Goal: Task Accomplishment & Management: Manage account settings

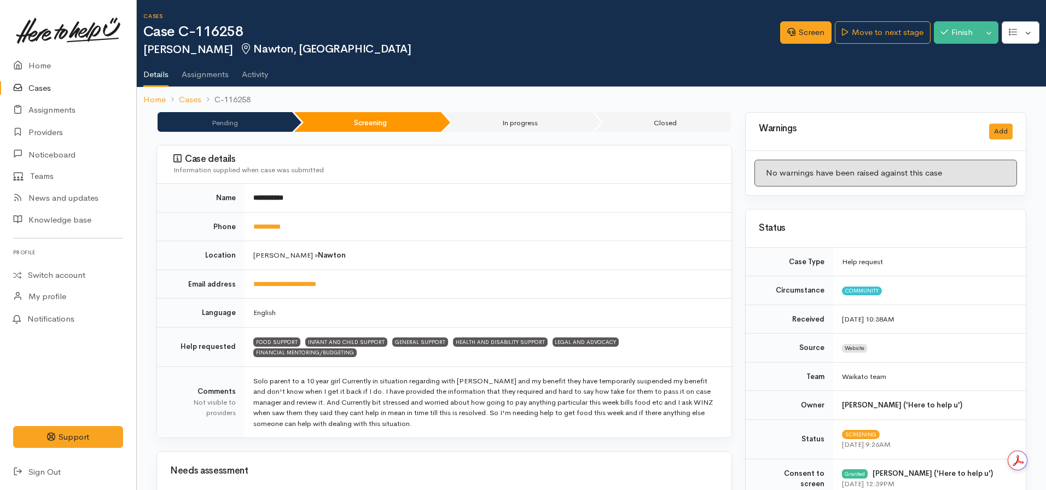
scroll to position [273, 0]
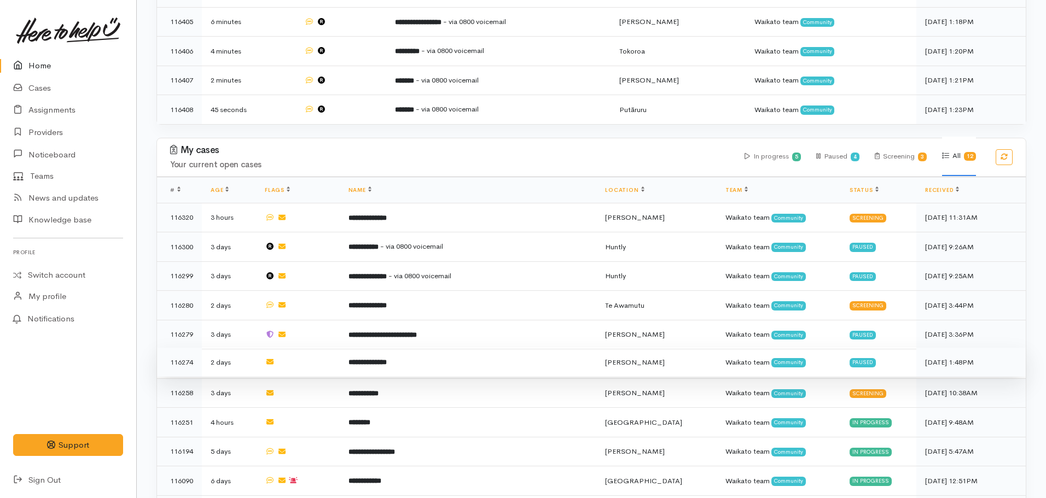
scroll to position [522, 0]
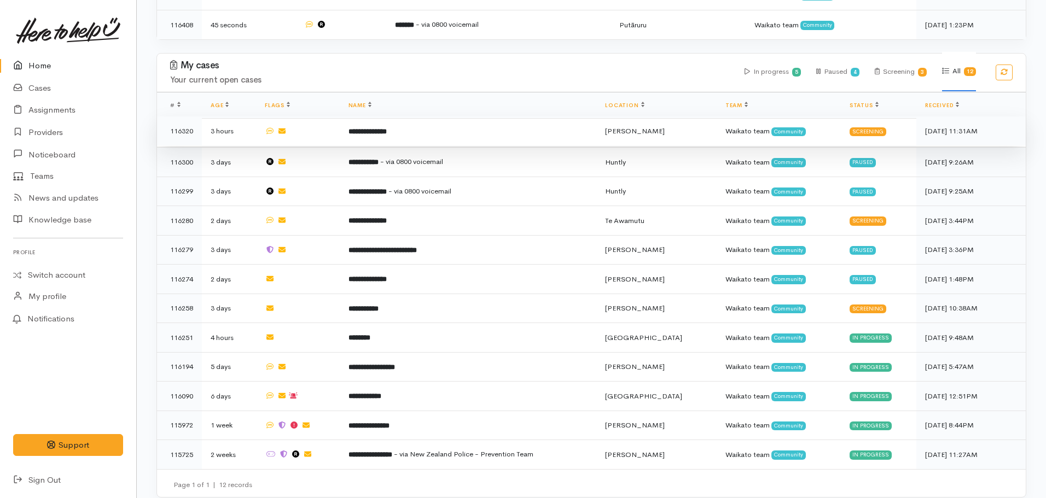
click at [380, 129] on b "**********" at bounding box center [367, 131] width 38 height 7
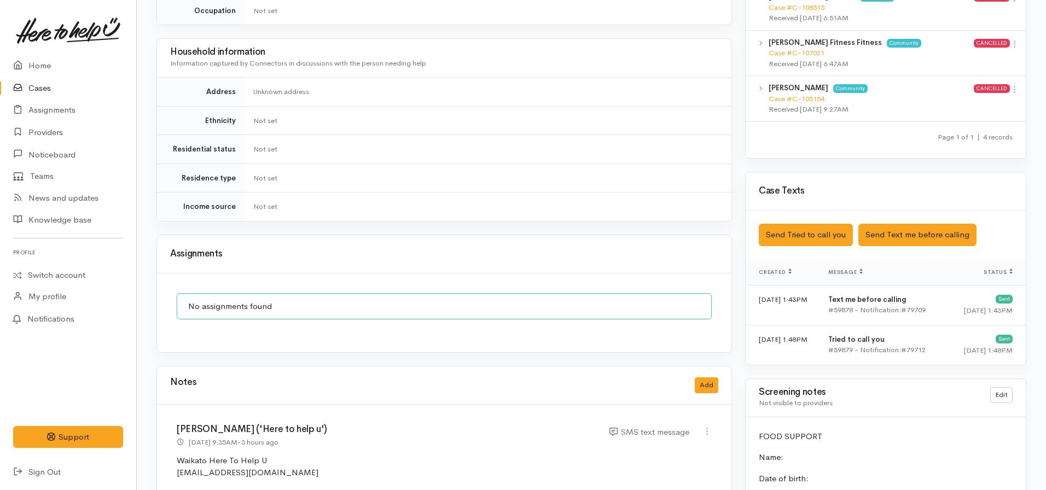
scroll to position [656, 0]
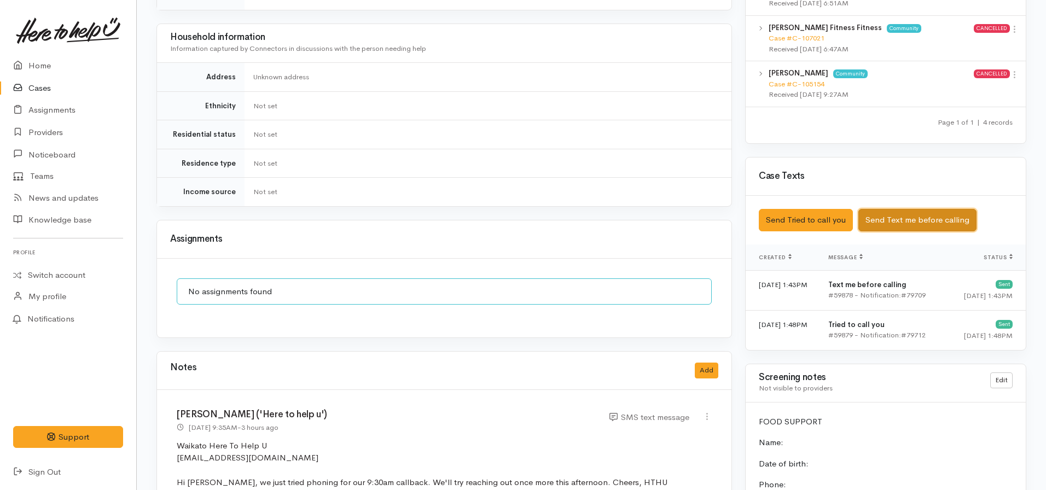
click at [885, 209] on button "Send Text me before calling" at bounding box center [917, 220] width 118 height 22
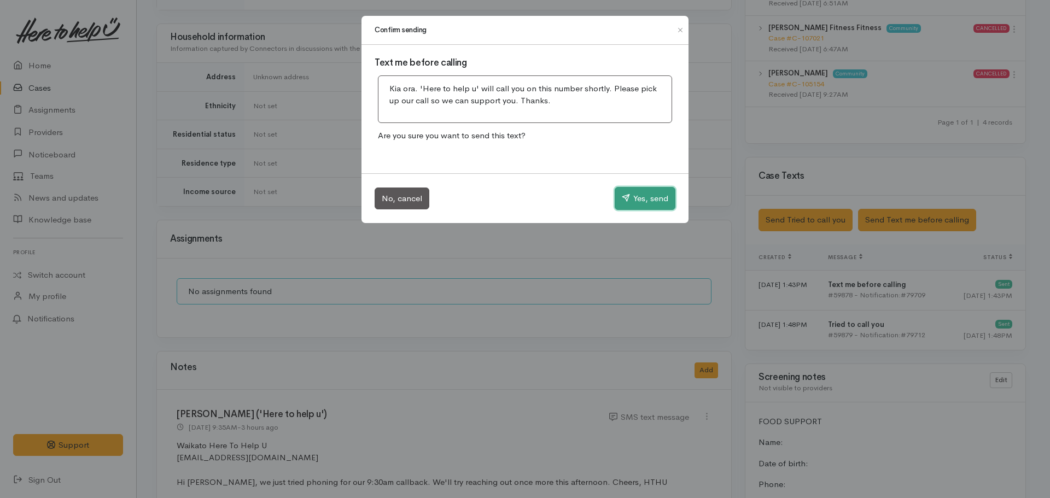
click at [631, 198] on button "Yes, send" at bounding box center [645, 198] width 61 height 23
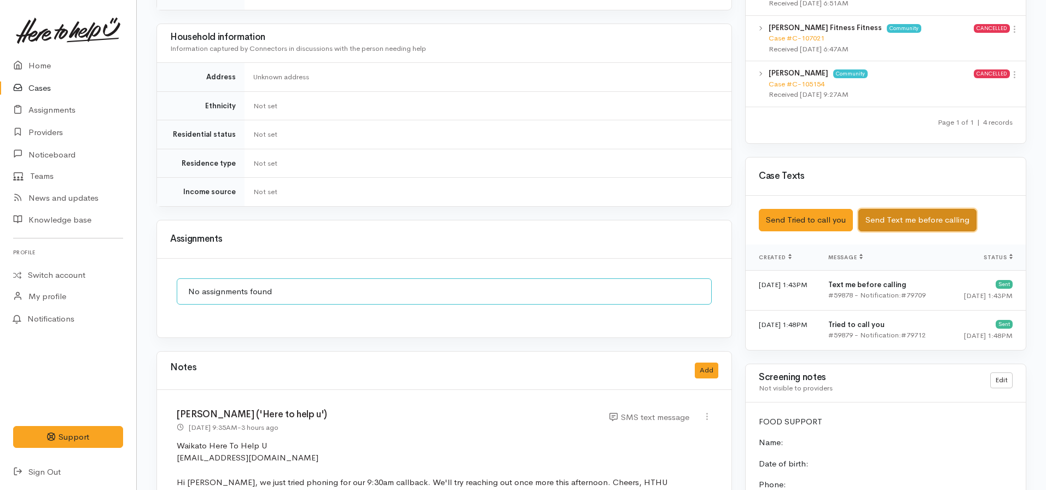
click at [895, 212] on button "Send Text me before calling" at bounding box center [917, 220] width 118 height 22
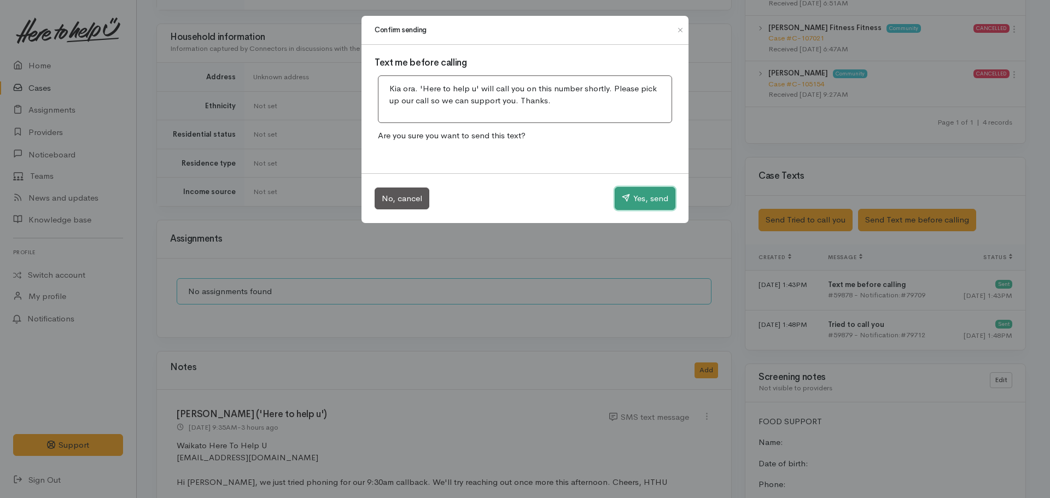
click at [646, 195] on button "Yes, send" at bounding box center [645, 198] width 61 height 23
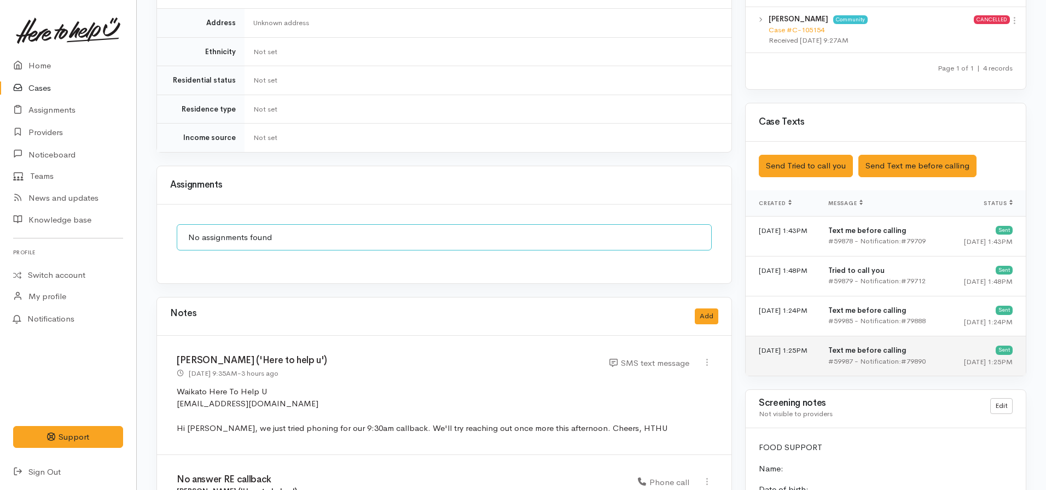
scroll to position [711, 0]
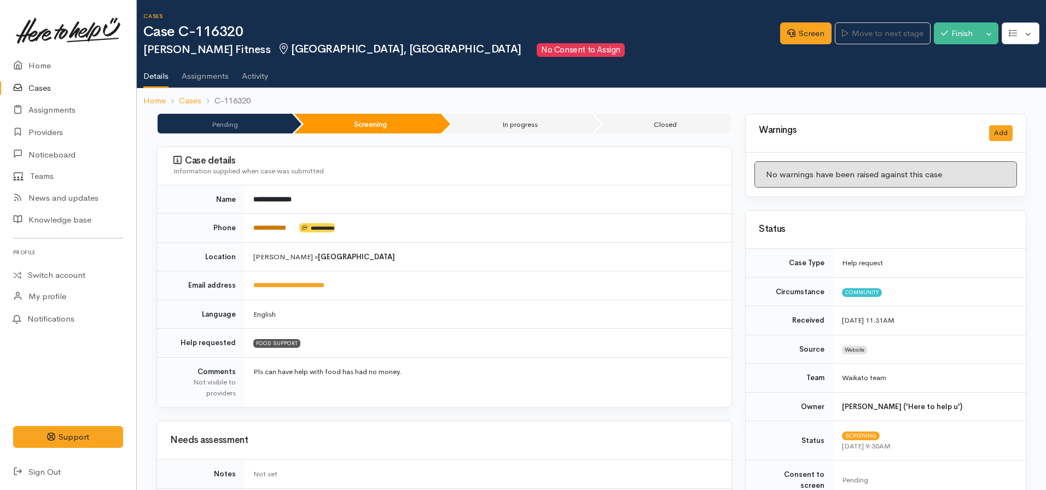
click at [284, 224] on link "**********" at bounding box center [269, 227] width 33 height 7
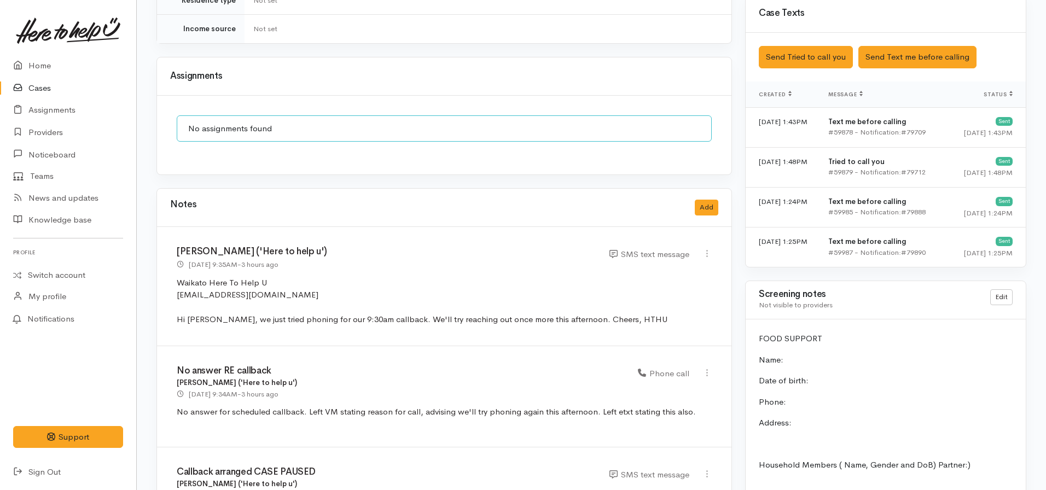
scroll to position [820, 0]
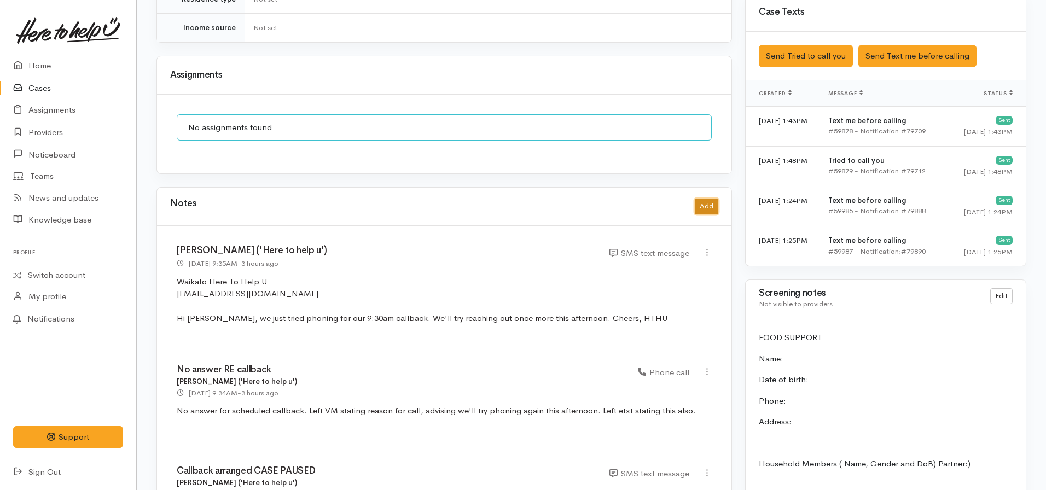
click at [703, 199] on button "Add" at bounding box center [707, 207] width 24 height 16
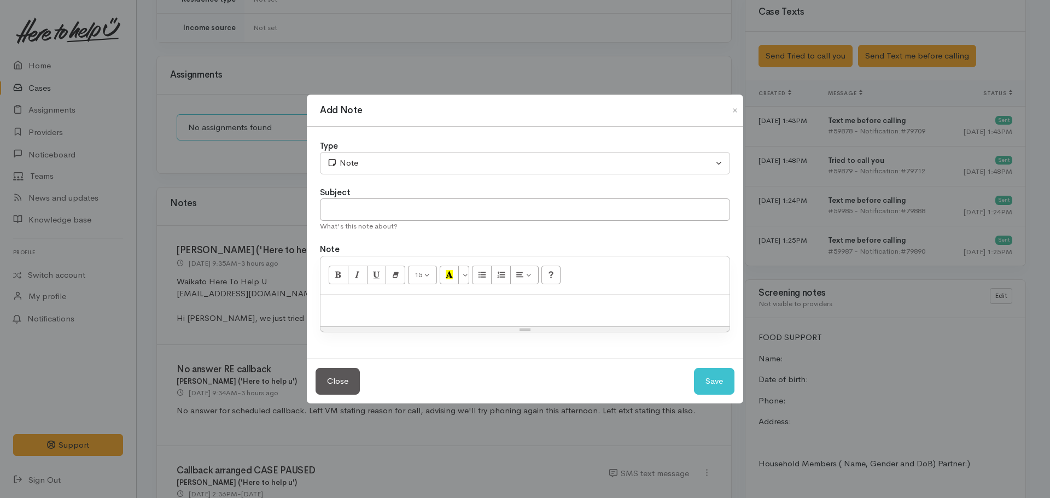
click at [399, 300] on p at bounding box center [525, 306] width 398 height 13
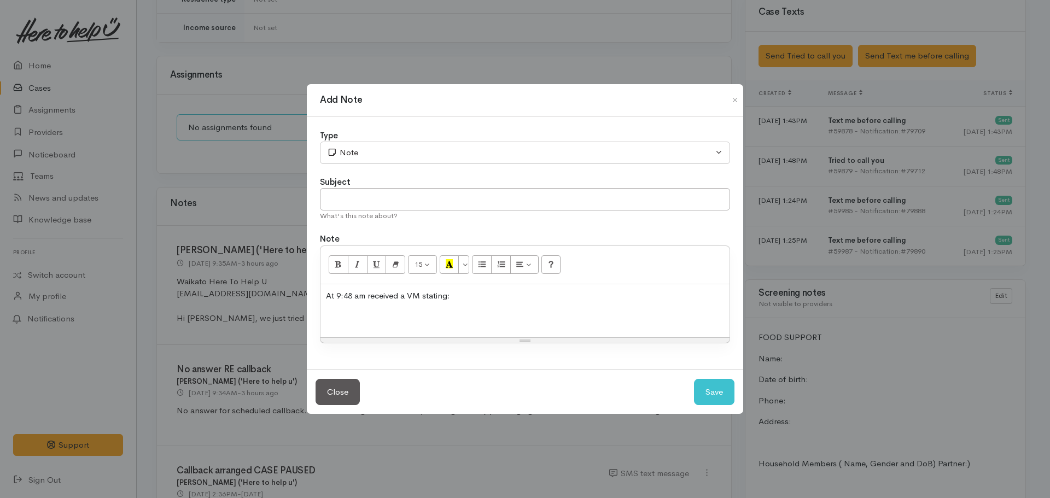
click at [343, 316] on p at bounding box center [525, 317] width 398 height 13
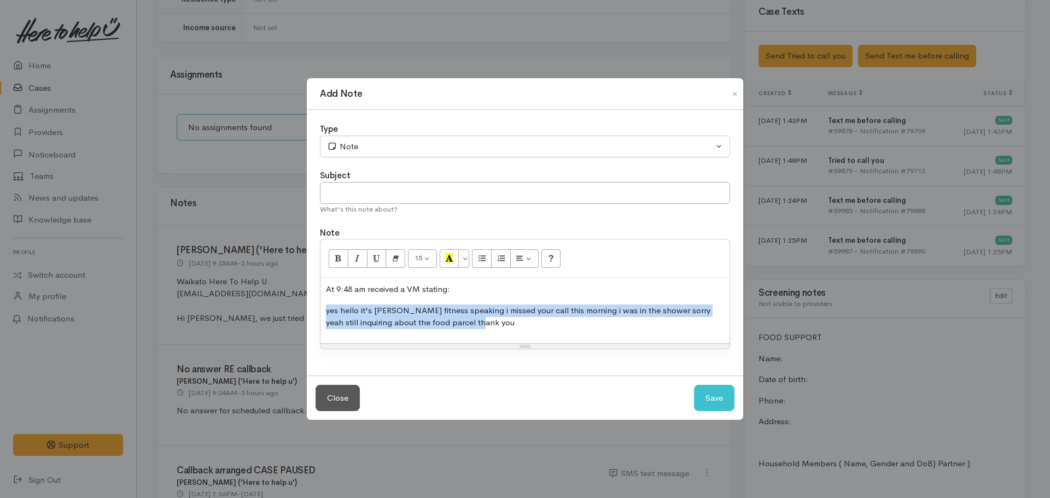
drag, startPoint x: 487, startPoint y: 324, endPoint x: 322, endPoint y: 301, distance: 166.8
click at [322, 301] on div "At 9:48 am received a VM stating: yes hello it's rachel fitness speaking i miss…" at bounding box center [525, 311] width 409 height 66
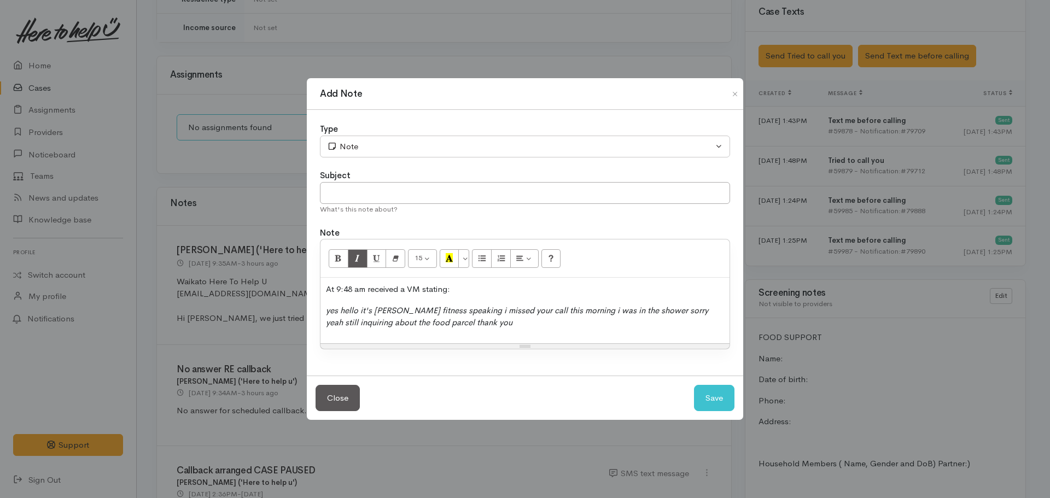
click at [502, 330] on div "At 9:48 am received a VM stating: yes hello it's rachel fitness speaking i miss…" at bounding box center [525, 311] width 409 height 66
click at [498, 328] on p "yes hello it's rachel fitness speaking i missed your call this morning i was in…" at bounding box center [525, 317] width 398 height 25
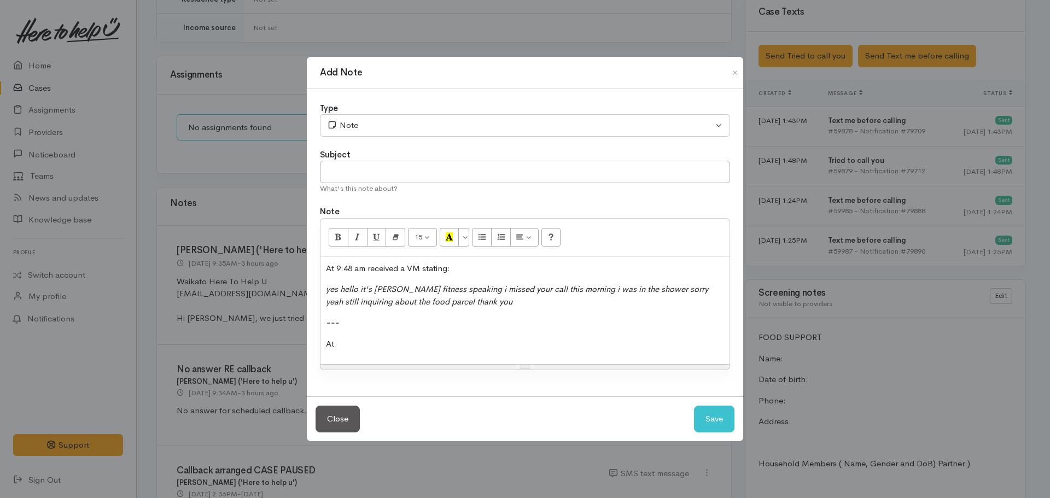
drag, startPoint x: 330, startPoint y: 342, endPoint x: 352, endPoint y: 343, distance: 22.5
click at [333, 341] on p "At" at bounding box center [525, 344] width 398 height 13
click at [353, 343] on p "At" at bounding box center [525, 344] width 398 height 13
click at [466, 346] on p "At 1:28pm attempted to call" at bounding box center [525, 344] width 398 height 13
click at [631, 347] on p "At 1:28pm attempted to call - no answer. Left VM advising we'll try again, ackn…" at bounding box center [525, 344] width 398 height 13
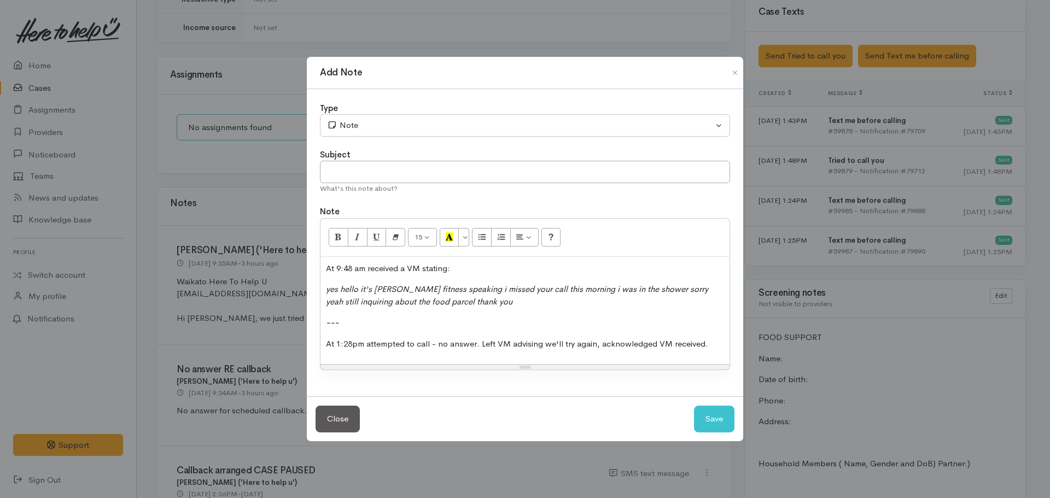
click at [485, 159] on div "Subject" at bounding box center [525, 155] width 410 height 13
click at [475, 170] on input "text" at bounding box center [525, 172] width 410 height 22
type input "No answer RE 2nd attempt to callback"
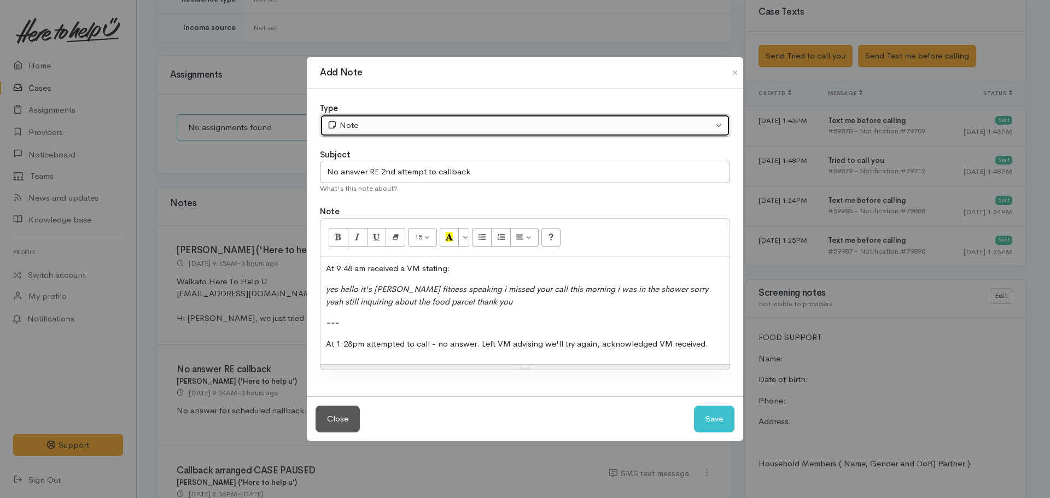
click at [459, 122] on div "Note" at bounding box center [520, 125] width 386 height 13
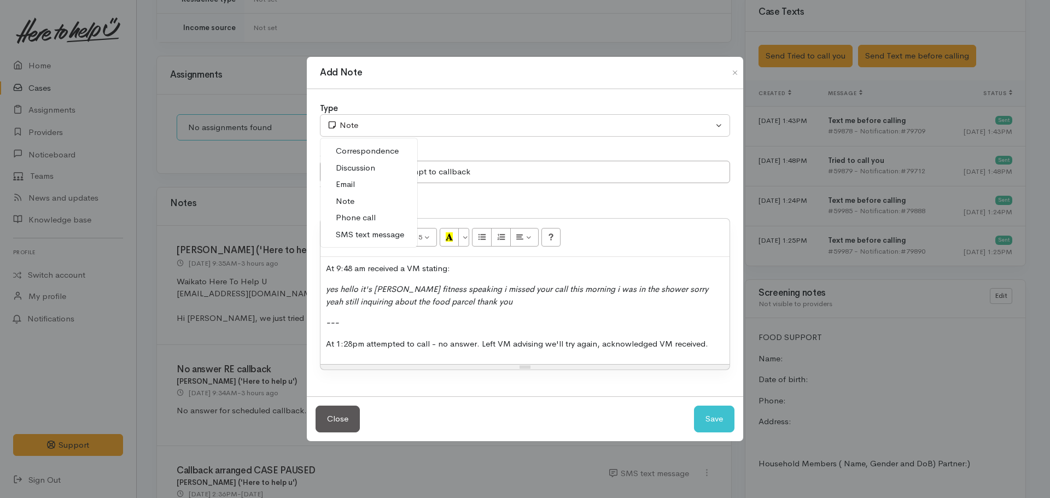
click at [365, 214] on span "Phone call" at bounding box center [356, 218] width 40 height 13
select select "3"
click at [713, 421] on button "Save" at bounding box center [714, 419] width 40 height 27
select select "1"
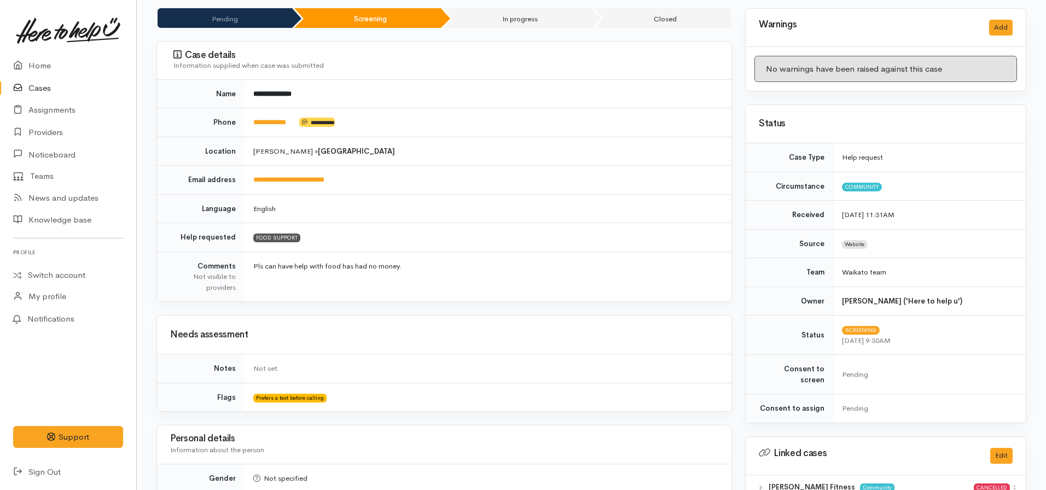
scroll to position [0, 0]
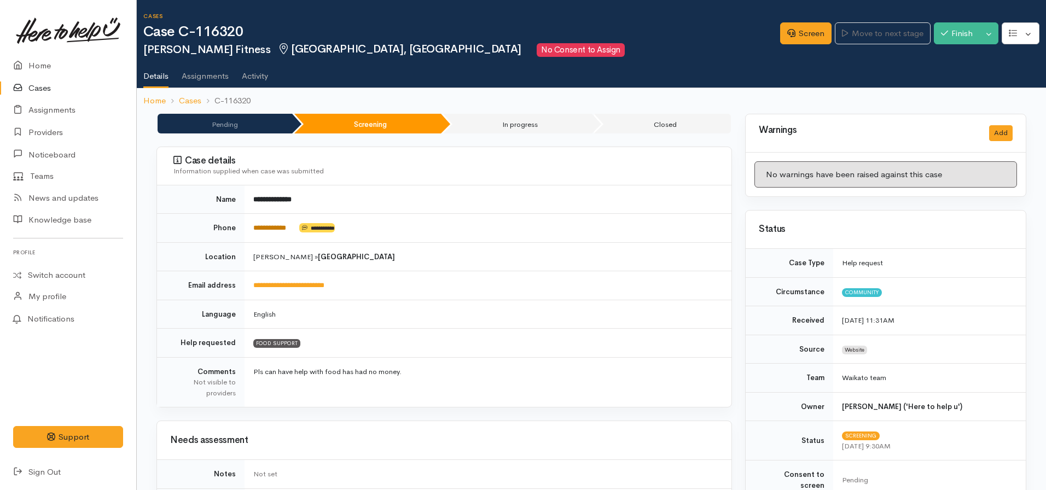
click at [286, 229] on link "**********" at bounding box center [269, 227] width 33 height 7
click at [793, 34] on link "Screen" at bounding box center [805, 33] width 51 height 22
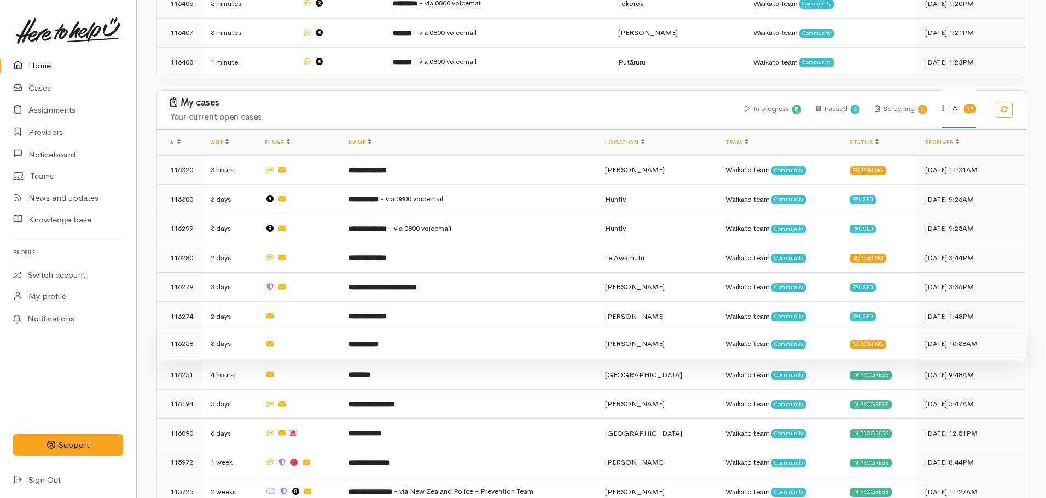
scroll to position [413, 0]
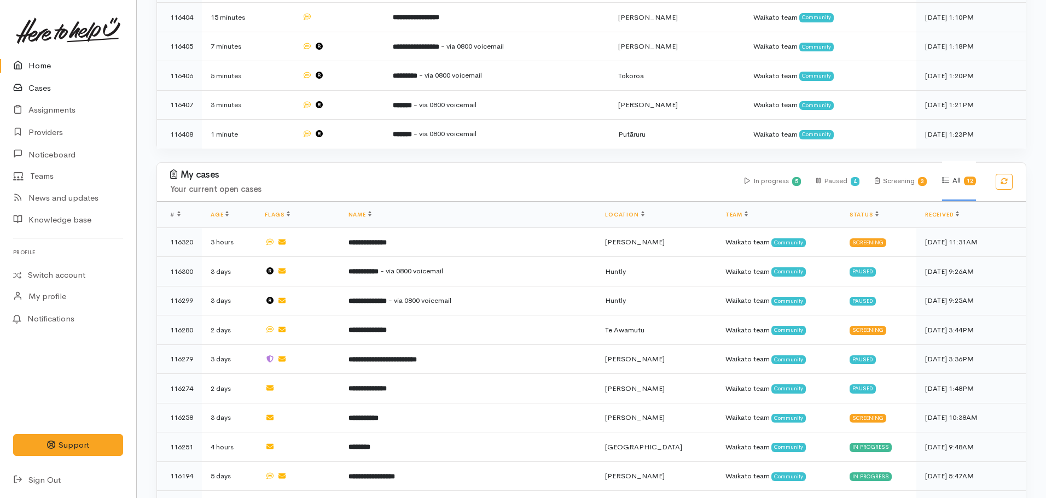
click at [38, 89] on link "Cases" at bounding box center [68, 88] width 136 height 22
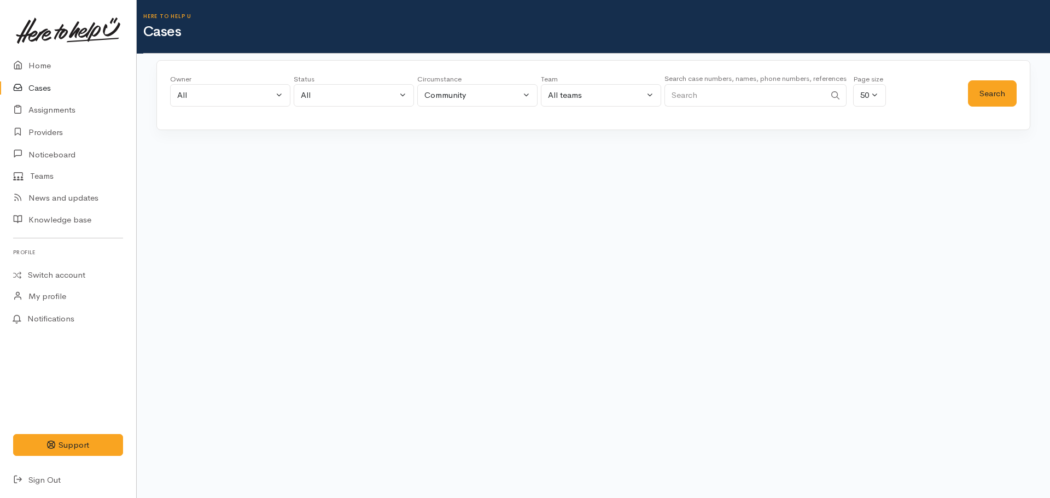
click at [725, 98] on input "Search" at bounding box center [745, 95] width 161 height 22
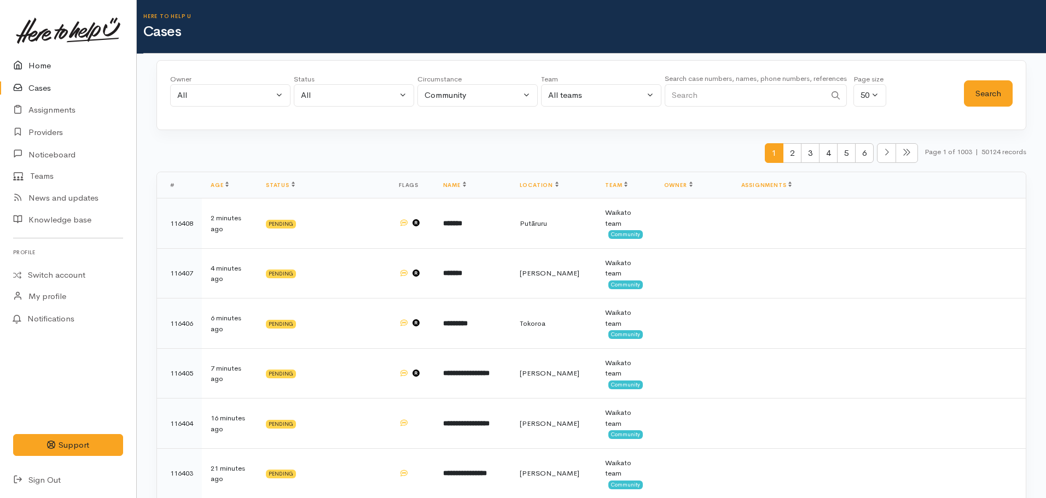
click at [48, 64] on link "Home" at bounding box center [68, 66] width 136 height 22
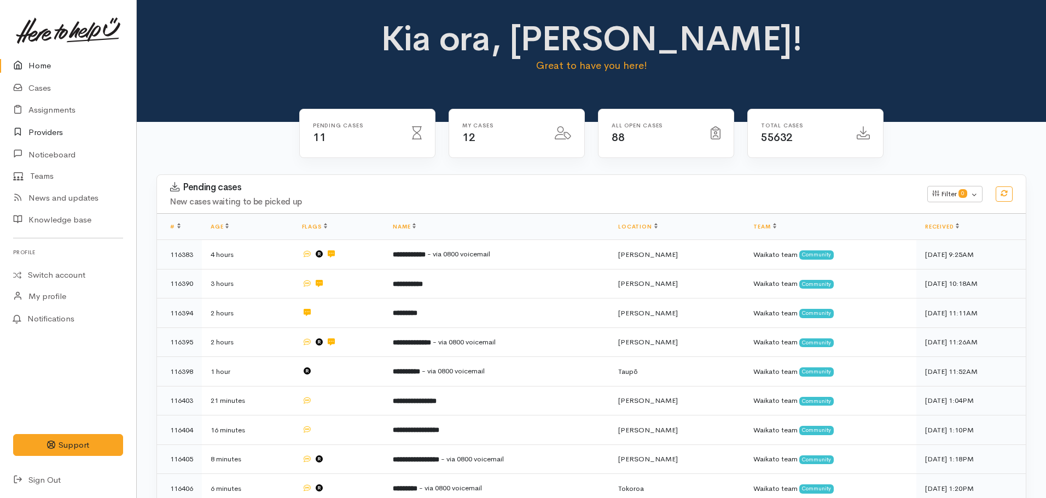
click at [49, 136] on link "Providers" at bounding box center [68, 132] width 136 height 22
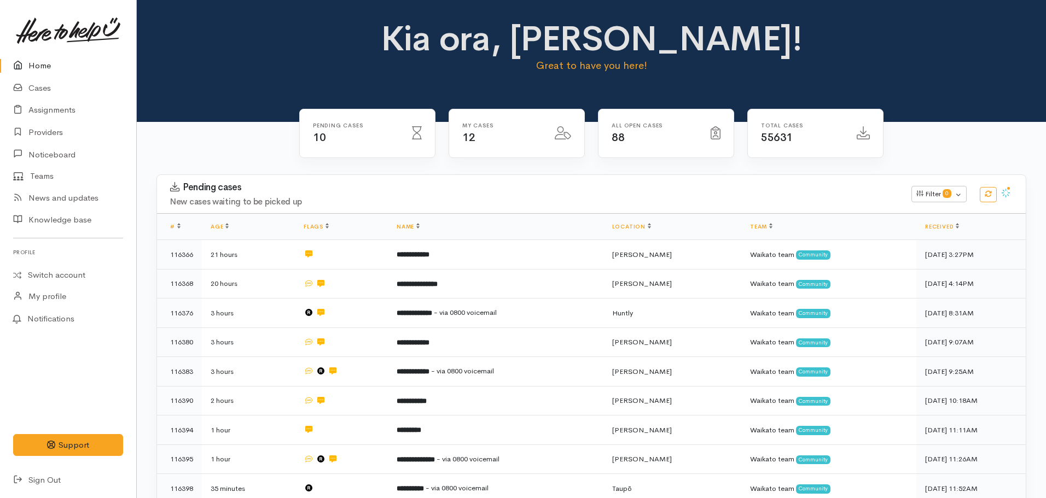
scroll to position [459, 0]
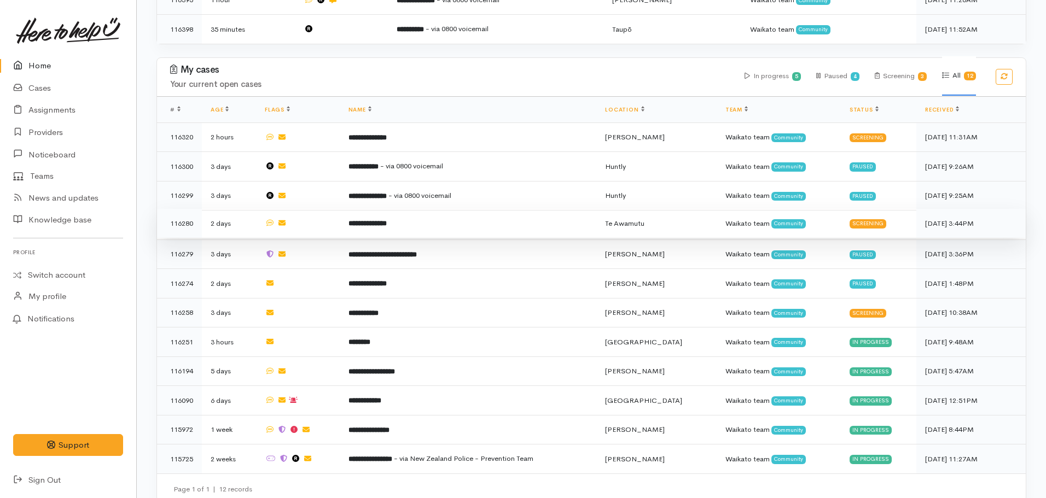
click at [387, 220] on b "**********" at bounding box center [367, 223] width 38 height 7
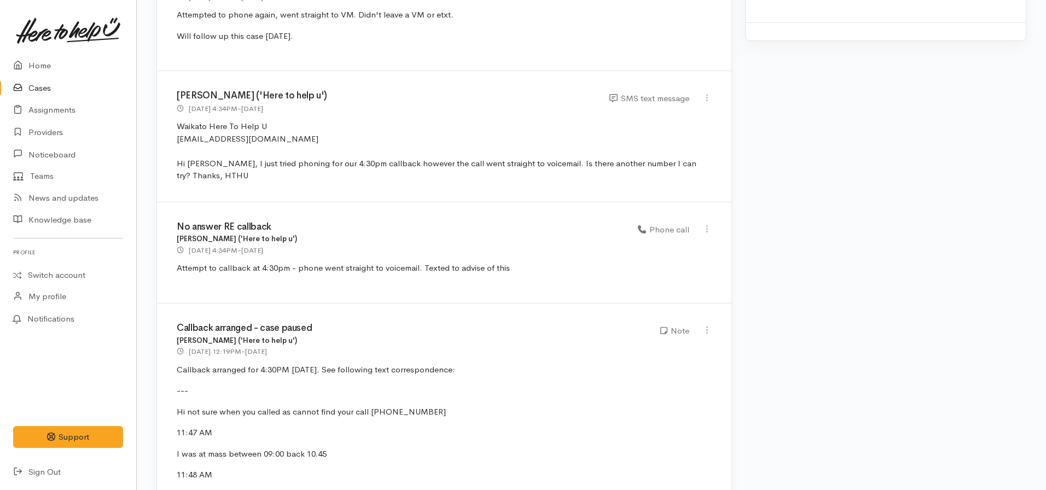
scroll to position [1203, 0]
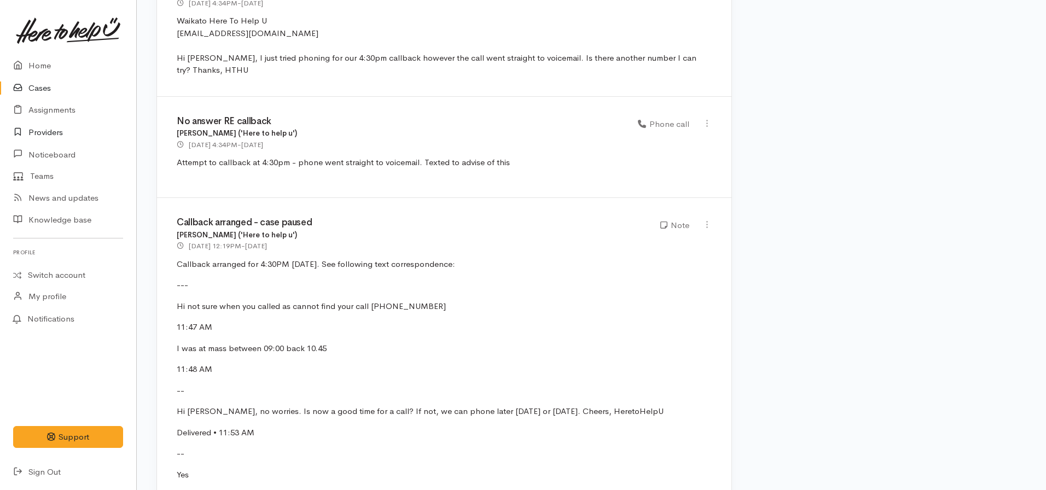
click at [54, 131] on link "Providers" at bounding box center [68, 132] width 136 height 22
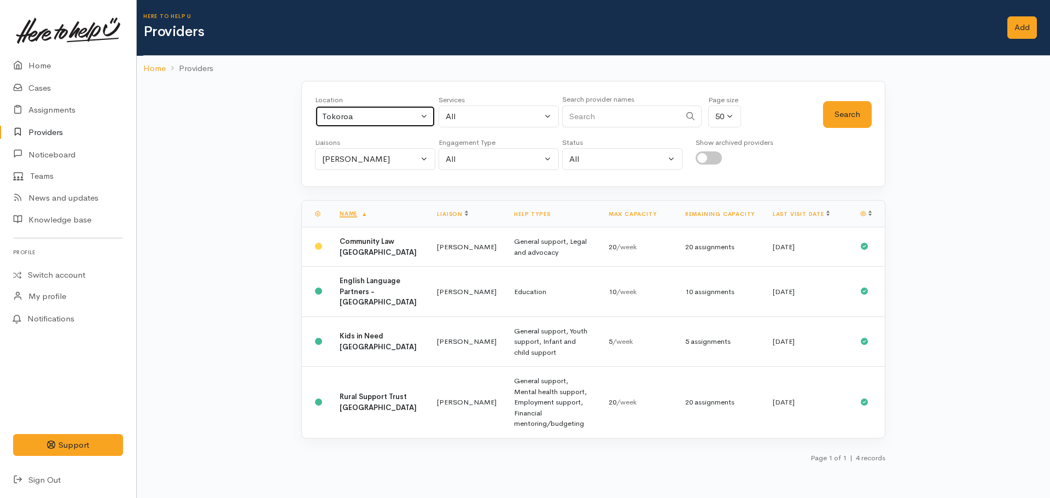
click at [380, 110] on div "Tokoroa" at bounding box center [370, 116] width 96 height 13
type input "[PERSON_NAME]"
click at [364, 190] on span "[PERSON_NAME]" at bounding box center [368, 188] width 68 height 13
select select "1"
click at [485, 114] on div "All" at bounding box center [494, 116] width 96 height 13
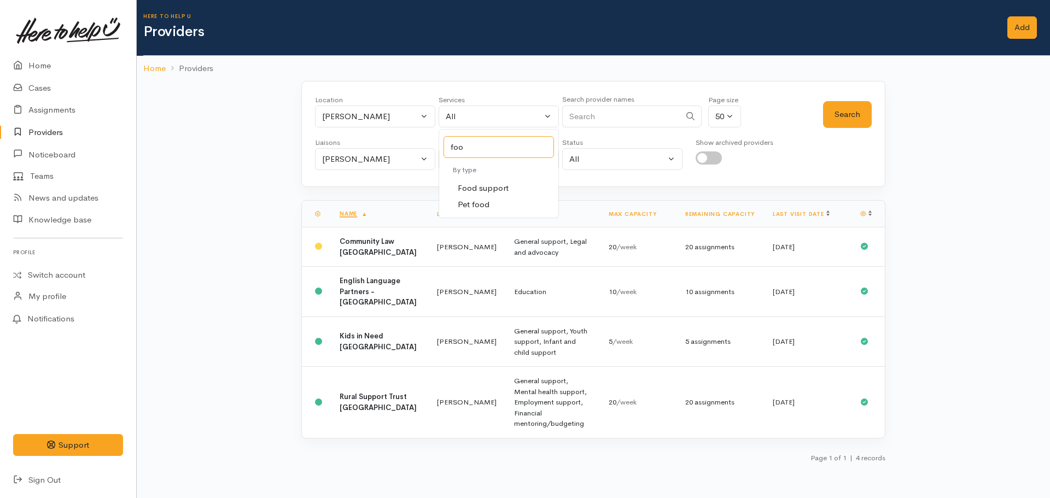
type input "foo"
click at [493, 187] on span "Food support" at bounding box center [483, 188] width 51 height 13
select select "3"
drag, startPoint x: 858, startPoint y: 115, endPoint x: 828, endPoint y: 109, distance: 30.1
click at [857, 115] on button "Search" at bounding box center [847, 114] width 49 height 27
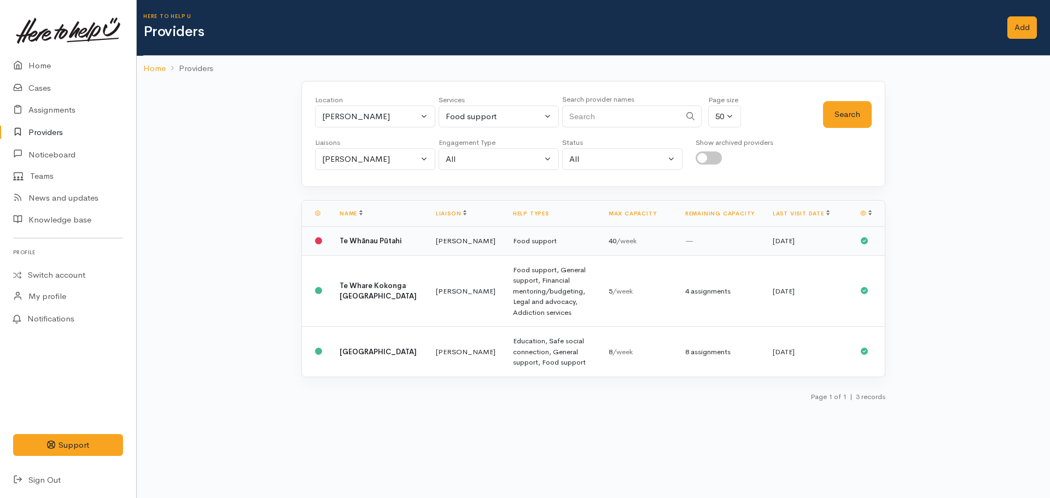
click at [353, 243] on b "Te Whānau Pūtahi" at bounding box center [371, 240] width 62 height 9
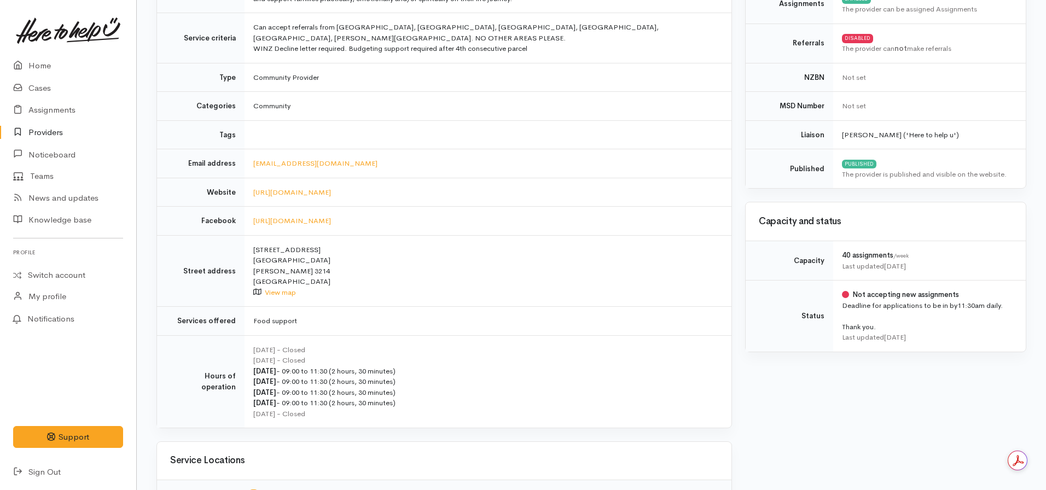
scroll to position [219, 0]
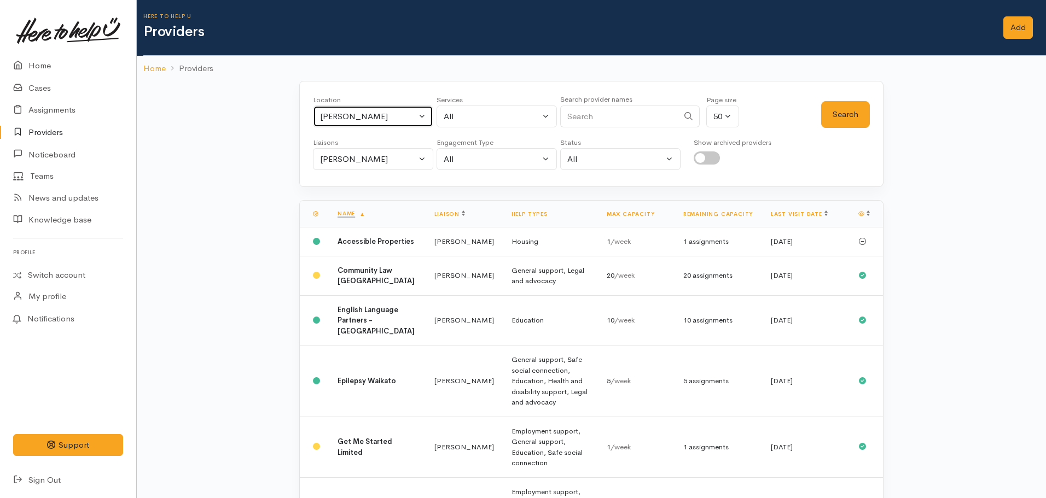
click at [387, 106] on button "[PERSON_NAME]" at bounding box center [373, 117] width 120 height 22
type input "te aroha"
select select "28"
click at [828, 120] on button "Search" at bounding box center [845, 114] width 49 height 27
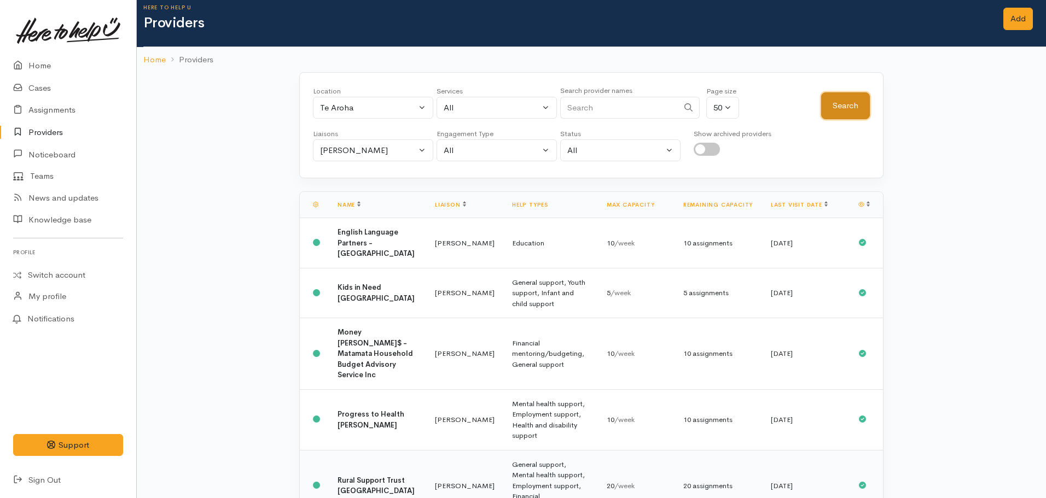
scroll to position [193, 0]
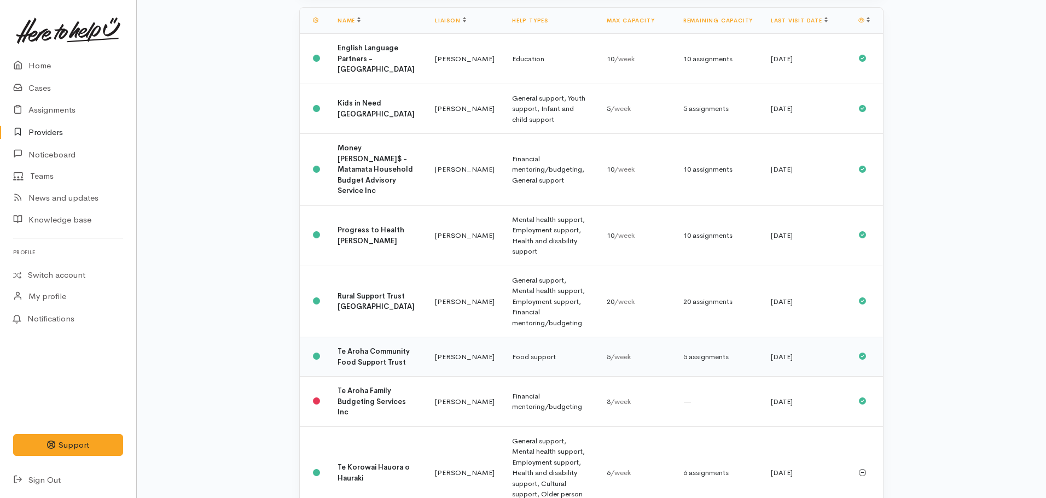
click at [329, 337] on td "Te Aroha Community Food Support Trust" at bounding box center [377, 356] width 97 height 39
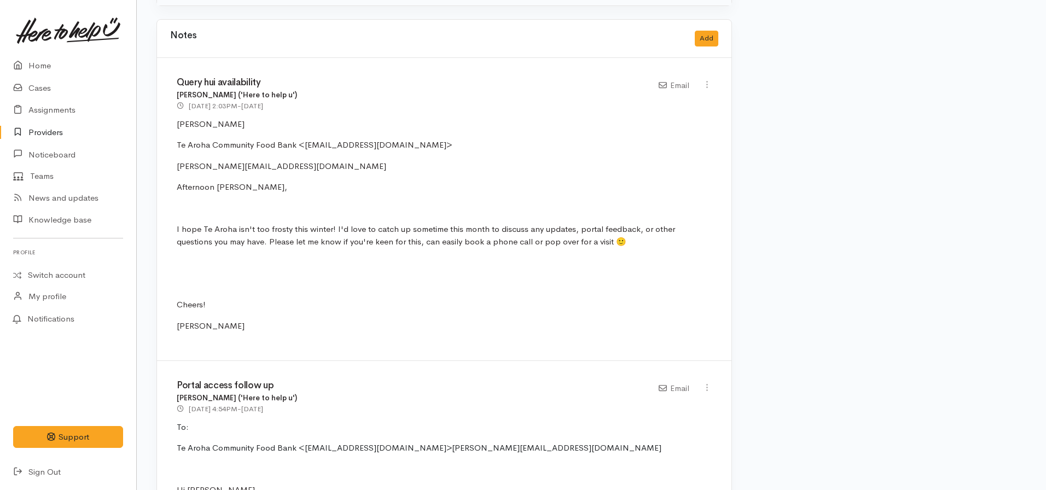
scroll to position [438, 0]
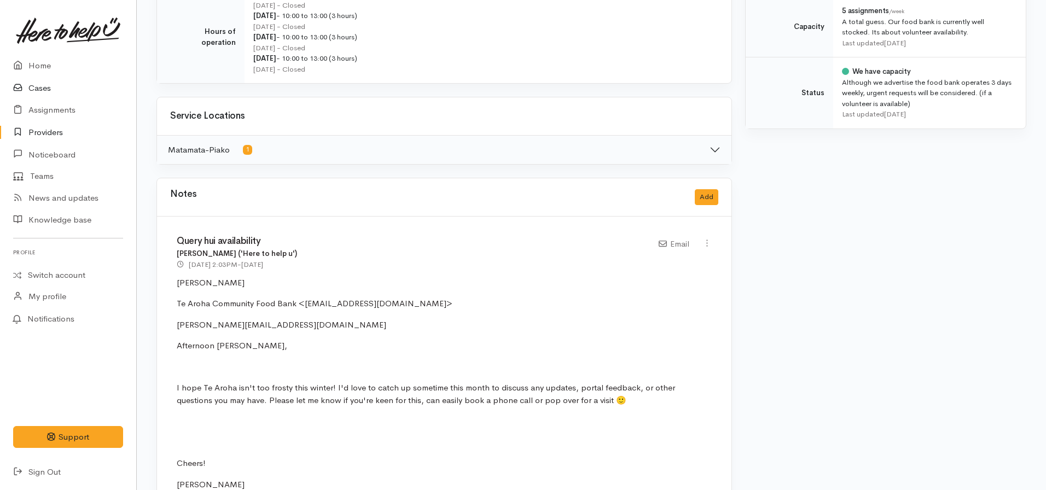
click at [35, 89] on link "Cases" at bounding box center [68, 88] width 136 height 22
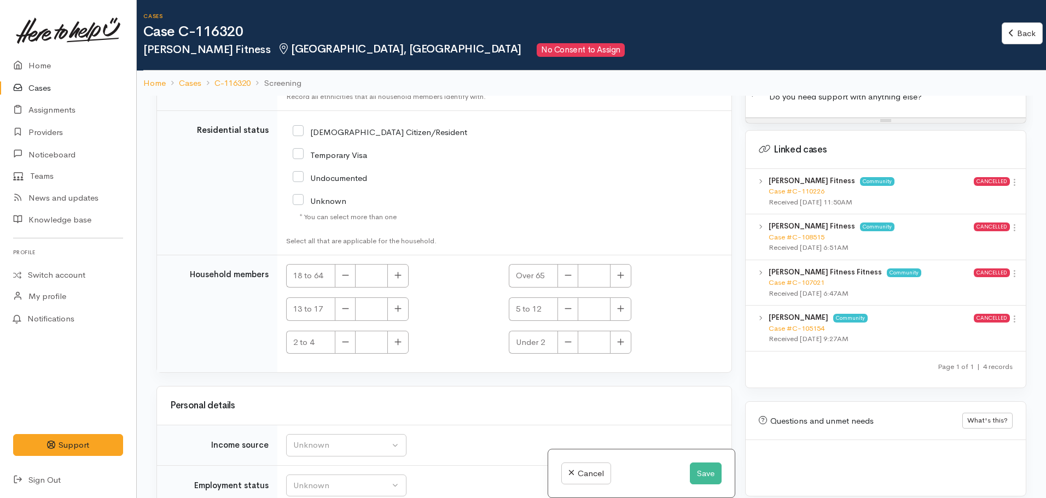
scroll to position [96, 0]
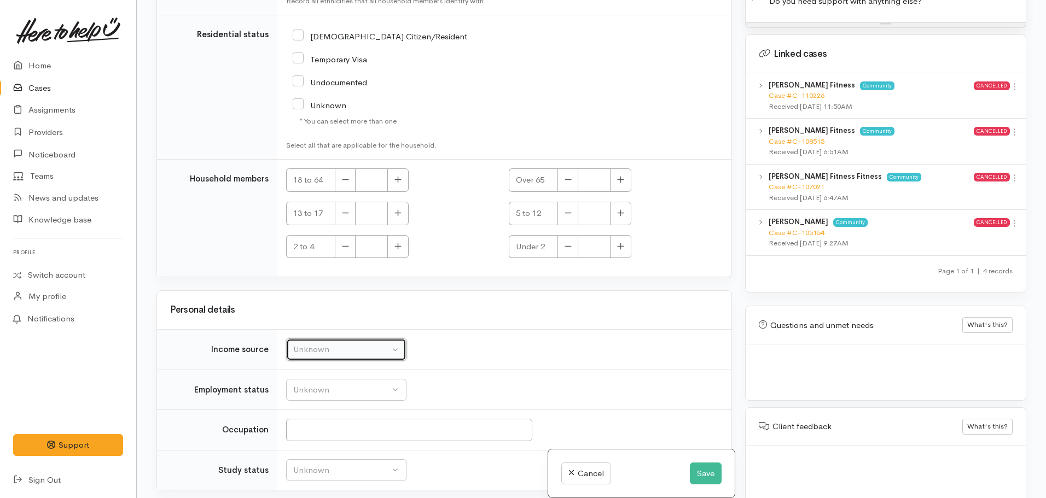
click at [328, 343] on div "Unknown" at bounding box center [341, 349] width 96 height 13
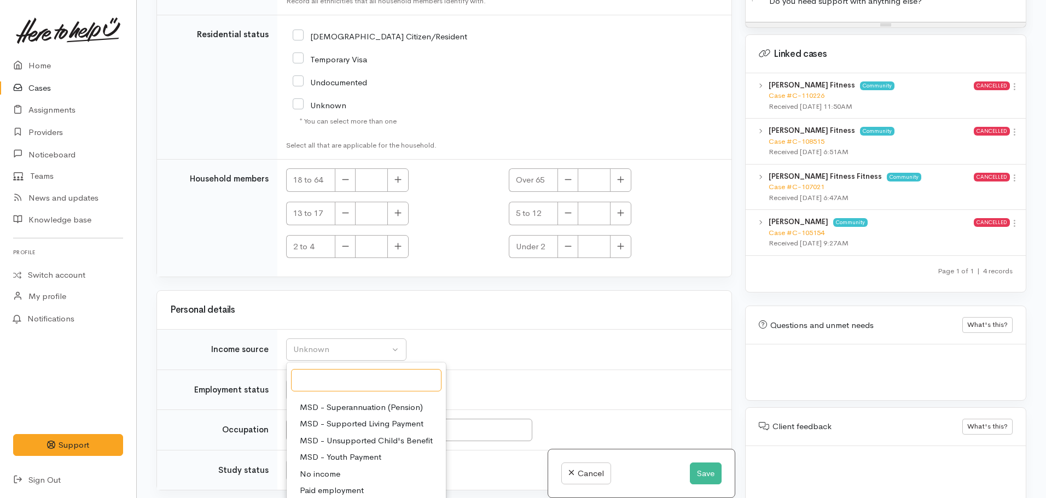
scroll to position [164, 0]
click at [305, 465] on span "No income" at bounding box center [320, 471] width 40 height 13
select select "5"
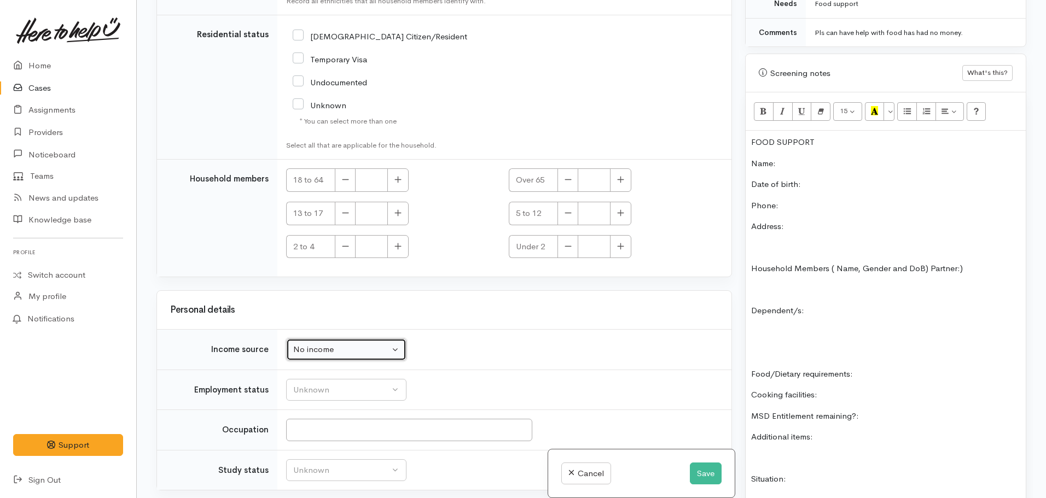
scroll to position [553, 0]
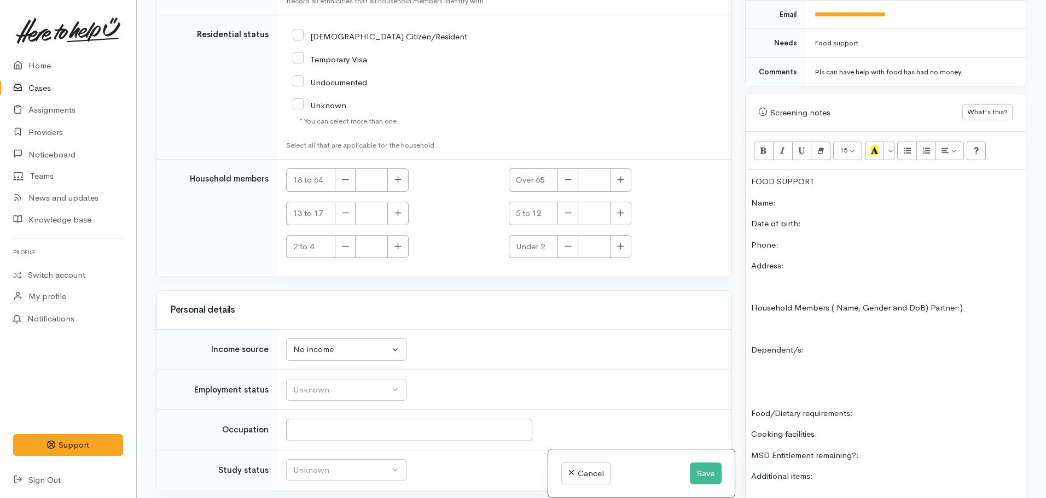
click at [888, 450] on p "MSD Entitlement remaining?:" at bounding box center [885, 456] width 269 height 13
click at [830, 218] on p "Date of birth:" at bounding box center [885, 224] width 269 height 13
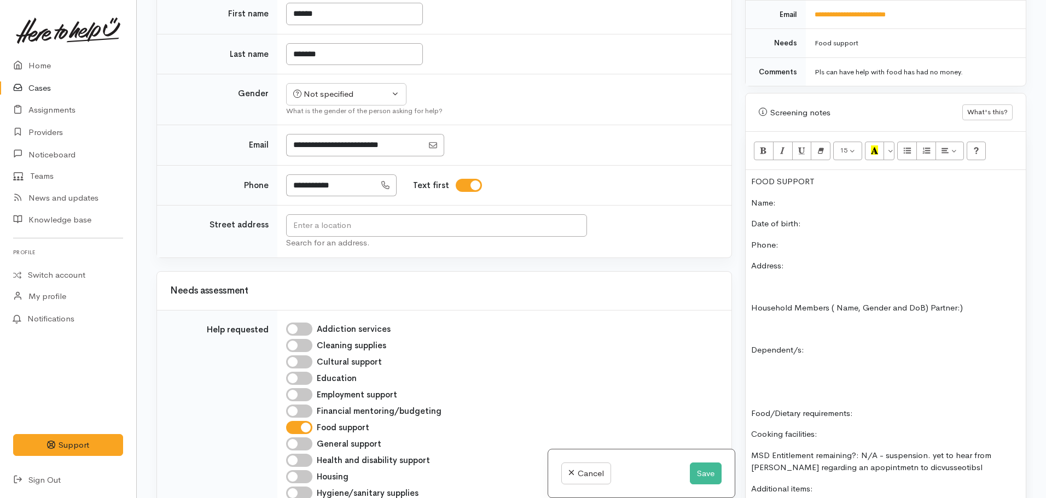
scroll to position [653, 0]
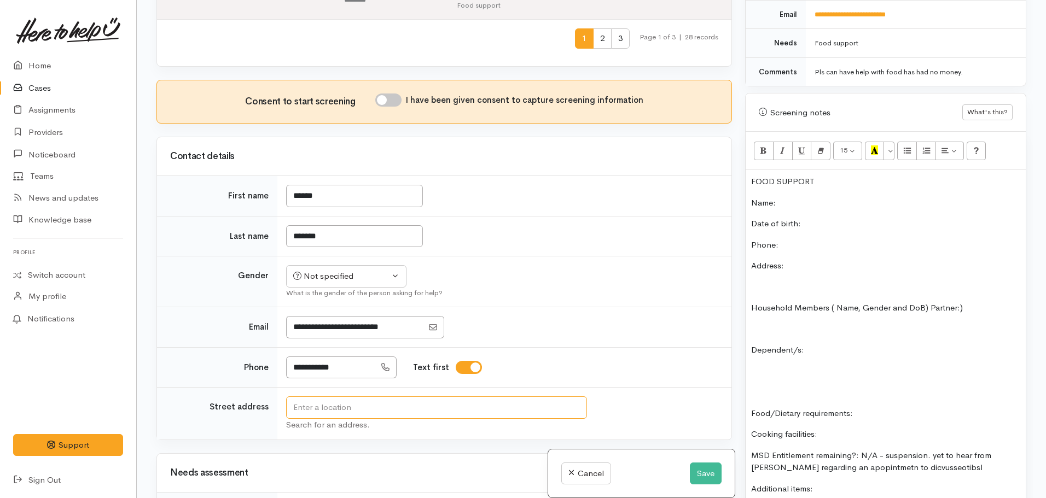
click at [317, 397] on input "text" at bounding box center [436, 408] width 301 height 22
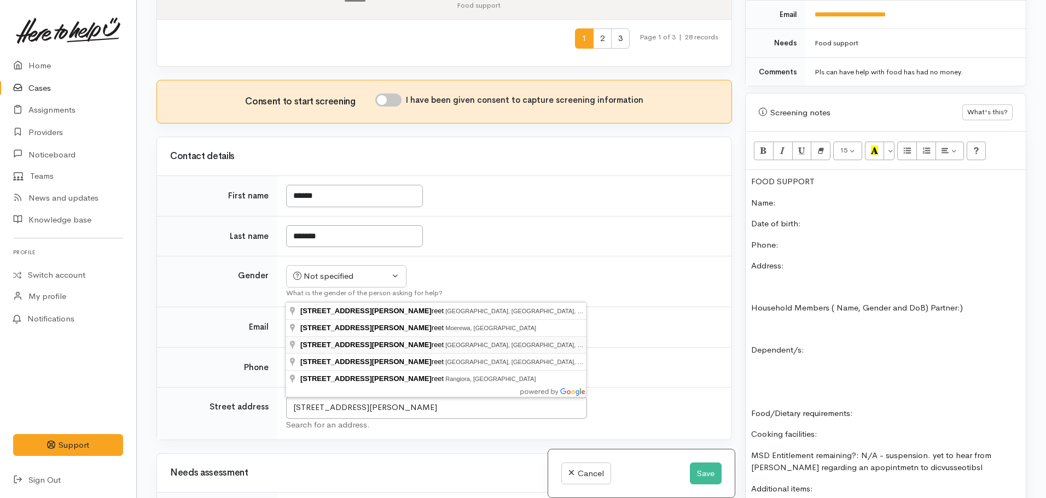
type input "12a Marshall Street, Fairfield, Hamilton, New Zealand"
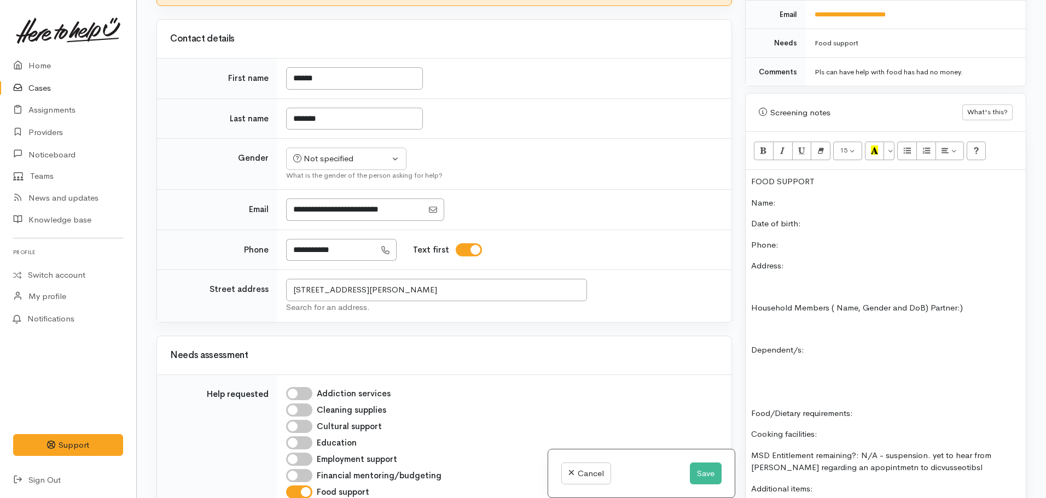
scroll to position [663, 0]
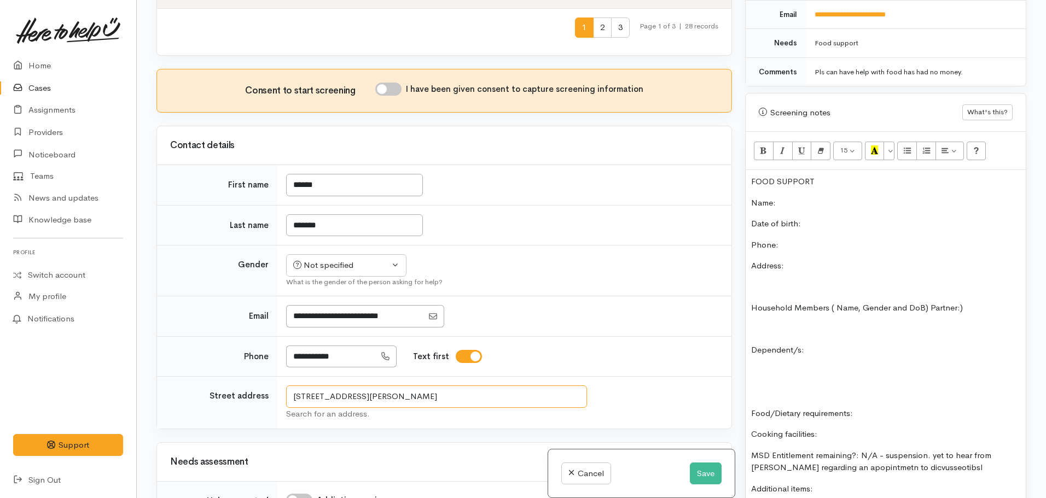
drag, startPoint x: 499, startPoint y: 288, endPoint x: 287, endPoint y: 291, distance: 211.7
click at [278, 377] on td "12a Marshall Street, Fairfield, Hamilton, New Zealand Search for an address." at bounding box center [504, 403] width 454 height 53
click at [820, 260] on p "Address:" at bounding box center [885, 266] width 269 height 13
click at [817, 218] on p "Date of birth:" at bounding box center [885, 224] width 269 height 13
click at [927, 302] on p "Household Members ( Name, Gender and DoB) Partner:)" at bounding box center [885, 308] width 269 height 13
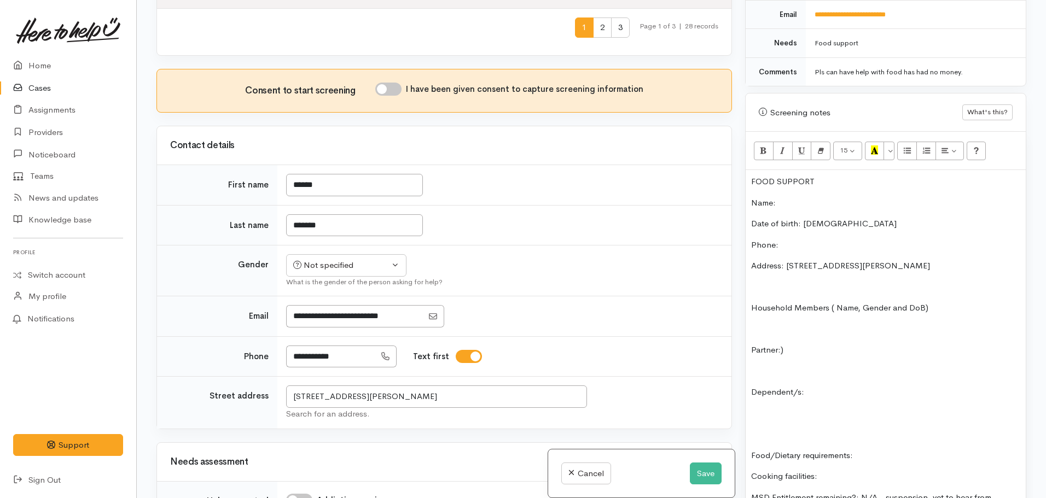
click at [802, 346] on div "FOOD SUPPORT Name: Date of birth: 24.10.1971 Phone: Address: 12a Marshall Stree…" at bounding box center [885, 424] width 280 height 508
click at [799, 344] on p "Partner:)" at bounding box center [885, 350] width 269 height 13
click at [820, 386] on p "Dependent/s:" at bounding box center [885, 392] width 269 height 13
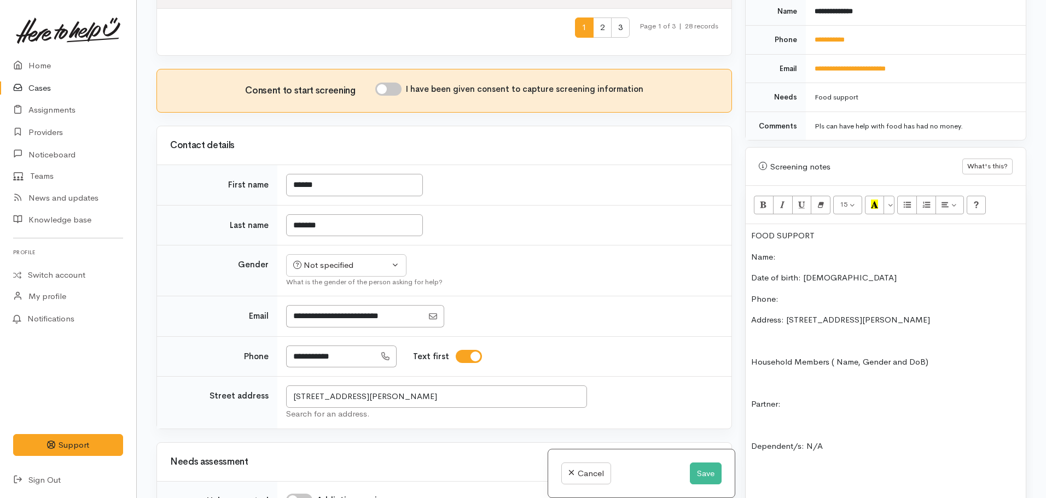
scroll to position [498, 0]
click at [800, 399] on p "Partner:" at bounding box center [885, 405] width 269 height 13
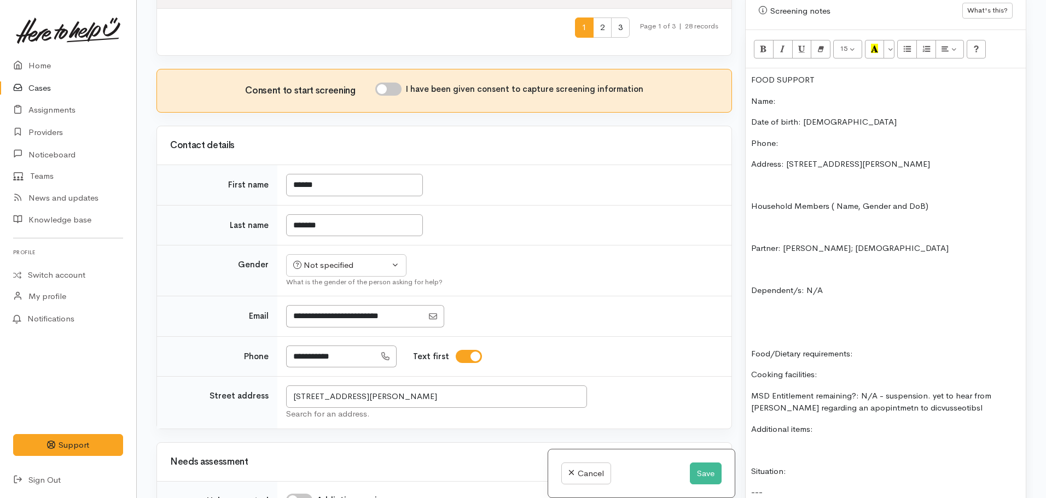
scroll to position [717, 0]
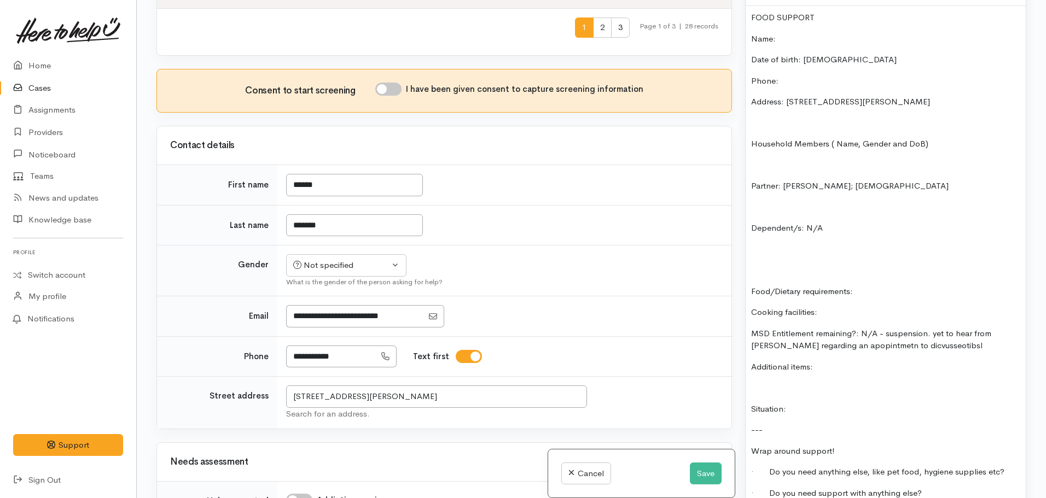
click at [883, 286] on p "Food/Dietary requirements:" at bounding box center [885, 292] width 269 height 13
click at [937, 290] on div "FOOD SUPPORT Name: Date of birth: 24.10.1971 Phone: Address: 12a Marshall Stree…" at bounding box center [885, 260] width 280 height 508
click at [946, 286] on p "Food/Dietary requirements: None identified." at bounding box center [885, 292] width 269 height 13
click at [833, 306] on p "Cooking facilities:" at bounding box center [885, 312] width 269 height 13
click at [843, 361] on p "Additional items:" at bounding box center [885, 367] width 269 height 13
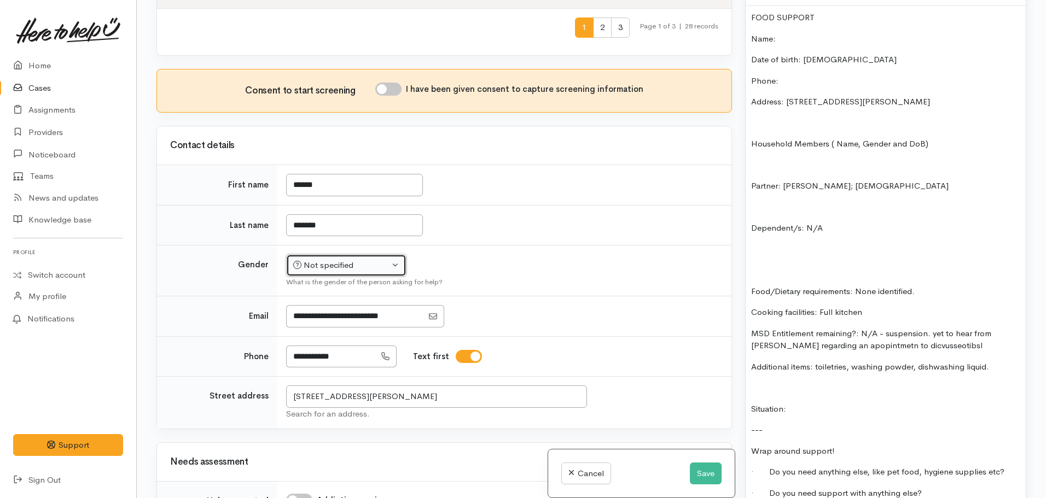
click at [339, 259] on div "Not specified" at bounding box center [341, 265] width 96 height 13
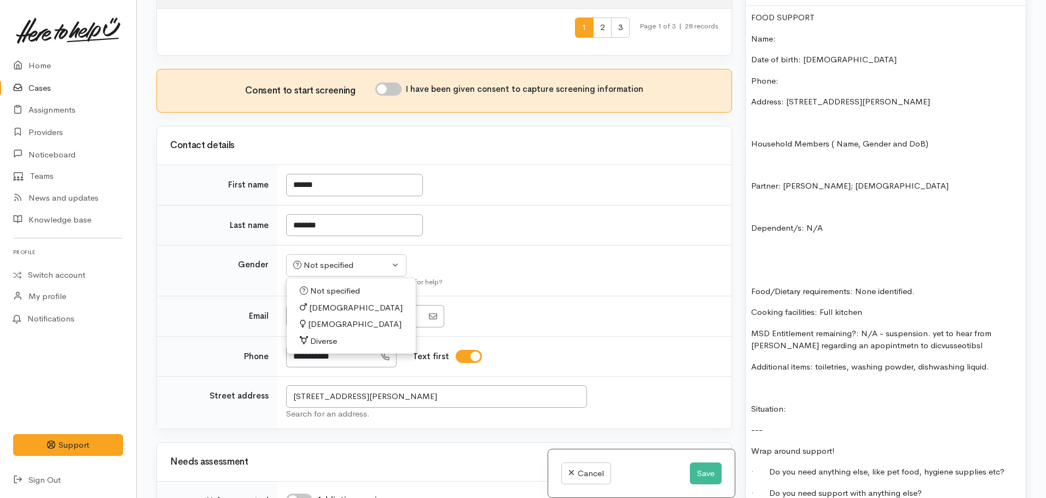
click at [311, 318] on span "Female" at bounding box center [355, 324] width 94 height 13
select select "Female"
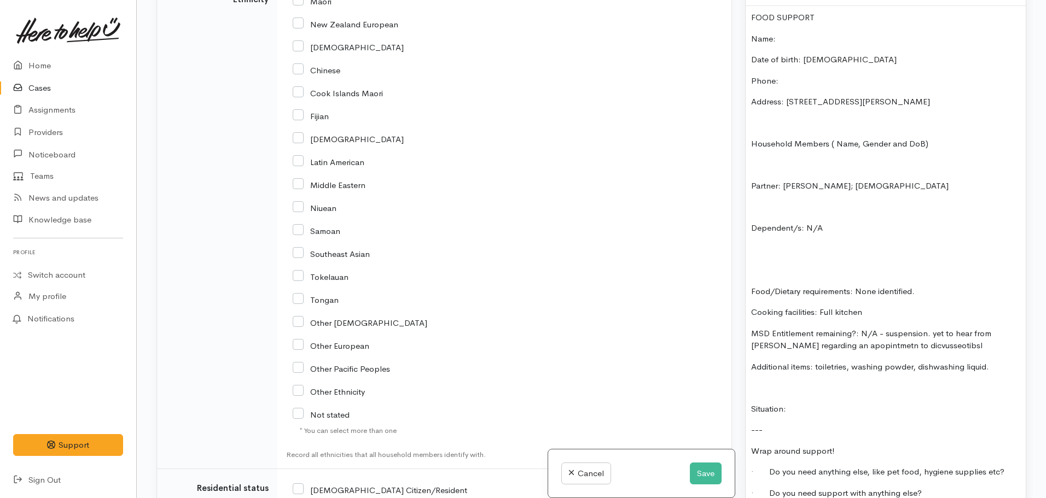
scroll to position [1866, 0]
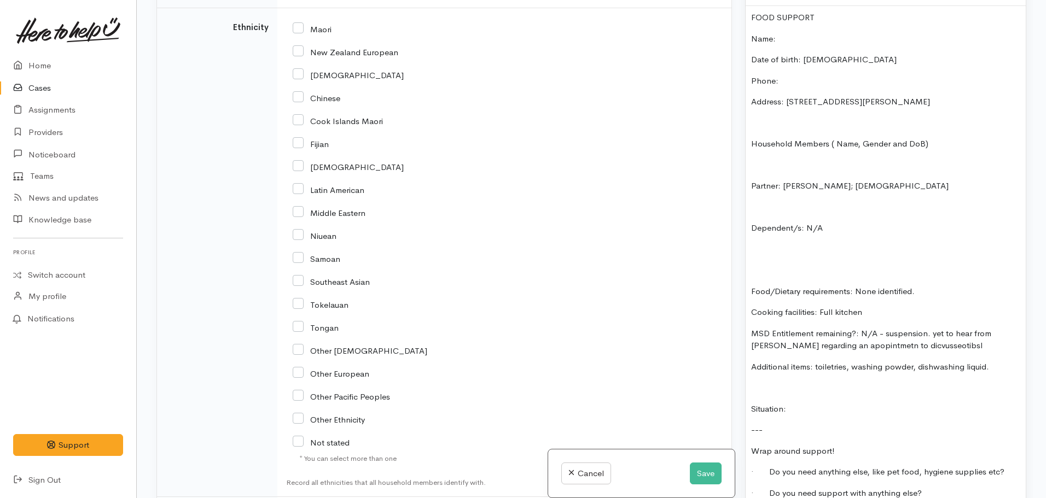
checkbox input "true"
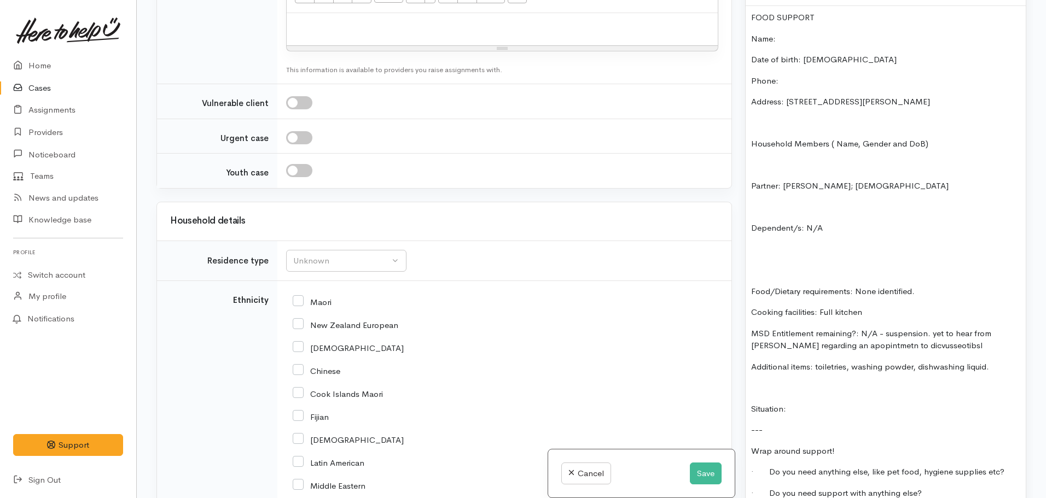
scroll to position [1593, 0]
click at [299, 320] on input "New Zealand European" at bounding box center [346, 325] width 106 height 10
checkbox input "true"
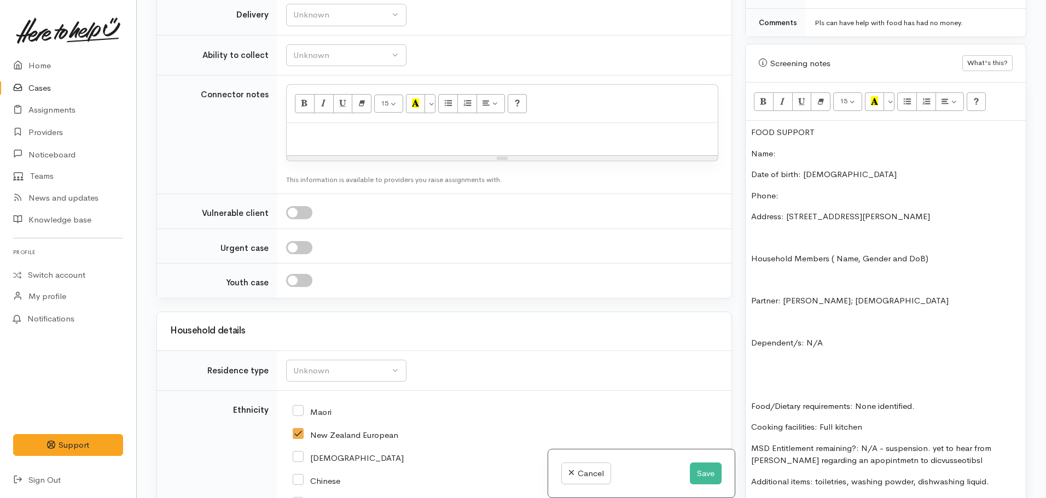
scroll to position [444, 0]
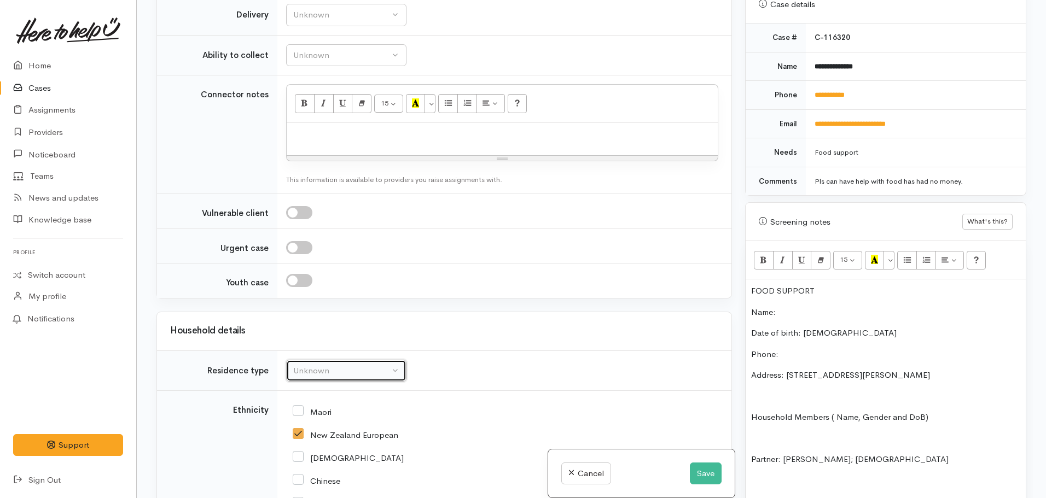
click at [336, 365] on div "Unknown" at bounding box center [341, 371] width 96 height 13
click at [337, 498] on span "Private rental" at bounding box center [324, 506] width 49 height 13
select select "2"
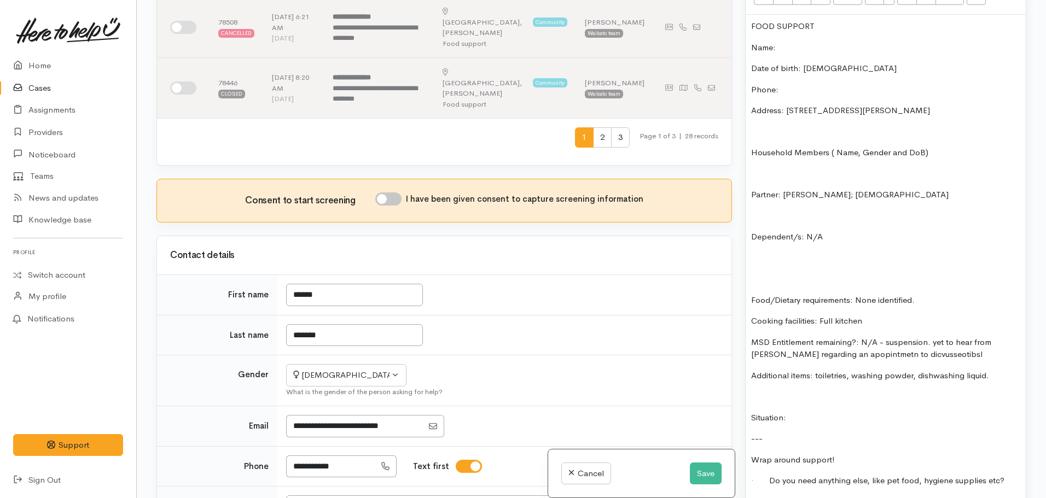
scroll to position [717, 0]
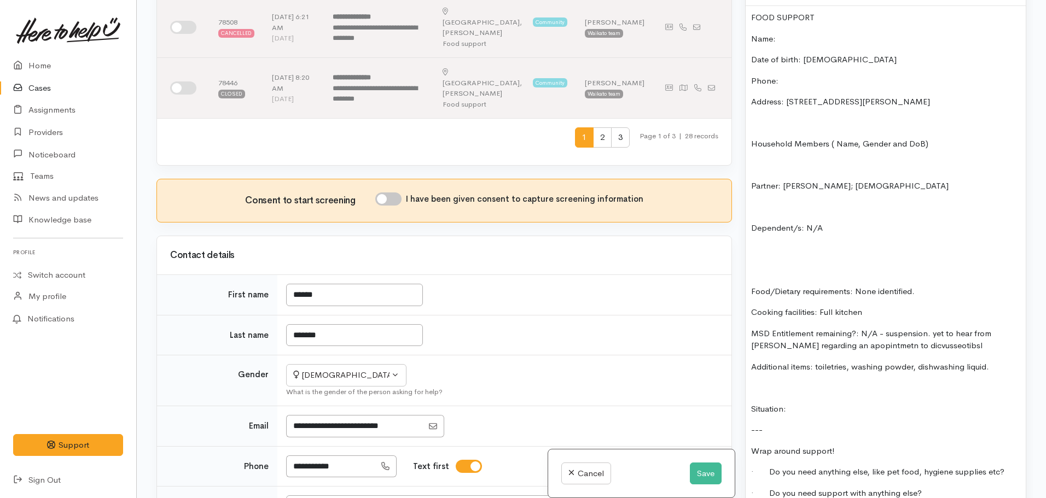
click at [393, 193] on input "I have been given consent to capture screening information" at bounding box center [388, 199] width 26 height 13
checkbox input "true"
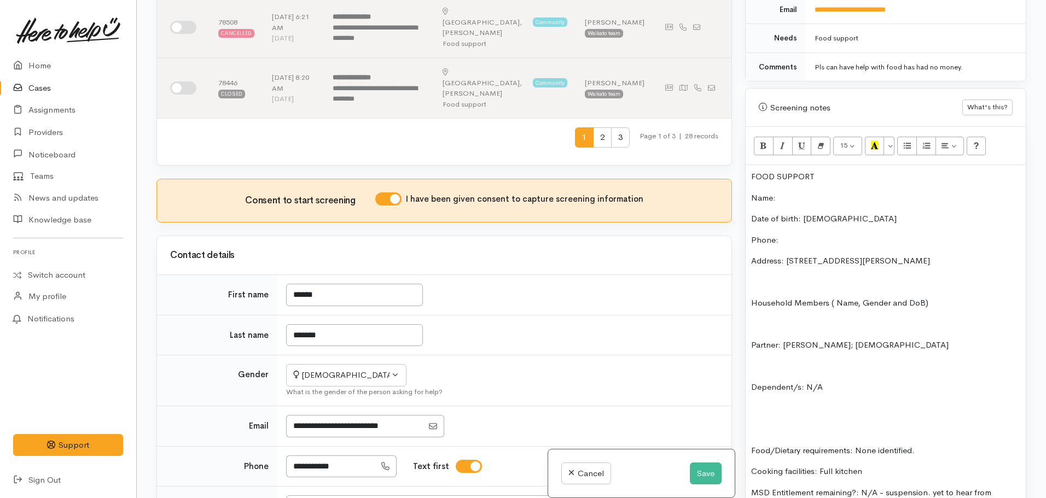
scroll to position [553, 0]
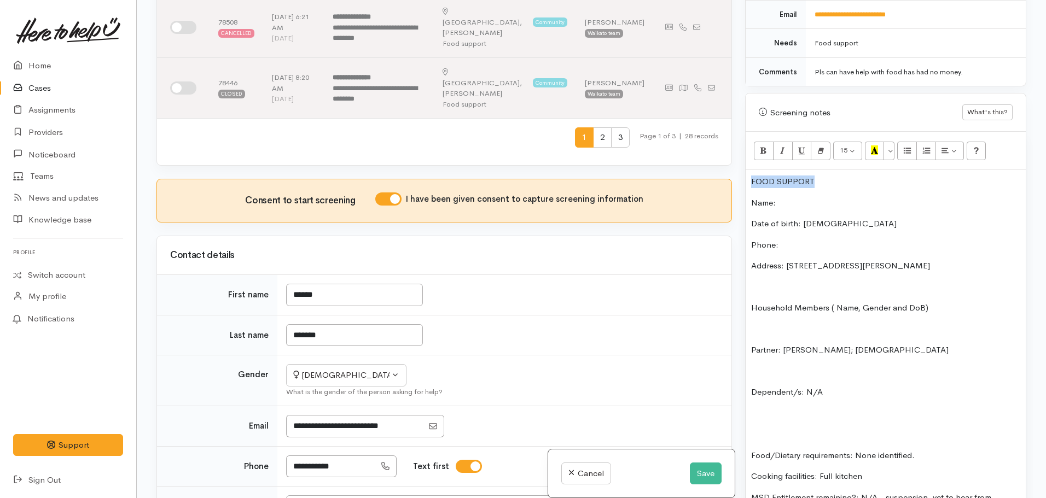
drag, startPoint x: 836, startPoint y: 170, endPoint x: 696, endPoint y: 165, distance: 139.6
click at [696, 165] on div "Related cases There are other cases potentially from the same person, address o…" at bounding box center [591, 249] width 883 height 498
click at [759, 142] on button "Bold (CTRL+B)" at bounding box center [764, 151] width 20 height 19
click at [873, 145] on icon "Recent Color" at bounding box center [874, 149] width 7 height 9
click at [796, 197] on p "Name:" at bounding box center [885, 203] width 269 height 13
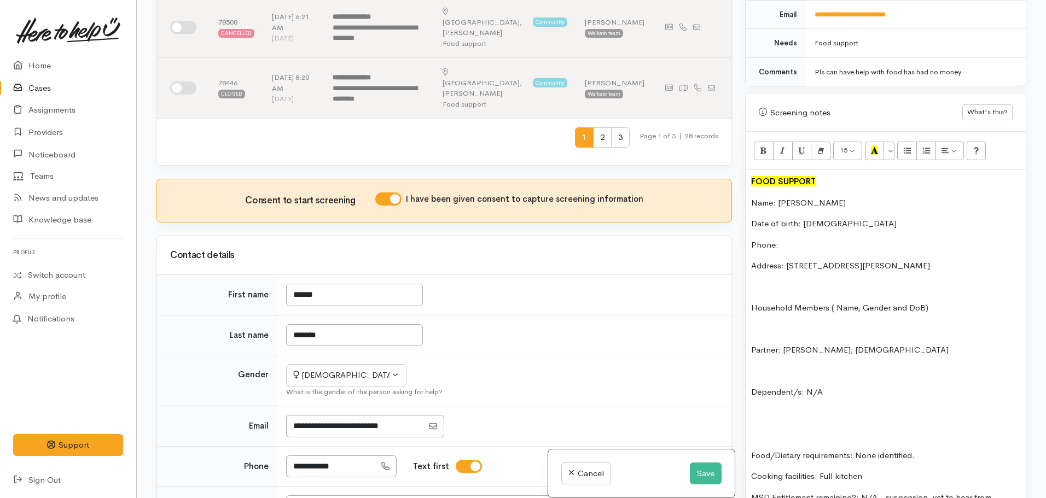
click at [808, 243] on div "FOOD SUPPORT Name: Rachel Fitness Date of birth: 24.10.1971 Phone: Address: 12a…" at bounding box center [885, 424] width 280 height 508
click at [801, 239] on p "Phone:" at bounding box center [885, 245] width 269 height 13
drag, startPoint x: 349, startPoint y: 354, endPoint x: 303, endPoint y: 367, distance: 48.2
click at [255, 446] on tr "**********" at bounding box center [444, 466] width 574 height 40
click at [789, 239] on p "Phone:" at bounding box center [885, 245] width 269 height 13
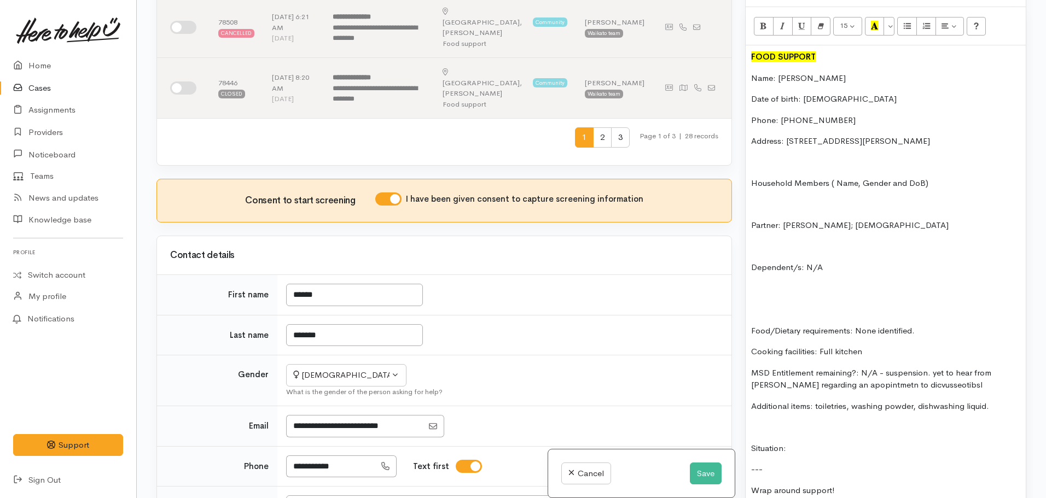
scroll to position [717, 0]
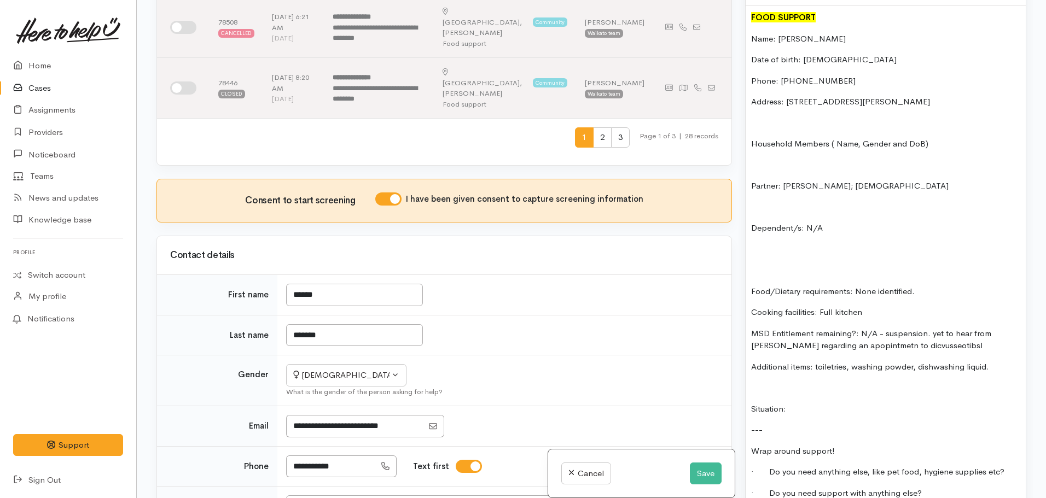
click at [849, 180] on p "Partner: Steven Bradley - DOB; 10.03.1967" at bounding box center [885, 186] width 269 height 13
click at [847, 180] on p "Partner: Steven Bradley - DOB; 10.03.1967" at bounding box center [885, 186] width 269 height 13
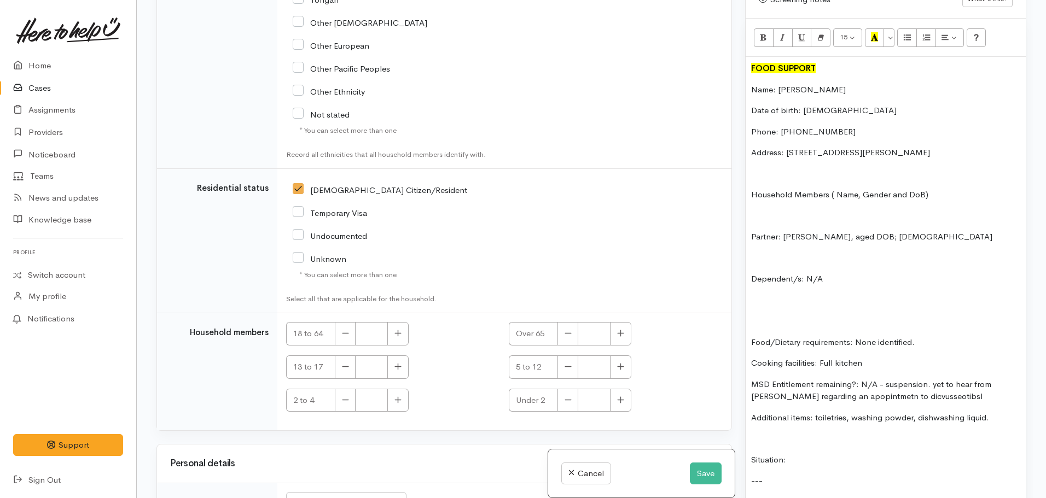
scroll to position [662, 0]
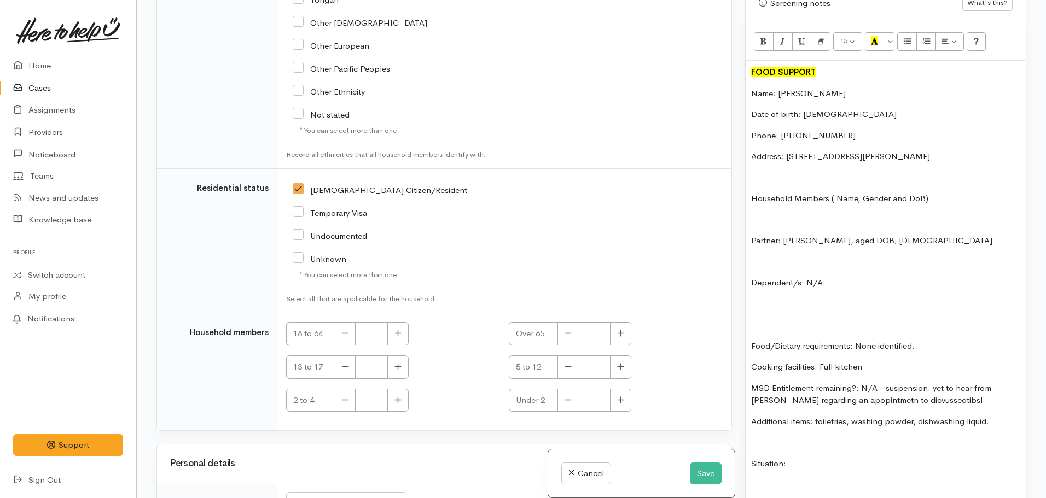
click at [861, 235] on p "Partner: Steven Bradley, aged DOB; 10.03.1967" at bounding box center [885, 241] width 269 height 13
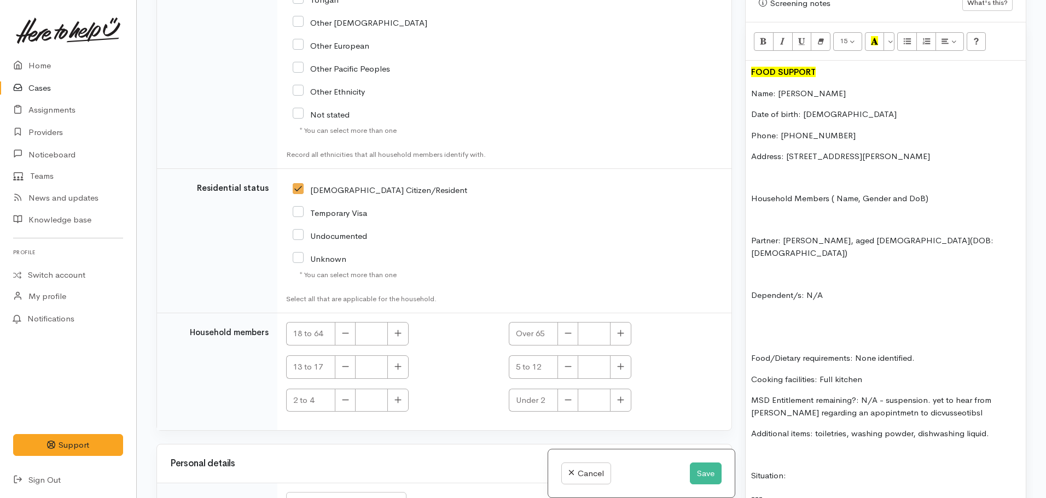
click at [859, 108] on p "Date of birth: 24.10.1971" at bounding box center [885, 114] width 269 height 13
click at [885, 108] on p "Date of birth: 24.10.1971 - aged" at bounding box center [885, 114] width 269 height 13
click at [871, 235] on p "Partner: Steven Bradley, aged 58(DOB: 10.03.1967)" at bounding box center [885, 247] width 269 height 25
drag, startPoint x: 885, startPoint y: 376, endPoint x: 927, endPoint y: 387, distance: 43.5
click at [927, 394] on p "MSD Entitlement remaining?: N/A - suspension. yet to hear from WINZ regarding a…" at bounding box center [885, 406] width 269 height 25
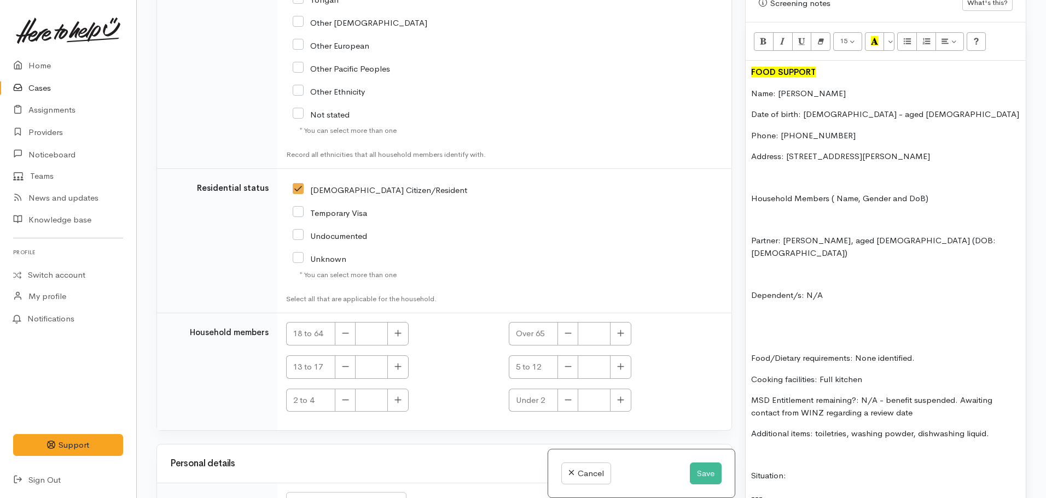
click at [815, 428] on p "Additional items: toiletries, washing powder, dishwashing liquid." at bounding box center [885, 434] width 269 height 13
click at [867, 428] on p "Additional items: welcomes any toiletries, washing powder, dishwashing liquid." at bounding box center [885, 440] width 269 height 25
click at [982, 428] on p "Additional items: welcomes any toiletries, washing powder, dishwashing liquid." at bounding box center [885, 440] width 269 height 25
click at [969, 428] on p "Additional items: welcomes any toiletries, washing powder, dishwashing liquid." at bounding box center [885, 440] width 269 height 25
click at [853, 428] on p "Additional items: welcomes any toiletries, washing powder, or dishwashing liqui…" at bounding box center [885, 440] width 269 height 25
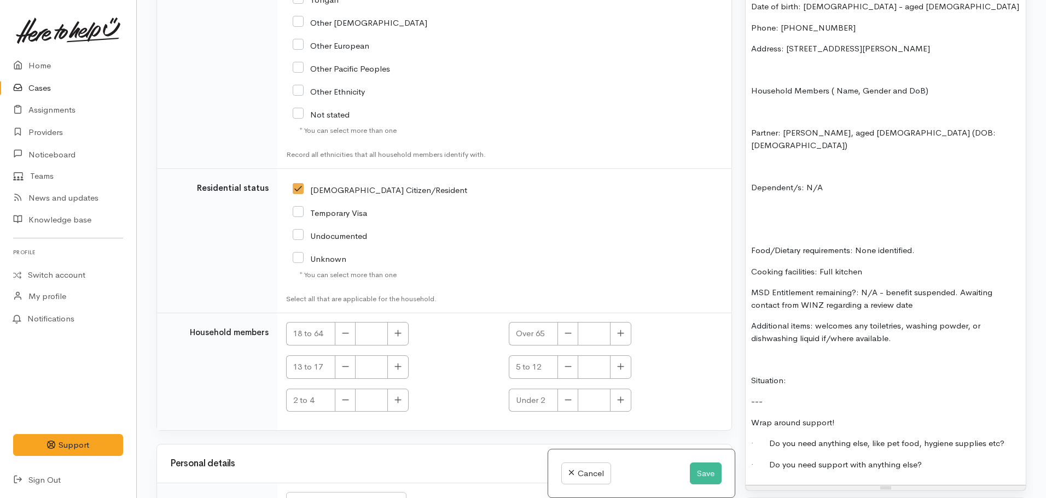
scroll to position [772, 0]
click at [818, 373] on p "Situation:" at bounding box center [885, 379] width 269 height 13
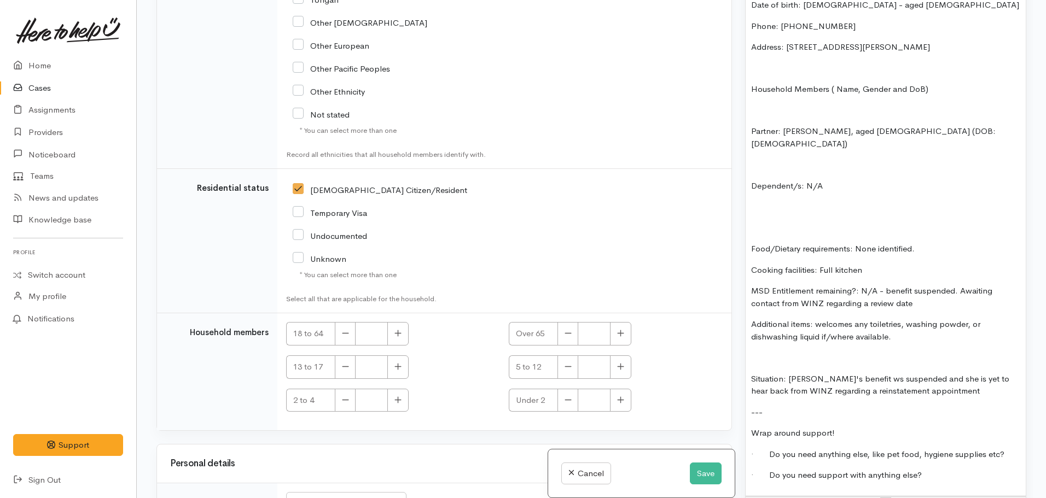
click at [855, 373] on p "Situation: Rachel's benefit ws suspended and she is yet to hear back from WINZ …" at bounding box center [885, 385] width 269 height 25
click at [957, 373] on p "Situation: Rachel's benefit was suspended and she is yet to hear back from WINZ…" at bounding box center [885, 385] width 269 height 25
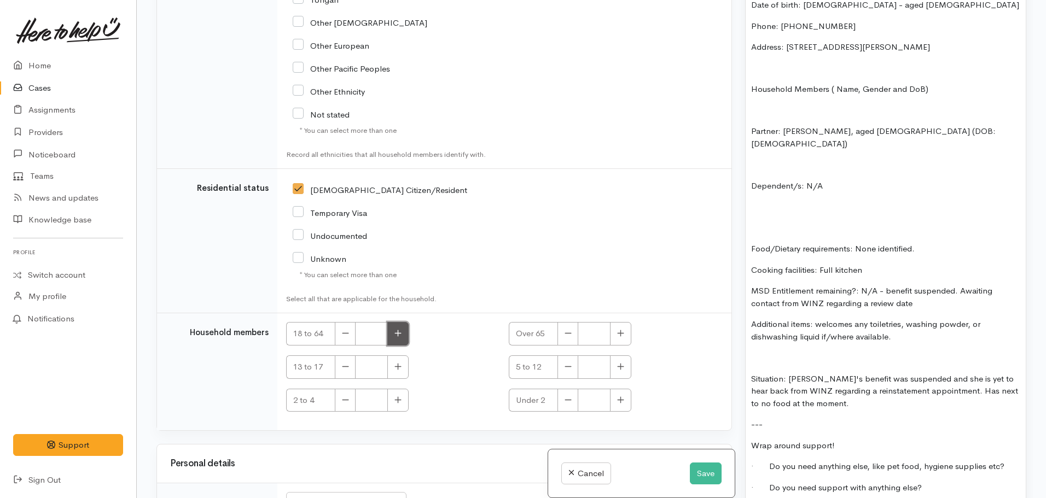
click at [396, 322] on button "button" at bounding box center [397, 334] width 21 height 24
type input "2"
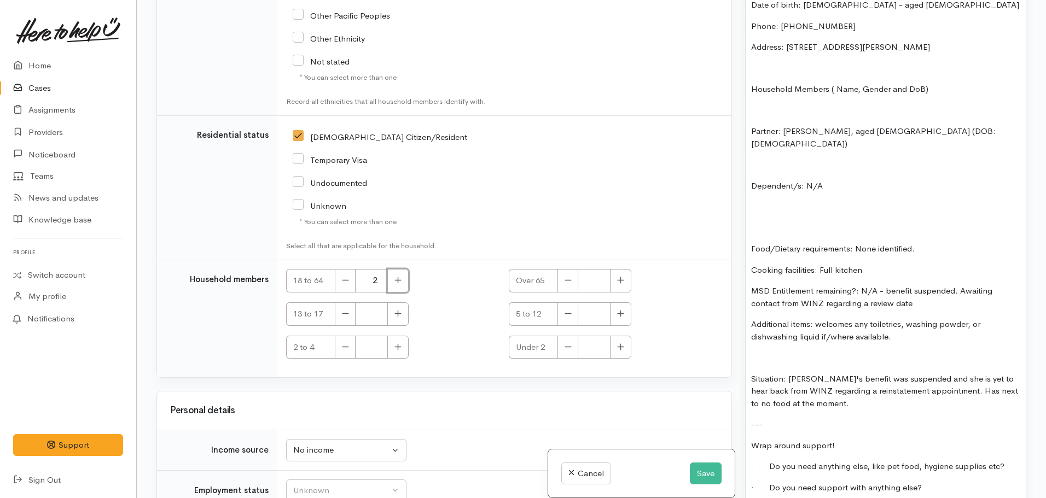
scroll to position [2358, 0]
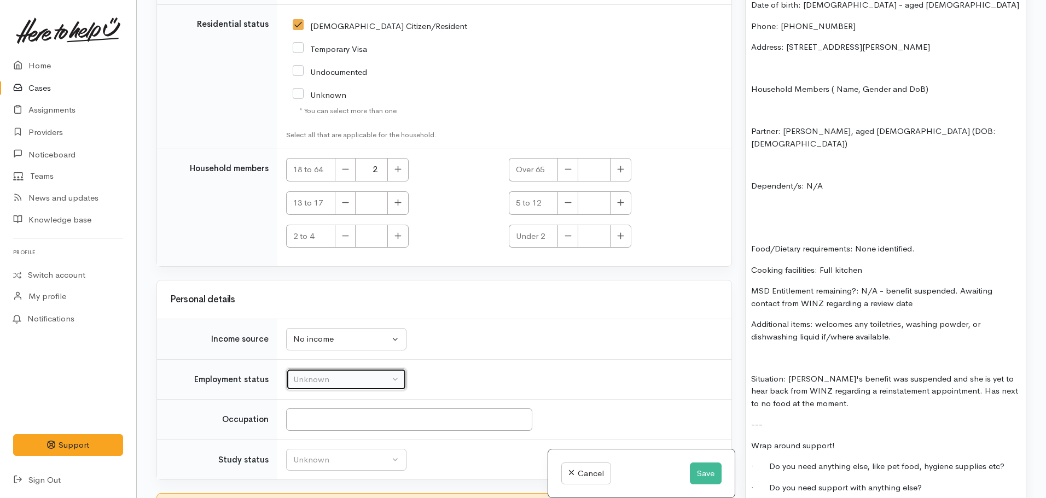
click at [342, 374] on div "Unknown" at bounding box center [341, 380] width 96 height 13
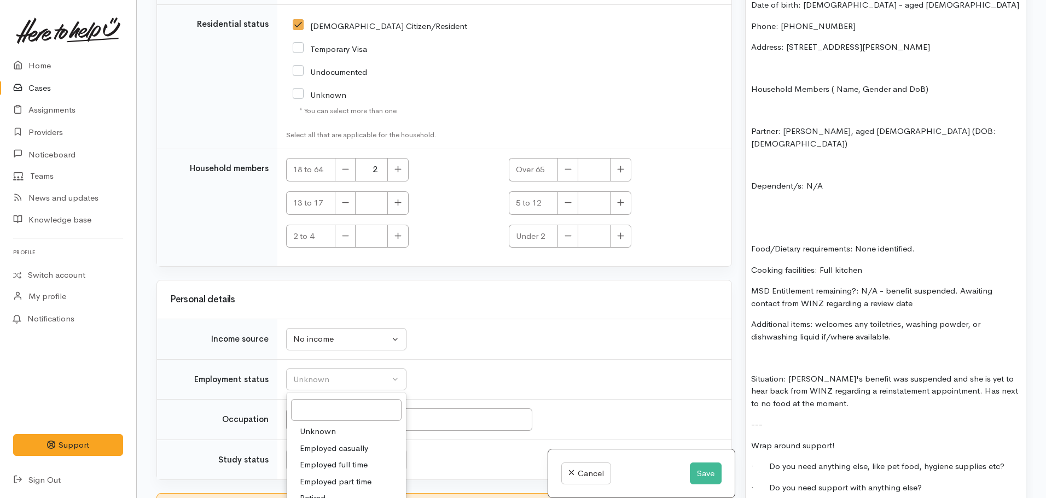
click at [327, 426] on span "Unknown" at bounding box center [318, 432] width 36 height 13
click at [326, 319] on td "Unknown ACC Maternity leave MSD - Away from Home Allowance MSD - Child Disabili…" at bounding box center [504, 339] width 454 height 40
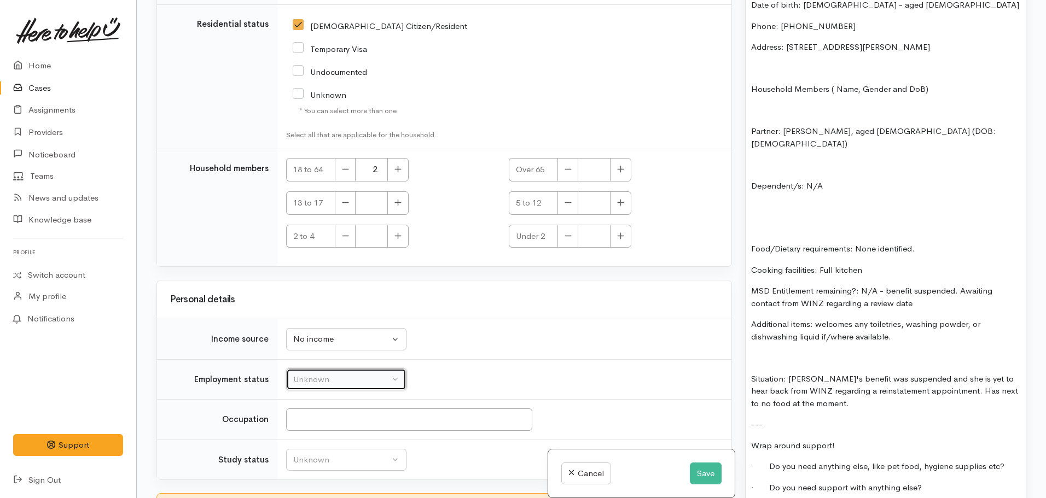
click at [331, 374] on div "Unknown" at bounding box center [341, 380] width 96 height 13
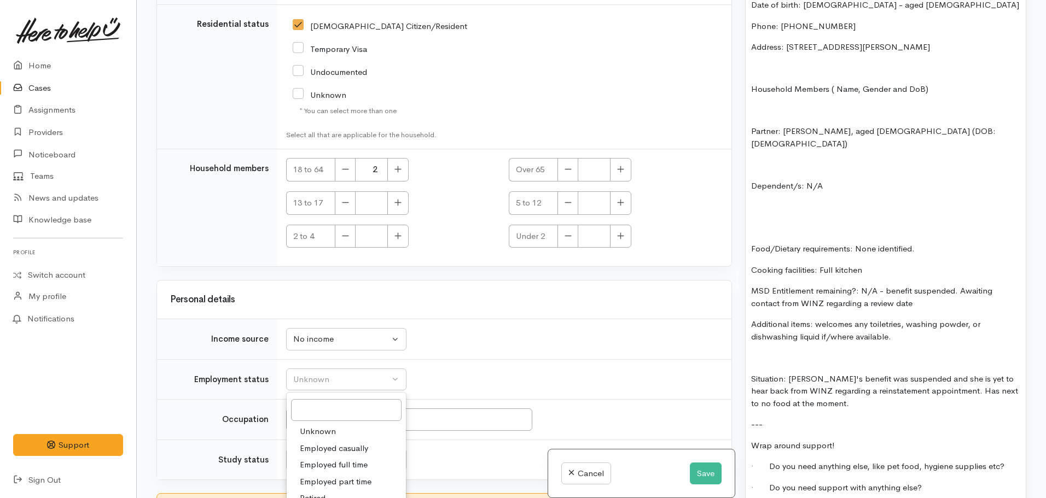
drag, startPoint x: 317, startPoint y: 408, endPoint x: 319, endPoint y: 403, distance: 5.9
select select "1"
click at [350, 409] on input "Occupation" at bounding box center [409, 420] width 246 height 22
type input "N/A"
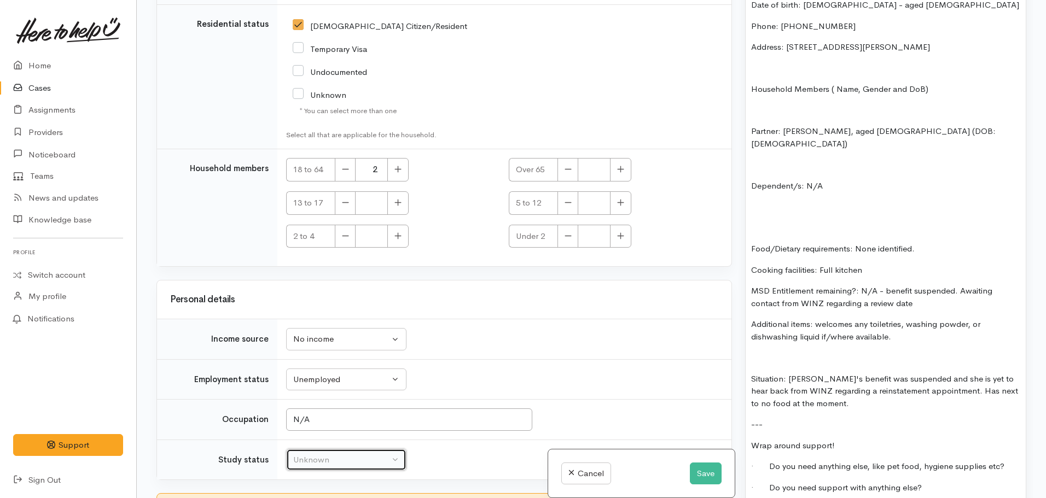
click at [312, 449] on button "Unknown" at bounding box center [346, 460] width 120 height 22
select select "1"
checkbox input "true"
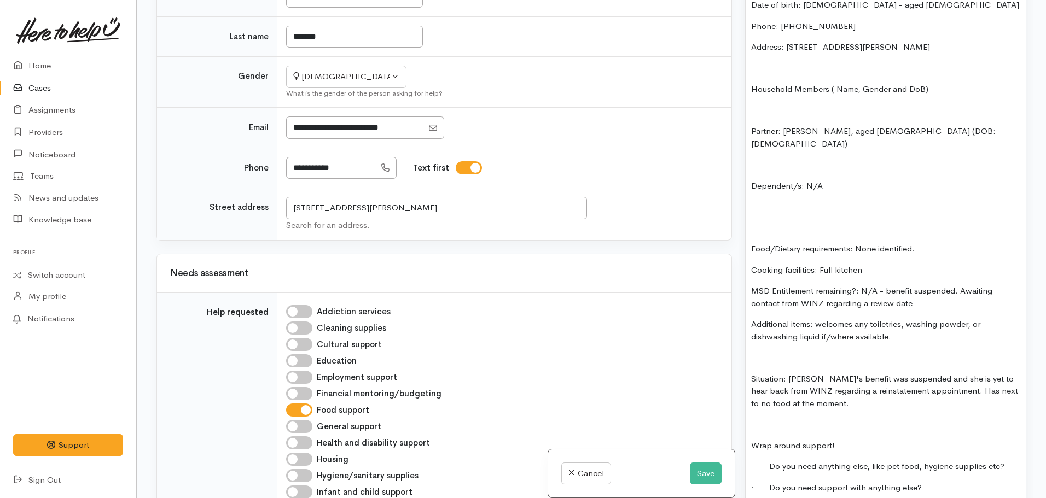
scroll to position [1100, 0]
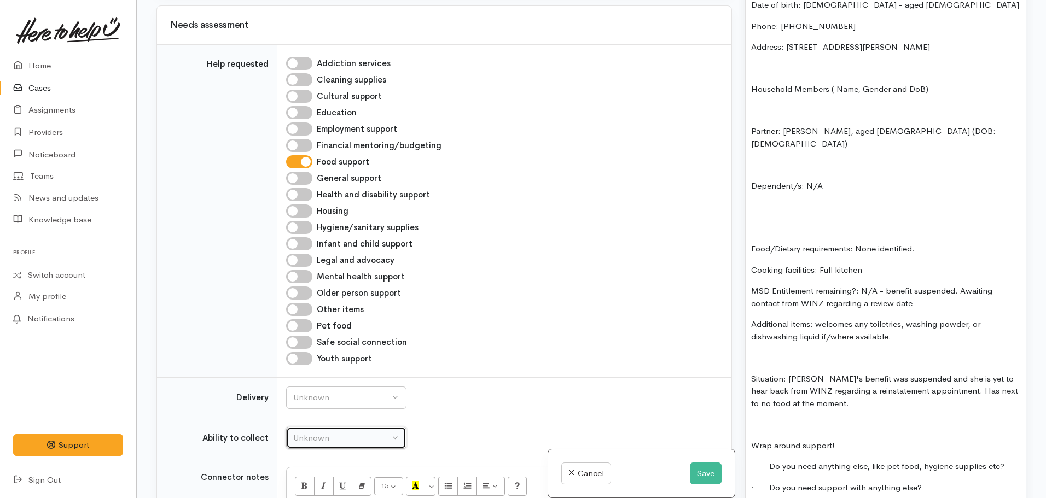
click at [337, 432] on div "Unknown" at bounding box center [341, 438] width 96 height 13
select select "4"
click at [327, 392] on div "Unknown" at bounding box center [341, 398] width 96 height 13
click at [315, 492] on link "No" at bounding box center [346, 500] width 119 height 17
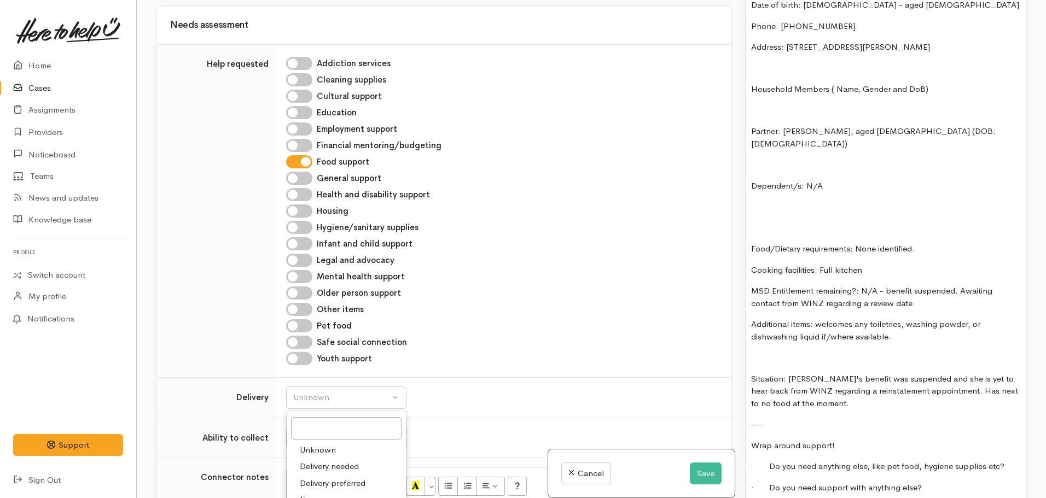
select select "1"
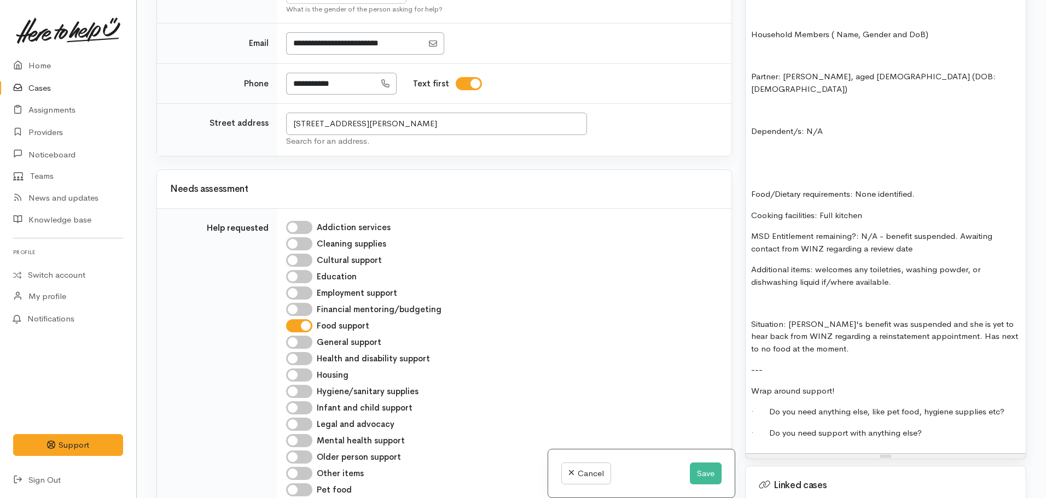
scroll to position [772, 0]
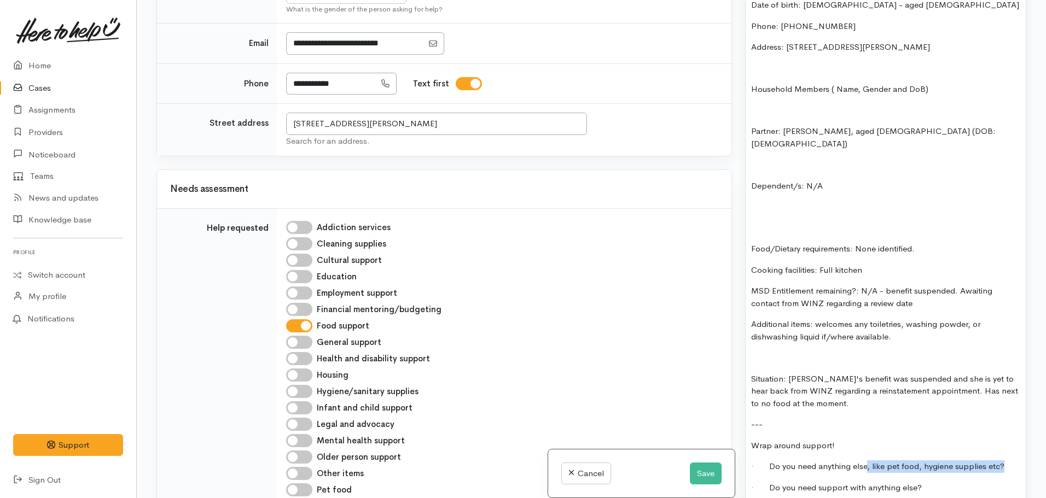
drag, startPoint x: 864, startPoint y: 445, endPoint x: 1015, endPoint y: 434, distance: 150.8
click at [1015, 434] on div "FOOD SUPPORT Name: Rachel Fitness Date of birth: 24.10.1971 - aged 53 Phone: 02…" at bounding box center [885, 229] width 280 height 557
click at [302, 385] on input "Hygiene/sanitary supplies" at bounding box center [299, 391] width 26 height 13
checkbox input "true"
click at [308, 237] on input "Cleaning supplies" at bounding box center [299, 243] width 26 height 13
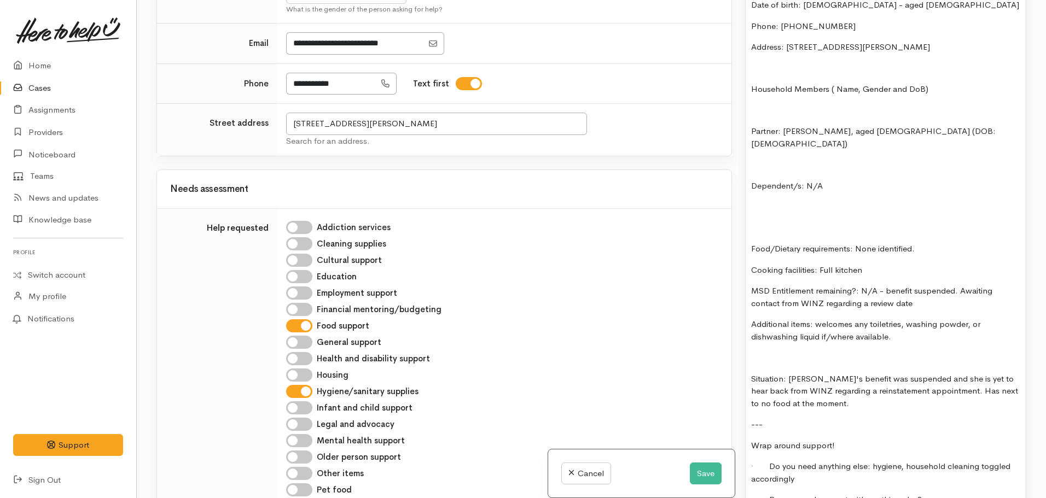
checkbox input "true"
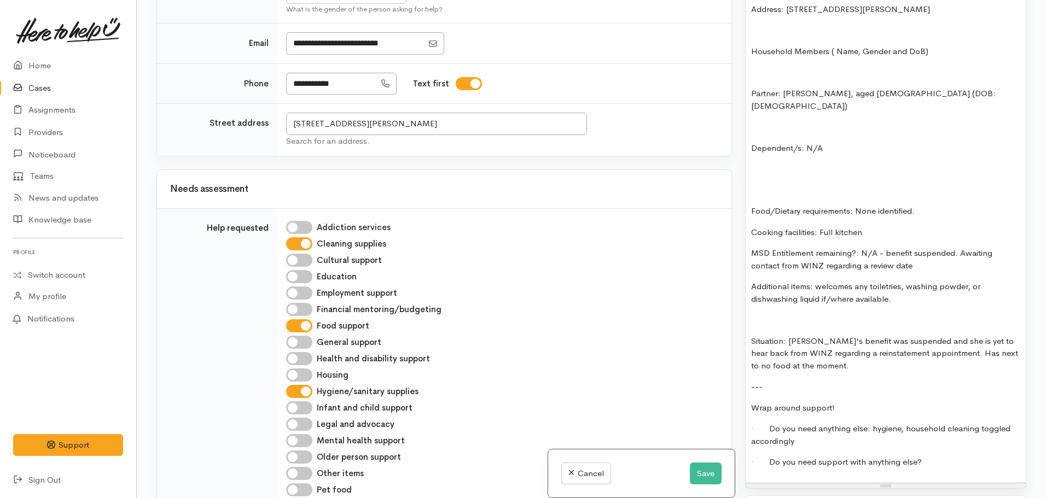
scroll to position [826, 0]
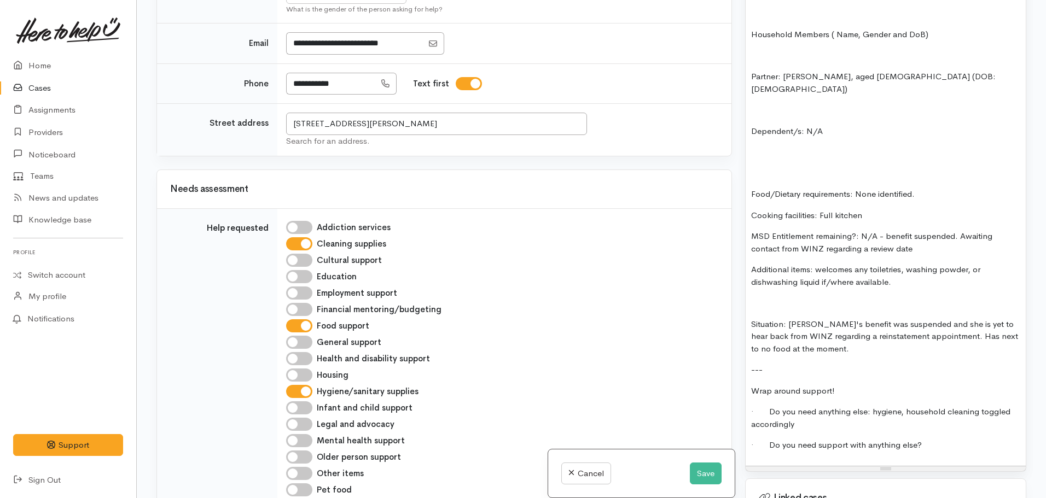
click at [929, 439] on p "· Do you need support with anything else?" at bounding box center [885, 445] width 269 height 13
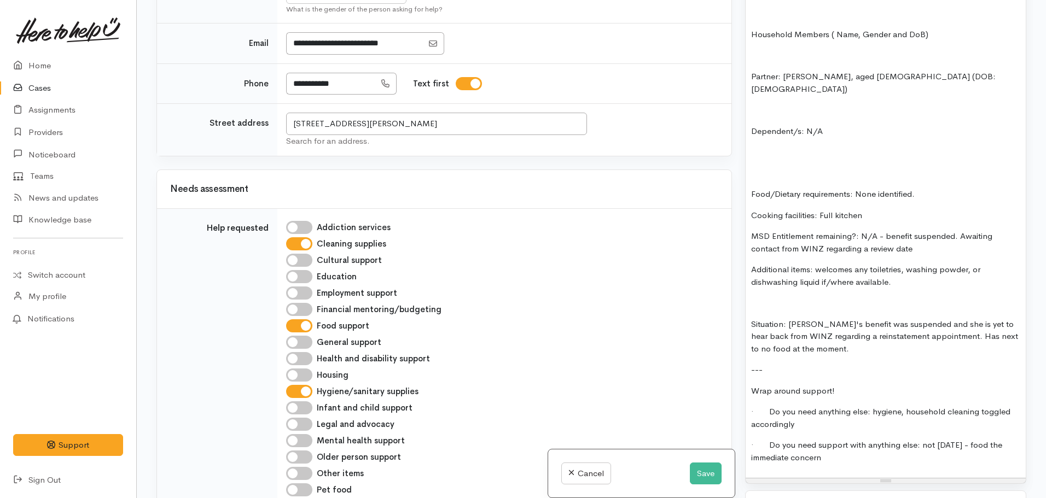
click at [825, 325] on p "Situation: Rachel's benefit was suspended and she is yet to hear back from WINZ…" at bounding box center [885, 336] width 269 height 37
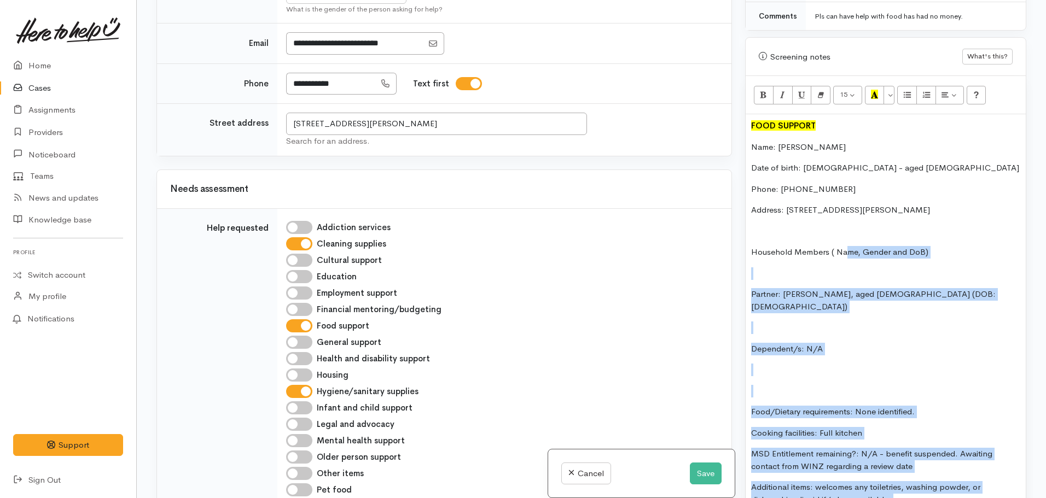
scroll to position [608, 0]
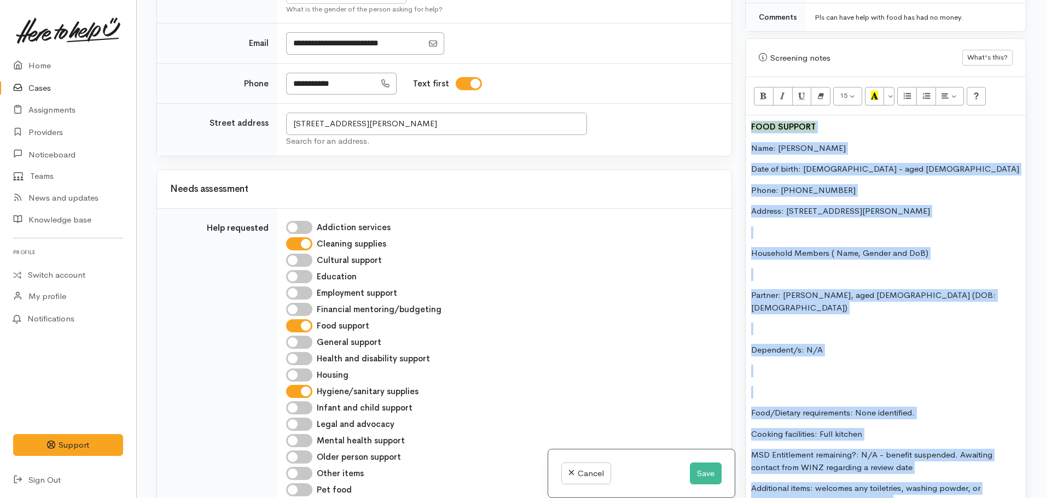
drag, startPoint x: 1009, startPoint y: 343, endPoint x: 744, endPoint y: 113, distance: 351.2
click at [744, 113] on div "Warnings Add No warnings have been raised against this case Add Warning Title ●…" at bounding box center [885, 249] width 294 height 498
copy div "FOOD SUPPORT Name: Rachel Fitness Date of birth: 24.10.1971 - aged 53 Phone: 02…"
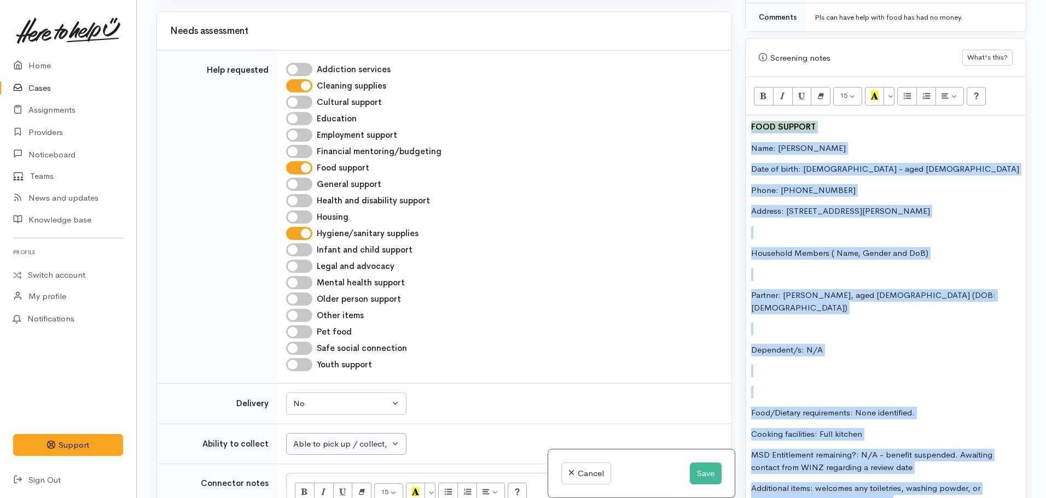
scroll to position [1265, 0]
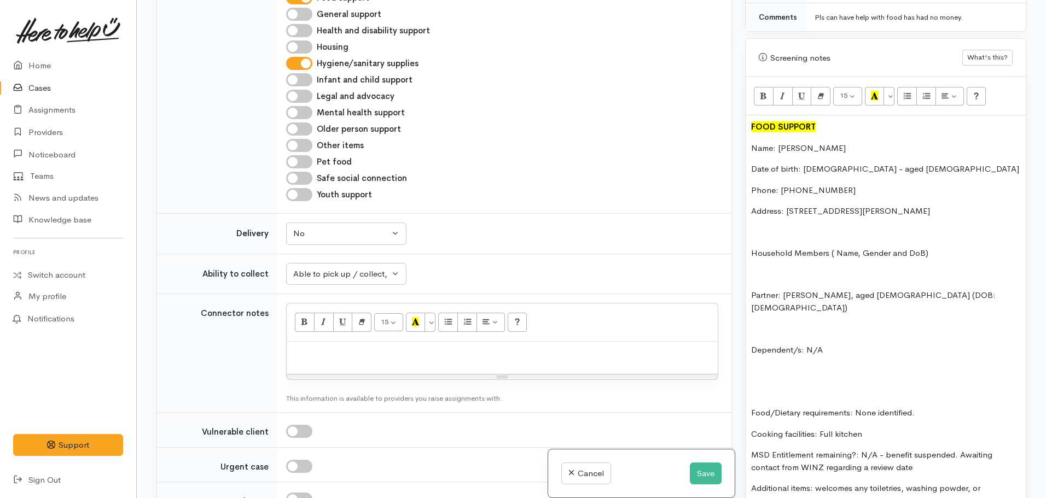
click at [326, 347] on p at bounding box center [502, 353] width 420 height 13
paste div
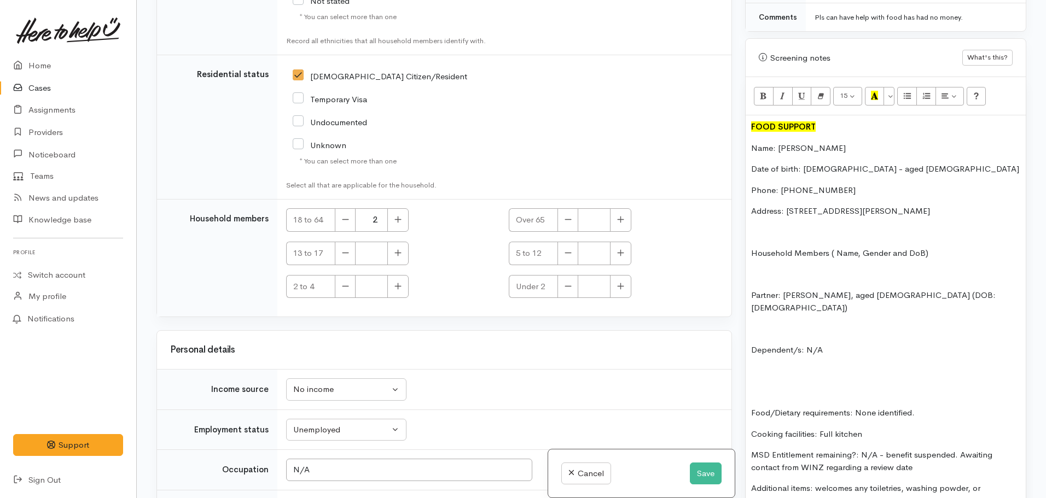
scroll to position [2771, 0]
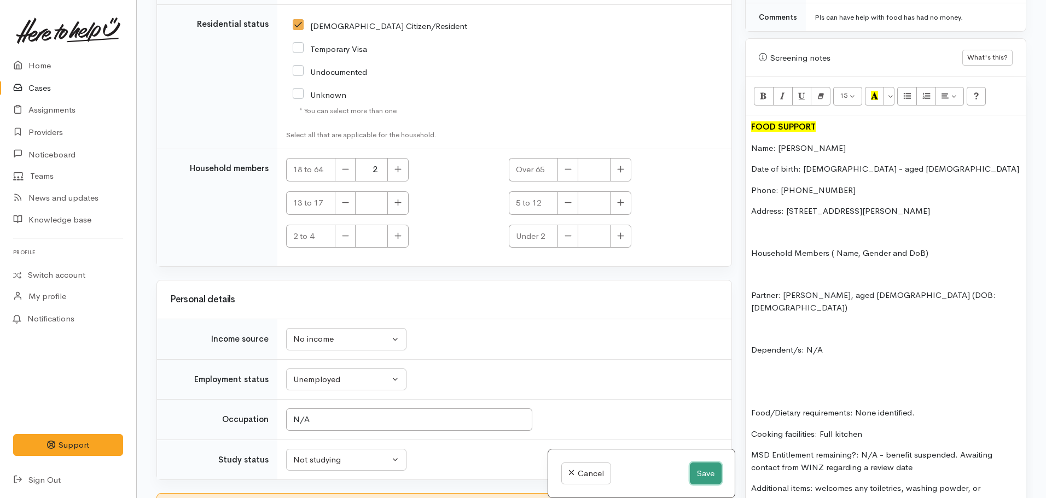
click at [701, 465] on button "Save" at bounding box center [706, 474] width 32 height 22
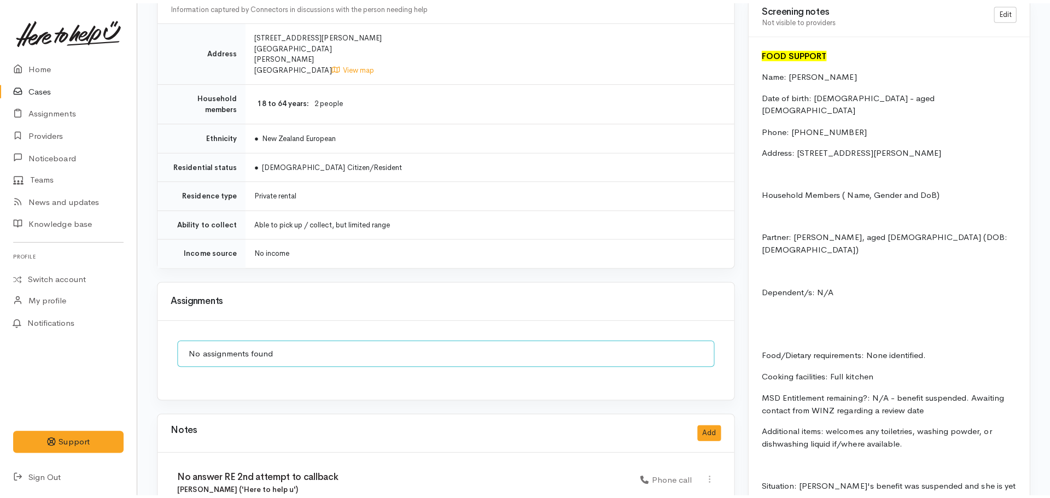
scroll to position [1258, 0]
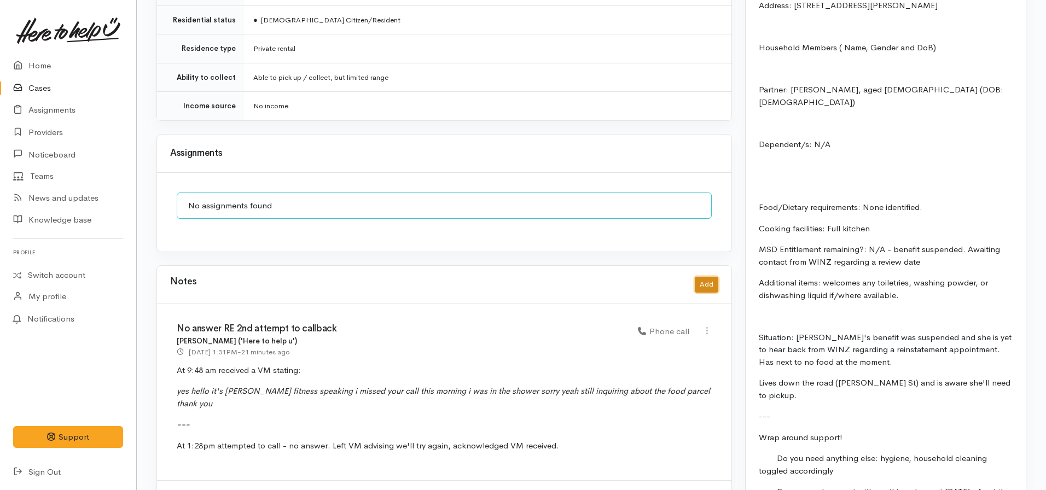
click at [715, 277] on button "Add" at bounding box center [707, 285] width 24 height 16
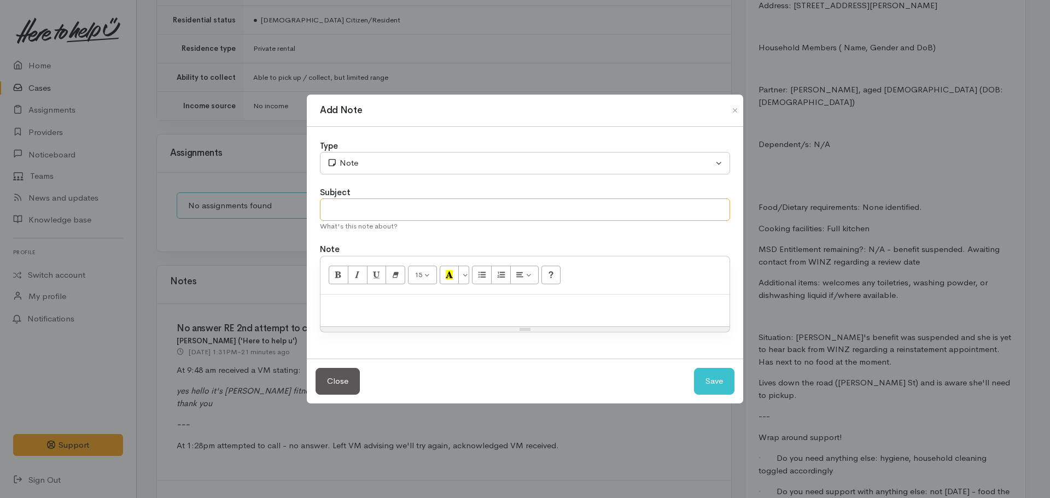
click at [454, 213] on input "text" at bounding box center [525, 210] width 410 height 22
click at [483, 211] on input "Assign to Te Whanau Putahi - when next oen 12.08.2025" at bounding box center [525, 210] width 410 height 22
type input "Assign to Te Whanau Putahi - when next open 12.08.2025"
click at [467, 297] on div at bounding box center [525, 311] width 409 height 32
drag, startPoint x: 467, startPoint y: 299, endPoint x: 467, endPoint y: 327, distance: 27.3
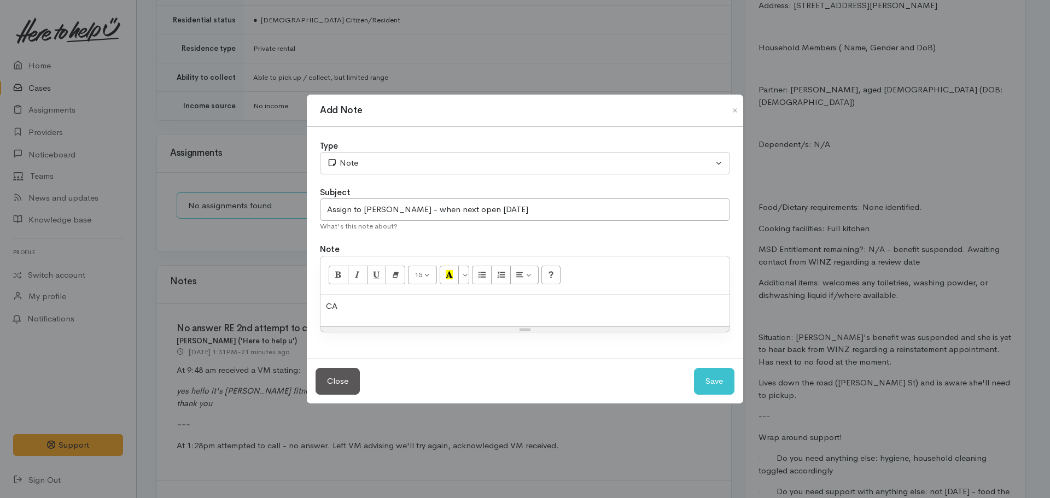
click at [467, 302] on div "CA" at bounding box center [525, 311] width 409 height 32
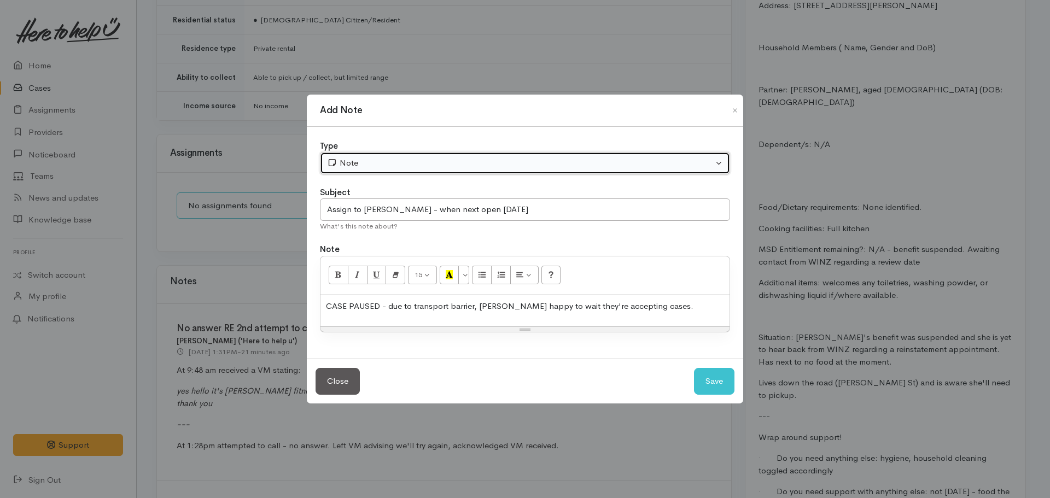
click at [514, 160] on div "Note" at bounding box center [520, 163] width 386 height 13
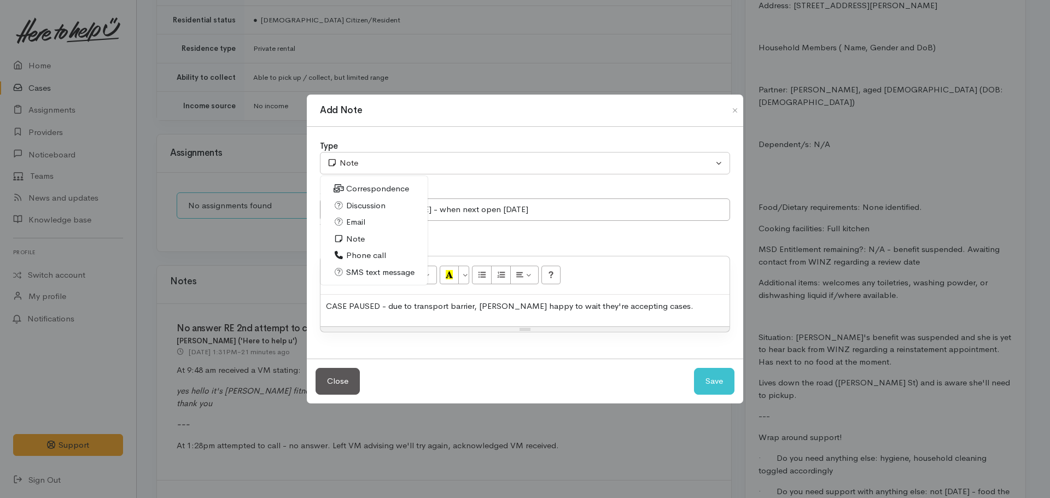
click at [365, 252] on span "Phone call" at bounding box center [366, 255] width 40 height 13
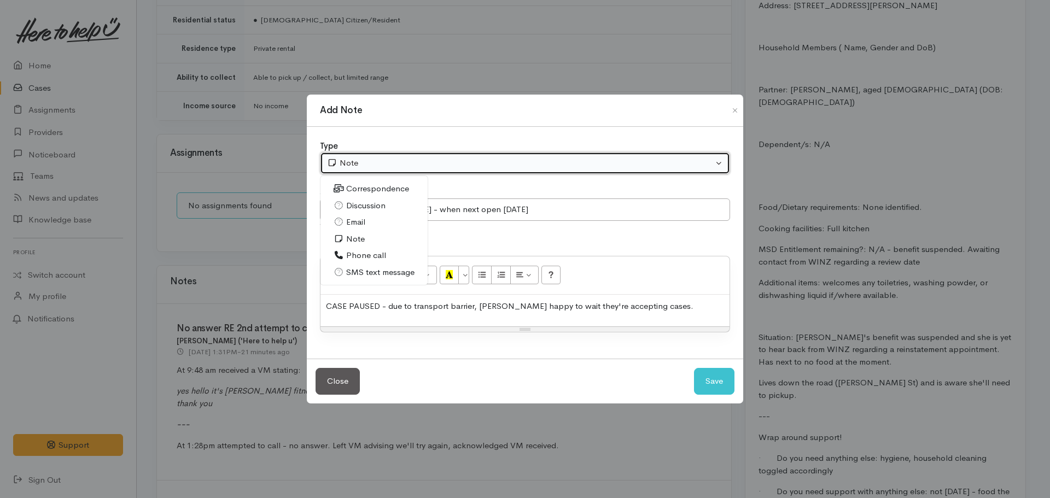
select select "3"
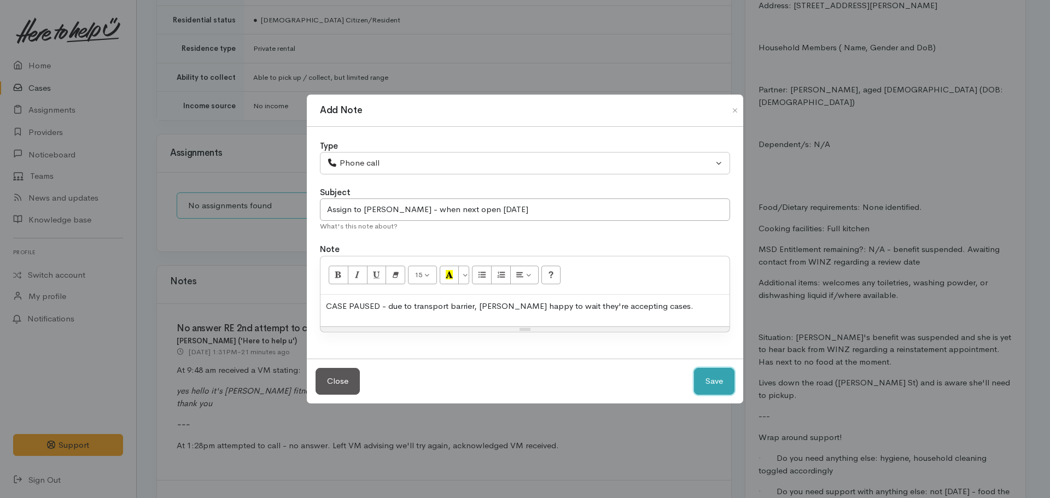
click at [720, 387] on button "Save" at bounding box center [714, 381] width 40 height 27
select select "1"
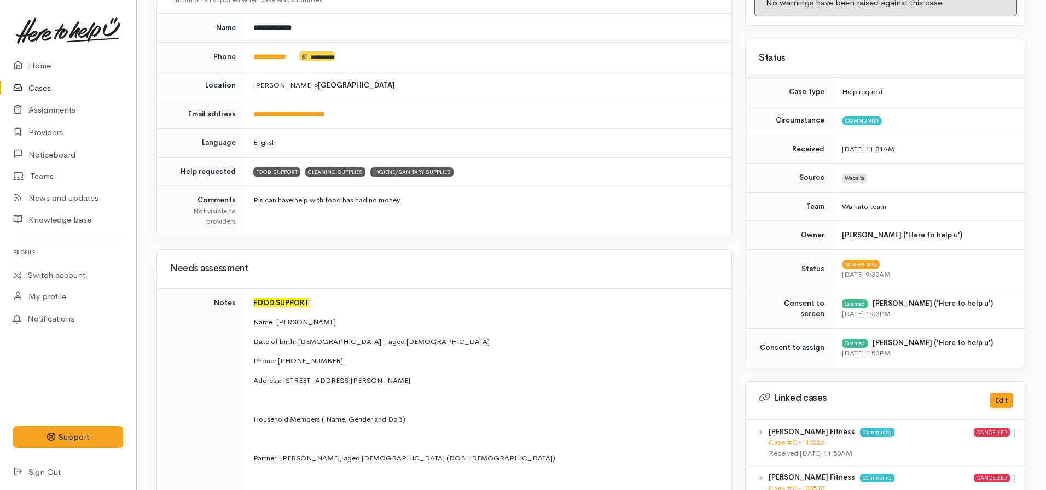
scroll to position [0, 0]
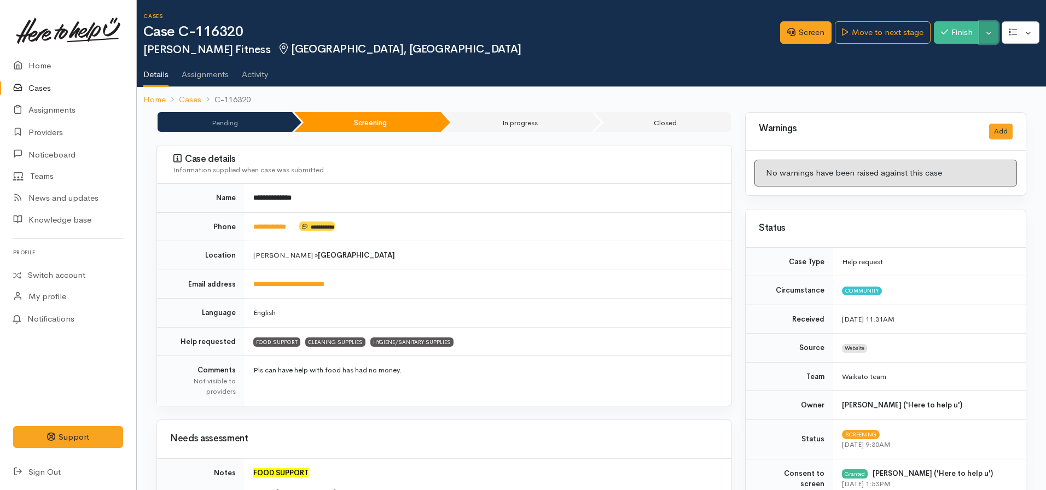
click at [988, 30] on button "Toggle Dropdown" at bounding box center [988, 32] width 19 height 22
click at [943, 55] on link "Pause" at bounding box center [954, 58] width 86 height 17
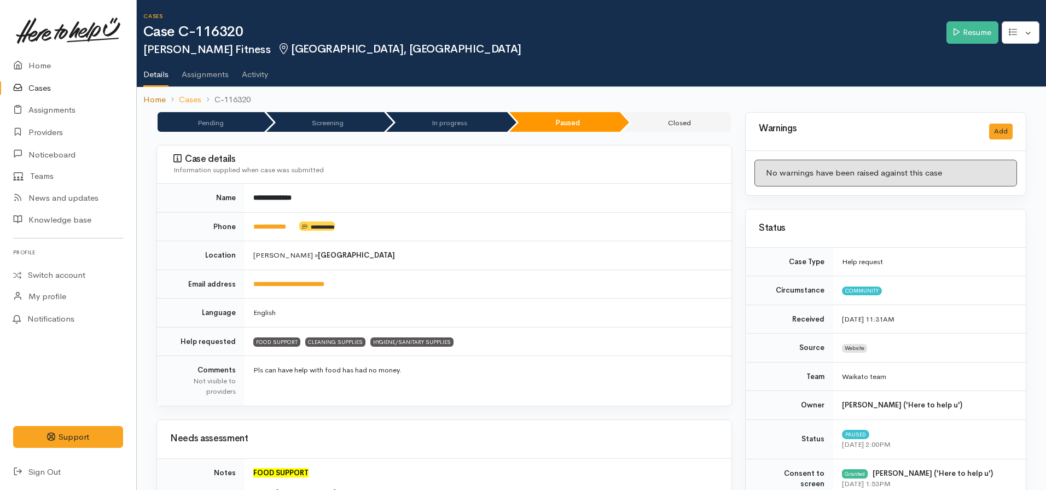
click at [154, 101] on link "Home" at bounding box center [154, 100] width 22 height 13
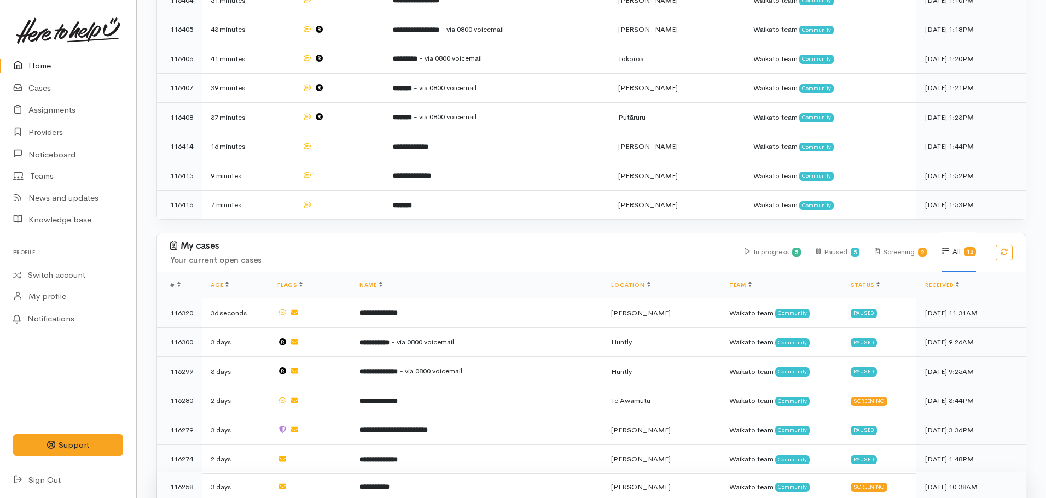
scroll to position [602, 0]
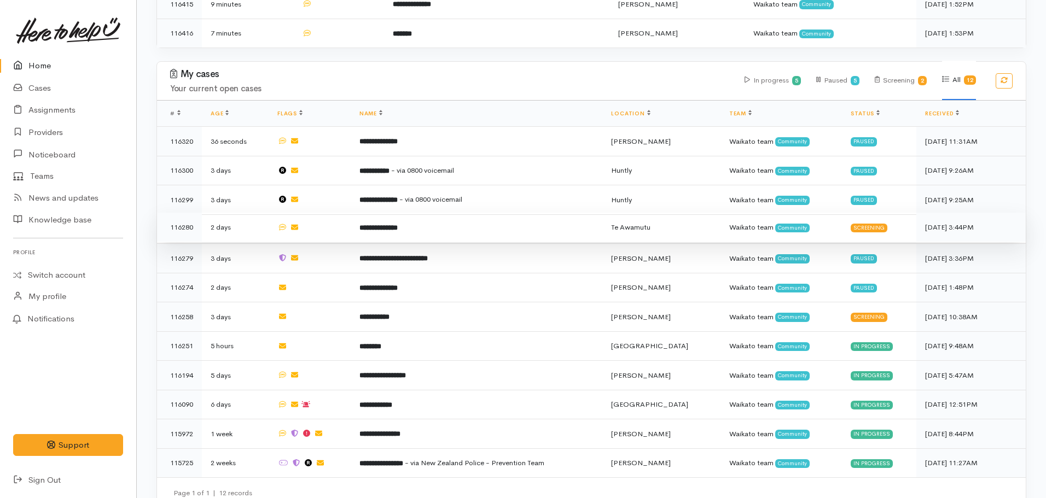
click at [398, 224] on b "**********" at bounding box center [378, 227] width 38 height 7
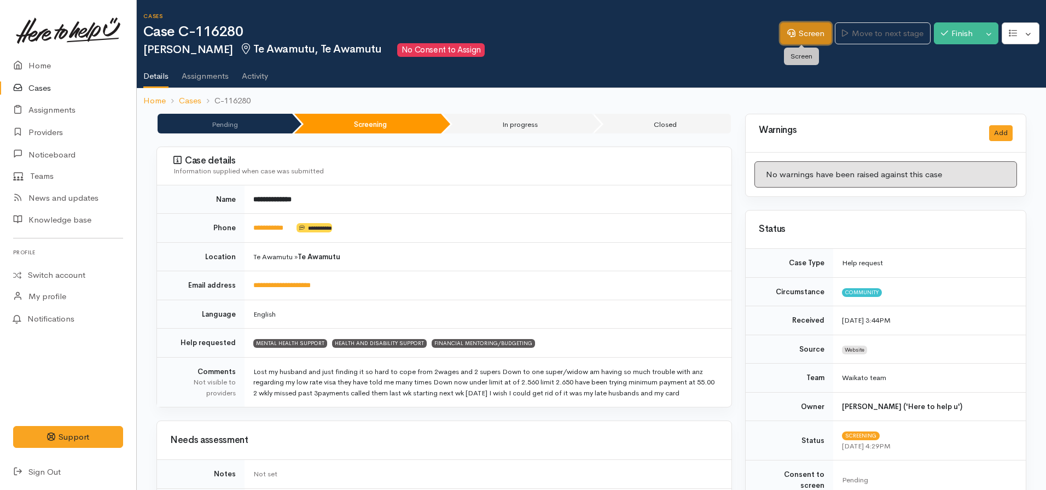
click at [792, 32] on link "Screen" at bounding box center [805, 33] width 51 height 22
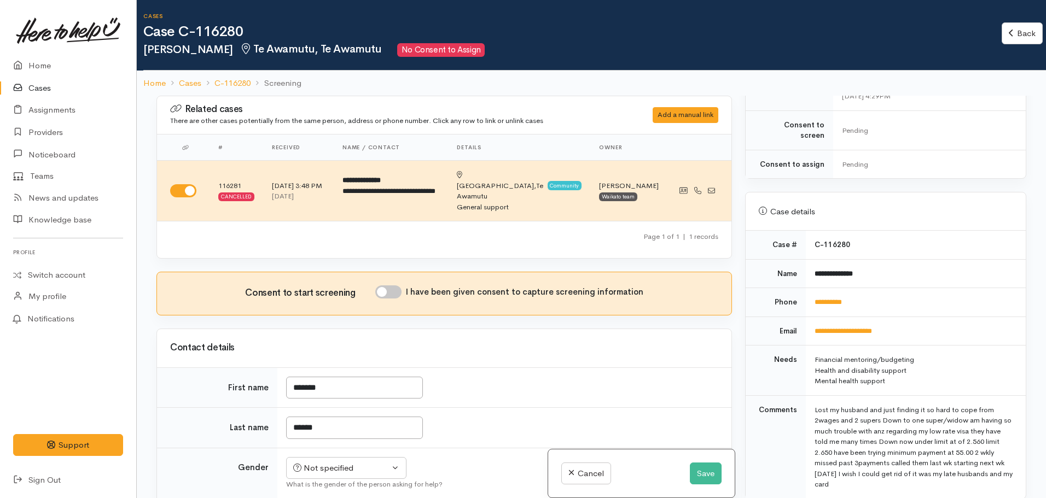
scroll to position [383, 0]
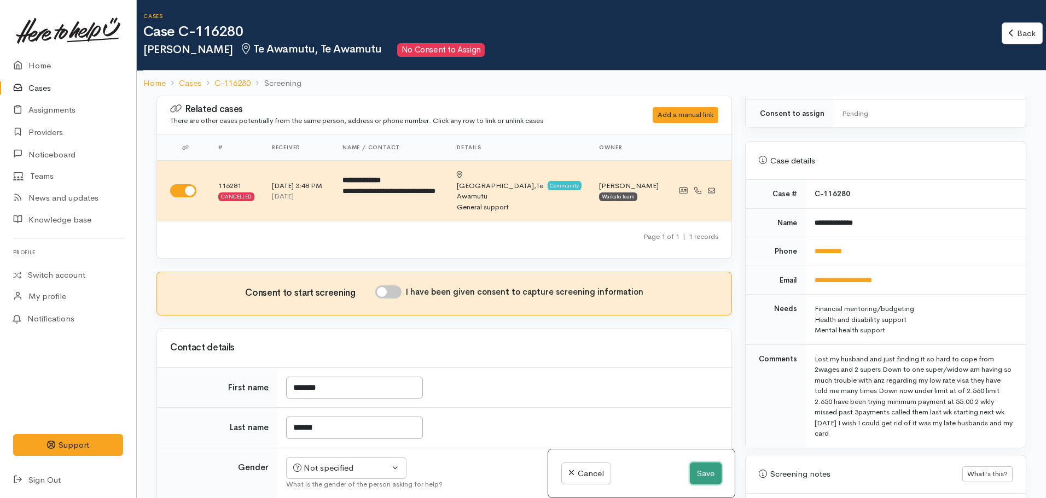
click at [709, 481] on button "Save" at bounding box center [706, 474] width 32 height 22
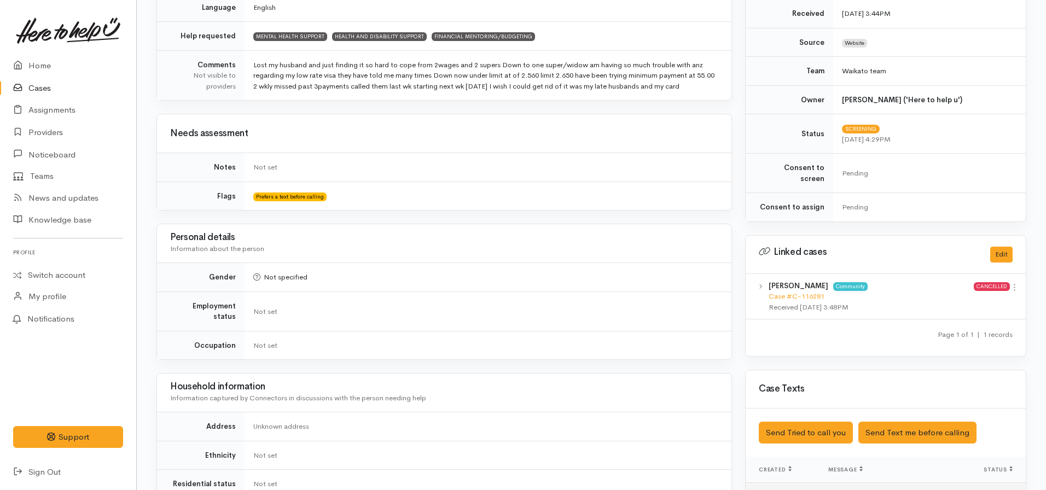
scroll to position [438, 0]
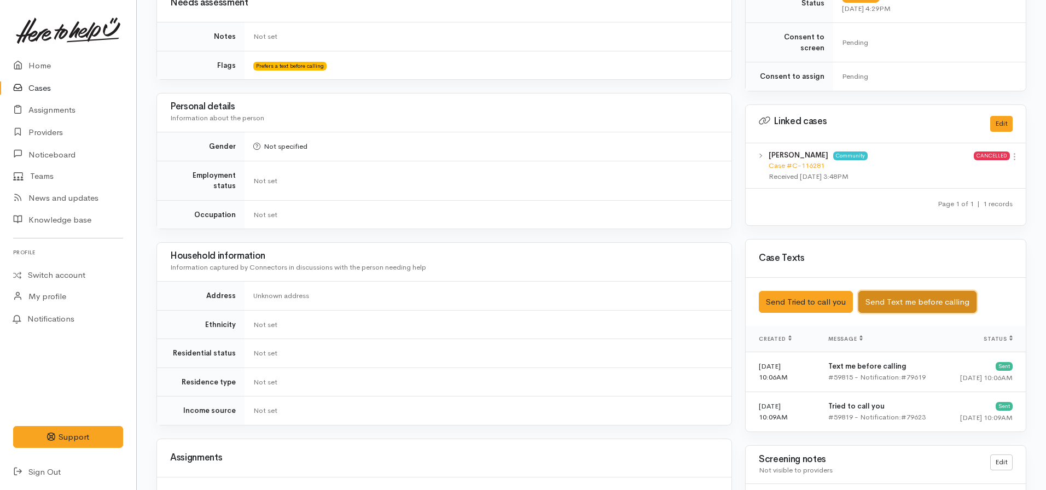
click at [933, 294] on button "Send Text me before calling" at bounding box center [917, 302] width 118 height 22
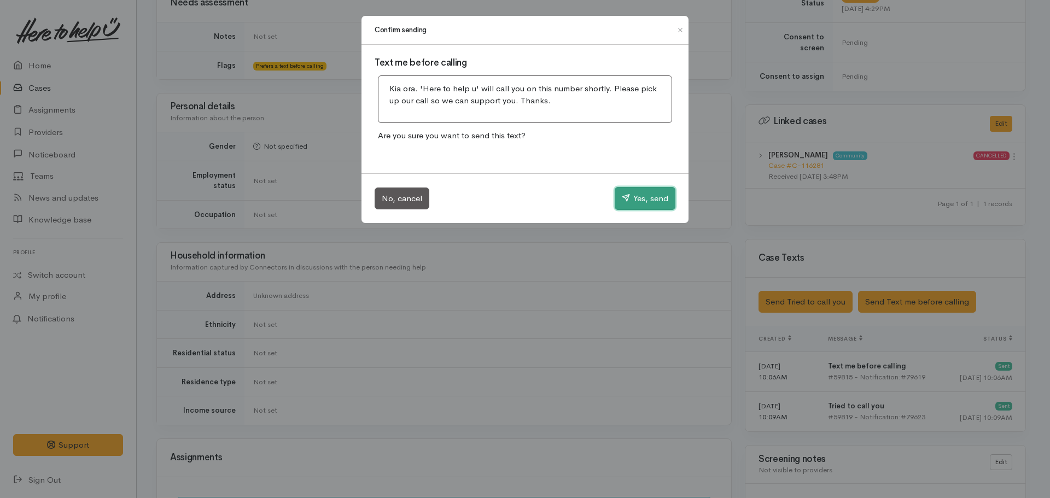
click at [636, 209] on button "Yes, send" at bounding box center [645, 198] width 61 height 23
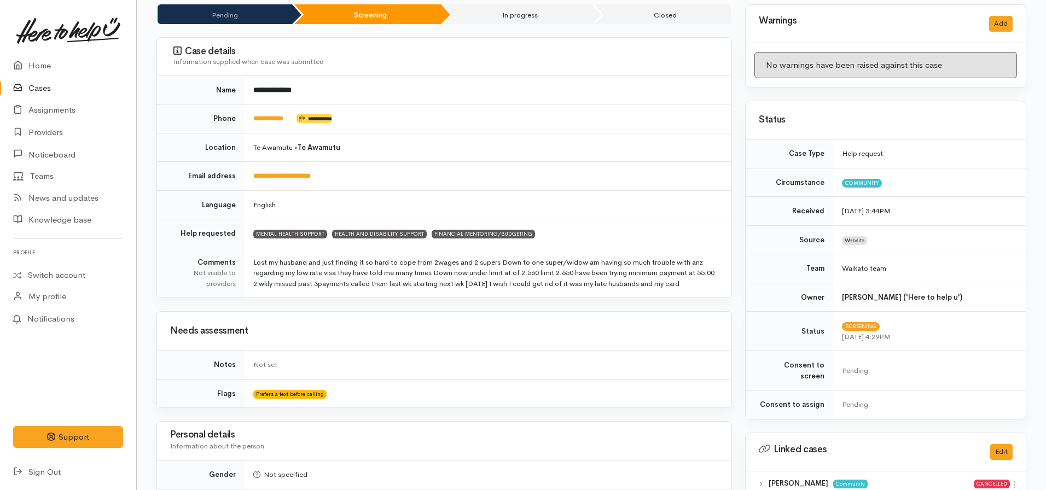
scroll to position [547, 0]
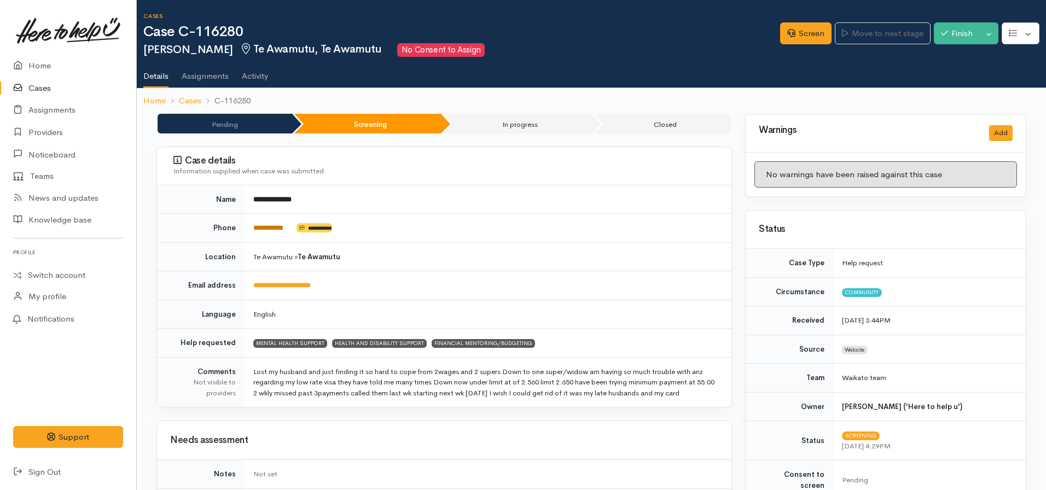
click at [271, 231] on link "**********" at bounding box center [268, 227] width 30 height 7
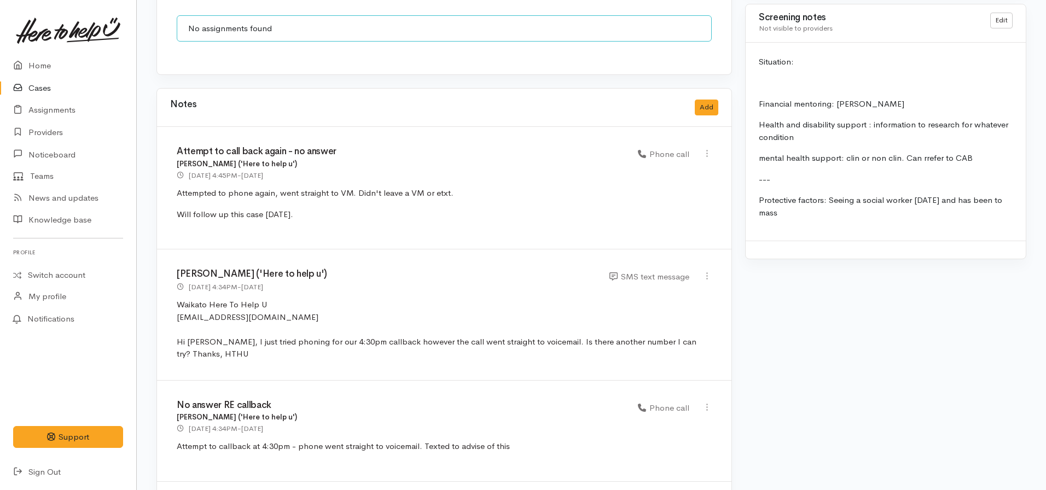
scroll to position [820, 0]
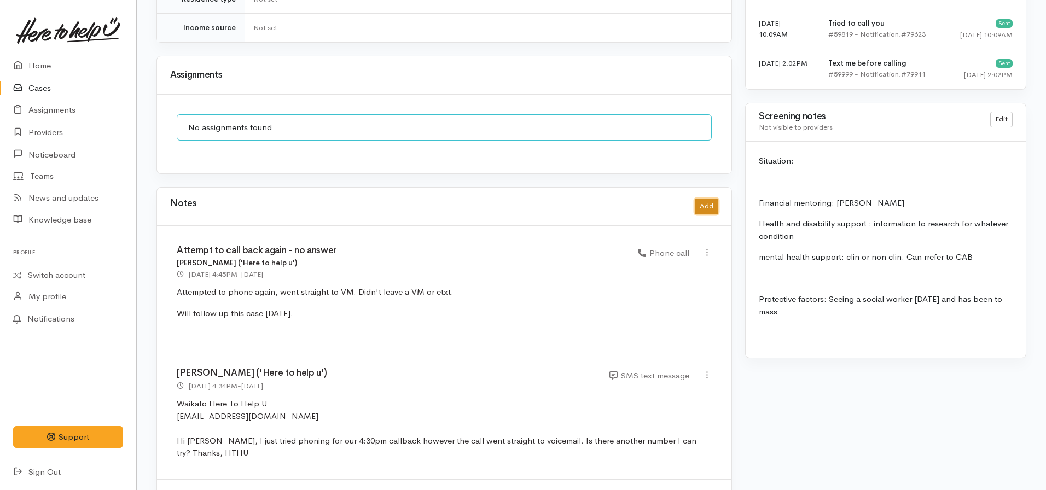
click at [709, 199] on button "Add" at bounding box center [707, 207] width 24 height 16
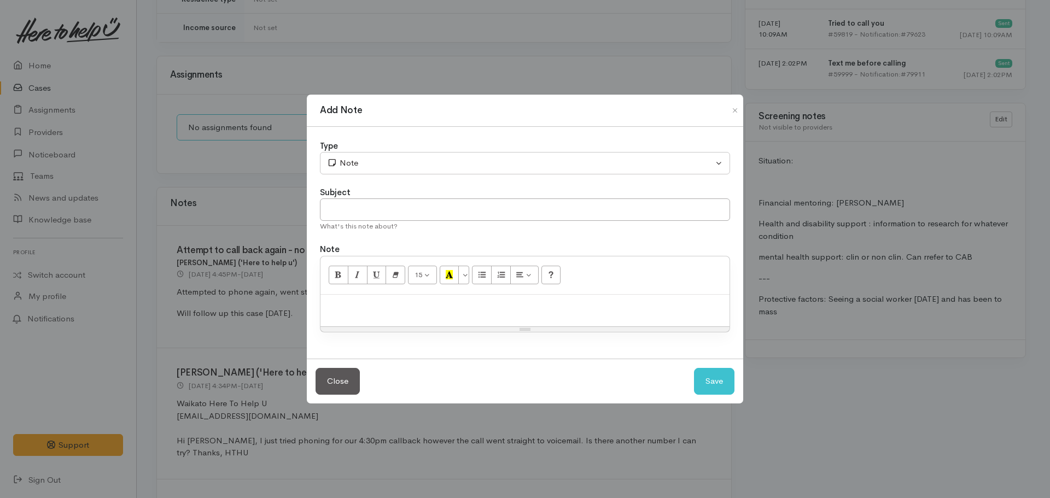
click at [353, 306] on p at bounding box center [525, 306] width 398 height 13
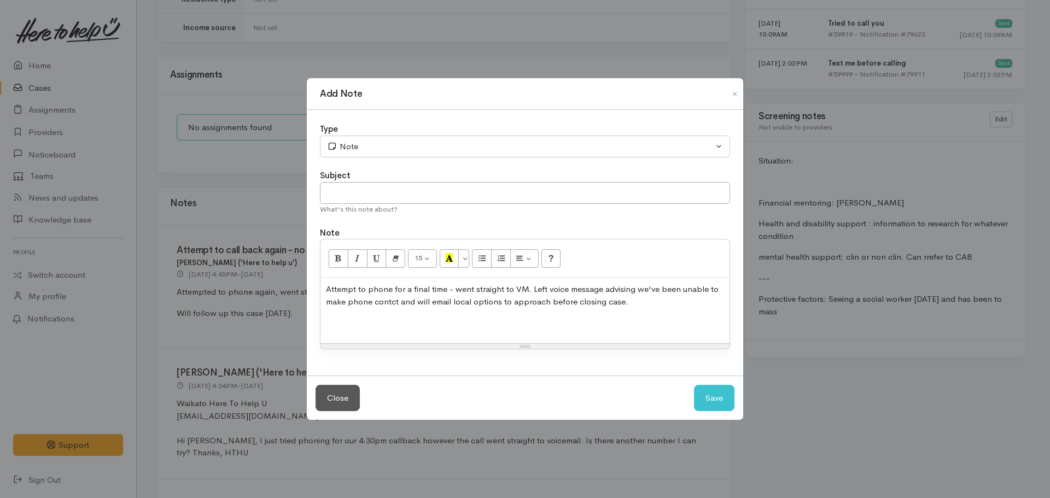
click at [389, 306] on p "Attempt to phone for a final time - went straight to VM. Left voice message adv…" at bounding box center [525, 295] width 398 height 25
click at [358, 324] on p at bounding box center [525, 323] width 398 height 13
click at [431, 322] on p "Emailed financial mentoring and CAB Te Awamutu info to query local health" at bounding box center [525, 323] width 398 height 13
click at [674, 322] on p "Emailed financial mentoring (Kainga Aroha) and CAB Te Awamutu info to query loc…" at bounding box center [525, 323] width 398 height 13
click at [694, 323] on p "Emailed financial mentoring (Kainga Aroha) and CAB Te Awamutu info to query loc…" at bounding box center [525, 323] width 398 height 13
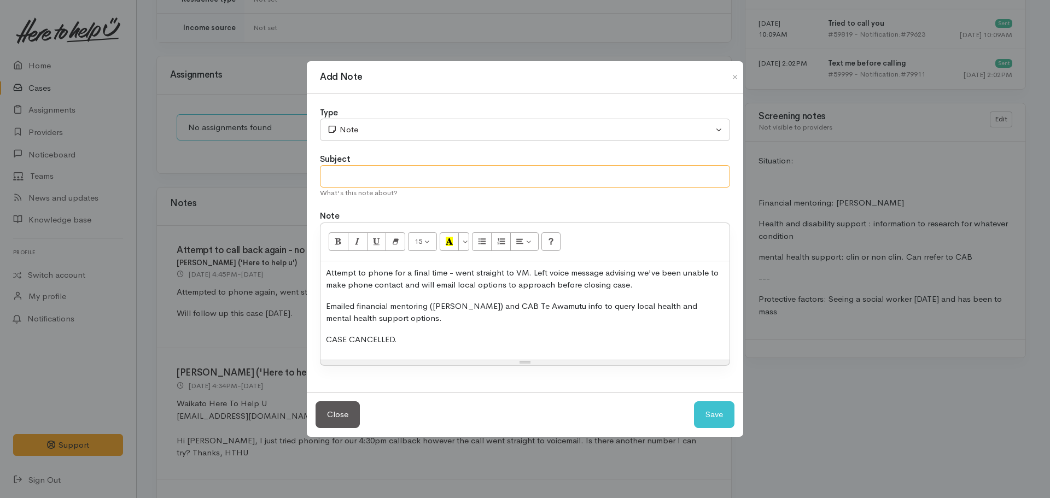
click at [343, 173] on input "text" at bounding box center [525, 176] width 410 height 22
click at [431, 320] on p "Emailed financial mentoring (Kainga Aroha) and CAB Te Awamutu info to query loc…" at bounding box center [525, 312] width 398 height 25
click at [636, 327] on div "Attempt to phone for a final time - went straight to VM. Left voice message adv…" at bounding box center [525, 310] width 409 height 99
click at [632, 314] on p "Emailed financial mentoring (Kainga Aroha) and CAB Te Awamutu info to query loc…" at bounding box center [525, 312] width 398 height 25
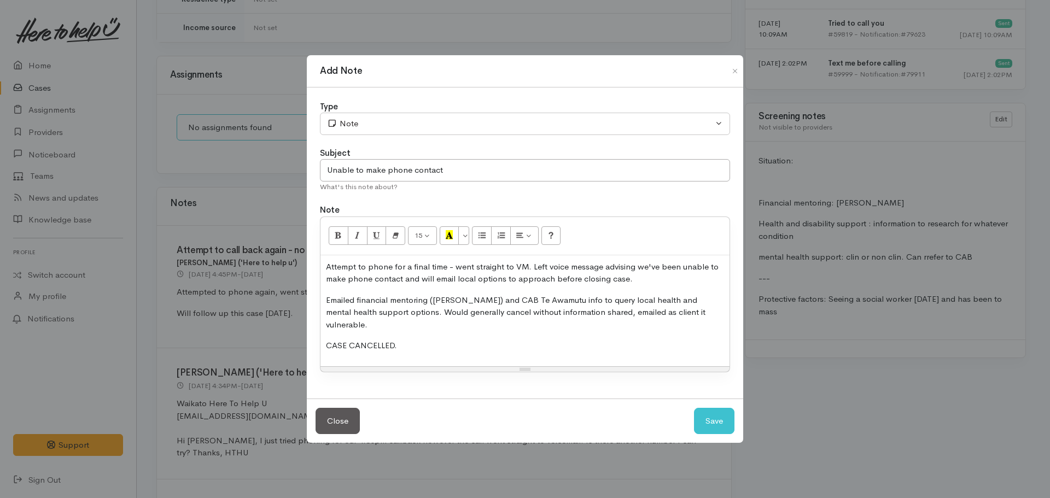
click at [635, 318] on p "Emailed financial mentoring (Kainga Aroha) and CAB Te Awamutu info to query loc…" at bounding box center [525, 312] width 398 height 37
click at [713, 310] on p "Emailed financial mentoring (Kainga Aroha) and CAB Te Awamutu info to query loc…" at bounding box center [525, 312] width 398 height 37
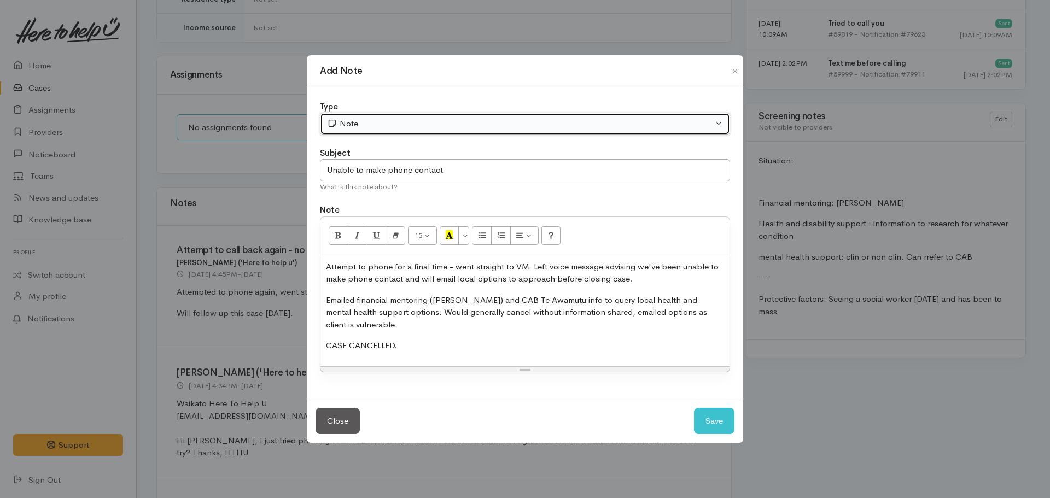
click at [400, 115] on button "Note" at bounding box center [525, 124] width 410 height 22
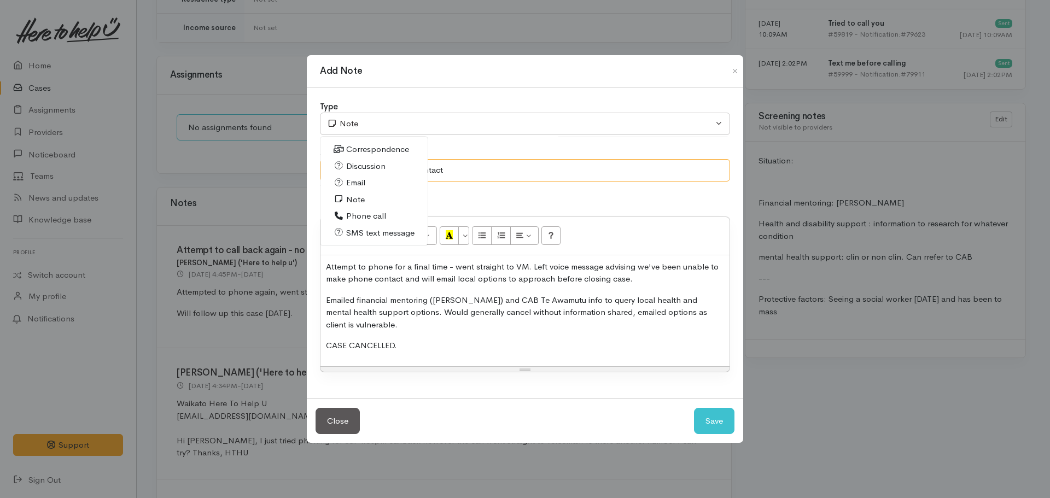
click at [462, 162] on input "Unable to make phone contact" at bounding box center [525, 170] width 410 height 22
type input "Unable to make phone contact - email options before cancelling"
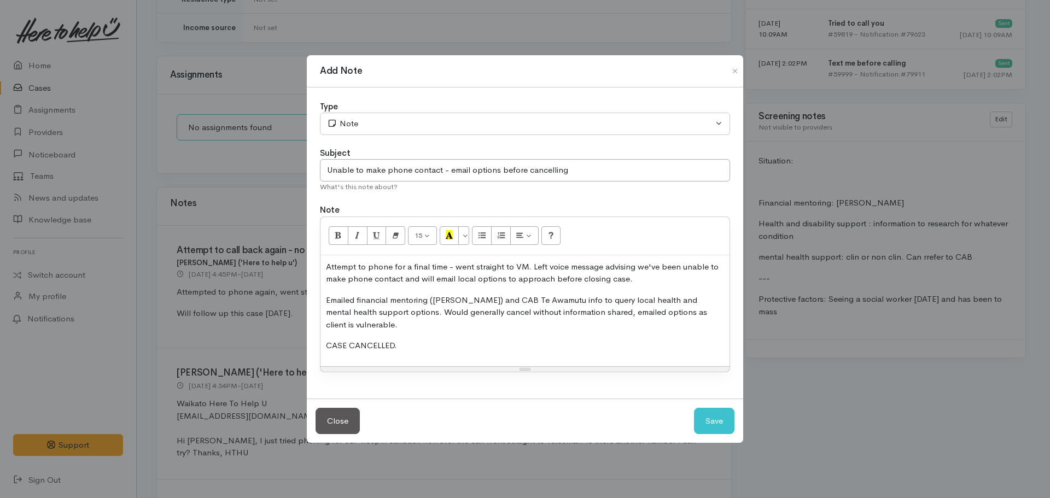
click at [448, 109] on div "Type" at bounding box center [525, 107] width 410 height 13
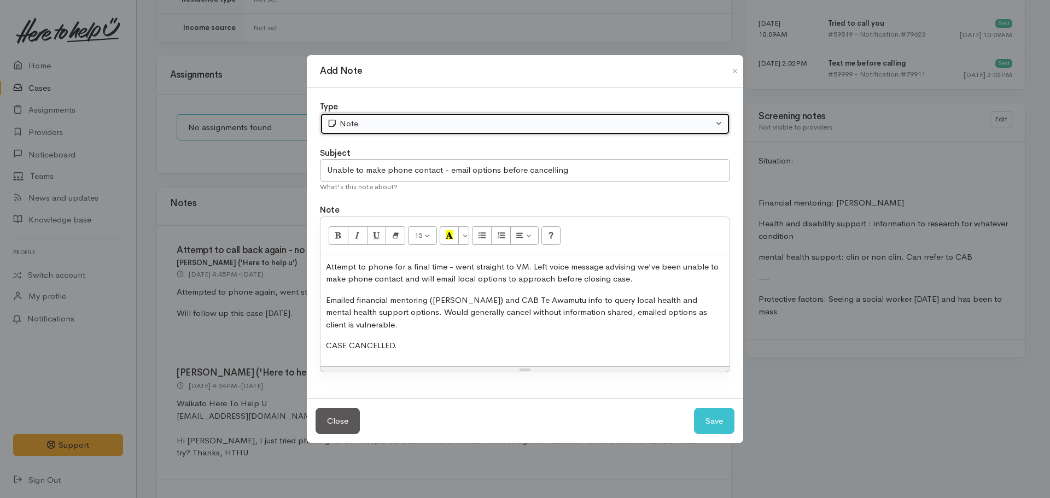
drag, startPoint x: 440, startPoint y: 123, endPoint x: 438, endPoint y: 130, distance: 7.4
click at [440, 124] on div "Note" at bounding box center [520, 124] width 386 height 13
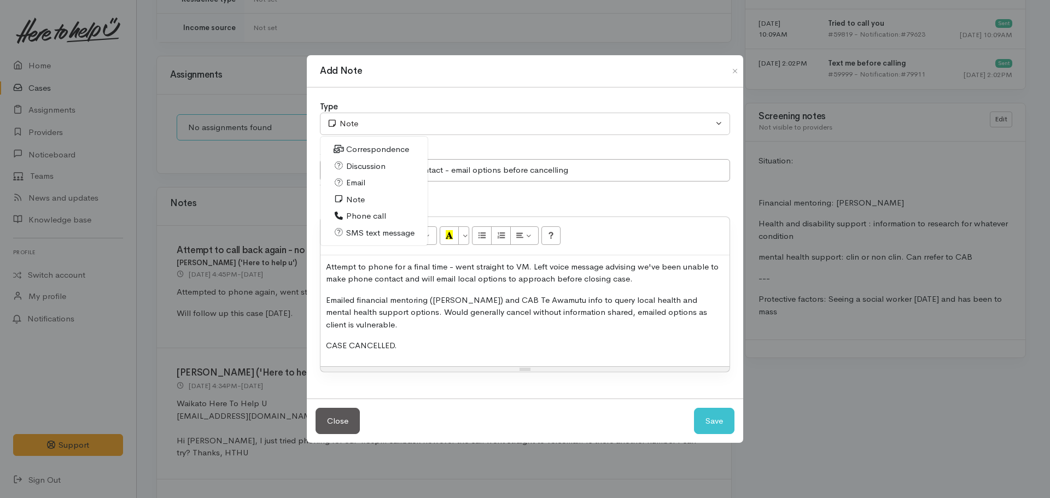
click at [375, 213] on span "Phone call" at bounding box center [366, 216] width 40 height 13
select select "3"
click at [706, 425] on button "Save" at bounding box center [714, 421] width 40 height 27
select select "1"
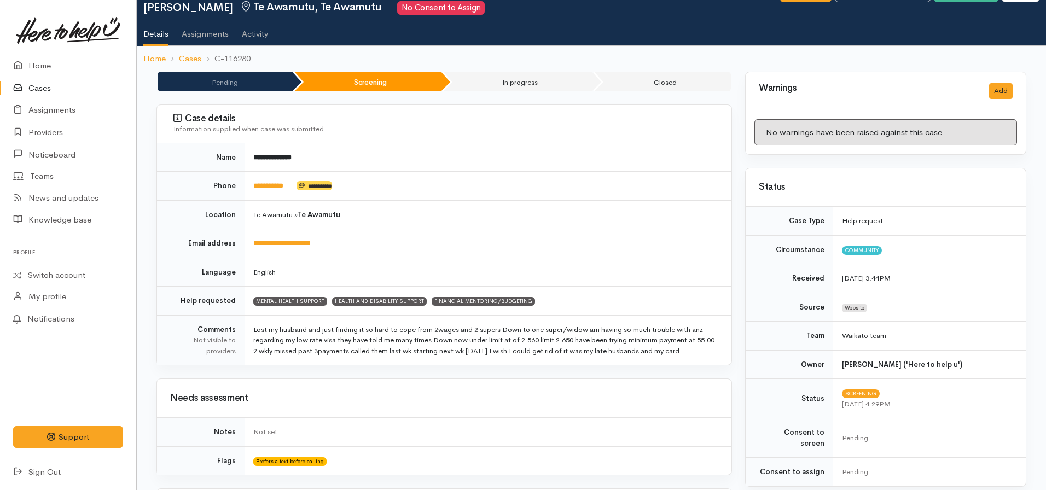
scroll to position [0, 0]
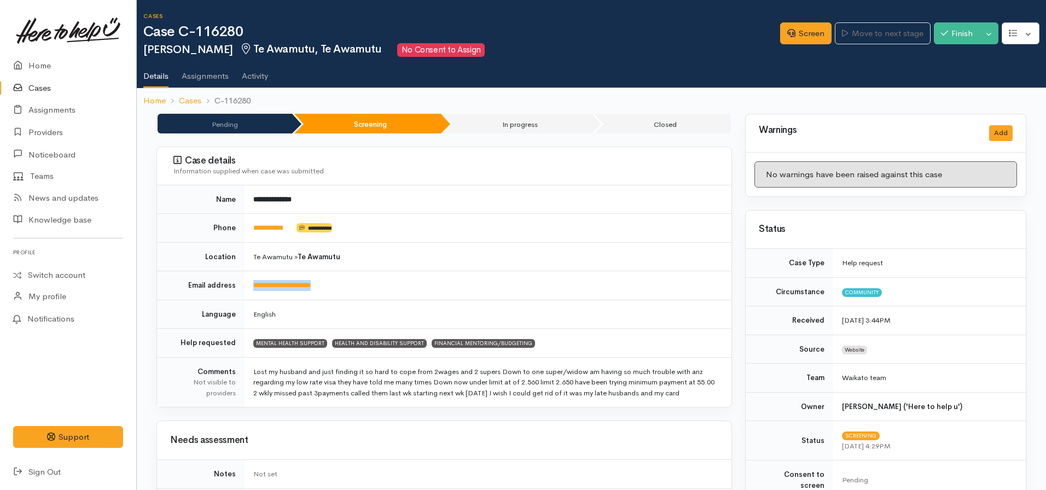
drag, startPoint x: 306, startPoint y: 275, endPoint x: 243, endPoint y: 274, distance: 62.4
click at [243, 274] on tr "**********" at bounding box center [444, 285] width 574 height 29
copy tr "**********"
click at [593, 278] on td "**********" at bounding box center [487, 285] width 487 height 29
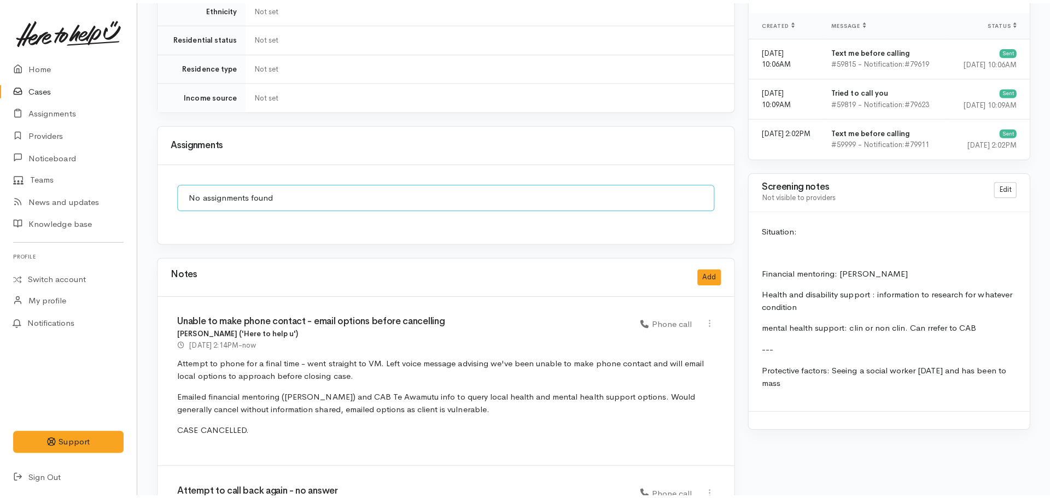
scroll to position [820, 0]
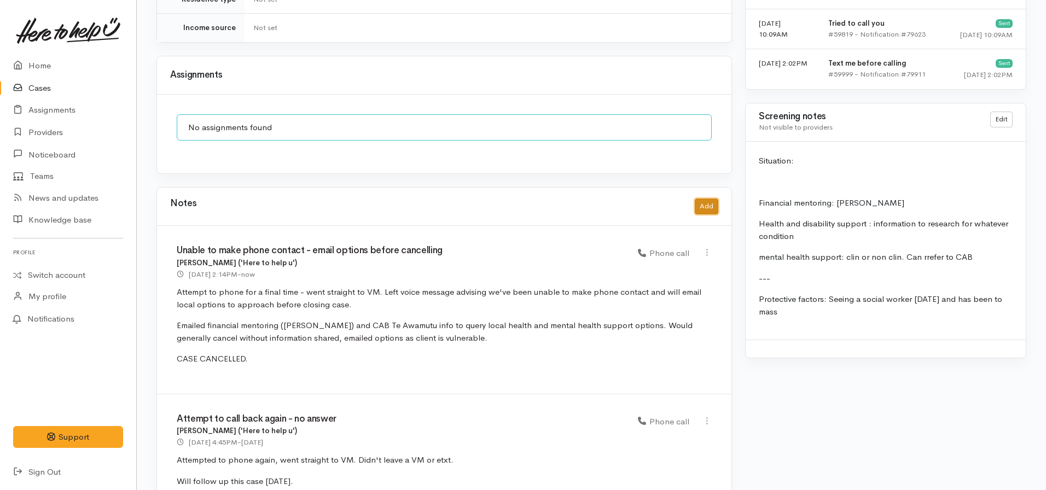
click at [700, 199] on button "Add" at bounding box center [707, 207] width 24 height 16
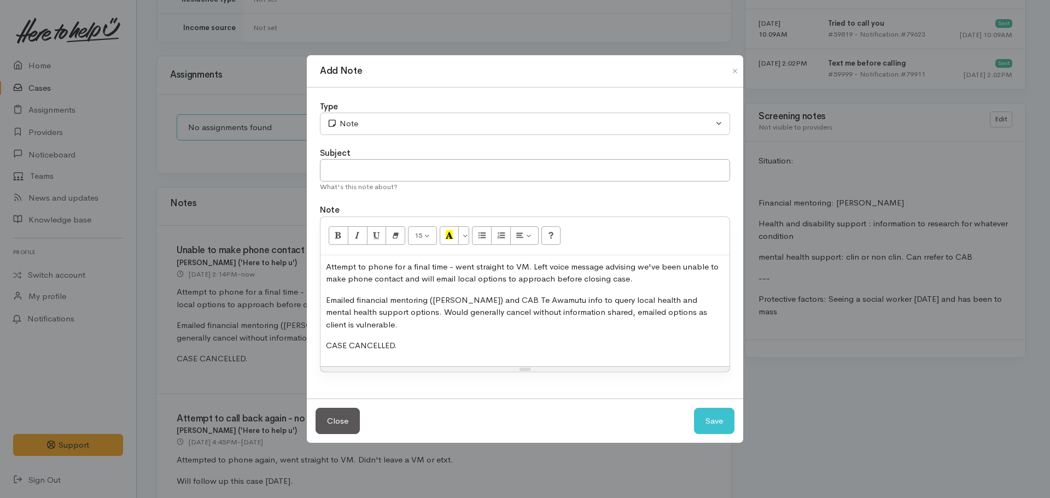
click at [485, 339] on div "Attempt to phone for a final time - went straight to VM. Left voice message adv…" at bounding box center [525, 310] width 409 height 111
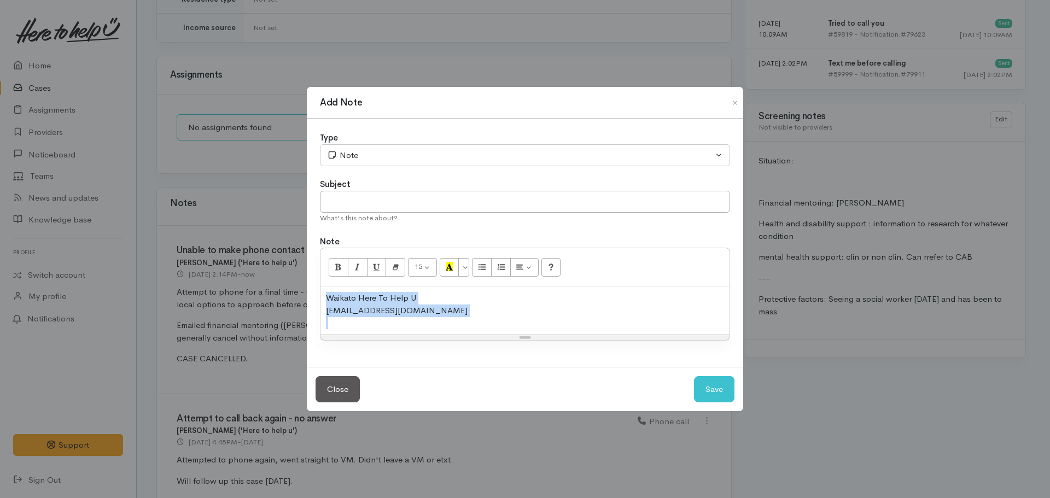
drag, startPoint x: 445, startPoint y: 317, endPoint x: 305, endPoint y: 278, distance: 145.2
click at [305, 278] on div "Add Note Type Correspondence Discussion Email Note Phone call SMS text message …" at bounding box center [525, 249] width 1050 height 498
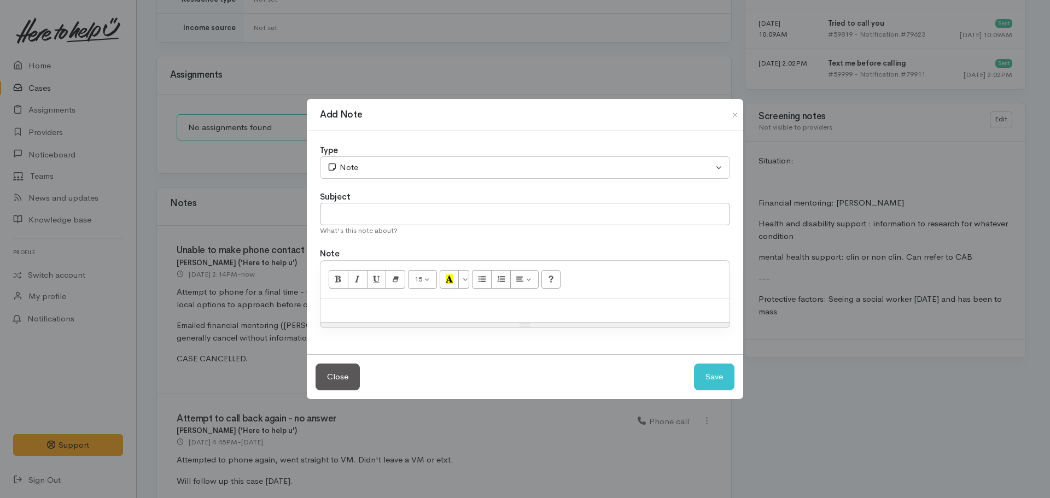
click at [345, 309] on div at bounding box center [525, 311] width 409 height 24
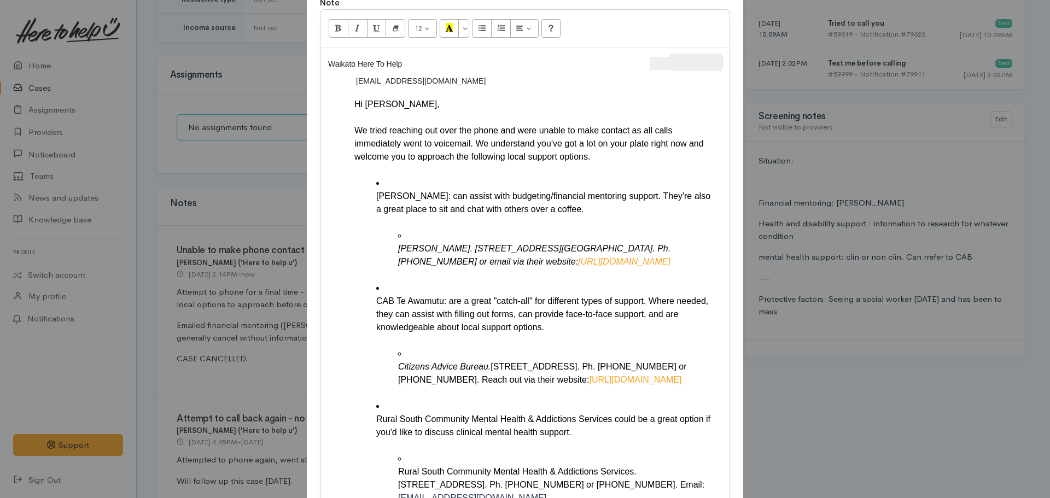
scroll to position [0, 0]
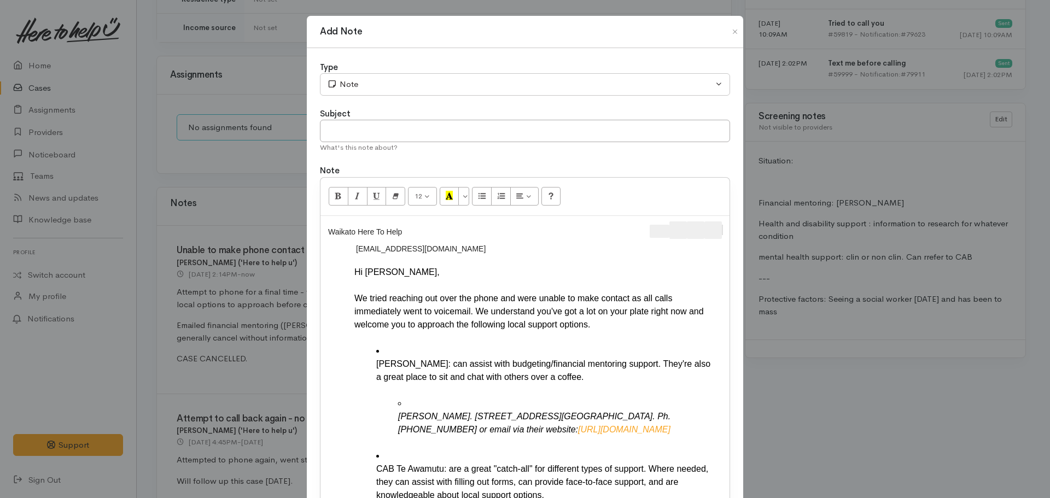
click at [723, 229] on span "Message actions" at bounding box center [723, 230] width 1 height 10
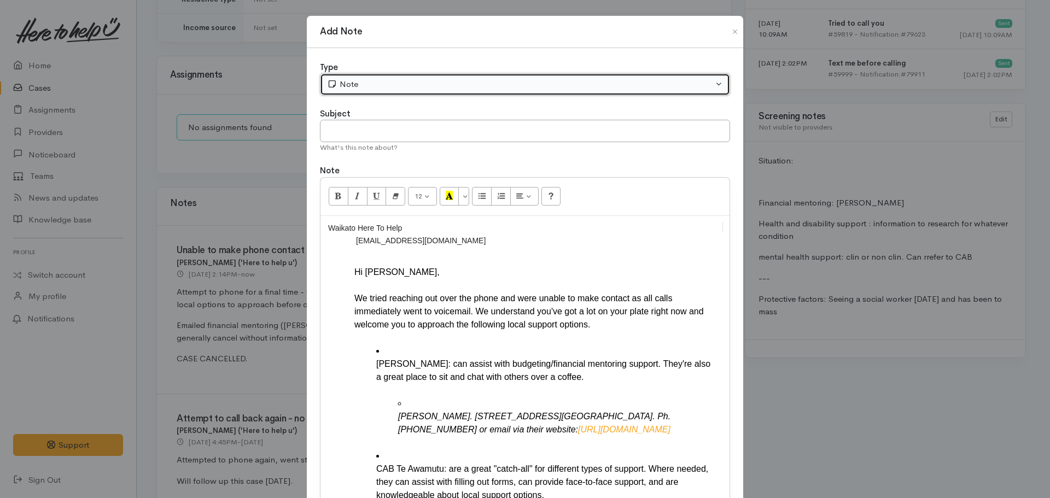
click at [413, 79] on div "Note" at bounding box center [520, 84] width 386 height 13
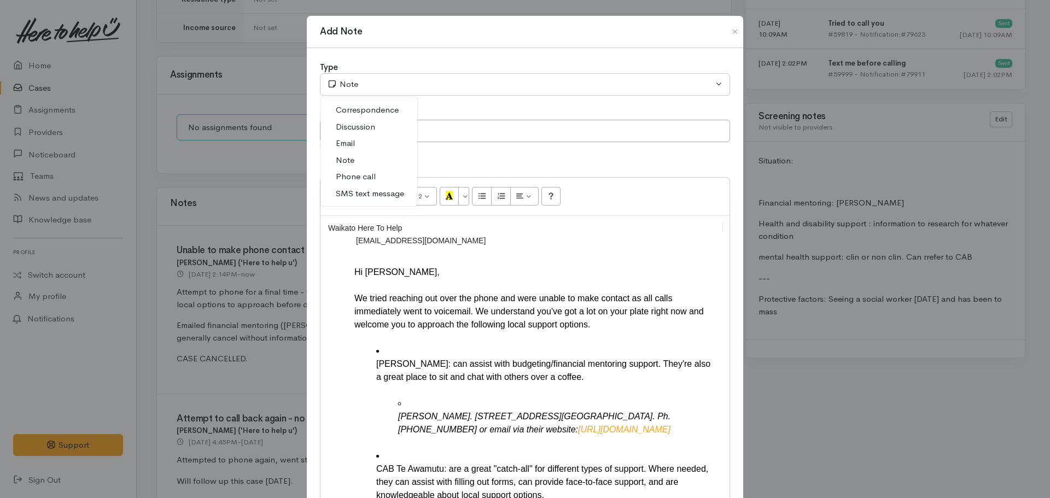
click at [347, 143] on span "Email" at bounding box center [345, 143] width 19 height 13
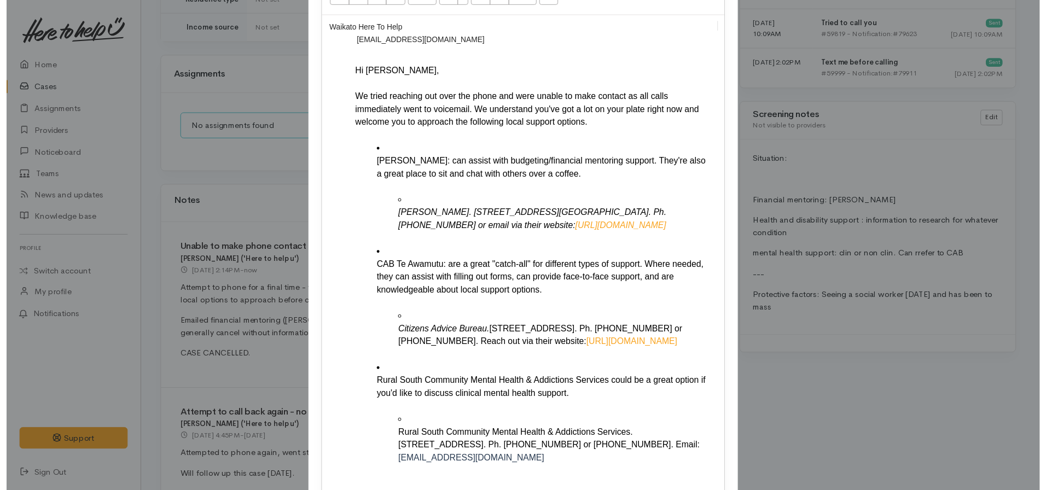
scroll to position [378, 0]
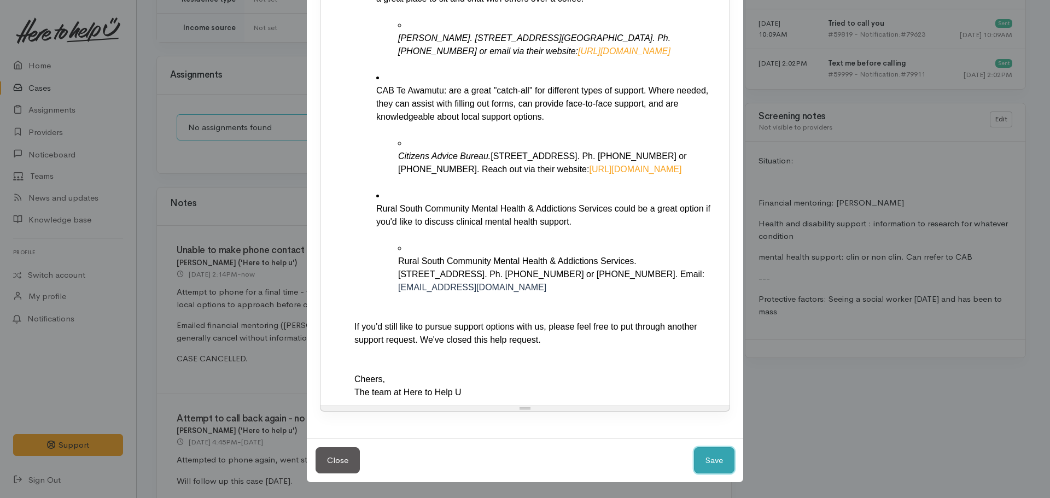
click at [703, 462] on button "Save" at bounding box center [714, 460] width 40 height 27
select select "1"
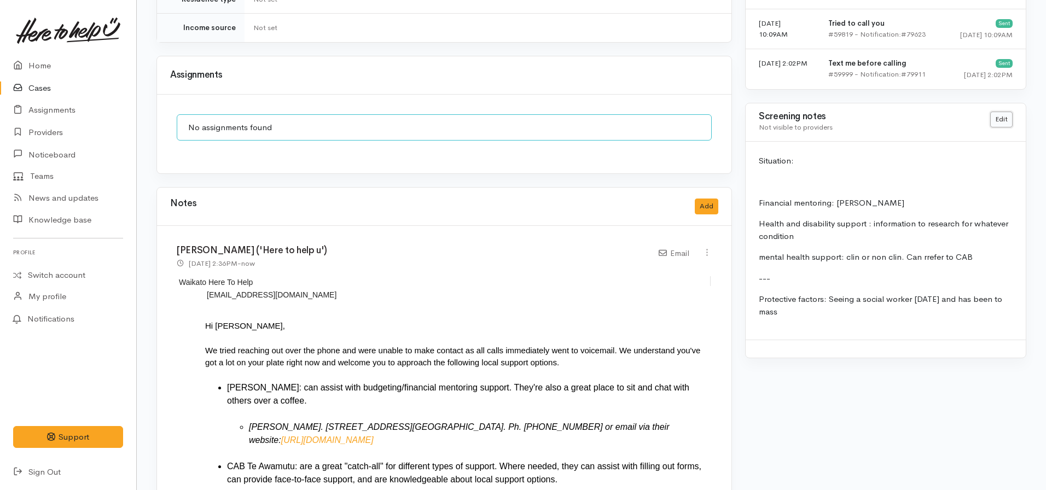
click at [996, 112] on link "Edit" at bounding box center [1001, 120] width 22 height 16
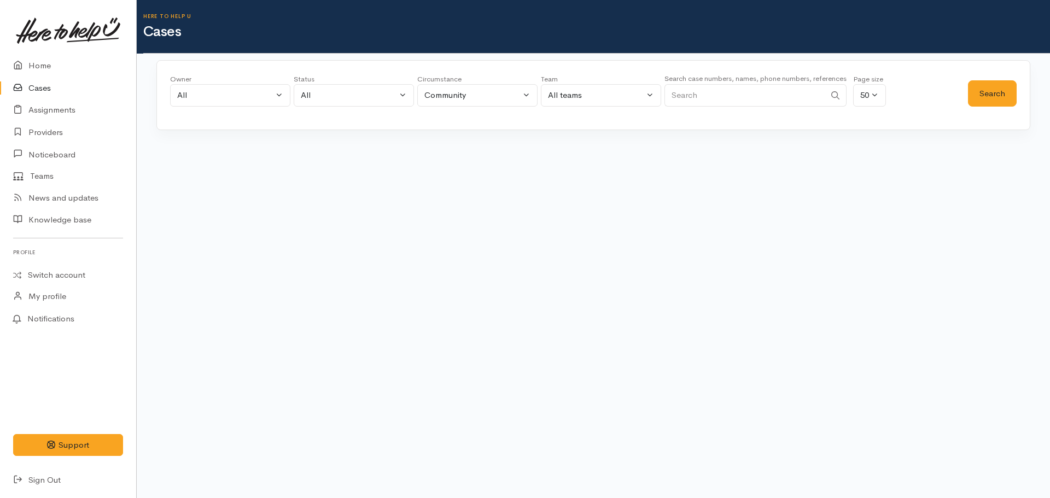
click at [753, 94] on input "Search" at bounding box center [745, 95] width 161 height 22
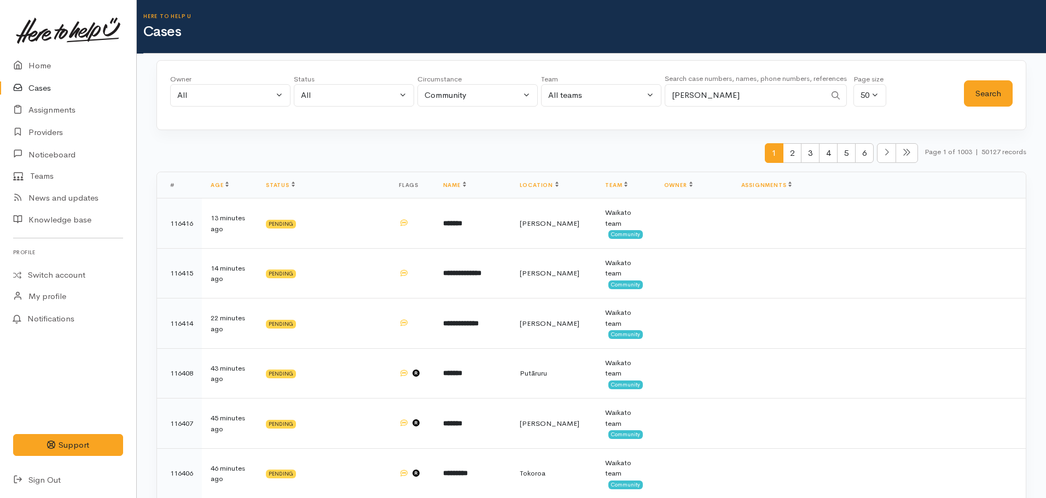
type input "[PERSON_NAME]"
drag, startPoint x: 762, startPoint y: 95, endPoint x: 646, endPoint y: 95, distance: 115.4
click at [646, 95] on div "Owner All My cases [PERSON_NAME] ('Here to help u') [PERSON_NAME] ('Here to hel…" at bounding box center [567, 93] width 794 height 39
paste input "0225688029"
type input "0225688029"
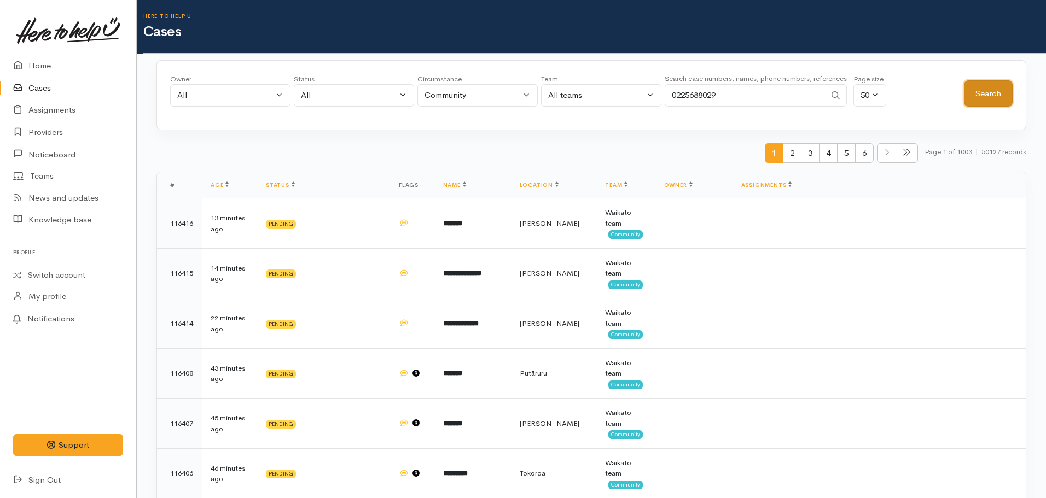
click at [998, 95] on button "Search" at bounding box center [988, 93] width 49 height 27
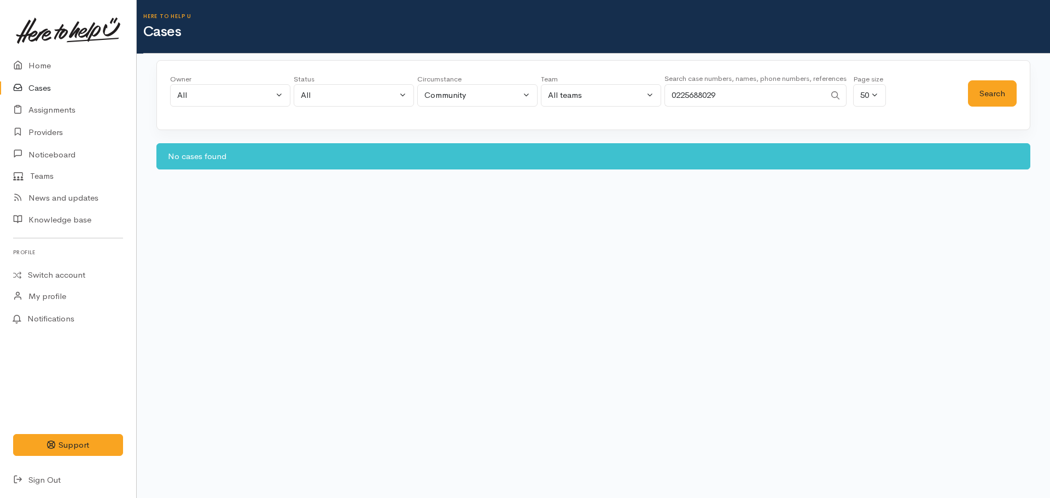
drag, startPoint x: 735, startPoint y: 102, endPoint x: 661, endPoint y: 98, distance: 74.5
click at [661, 98] on div "Owner All My cases Aandrea Murray ('Here to help u') Akash Prakash ('Here to he…" at bounding box center [569, 93] width 798 height 39
click at [727, 94] on input "Search" at bounding box center [745, 95] width 161 height 22
click at [994, 89] on button "Search" at bounding box center [992, 93] width 49 height 27
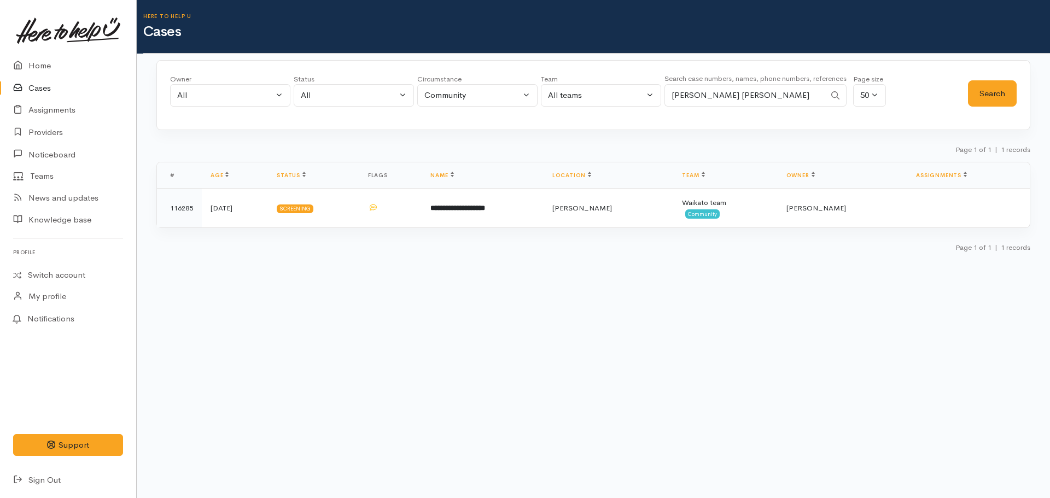
drag, startPoint x: 743, startPoint y: 97, endPoint x: 604, endPoint y: 101, distance: 139.0
click at [604, 101] on div "Owner All My cases Aandrea Murray ('Here to help u') Akash Prakash ('Here to he…" at bounding box center [569, 93] width 798 height 39
click at [765, 104] on input "theresa te amo" at bounding box center [745, 95] width 161 height 22
drag, startPoint x: 738, startPoint y: 90, endPoint x: 666, endPoint y: 90, distance: 71.6
click at [666, 90] on input "theresa te amo" at bounding box center [745, 95] width 161 height 22
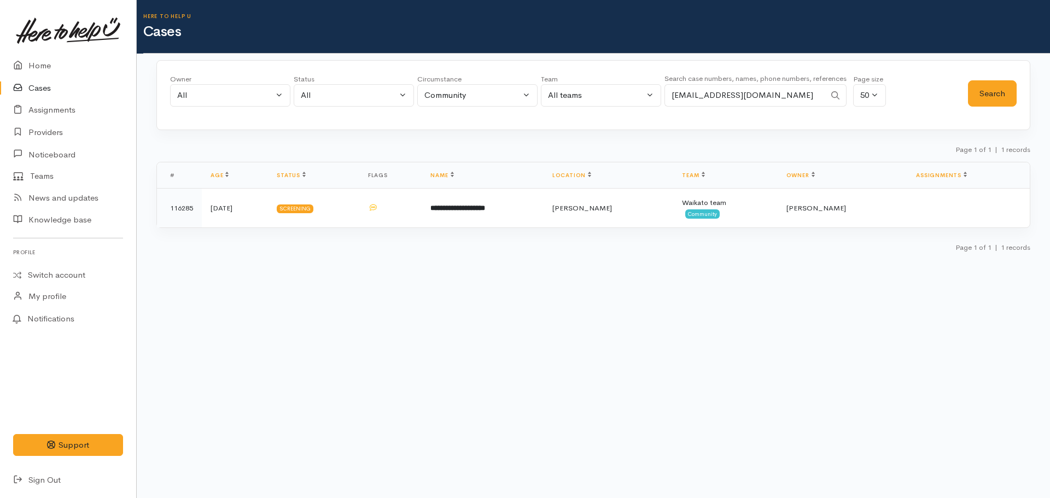
click at [965, 88] on div "Owner All My cases Aandrea Murray ('Here to help u') Akash Prakash ('Here to he…" at bounding box center [569, 93] width 798 height 39
click at [981, 91] on button "Search" at bounding box center [992, 93] width 49 height 27
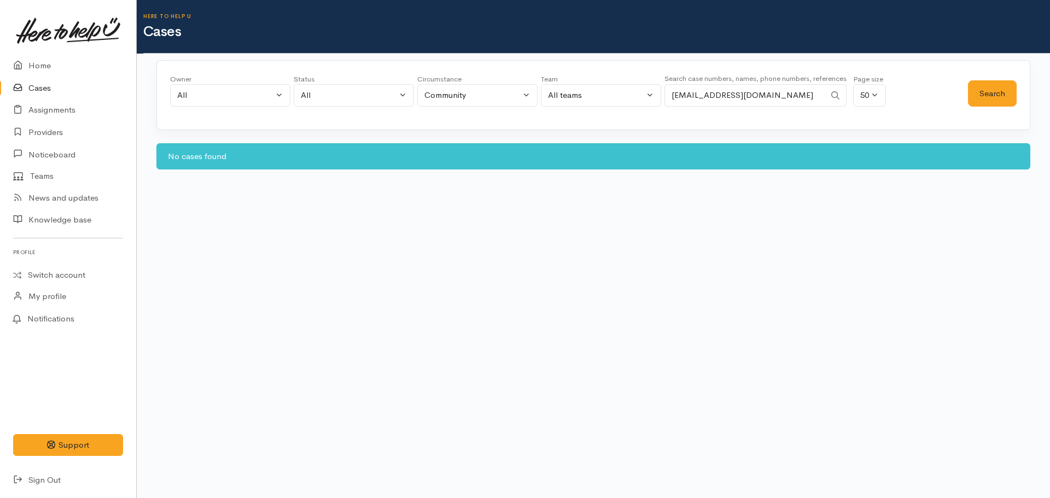
click at [750, 91] on input "skong3@naver.com" at bounding box center [745, 95] width 161 height 22
drag, startPoint x: 753, startPoint y: 94, endPoint x: 667, endPoint y: 96, distance: 85.4
click at [667, 96] on input "skong3@naver.com" at bounding box center [745, 95] width 161 height 22
type input "Han"
click at [969, 92] on div "Owner All My cases Aandrea Murray ('Here to help u') Akash Prakash ('Here to he…" at bounding box center [593, 93] width 847 height 39
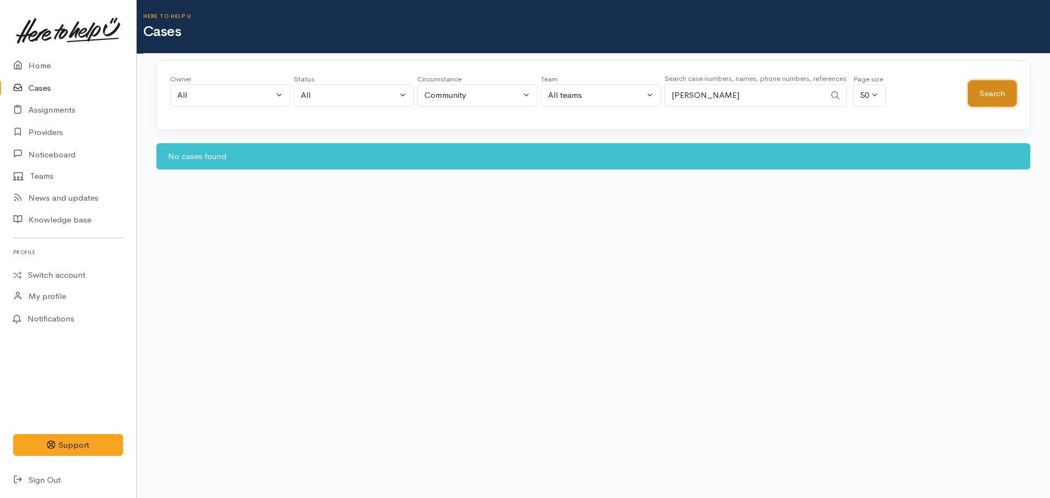
click at [993, 92] on button "Search" at bounding box center [992, 93] width 49 height 27
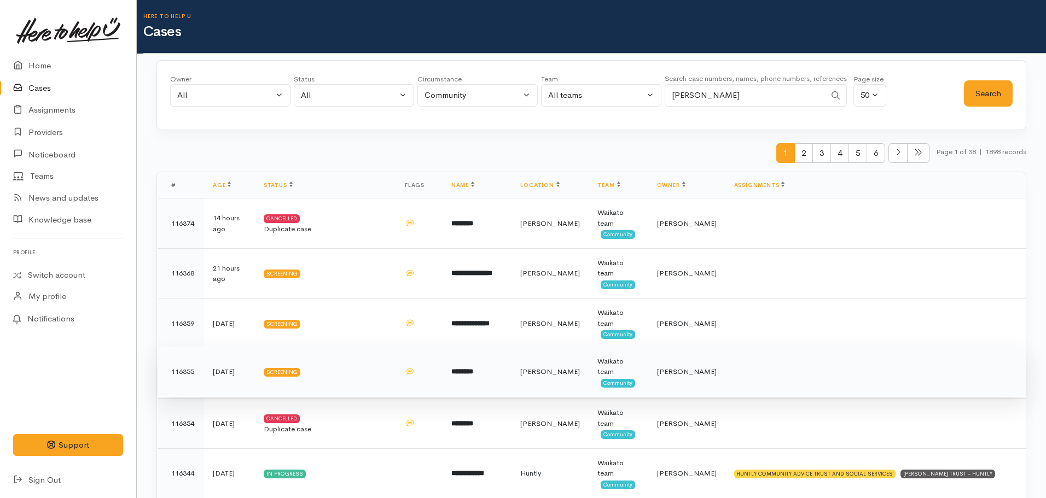
click at [685, 374] on span "Jeffin Gopi" at bounding box center [687, 371] width 60 height 9
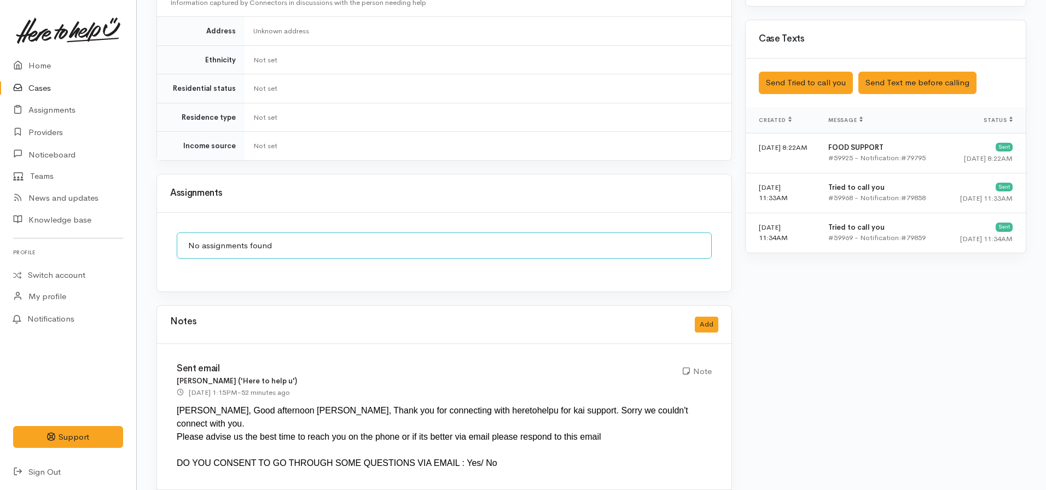
scroll to position [750, 0]
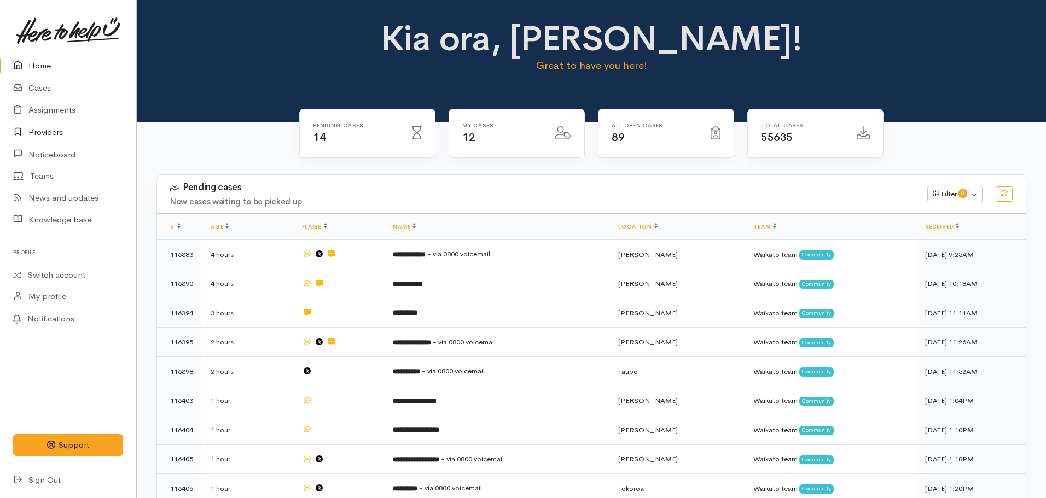
drag, startPoint x: 36, startPoint y: 137, endPoint x: 254, endPoint y: 128, distance: 218.4
click at [36, 137] on link "Providers" at bounding box center [68, 132] width 136 height 22
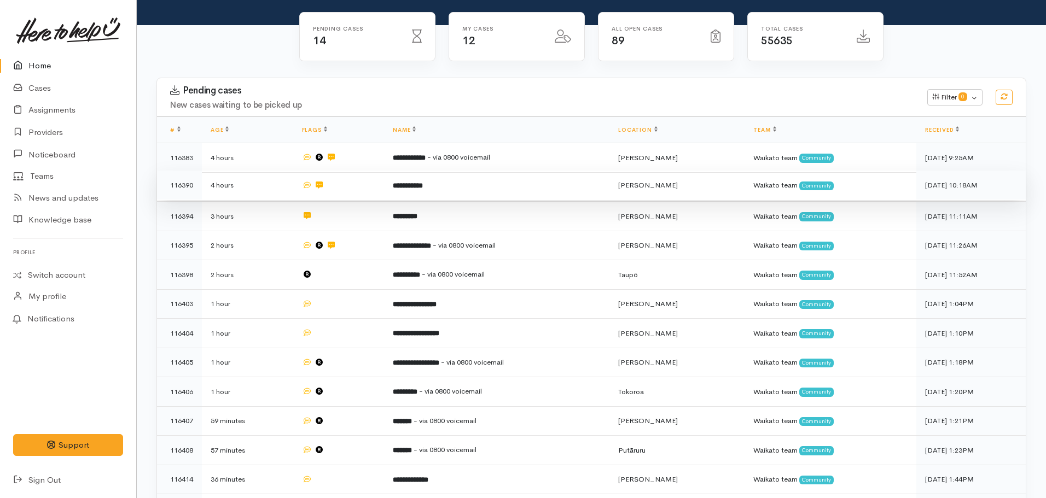
scroll to position [116, 0]
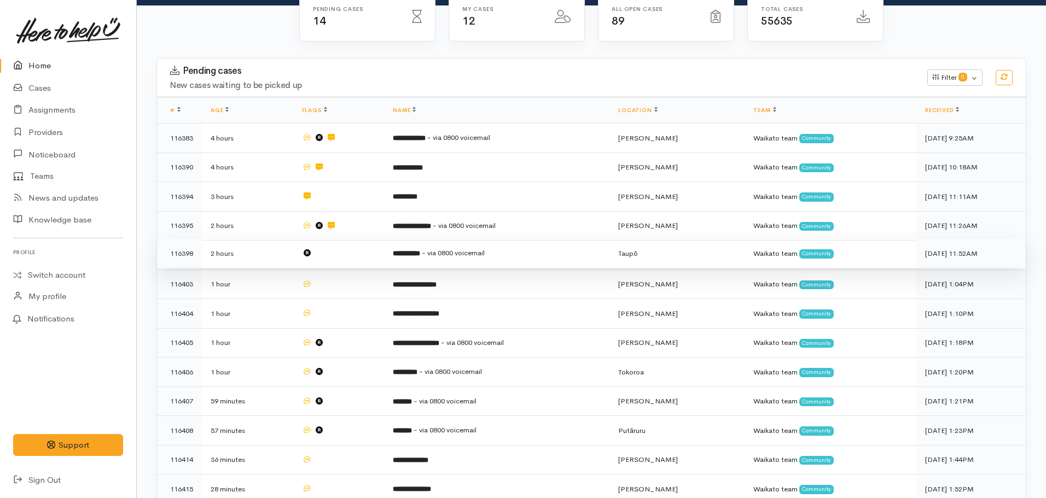
click at [458, 239] on td "**********" at bounding box center [496, 254] width 225 height 30
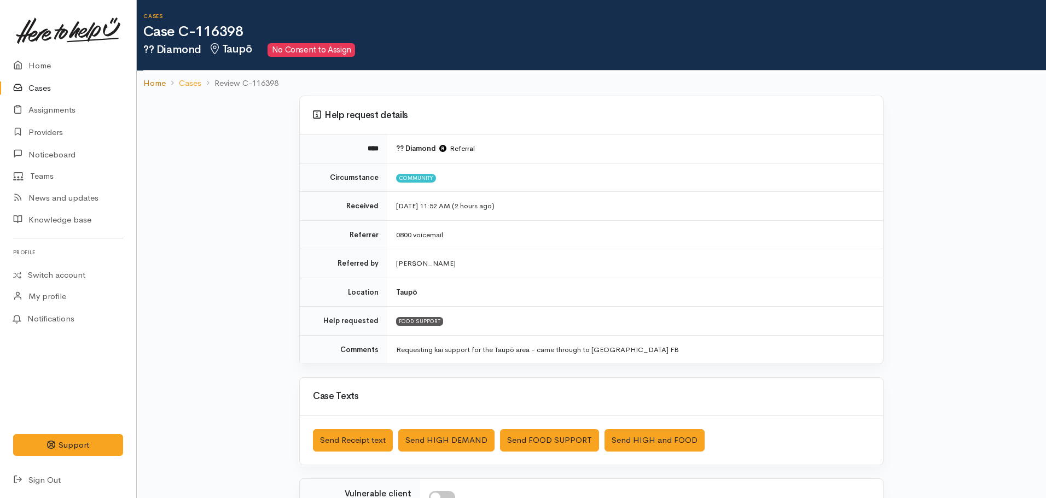
click at [147, 81] on link "Home" at bounding box center [154, 83] width 22 height 13
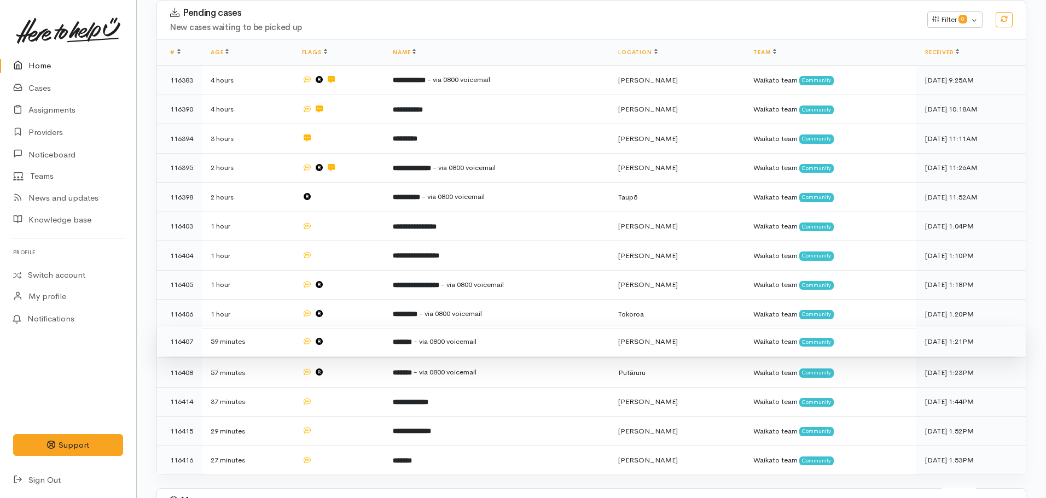
scroll to position [219, 0]
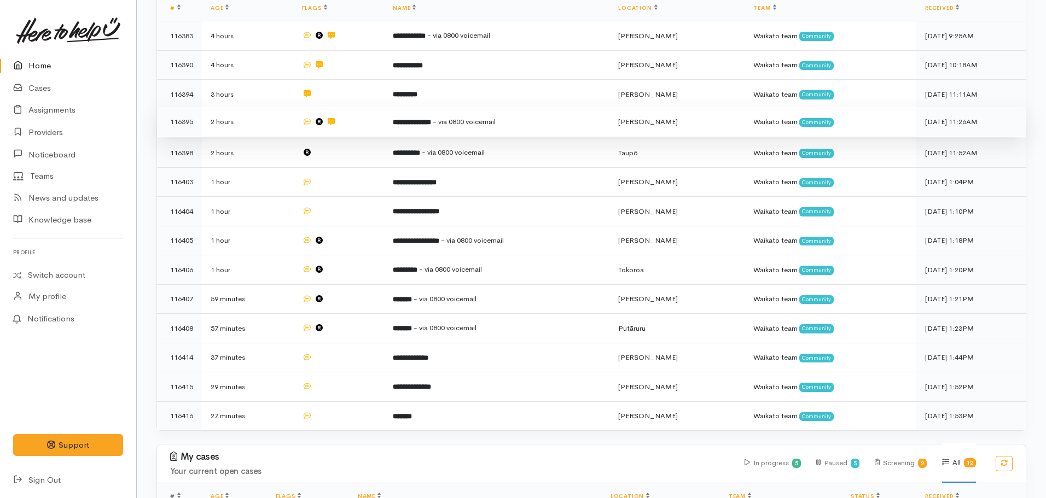
click at [428, 127] on td "**********" at bounding box center [496, 122] width 225 height 30
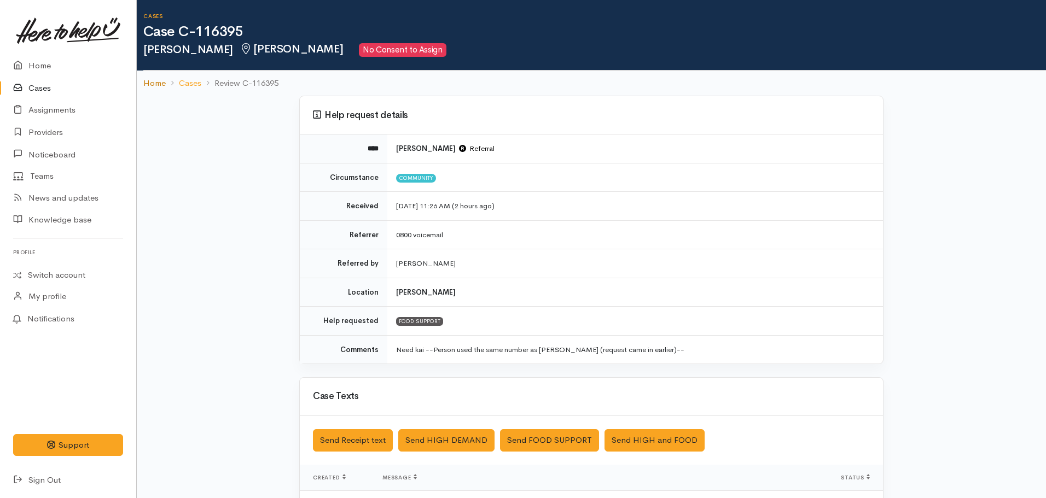
click at [148, 89] on link "Home" at bounding box center [154, 83] width 22 height 13
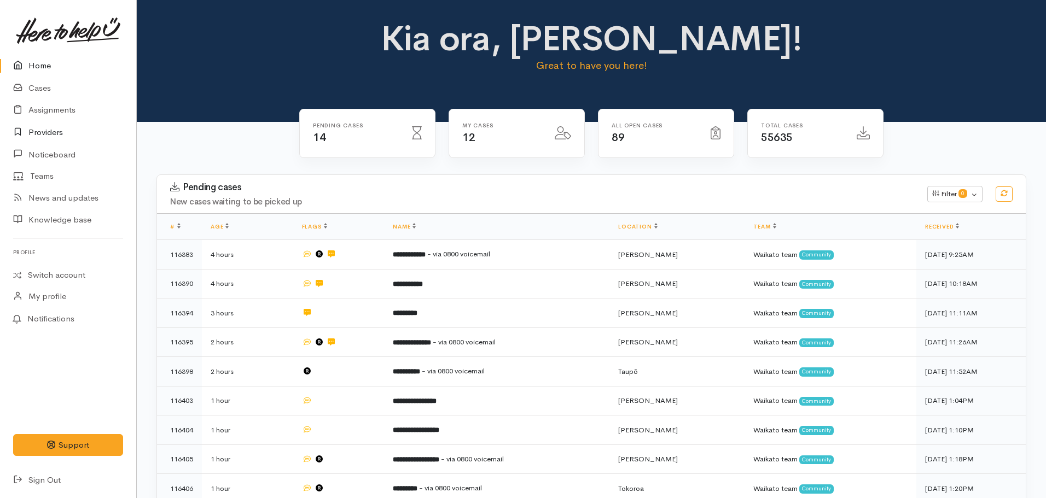
click at [47, 135] on link "Providers" at bounding box center [68, 132] width 136 height 22
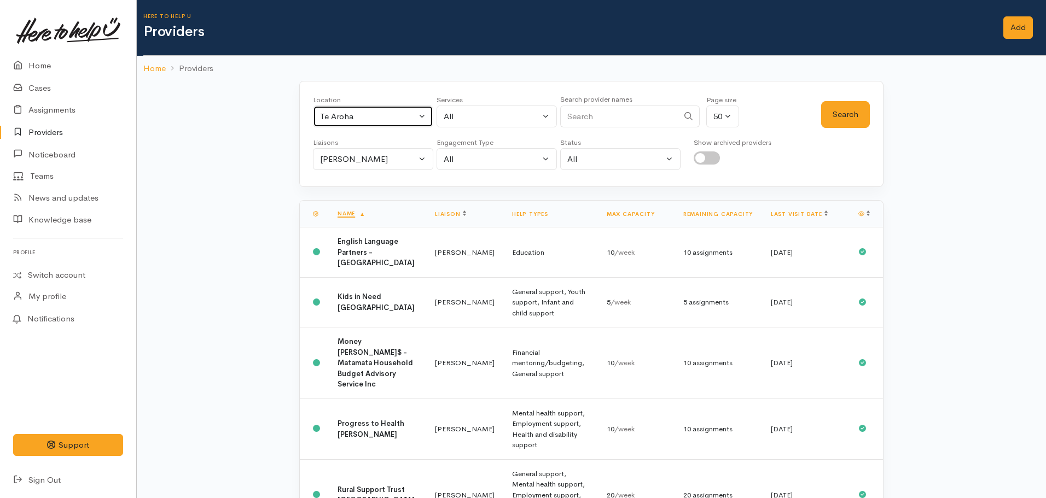
click at [384, 116] on div "Te Aroha" at bounding box center [368, 116] width 96 height 13
type input "te awamutu"
select select "100"
click at [263, 199] on div "Location All Tauranga Eastern Bay of Plenty - other Kawerau Ōhope Ōpōtiki Whaka…" at bounding box center [591, 413] width 909 height 665
click at [840, 115] on button "Search" at bounding box center [845, 114] width 49 height 27
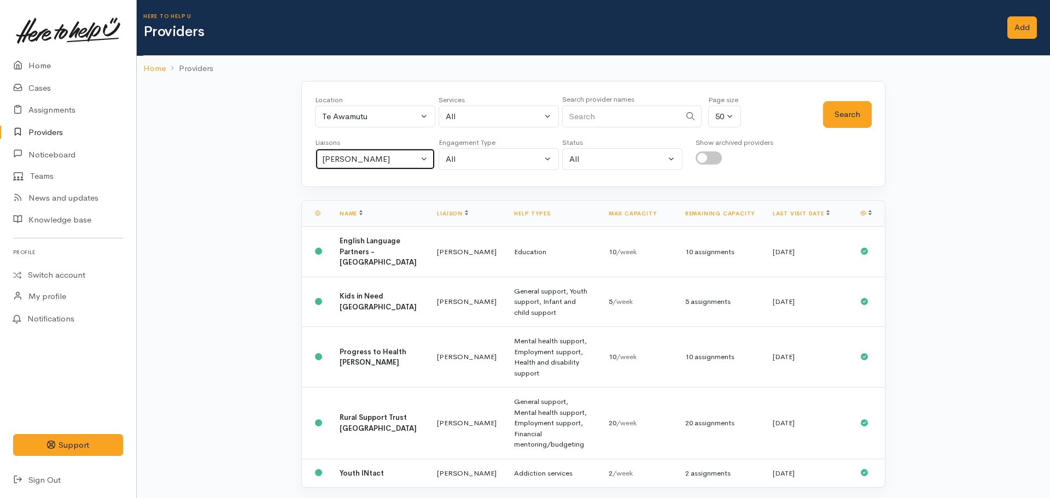
click at [353, 164] on div "[PERSON_NAME]" at bounding box center [370, 159] width 96 height 13
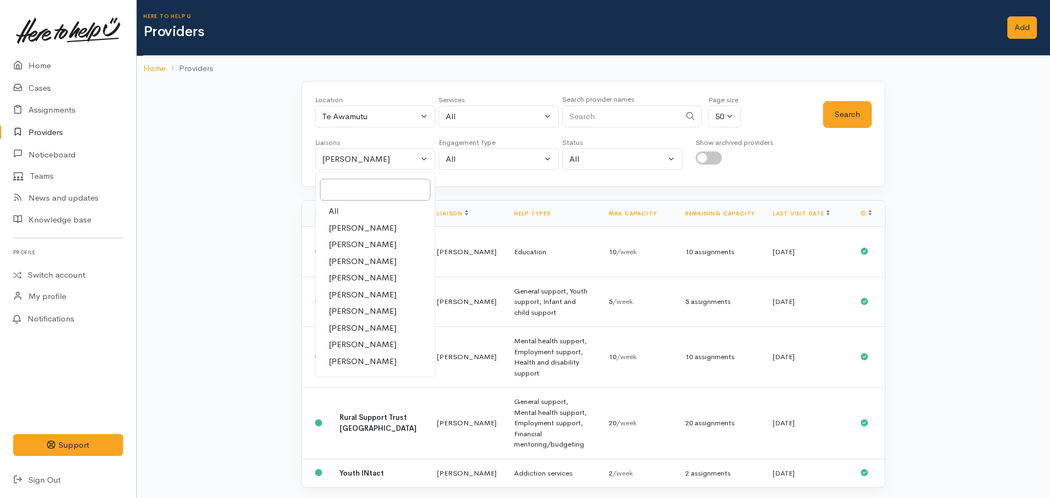
click at [345, 212] on link "All" at bounding box center [375, 211] width 119 height 17
select select "null"
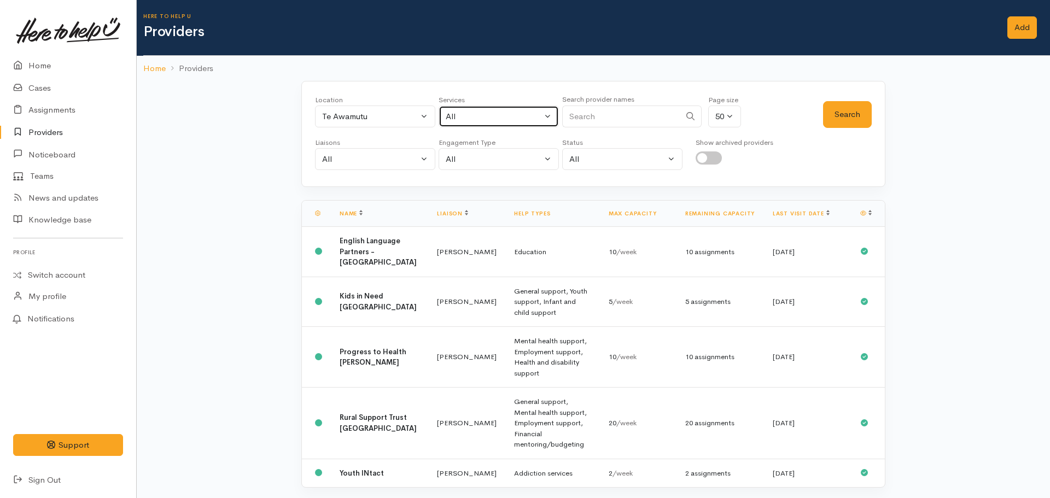
click at [554, 113] on button "All" at bounding box center [499, 117] width 120 height 22
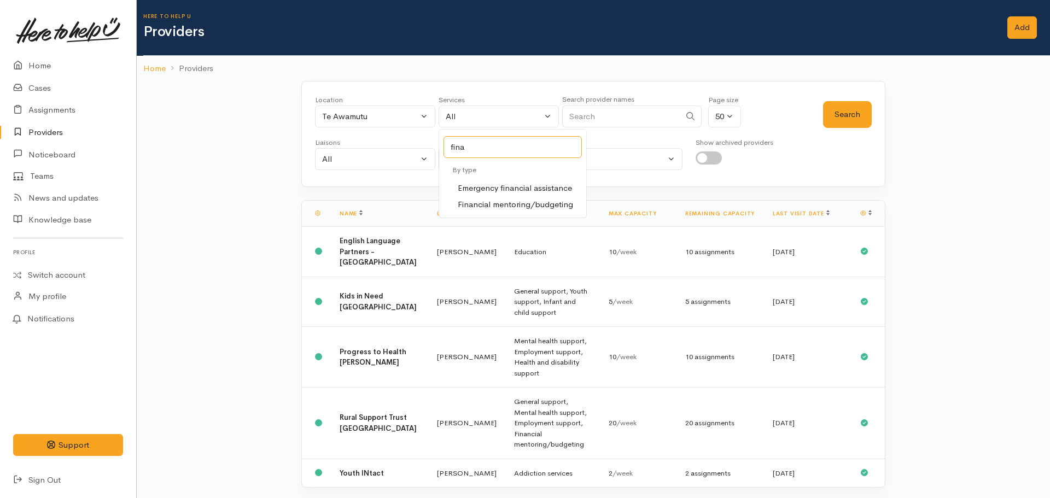
type input "fina"
click at [521, 211] on link "Financial mentoring/budgeting" at bounding box center [512, 204] width 147 height 17
select select "9"
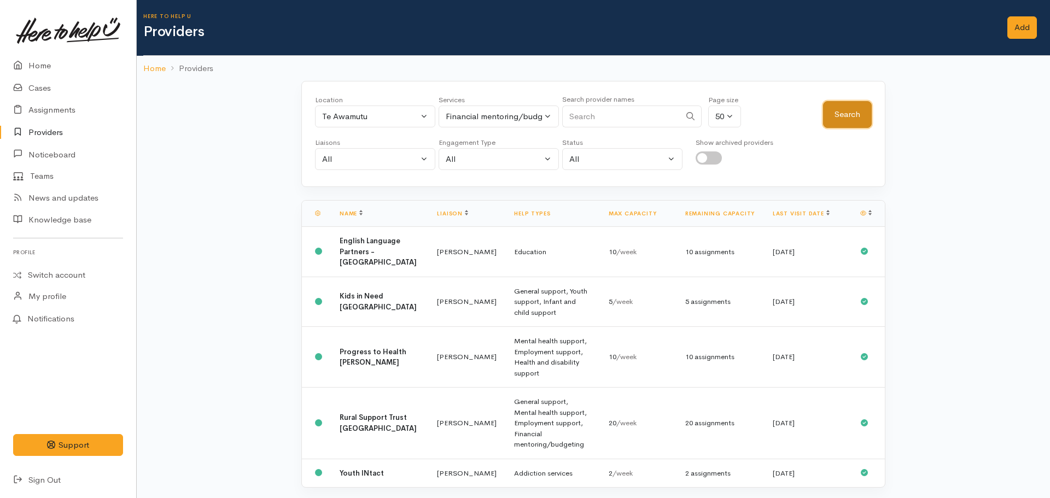
click at [866, 113] on button "Search" at bounding box center [847, 114] width 49 height 27
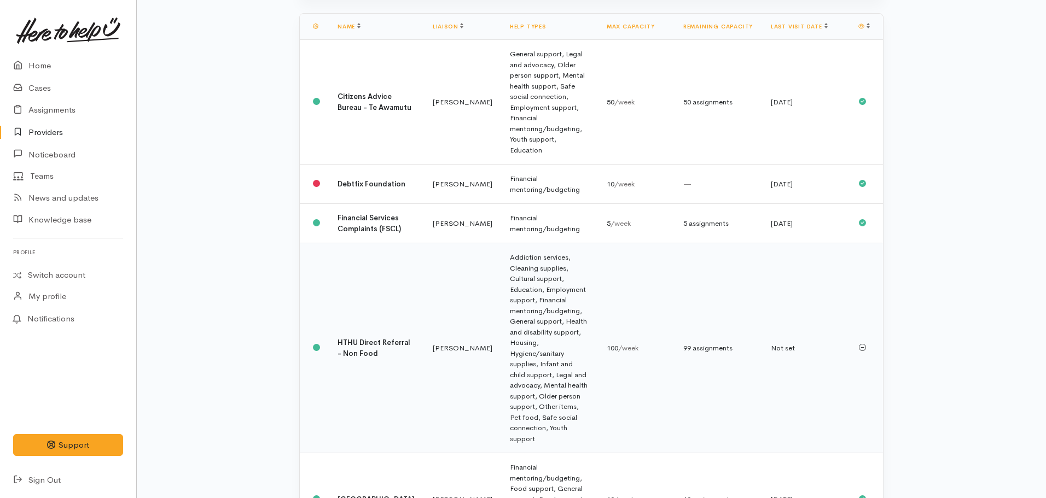
scroll to position [200, 0]
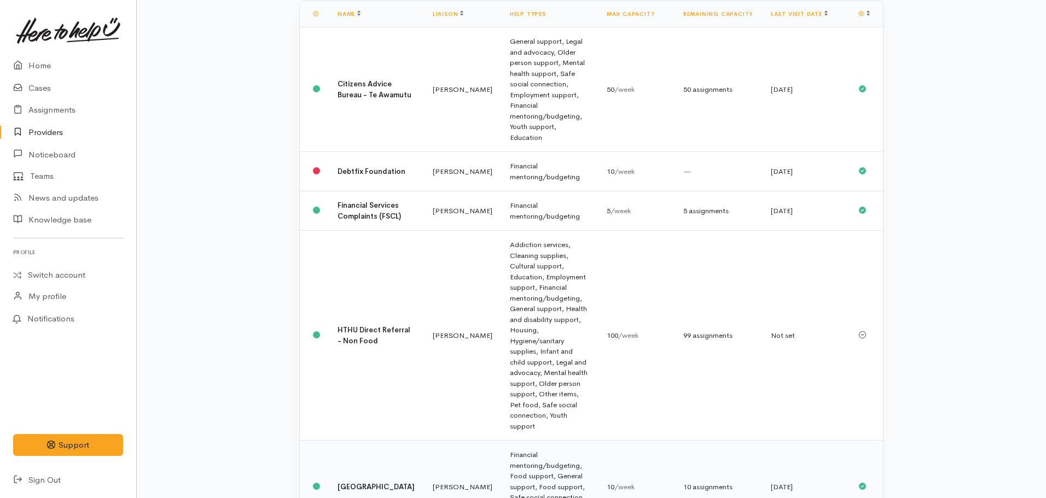
click at [354, 441] on td "[GEOGRAPHIC_DATA]" at bounding box center [376, 487] width 95 height 93
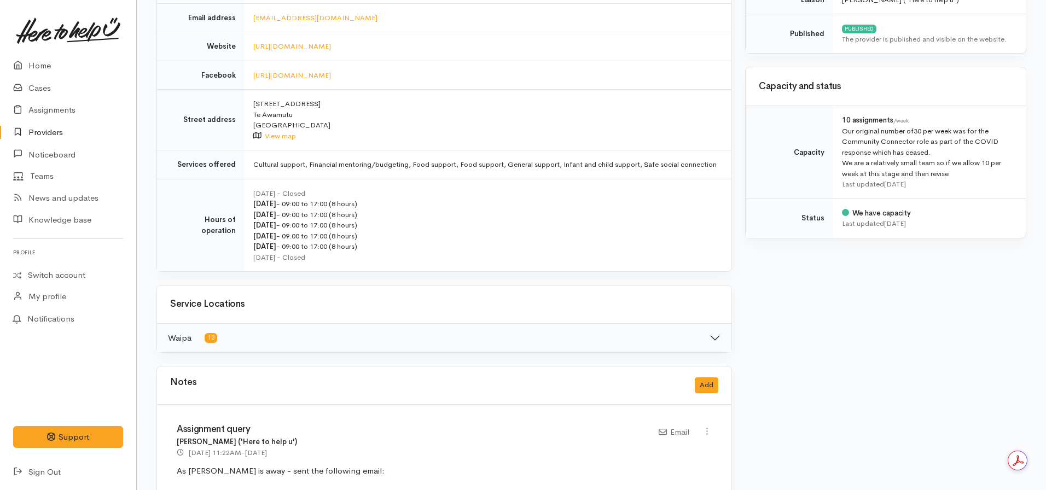
scroll to position [383, 0]
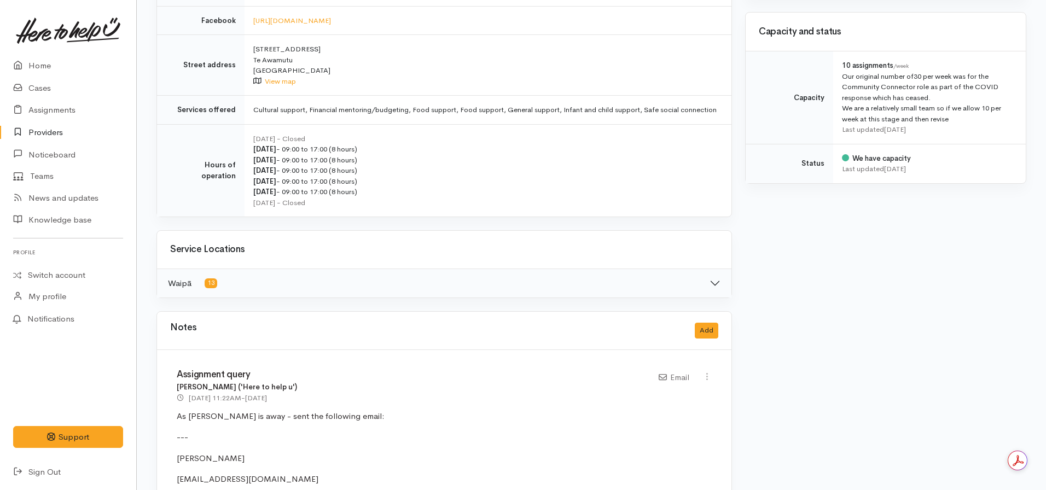
drag, startPoint x: 295, startPoint y: 60, endPoint x: 246, endPoint y: 51, distance: 50.0
click at [246, 51] on td "[STREET_ADDRESS] View map" at bounding box center [487, 65] width 487 height 61
copy td "[STREET_ADDRESS]"
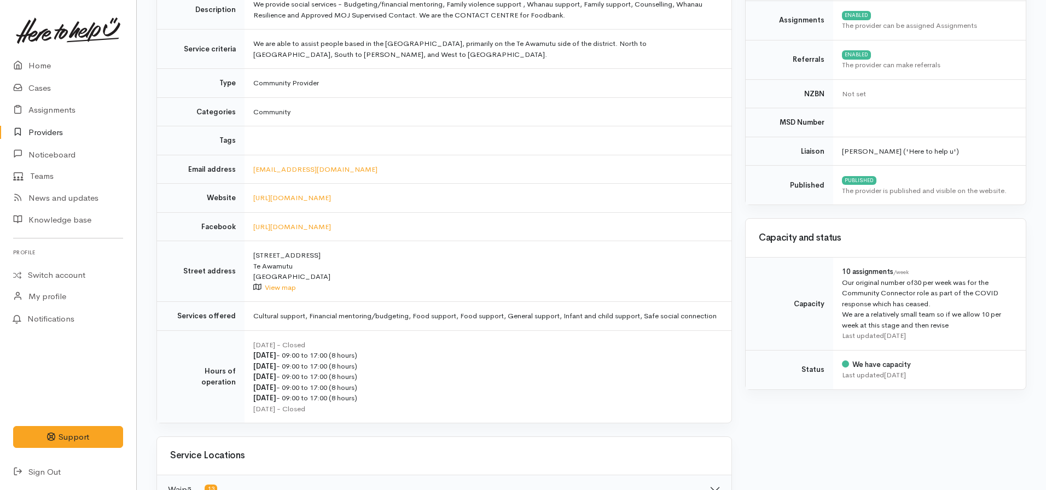
scroll to position [109, 0]
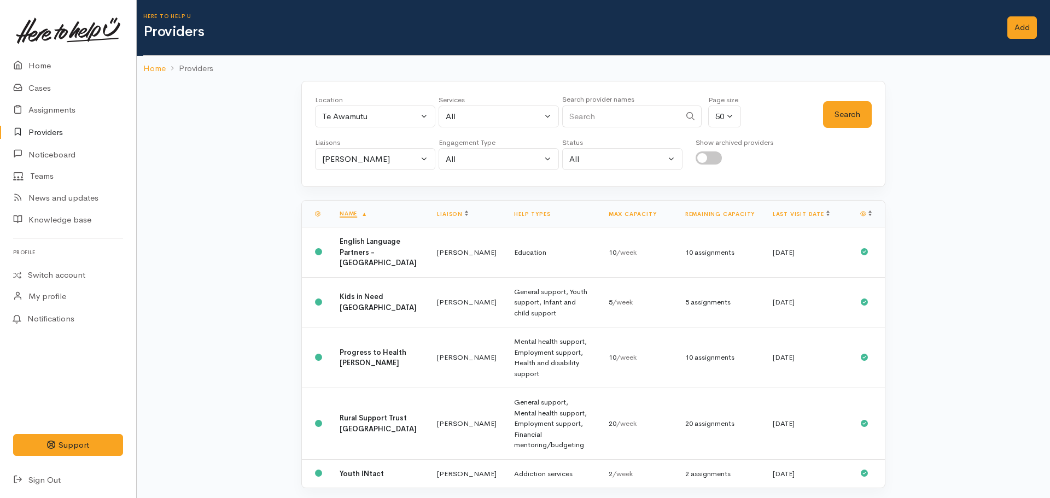
select select "9"
click at [376, 107] on button "Te Awamutu" at bounding box center [375, 117] width 120 height 22
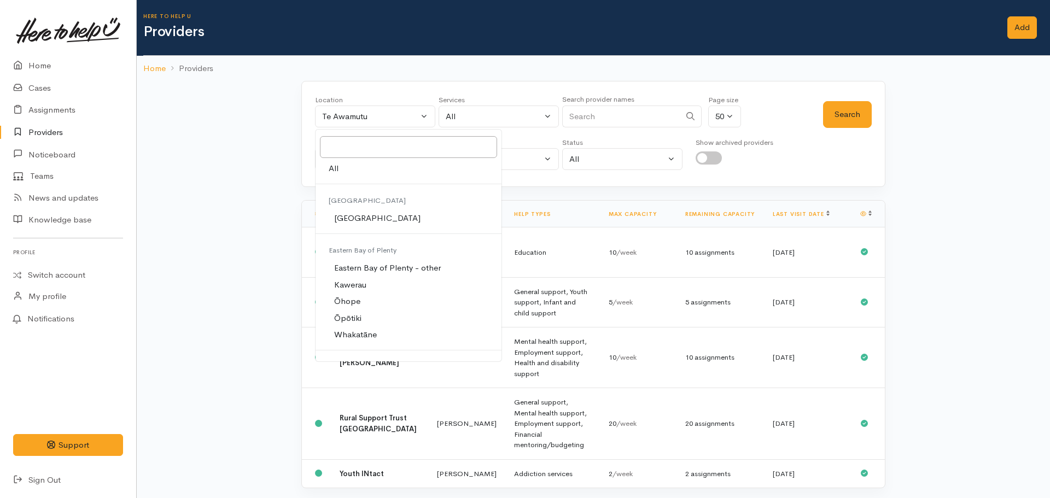
drag, startPoint x: 207, startPoint y: 157, endPoint x: 234, endPoint y: 152, distance: 27.4
click at [209, 156] on div "Location All [GEOGRAPHIC_DATA] Eastern Bay of Plenty - other Kawerau Ōhope Ōpōt…" at bounding box center [593, 301] width 913 height 440
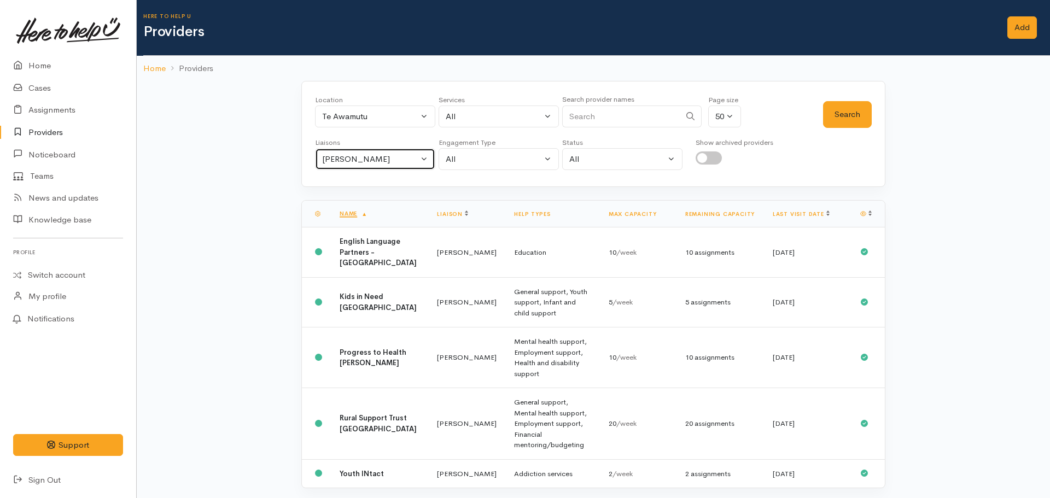
click at [358, 158] on div "[PERSON_NAME]" at bounding box center [370, 159] width 96 height 13
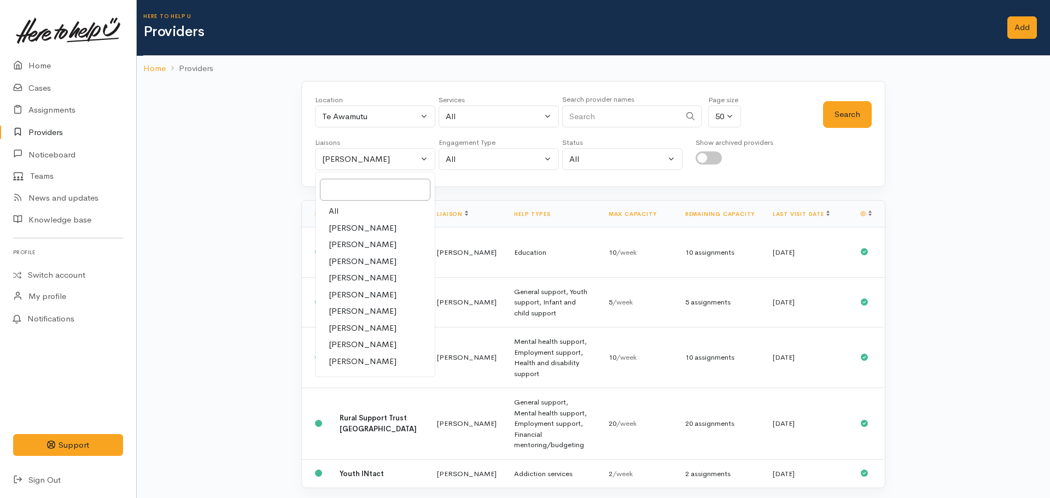
click at [359, 207] on link "All" at bounding box center [375, 211] width 119 height 17
select select "null"
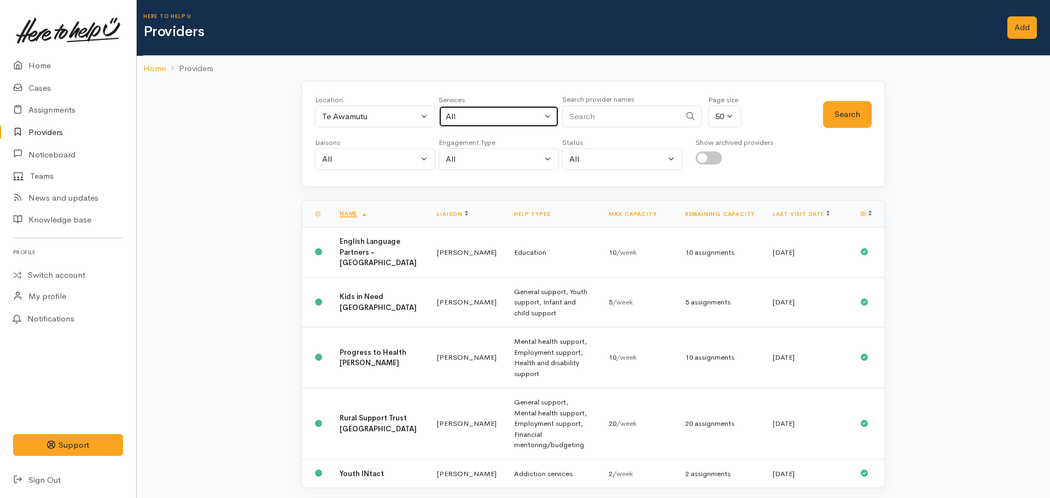
click at [508, 118] on div "All" at bounding box center [494, 116] width 96 height 13
select select "-1"
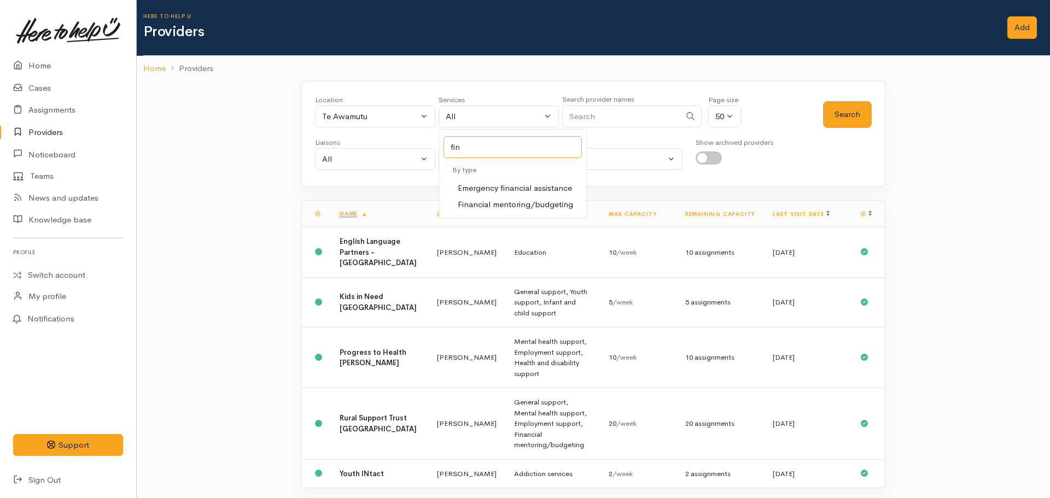
type input "fin"
click at [529, 206] on span "Financial mentoring/budgeting" at bounding box center [515, 205] width 115 height 13
select select "9"
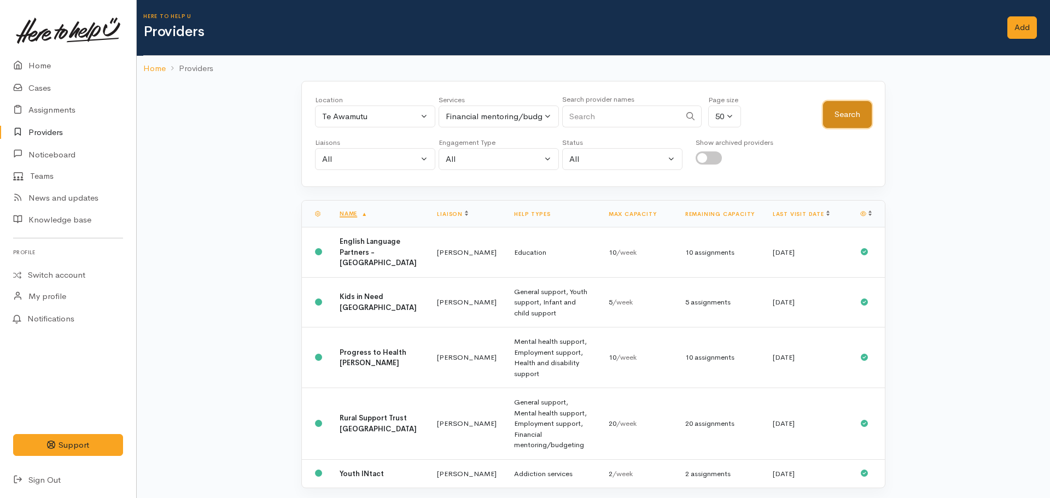
click at [836, 114] on button "Search" at bounding box center [847, 114] width 49 height 27
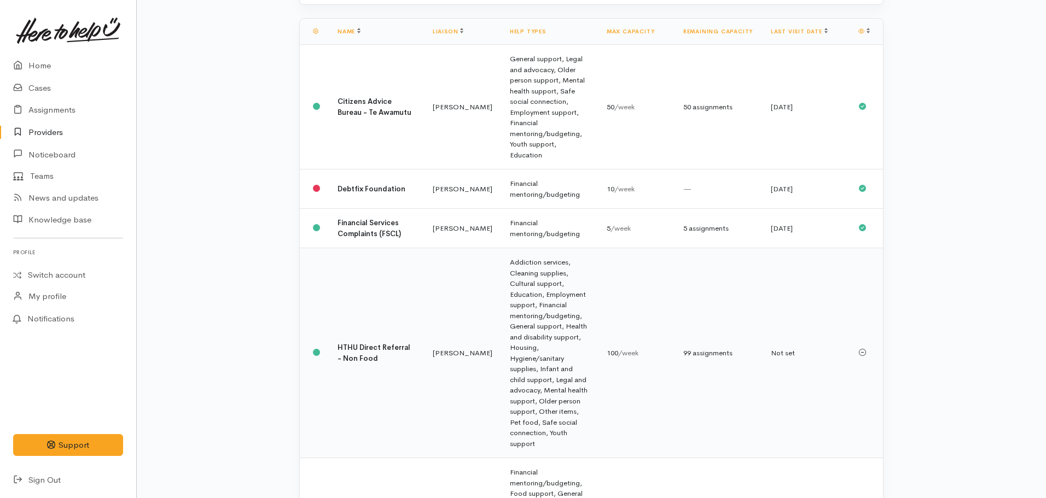
scroll to position [200, 0]
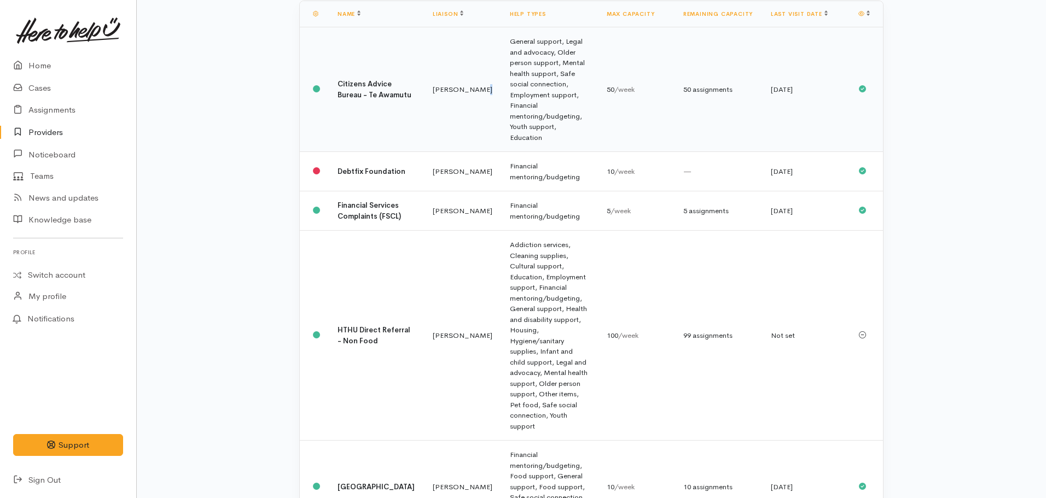
click at [439, 78] on td "[PERSON_NAME]" at bounding box center [462, 89] width 77 height 125
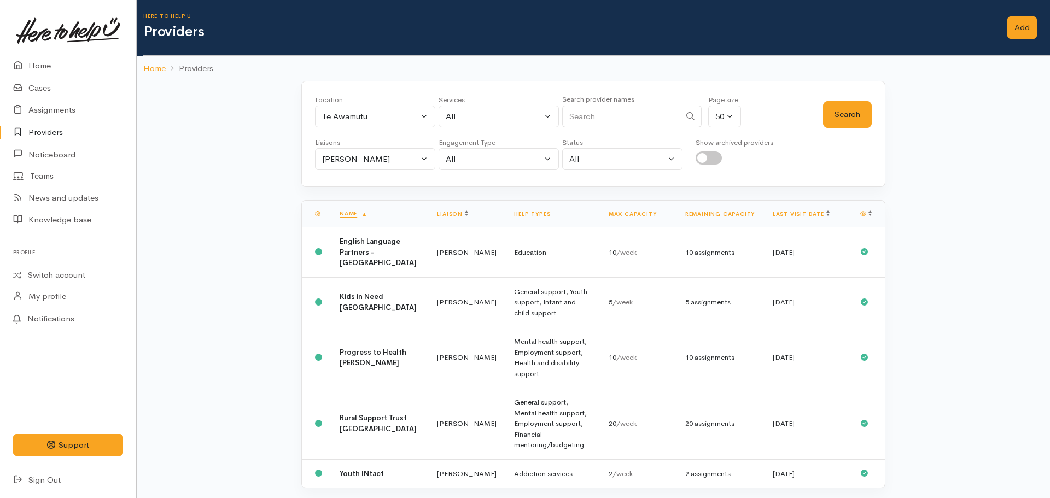
select select "9"
select select "null"
click at [461, 109] on button "All" at bounding box center [499, 117] width 120 height 22
select select "-1"
type input "mental healt"
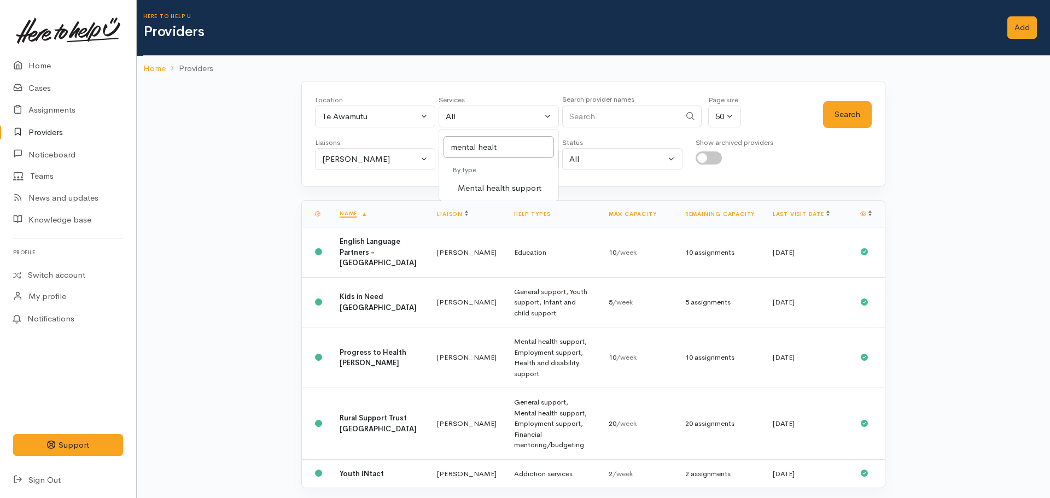
click at [506, 185] on span "Mental health support" at bounding box center [500, 188] width 84 height 13
select select "5"
click at [351, 162] on div "[PERSON_NAME]" at bounding box center [370, 159] width 96 height 13
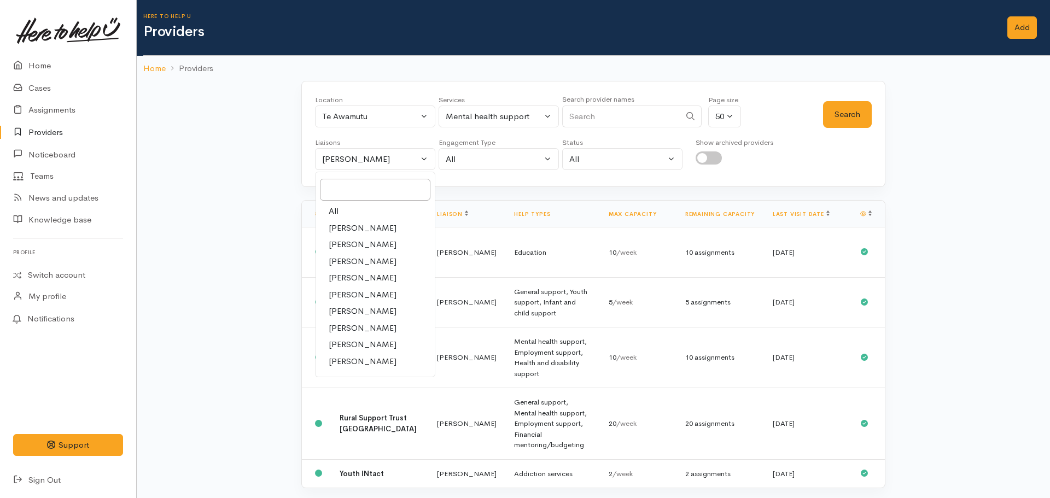
drag, startPoint x: 333, startPoint y: 210, endPoint x: 510, endPoint y: 171, distance: 181.0
click at [334, 208] on span "All" at bounding box center [334, 211] width 10 height 13
select select "null"
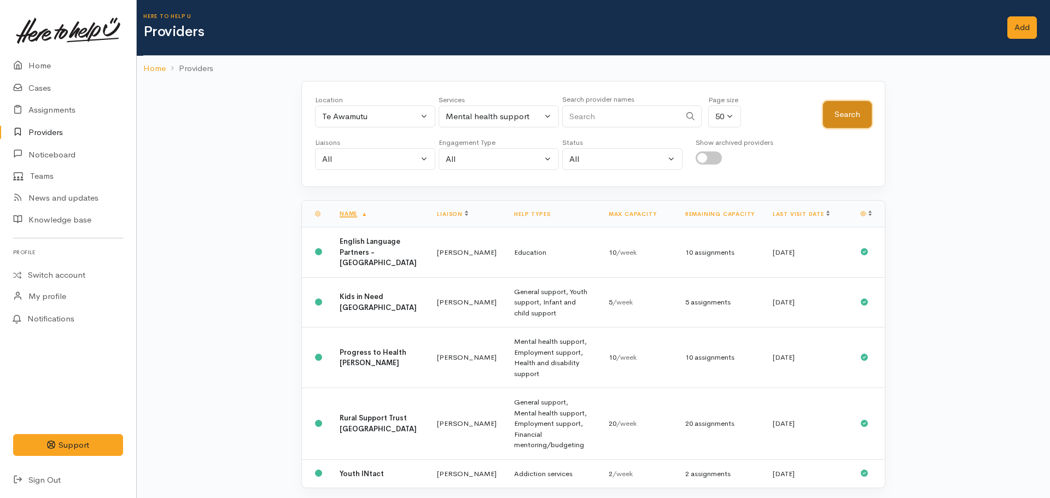
click at [838, 111] on button "Search" at bounding box center [847, 114] width 49 height 27
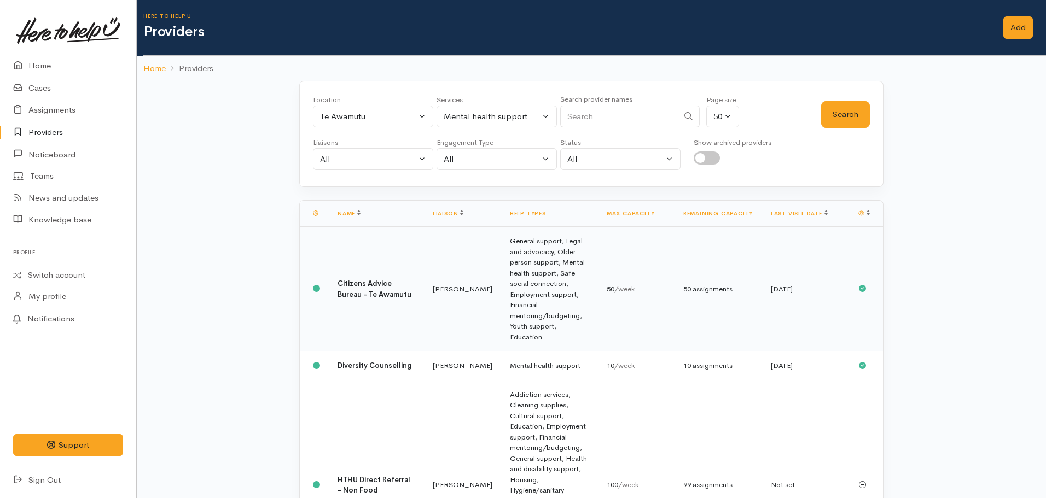
click at [347, 279] on b "Citizens Advice Bureau - Te Awamutu" at bounding box center [374, 289] width 74 height 20
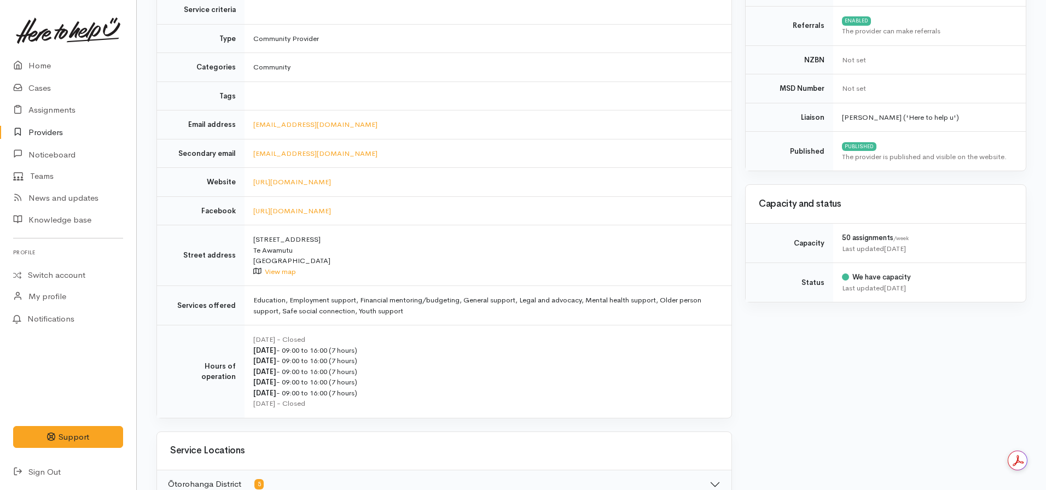
scroll to position [109, 0]
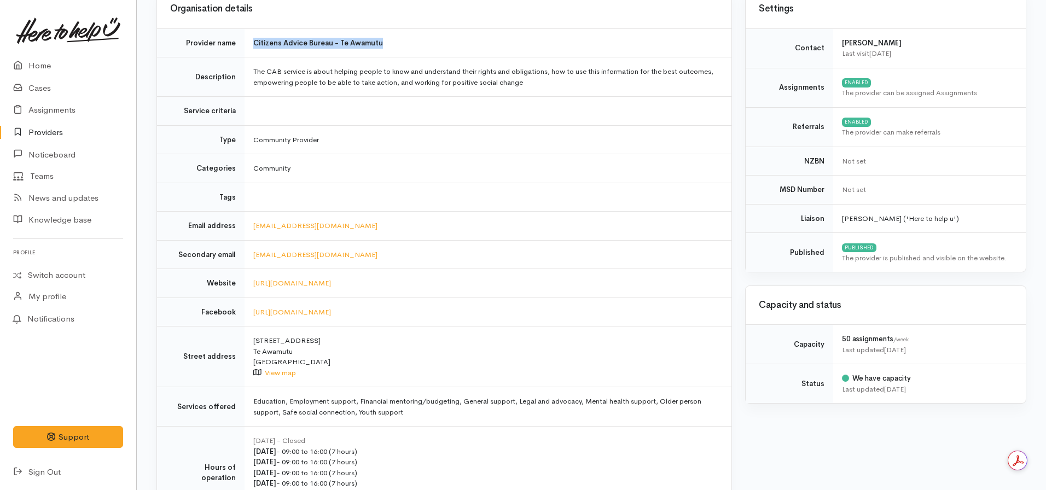
drag, startPoint x: 389, startPoint y: 40, endPoint x: 247, endPoint y: 40, distance: 142.8
click at [247, 40] on td "Citizens Advice Bureau - Te Awamutu" at bounding box center [487, 42] width 487 height 29
click at [331, 45] on b "Citizens Advice Bureau - Te Awamutu" at bounding box center [318, 42] width 130 height 9
drag, startPoint x: 331, startPoint y: 45, endPoint x: 257, endPoint y: 45, distance: 74.4
click at [257, 45] on b "Citizens Advice Bureau - Te Awamutu" at bounding box center [318, 42] width 130 height 9
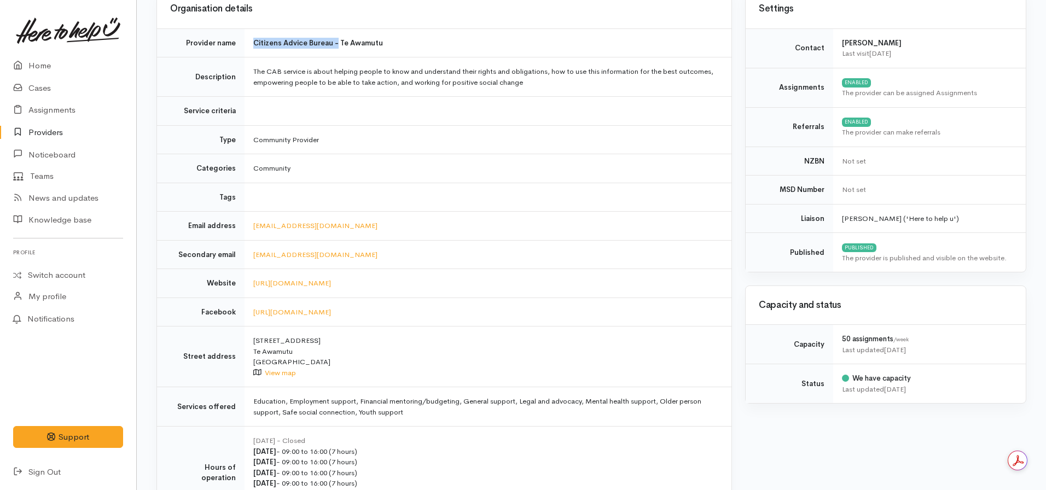
drag, startPoint x: 290, startPoint y: 351, endPoint x: 248, endPoint y: 338, distance: 44.0
click at [248, 338] on td "2/213 Alexandra Street Te Awamutu New Zealand View map" at bounding box center [487, 357] width 487 height 61
copy td "2/213 Alexandra Street Te Awamutu"
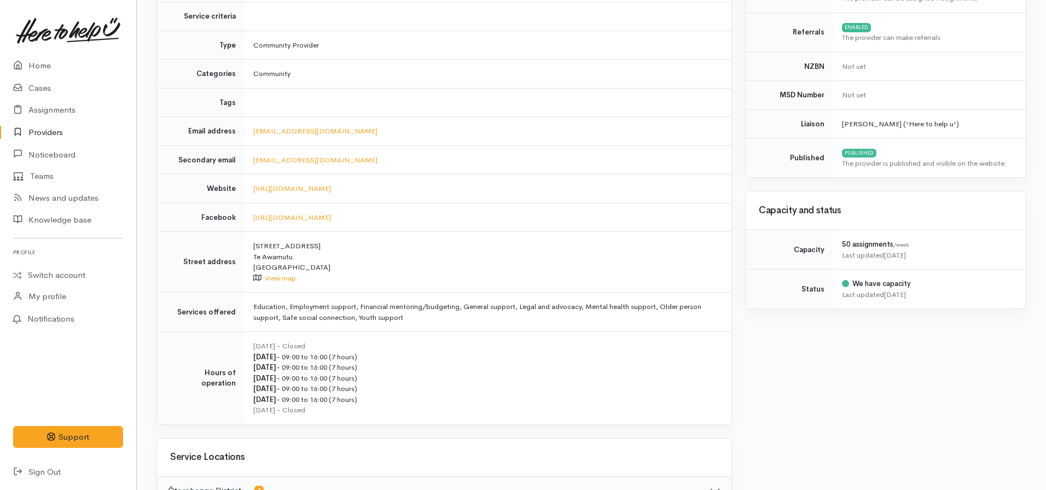
scroll to position [219, 0]
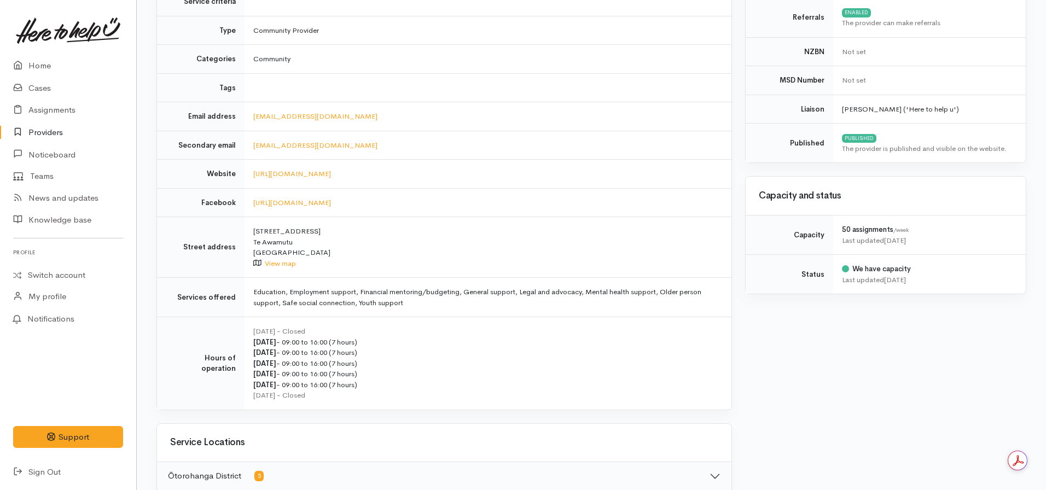
drag, startPoint x: 61, startPoint y: 130, endPoint x: 98, endPoint y: 124, distance: 38.2
click at [61, 130] on link "Providers" at bounding box center [68, 132] width 136 height 22
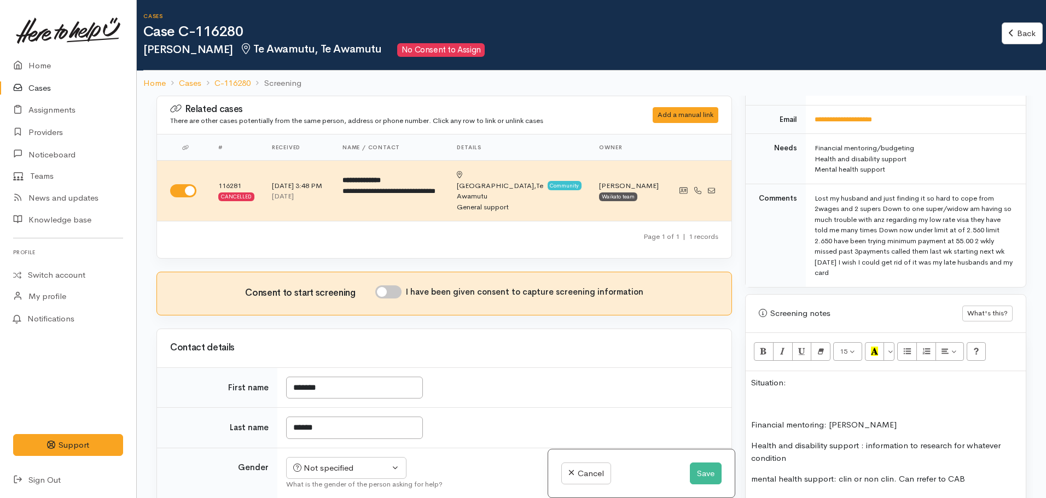
scroll to position [766, 0]
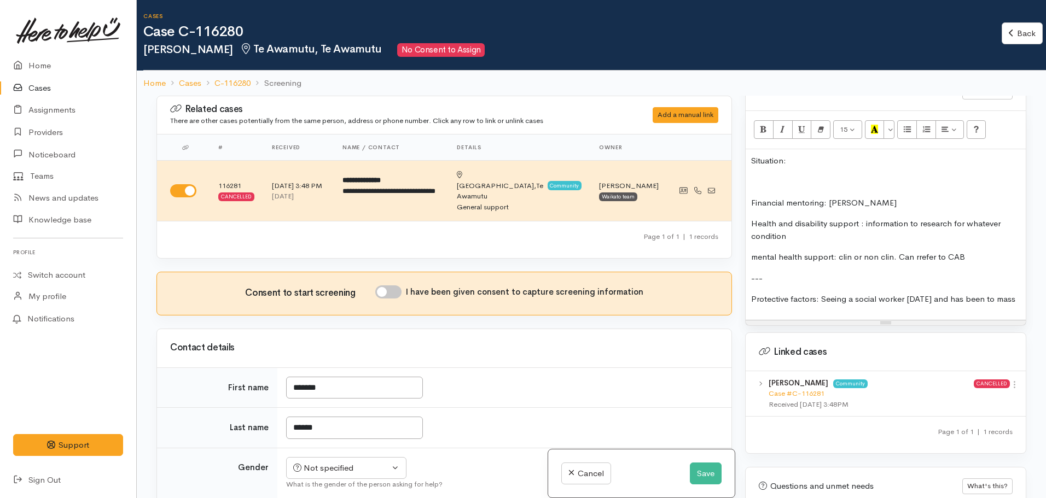
drag, startPoint x: 750, startPoint y: 193, endPoint x: 753, endPoint y: 187, distance: 6.6
click at [753, 187] on div "Situation: Financial mentoring: Kainga aroha Health and disability support : in…" at bounding box center [885, 234] width 280 height 171
click at [919, 251] on p "mental health support: clin or non clin. Can rrefer to CAB" at bounding box center [885, 257] width 269 height 13
click at [750, 184] on div "Situation: Financial mentoring: Kainga aroha Health and disability support : in…" at bounding box center [885, 234] width 280 height 171
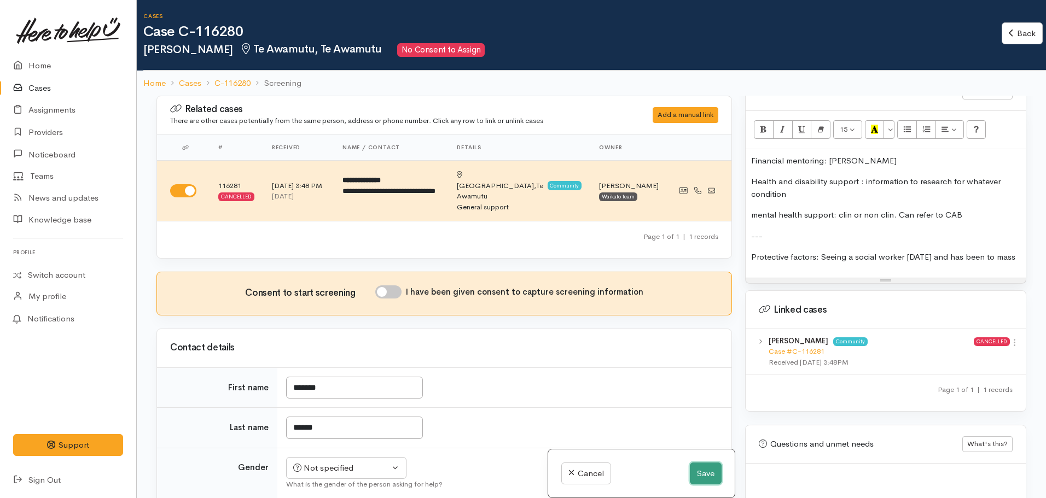
click at [702, 477] on button "Save" at bounding box center [706, 474] width 32 height 22
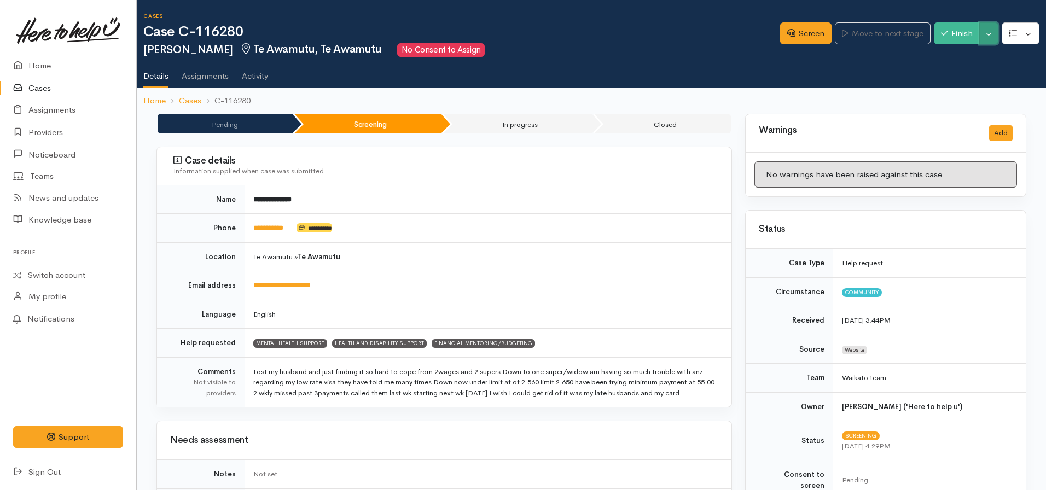
click at [986, 36] on button "Toggle Dropdown" at bounding box center [988, 33] width 19 height 22
click at [944, 75] on link "Cancel" at bounding box center [954, 75] width 86 height 17
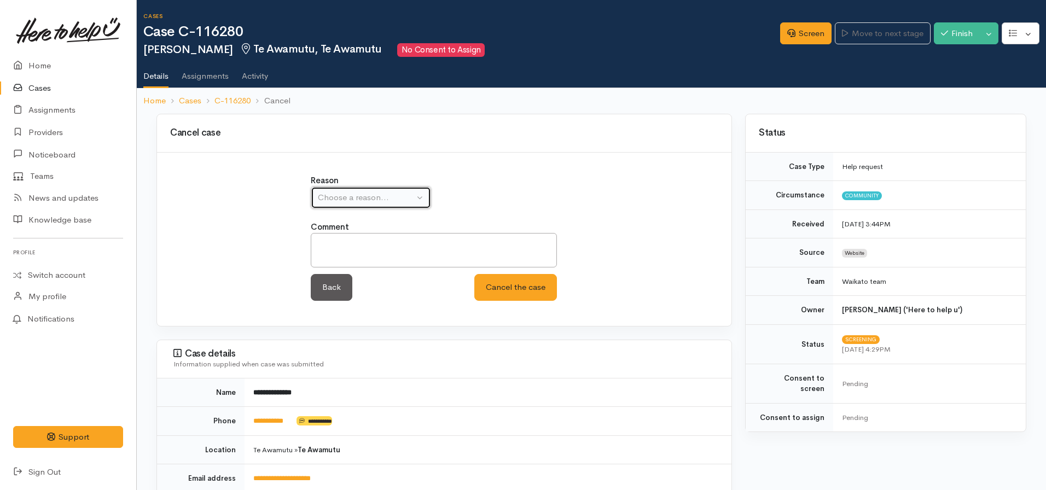
click at [369, 194] on div "Choose a reason..." at bounding box center [366, 197] width 96 height 13
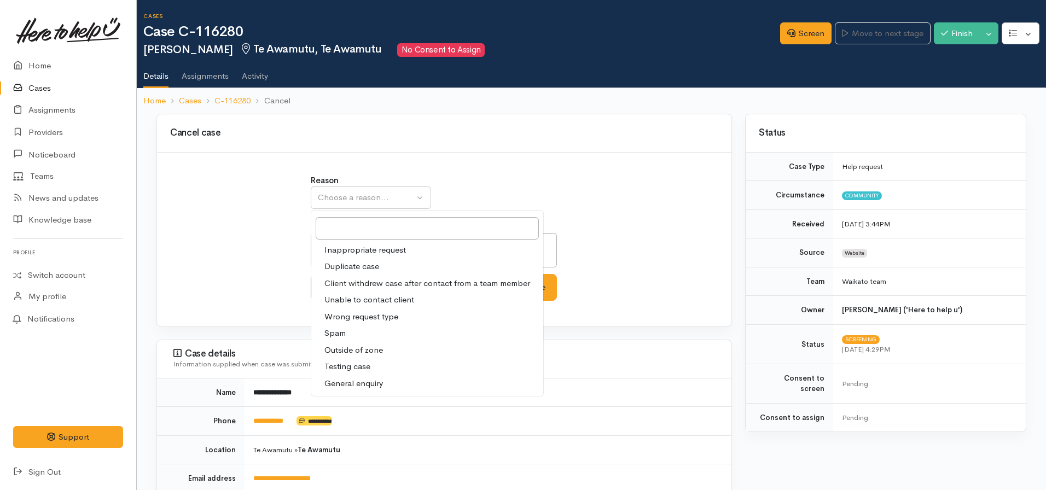
click at [374, 283] on span "Client withdrew case after contact from a team member" at bounding box center [427, 283] width 206 height 13
select select "3"
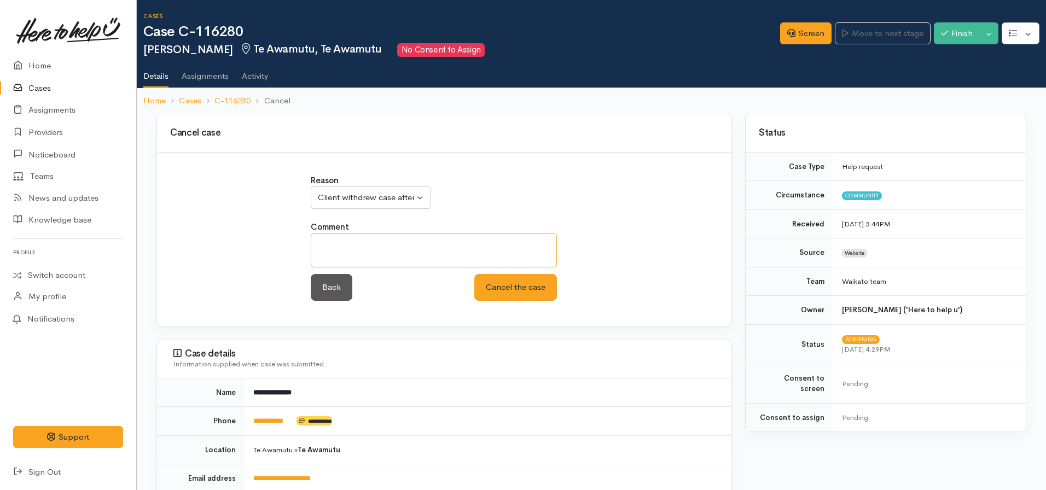
click at [357, 246] on textarea at bounding box center [434, 250] width 246 height 34
click at [492, 247] on textarea "No answer RE callback attempted" at bounding box center [434, 250] width 246 height 34
type textarea "No answer RE callback attempts"
click at [474, 274] on button "Cancel the case" at bounding box center [515, 287] width 83 height 27
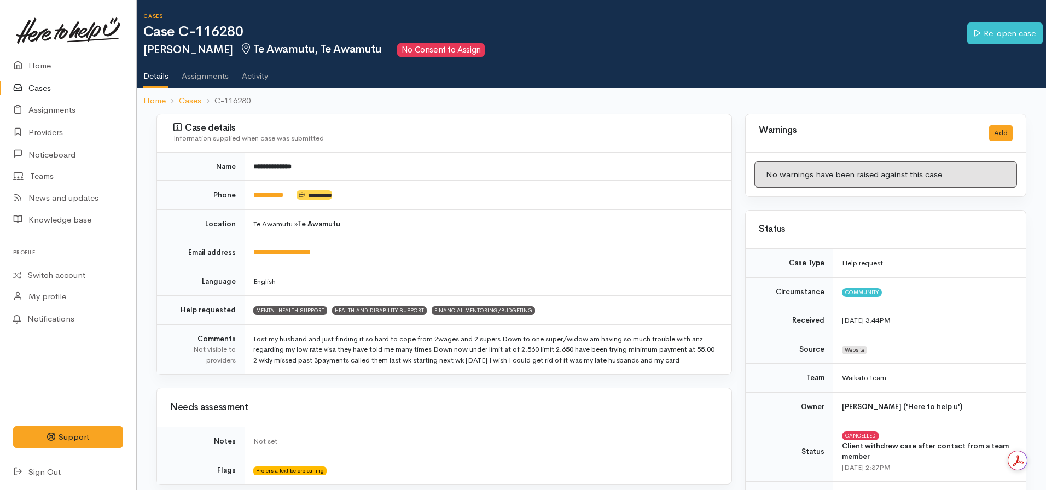
click at [45, 88] on link "Cases" at bounding box center [68, 88] width 136 height 22
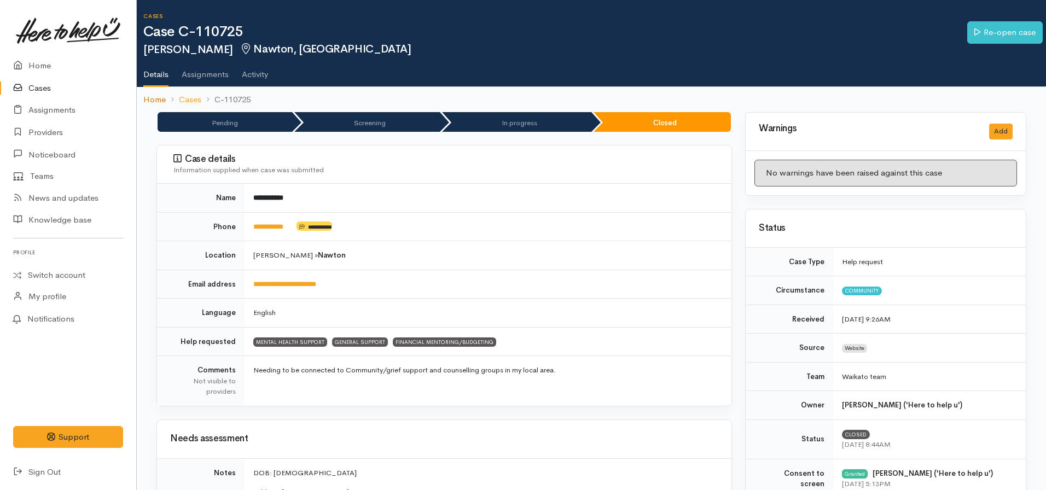
click at [149, 103] on link "Home" at bounding box center [154, 100] width 22 height 13
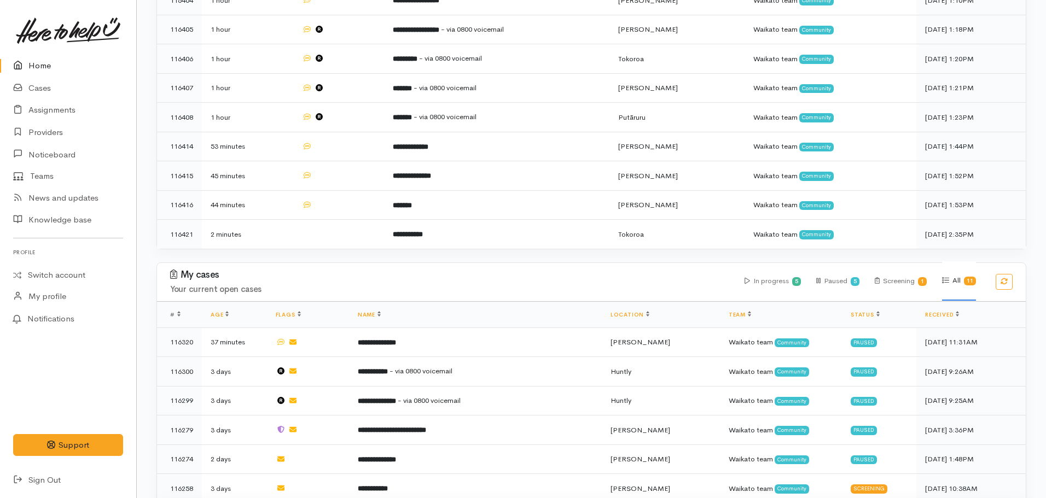
scroll to position [602, 0]
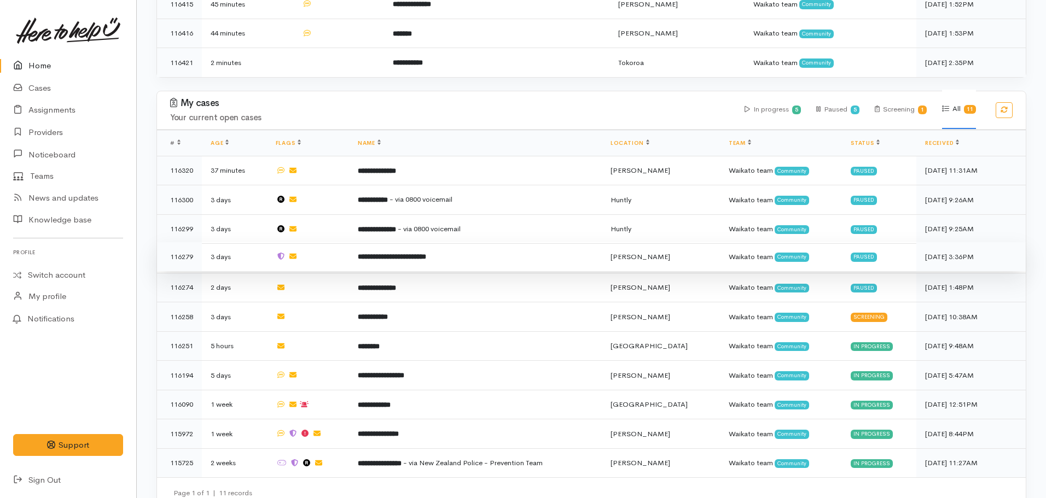
click at [386, 253] on b "**********" at bounding box center [392, 256] width 68 height 7
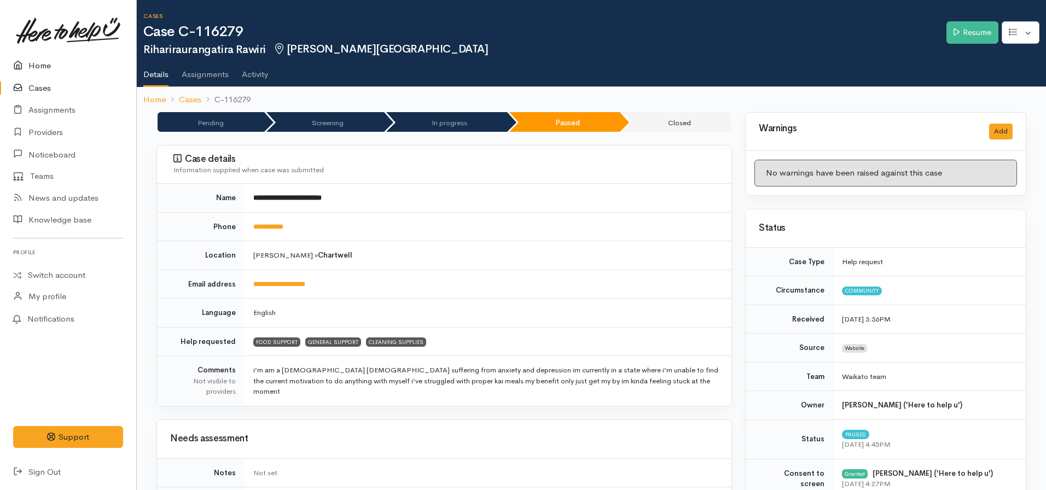
click at [52, 62] on link "Home" at bounding box center [68, 66] width 136 height 22
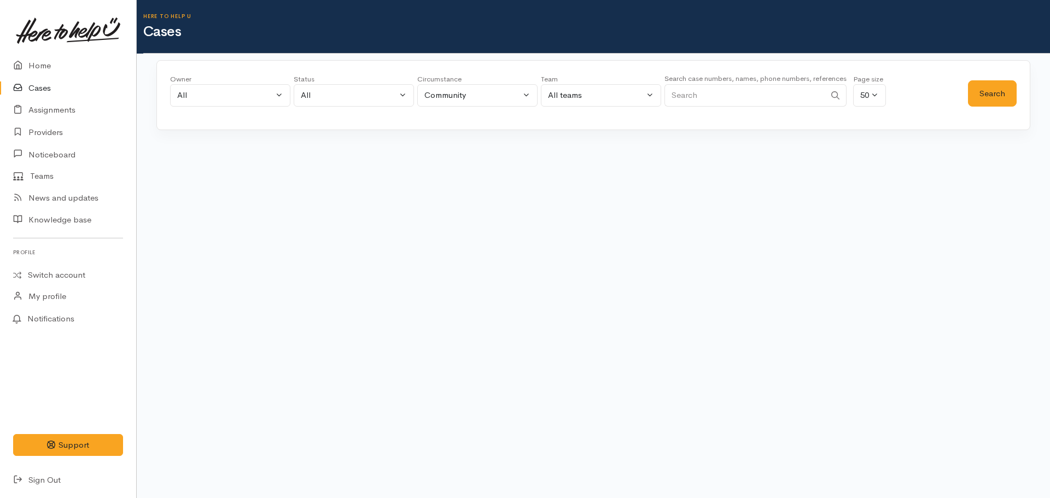
click at [738, 101] on input "Search" at bounding box center [745, 95] width 161 height 22
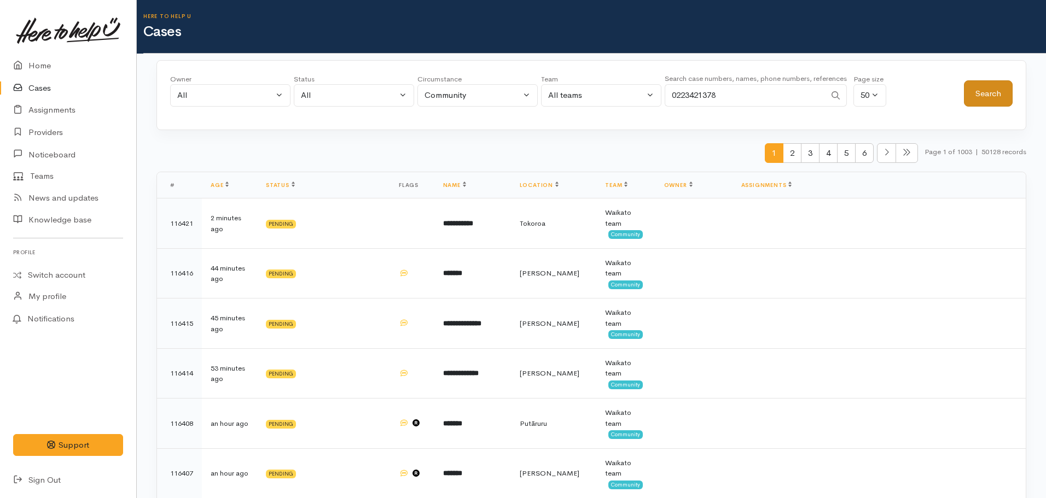
type input "0223421378"
click at [978, 90] on button "Search" at bounding box center [988, 93] width 49 height 27
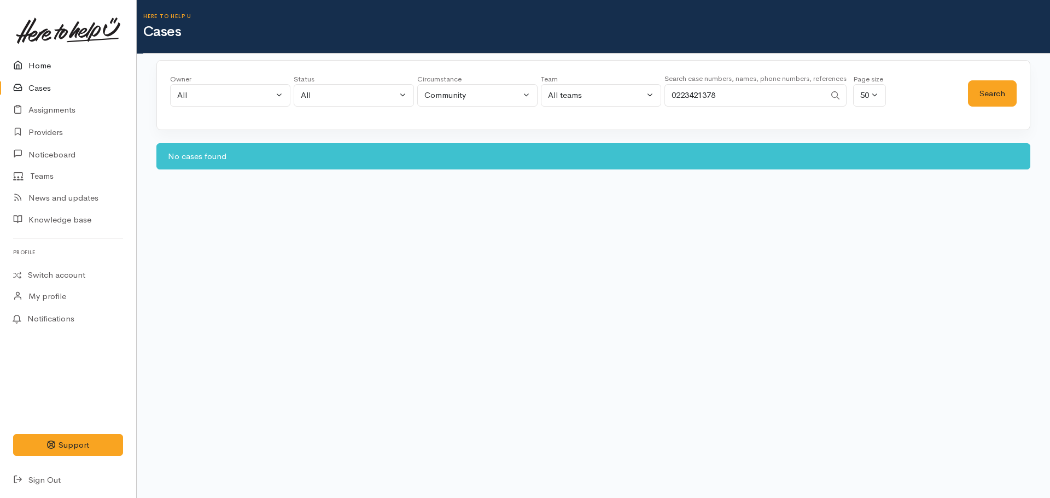
click at [40, 69] on link "Home" at bounding box center [68, 66] width 136 height 22
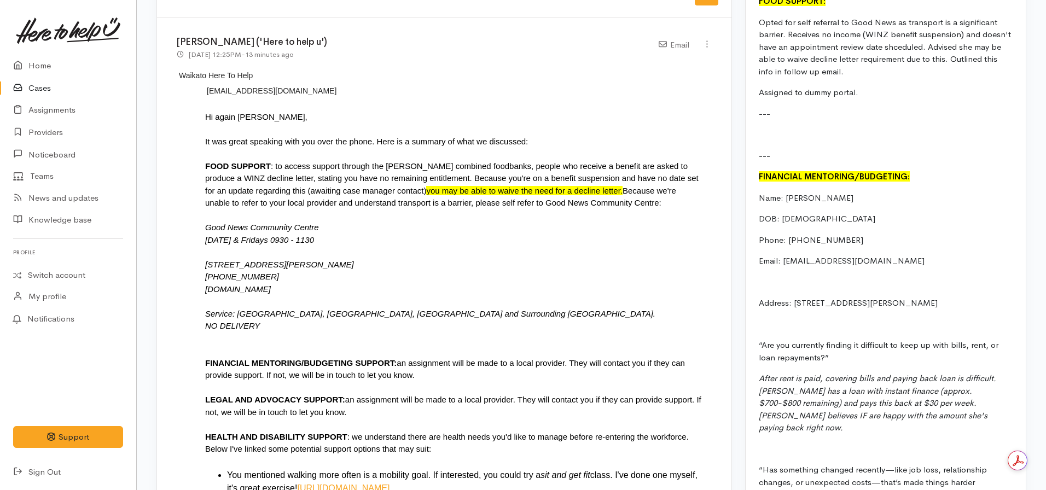
scroll to position [1203, 0]
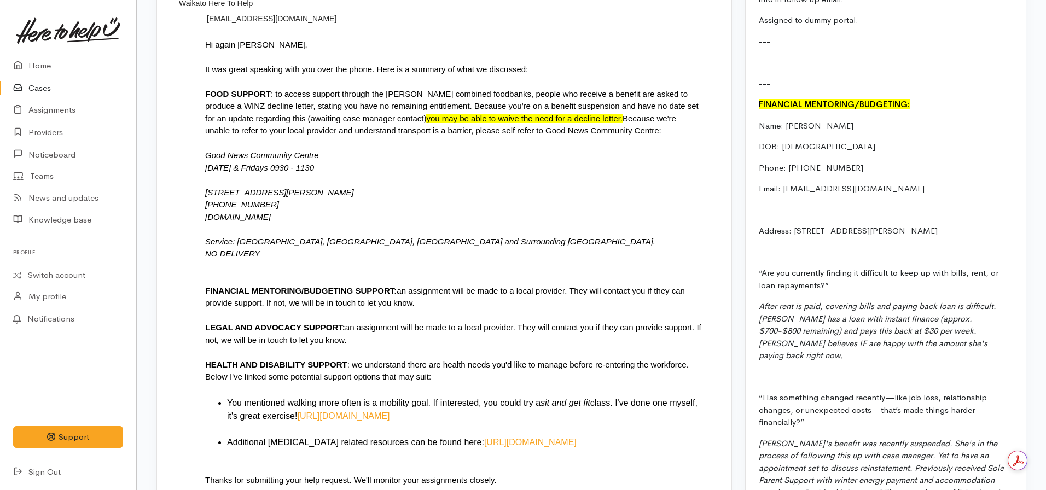
drag, startPoint x: 936, startPoint y: 230, endPoint x: 741, endPoint y: 125, distance: 221.4
click at [741, 125] on div "Warnings Add No warnings have been raised against this case Add Warning Title ●…" at bounding box center [885, 138] width 294 height 2458
copy div "Name: Anita Dixon DOB: 09.12.1992 Phone: 0275283635 Email: anitadixon571@gmail.…"
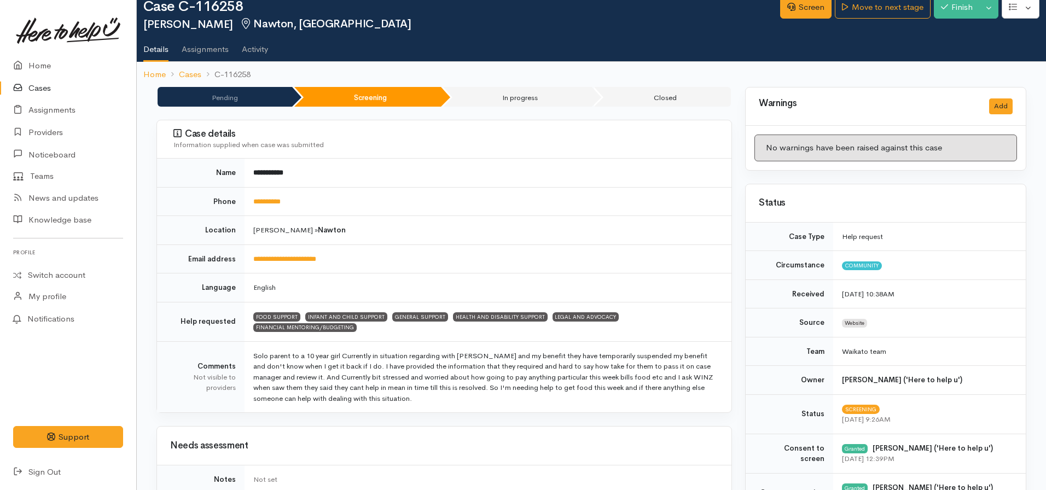
scroll to position [0, 0]
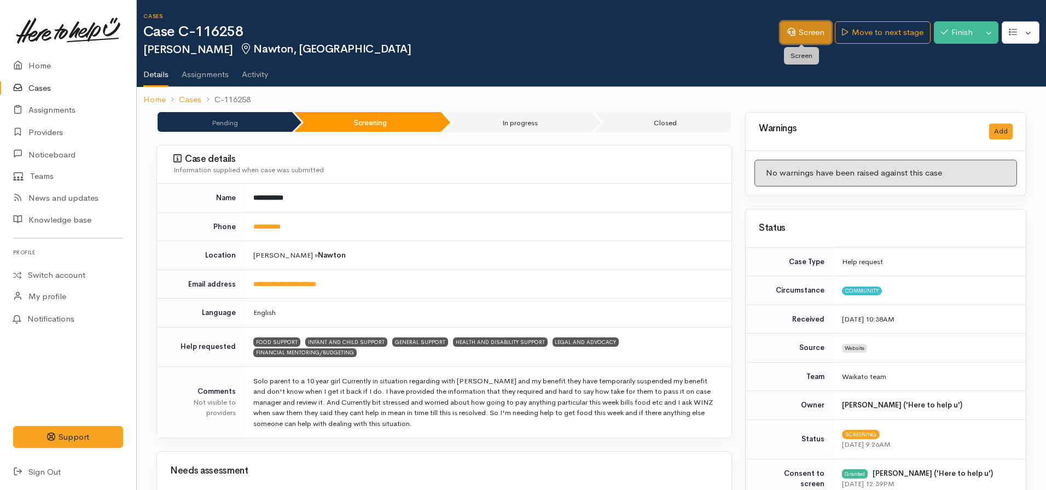
click at [801, 30] on link "Screen" at bounding box center [805, 32] width 51 height 22
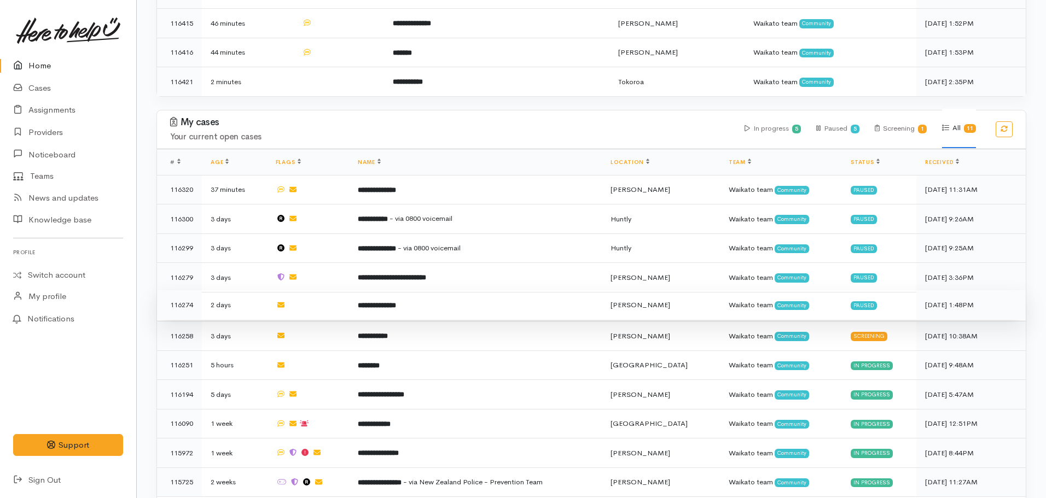
scroll to position [602, 0]
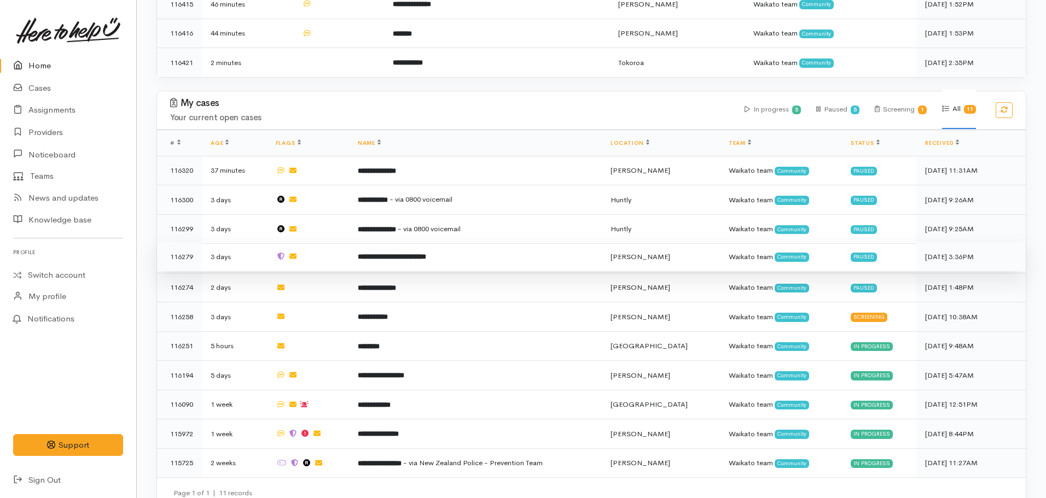
click at [395, 242] on td "**********" at bounding box center [475, 257] width 253 height 30
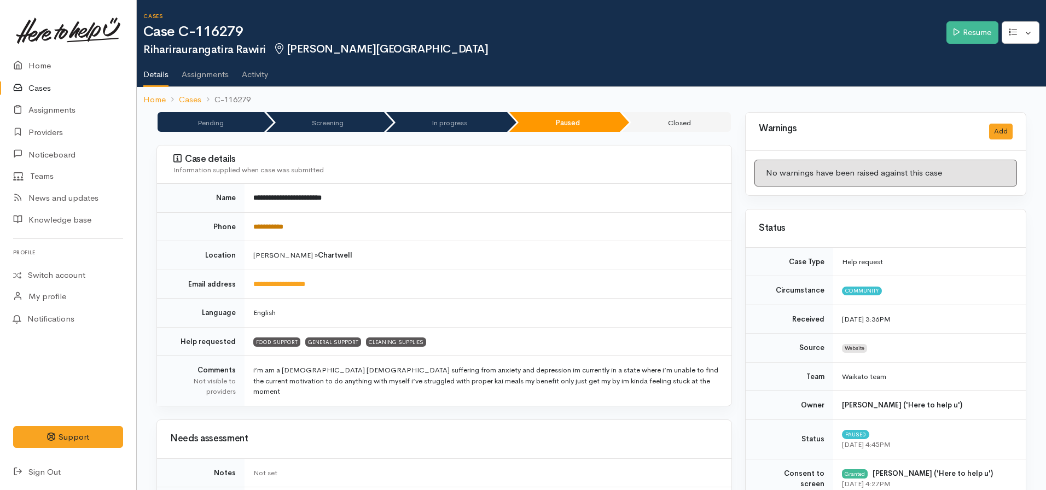
click at [276, 226] on link "**********" at bounding box center [268, 226] width 30 height 7
drag, startPoint x: 313, startPoint y: 197, endPoint x: 249, endPoint y: 193, distance: 63.6
click at [249, 193] on td "**********" at bounding box center [487, 198] width 487 height 28
copy b "**********"
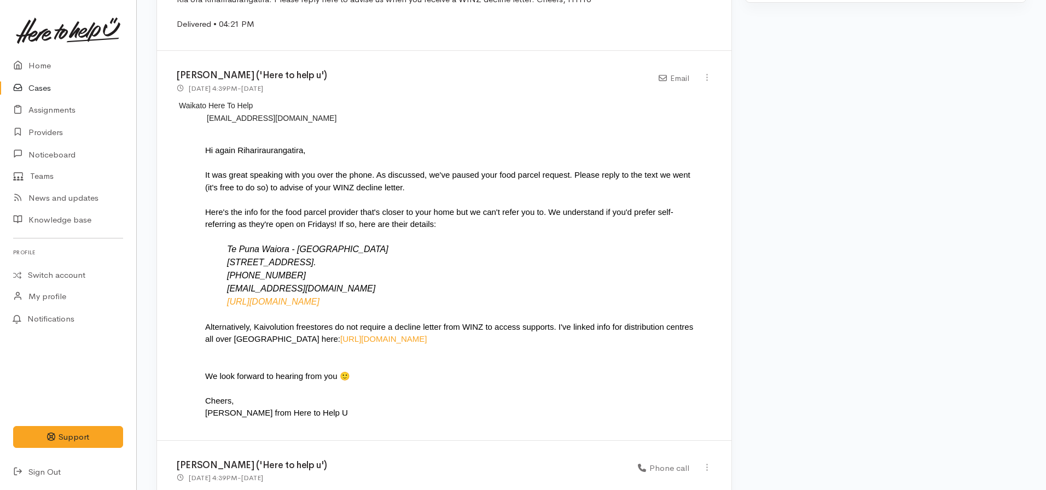
scroll to position [1422, 0]
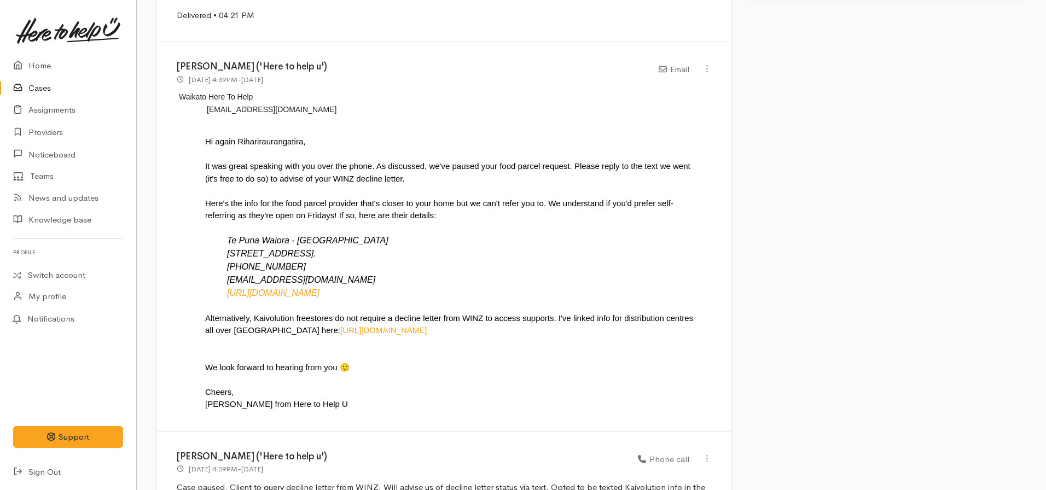
drag, startPoint x: 418, startPoint y: 281, endPoint x: 210, endPoint y: 232, distance: 214.0
click at [210, 234] on ul "Te Puna Waiora - Desert Spring Community Centre 408 Peachgrove Rd, Fairfield. (…" at bounding box center [454, 267] width 498 height 66
copy li "Te Puna Waiora - Desert Spring Community Centre 408 Peachgrove Rd, Fairfield. (…"
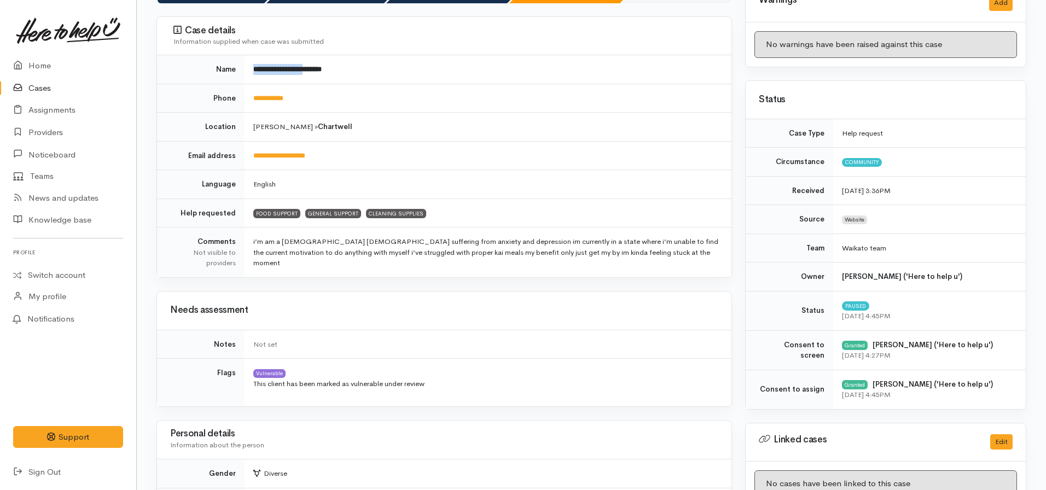
scroll to position [109, 0]
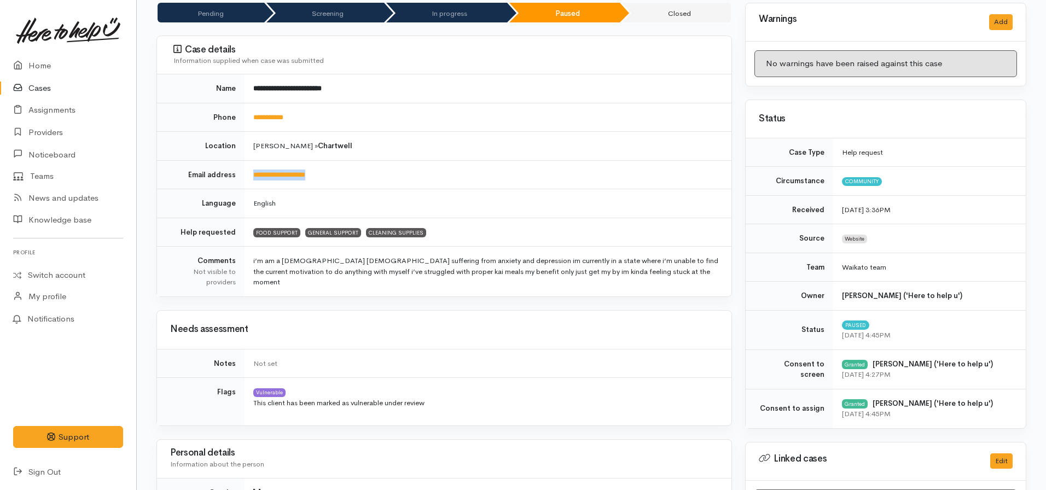
drag, startPoint x: 339, startPoint y: 172, endPoint x: 250, endPoint y: 178, distance: 88.8
click at [250, 178] on td "**********" at bounding box center [487, 174] width 487 height 29
copy link "**********"
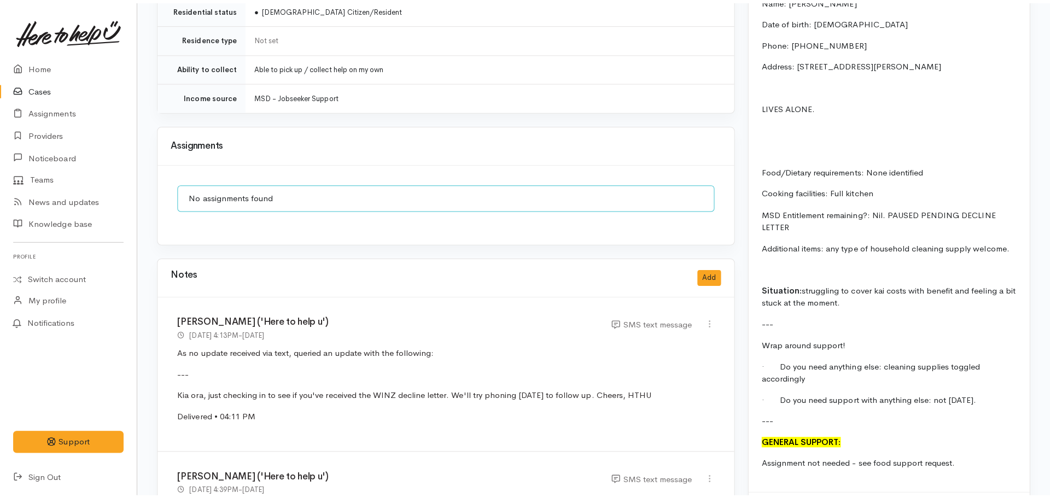
scroll to position [984, 0]
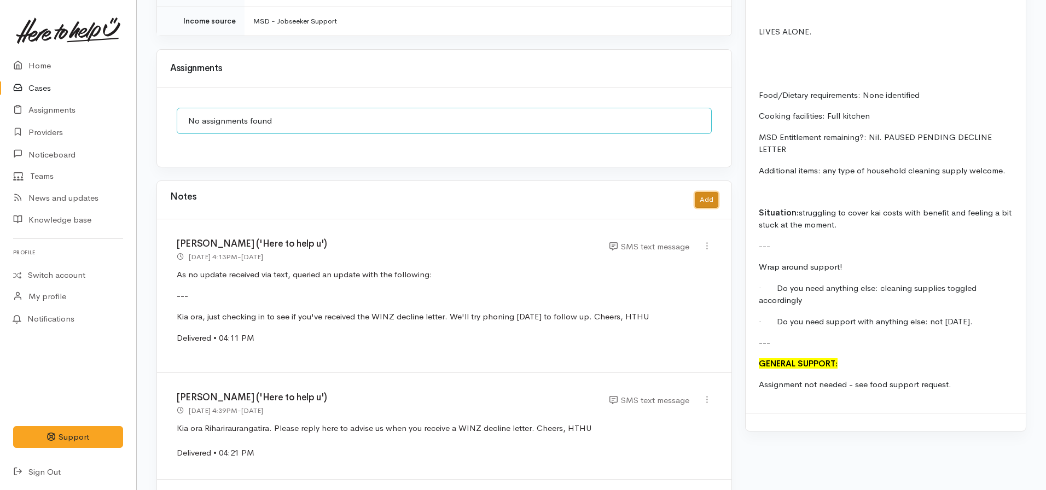
click at [699, 192] on button "Add" at bounding box center [707, 200] width 24 height 16
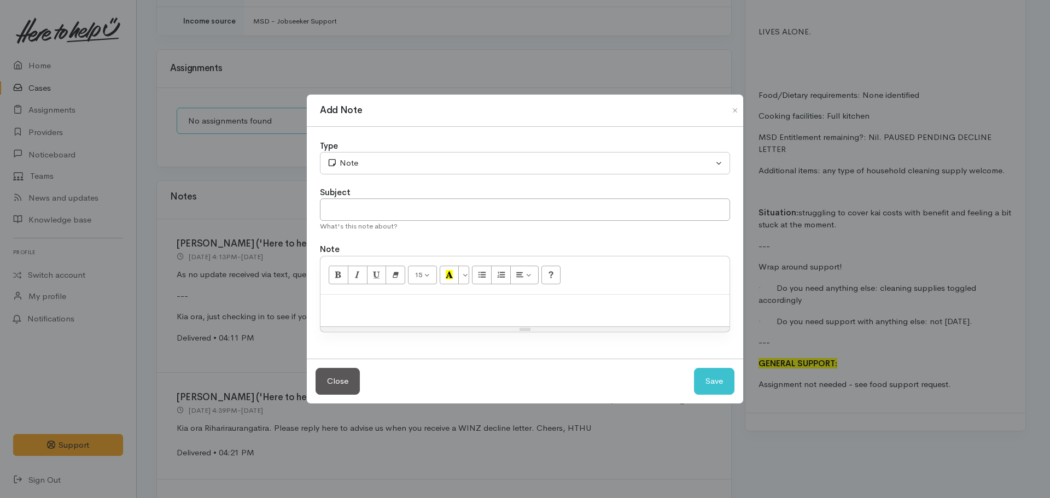
click at [357, 304] on p at bounding box center [525, 306] width 398 height 13
click at [352, 310] on p at bounding box center [525, 306] width 398 height 13
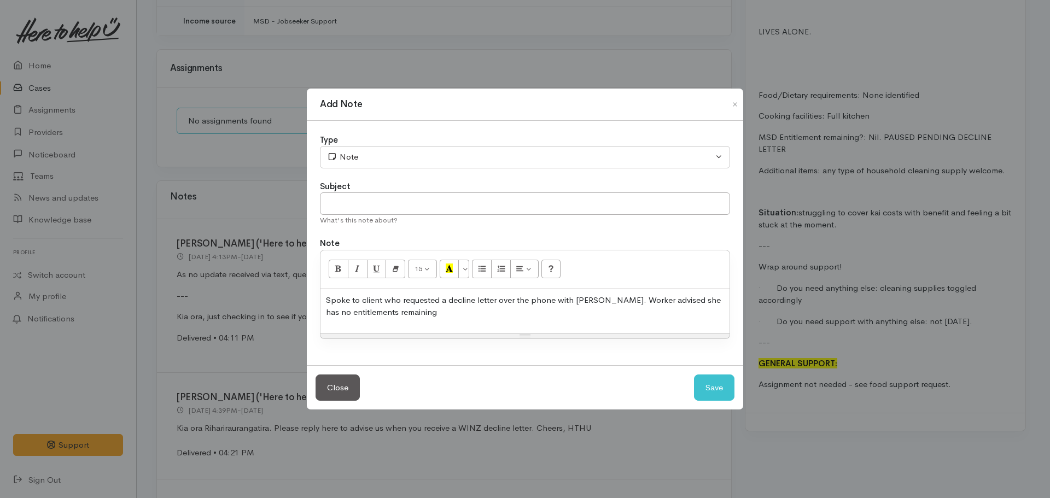
click at [451, 318] on p "Spoke to client who requested a decline letter over the phone with WINZ. Worker…" at bounding box center [525, 306] width 398 height 25
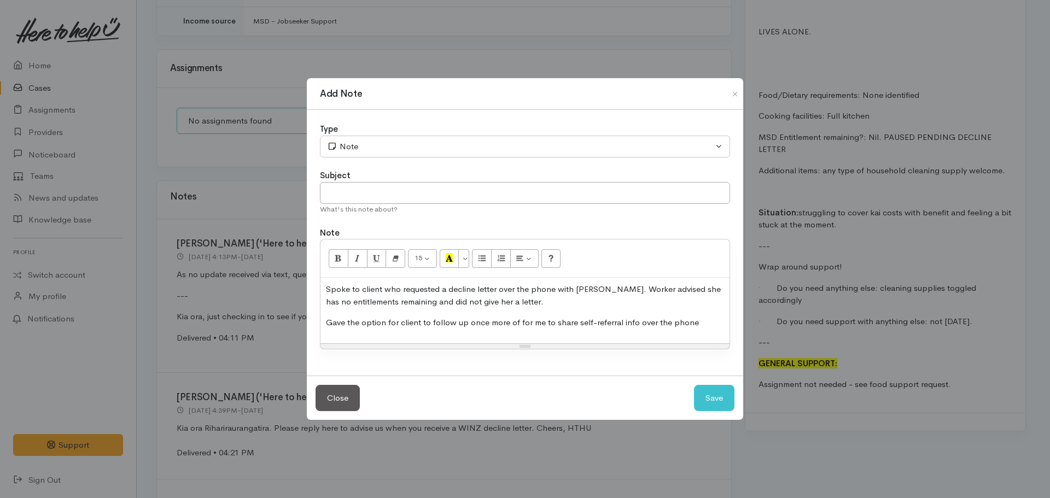
click at [697, 324] on p "Gave the option for client to follow up once more of for me to share self-refer…" at bounding box center [525, 323] width 398 height 13
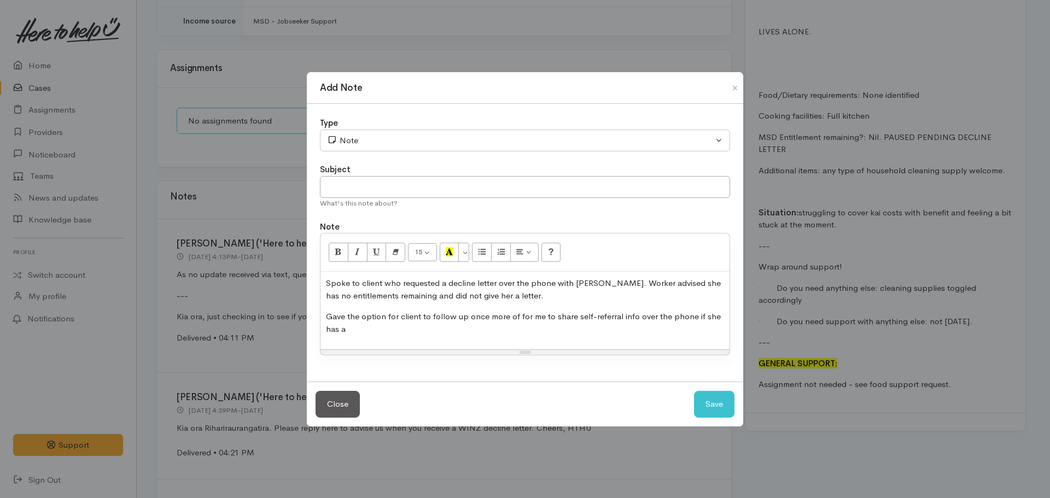
click at [507, 314] on p "Gave the option for client to follow up once more of for me to share self-refer…" at bounding box center [525, 323] width 398 height 25
click at [424, 331] on p "Gave the option for client to follow up once more with WINZ of for me to share …" at bounding box center [525, 323] width 398 height 25
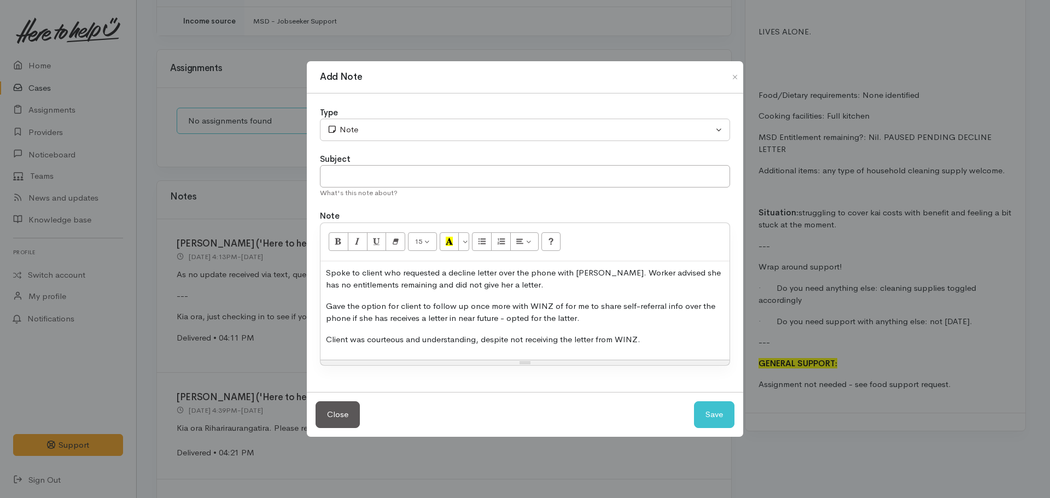
click at [650, 338] on p "Client was courteous and understanding, despite not receiving the letter from W…" at bounding box center [525, 340] width 398 height 13
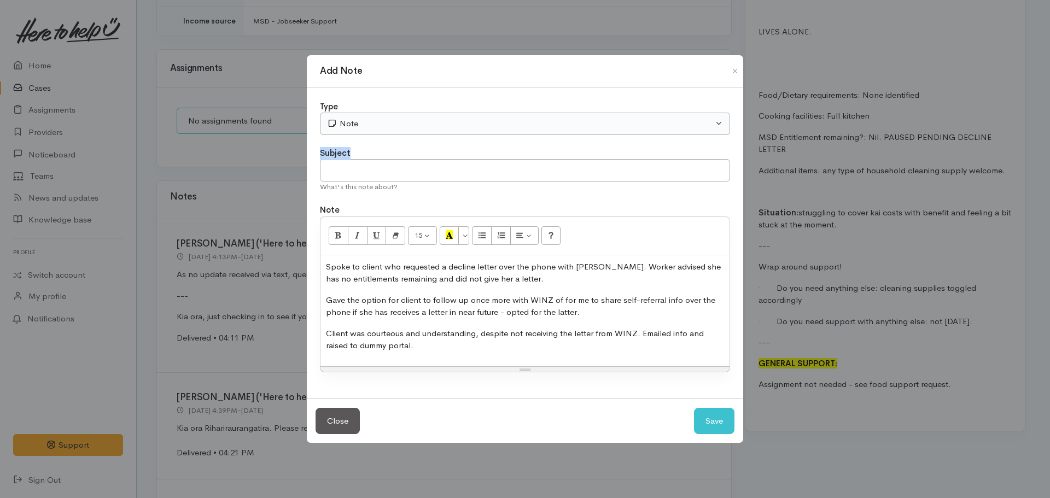
click at [445, 135] on div "Type Correspondence Discussion Email Note Phone call SMS text message Note Subj…" at bounding box center [525, 243] width 436 height 311
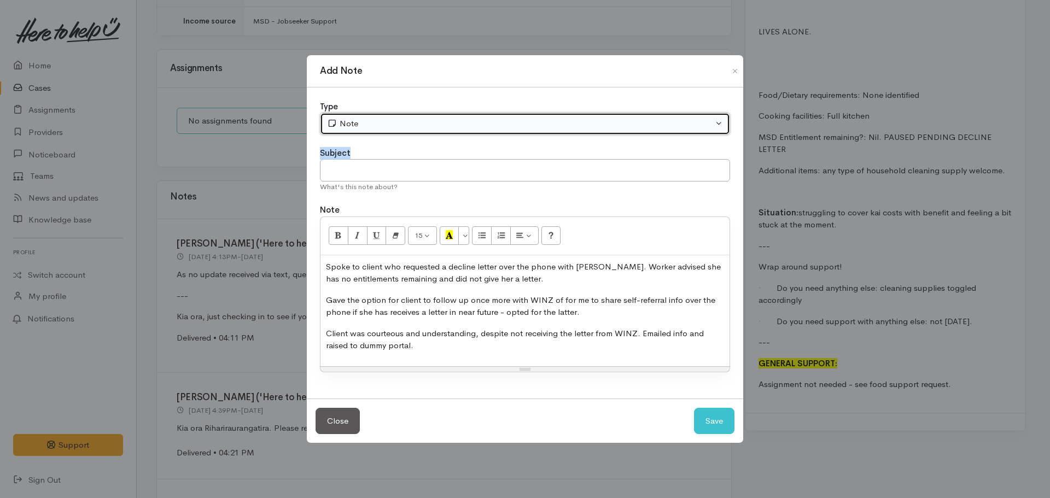
click at [423, 124] on div "Note" at bounding box center [520, 124] width 386 height 13
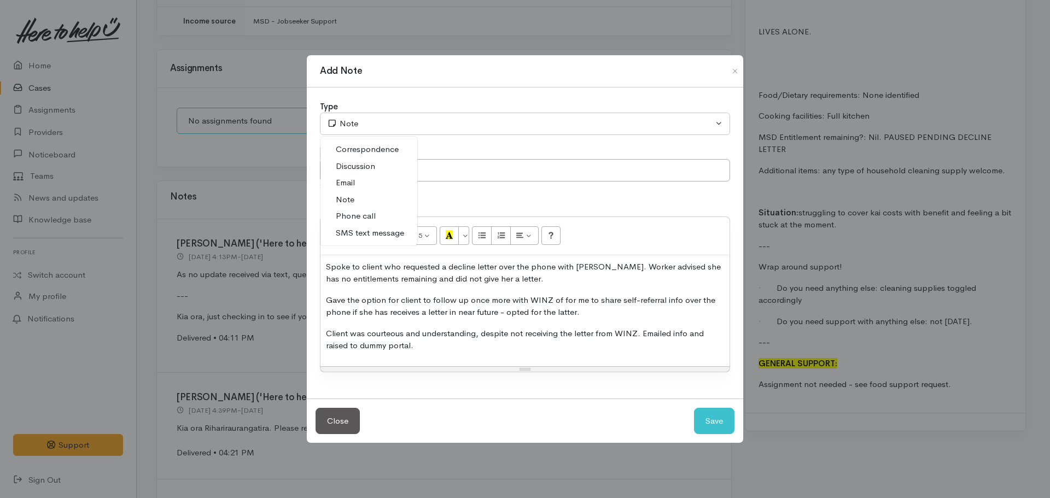
click at [357, 218] on span "Phone call" at bounding box center [356, 216] width 40 height 13
click at [714, 430] on button "Save" at bounding box center [714, 421] width 40 height 27
select select "1"
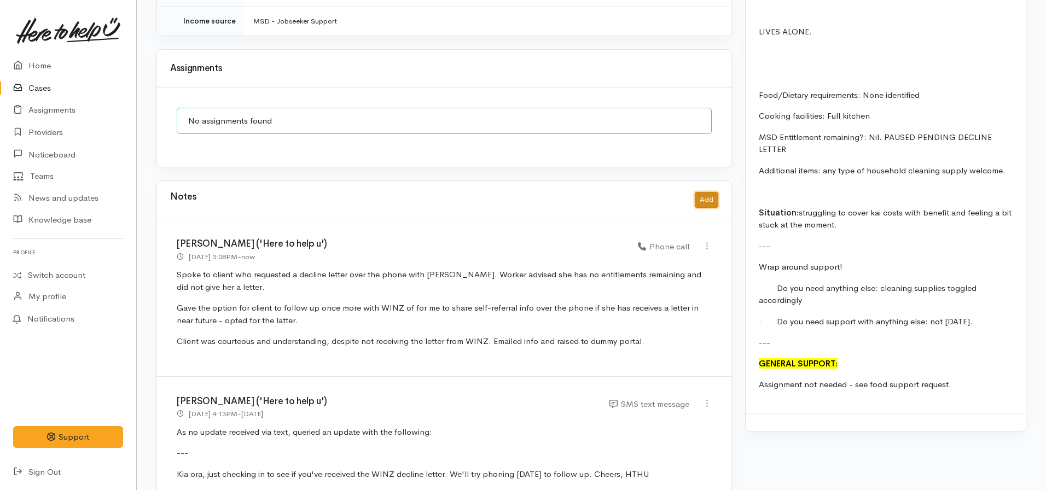
click at [713, 192] on button "Add" at bounding box center [707, 200] width 24 height 16
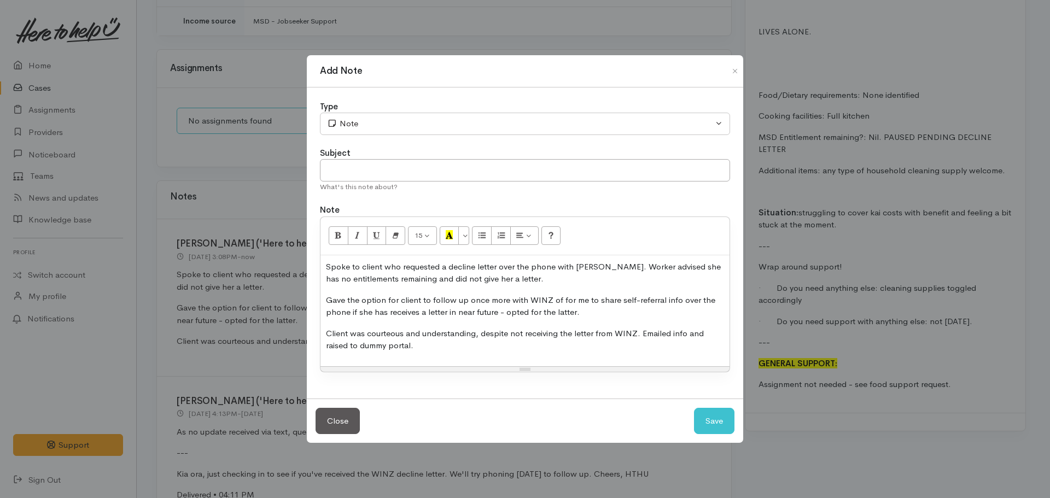
click at [472, 331] on p "Client was courteous and understanding, despite not receiving the letter from W…" at bounding box center [525, 340] width 398 height 25
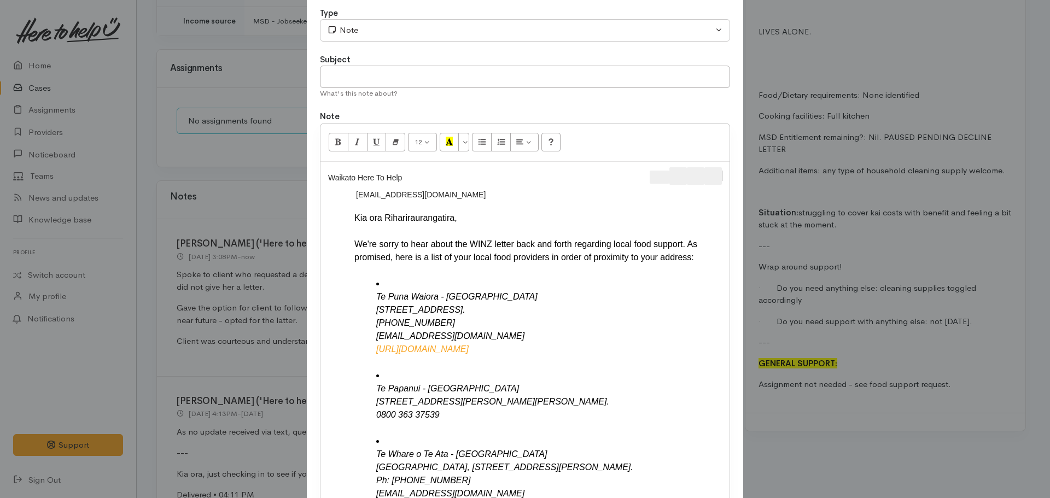
scroll to position [35, 0]
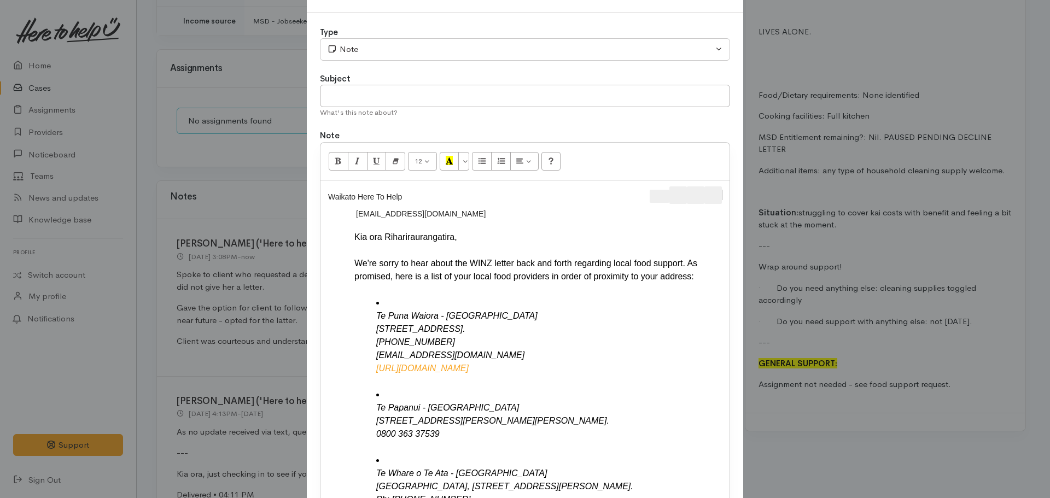
click at [718, 197] on button "Forward" at bounding box center [713, 196] width 18 height 18
click at [721, 197] on div "Waikato Here To Help U ​ rrawiri24@gmail.com ​ Kia ora Rihariraurangatira, We'r…" at bounding box center [525, 426] width 409 height 490
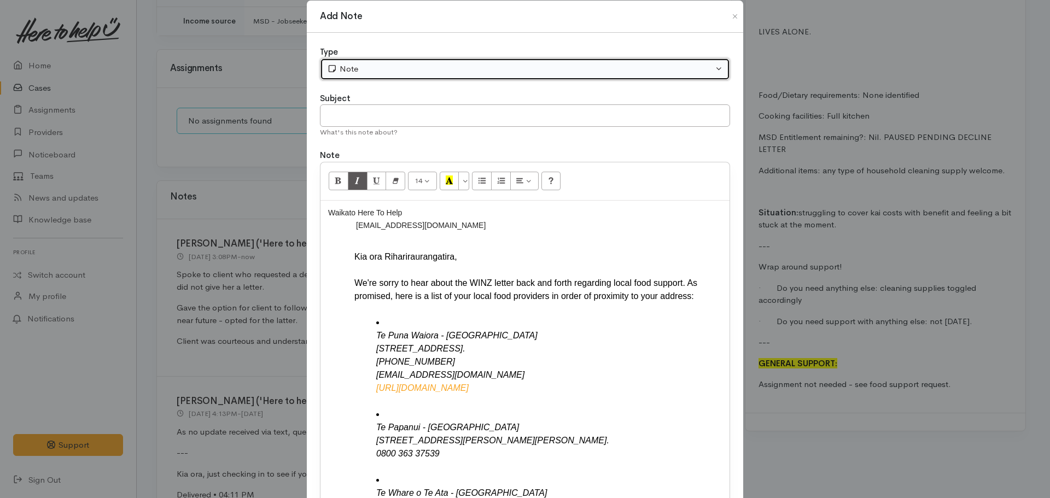
click at [392, 66] on div "Note" at bounding box center [520, 69] width 386 height 13
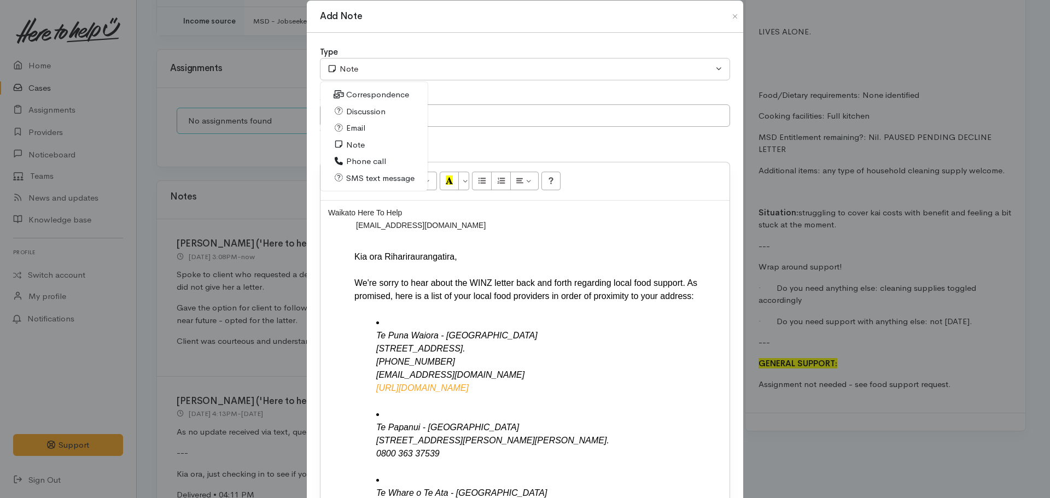
click at [355, 129] on span "Email" at bounding box center [355, 128] width 19 height 13
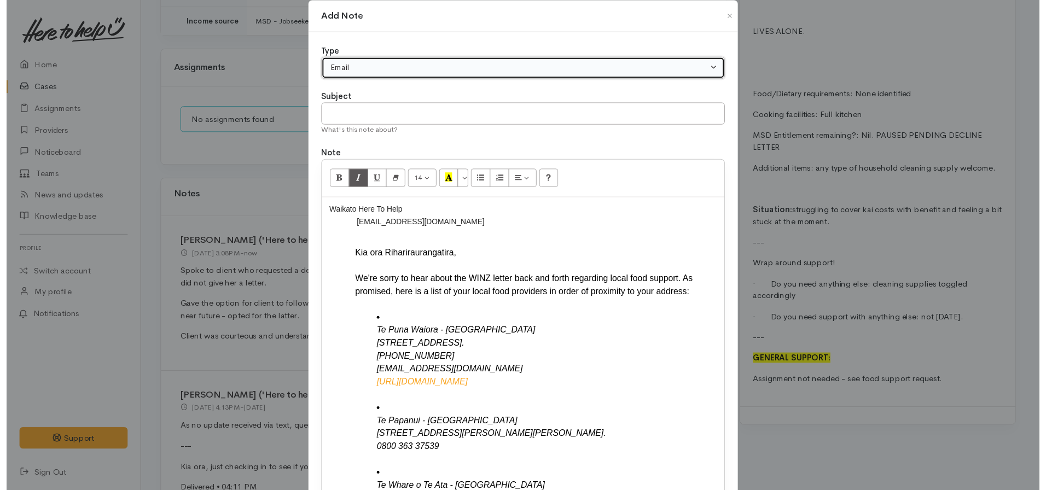
scroll to position [300, 0]
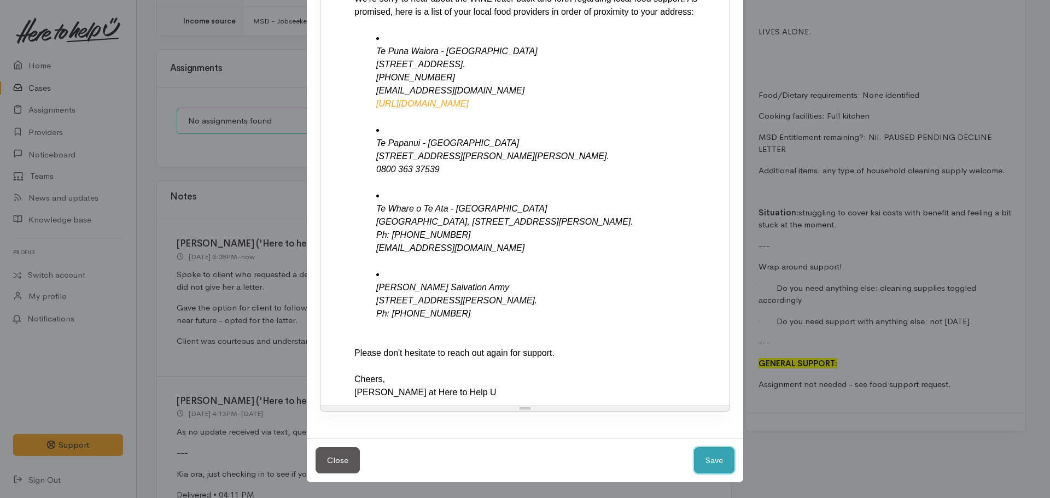
click at [718, 457] on button "Save" at bounding box center [714, 460] width 40 height 27
select select "1"
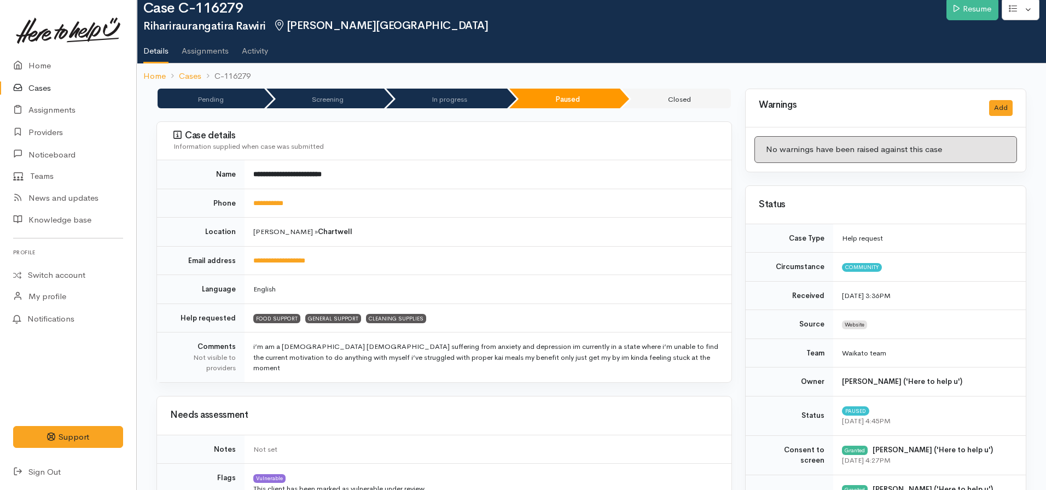
scroll to position [0, 0]
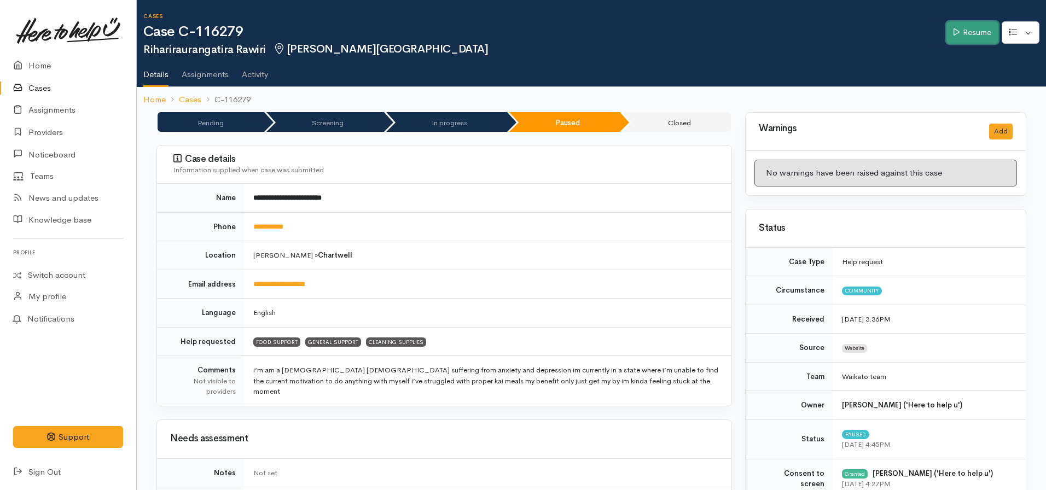
click at [985, 26] on link "Resume" at bounding box center [972, 32] width 52 height 22
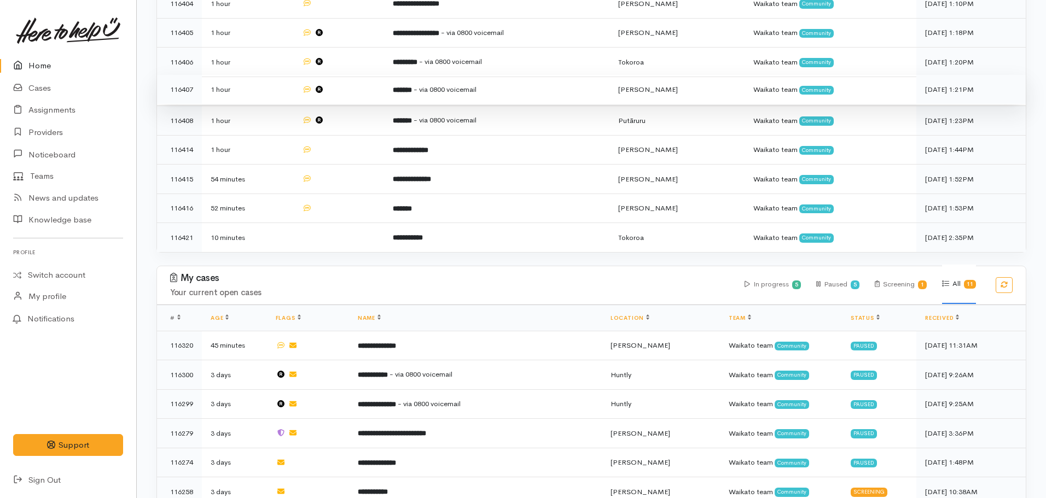
scroll to position [602, 0]
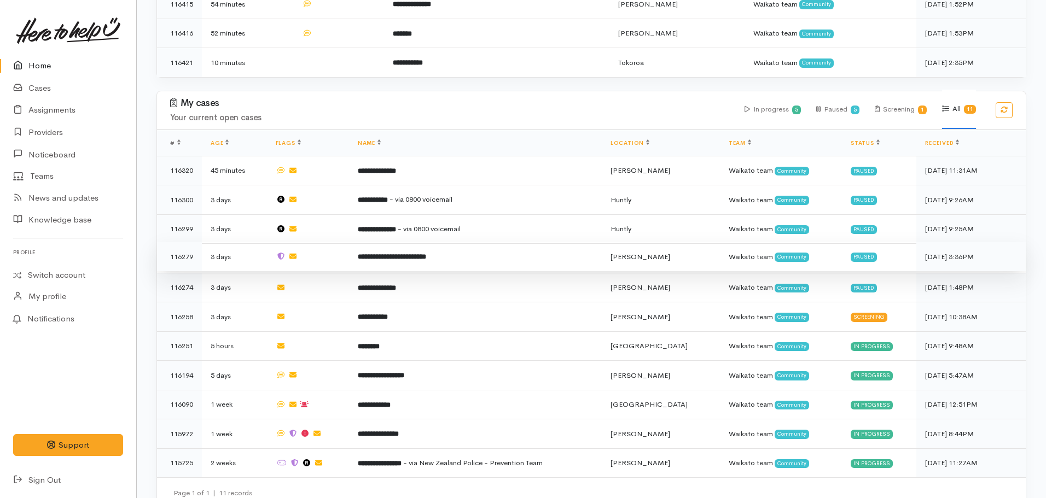
click at [386, 253] on b "**********" at bounding box center [392, 256] width 68 height 7
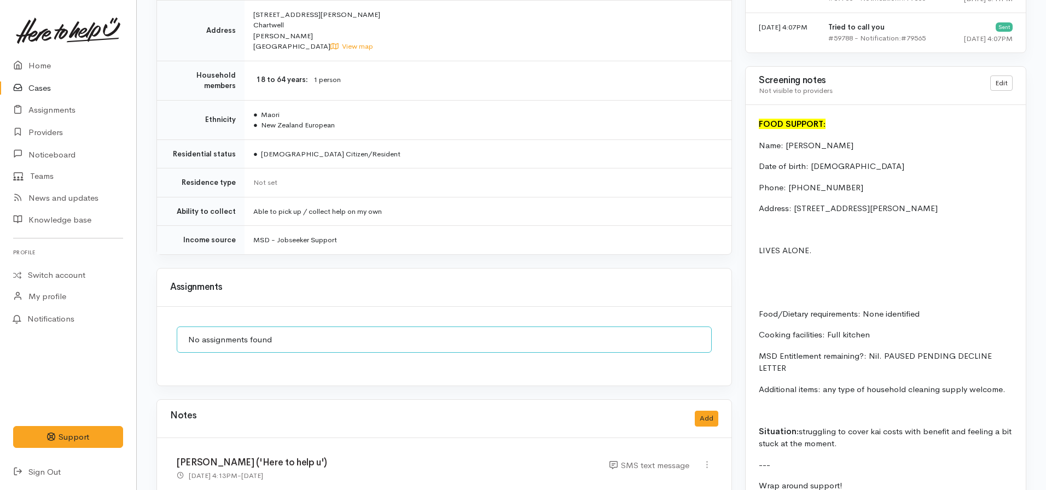
scroll to position [711, 0]
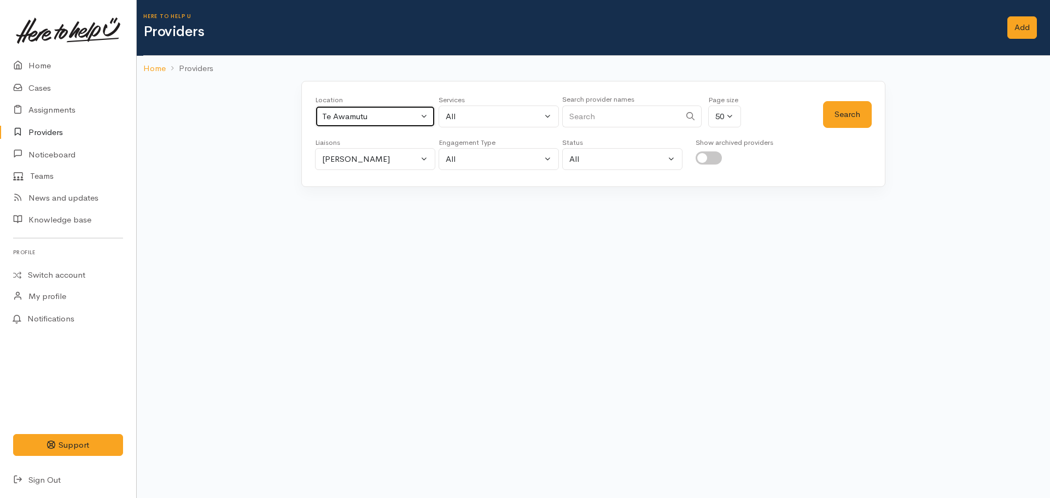
click at [387, 118] on div "Te Awamutu" at bounding box center [370, 116] width 96 height 13
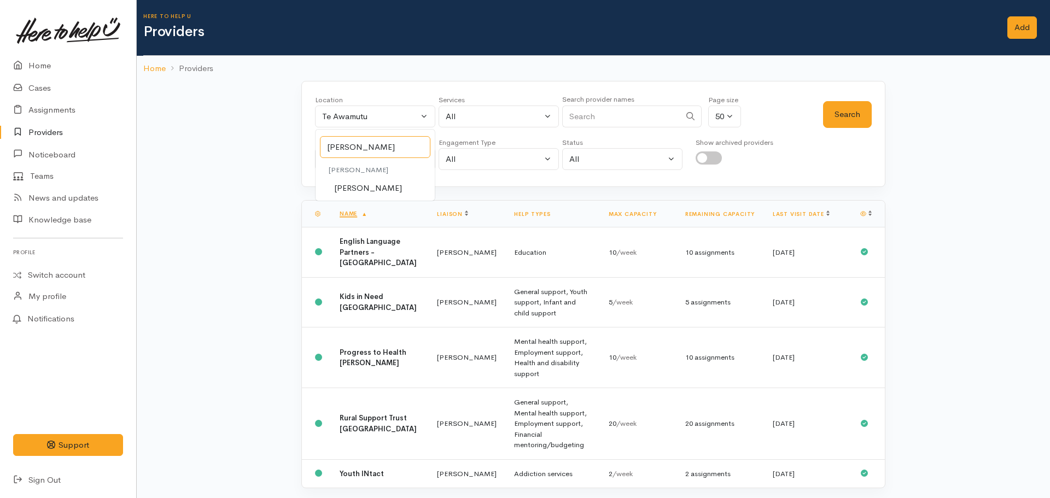
type input "hamilton"
click at [343, 188] on span "[PERSON_NAME]" at bounding box center [368, 188] width 68 height 13
select select "1"
click at [359, 167] on button "Nicole Rusk" at bounding box center [375, 159] width 120 height 22
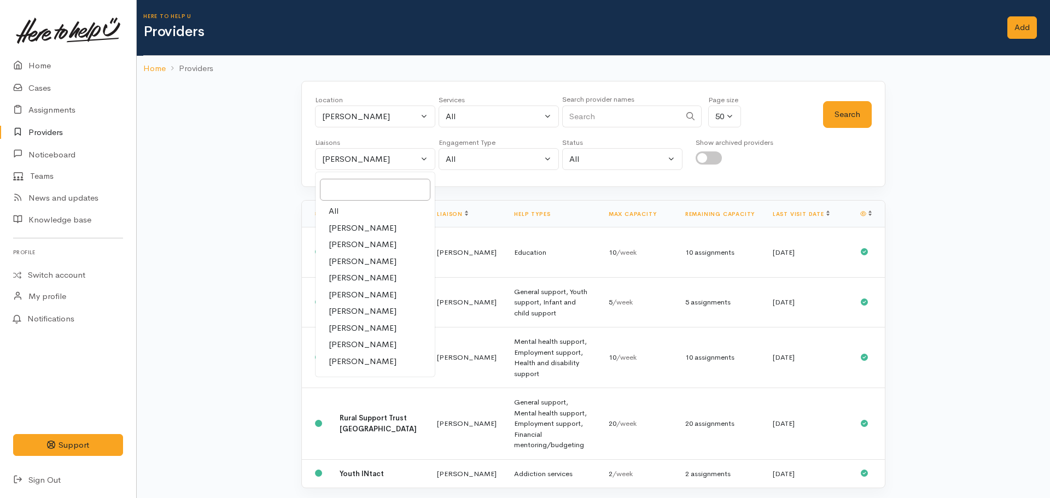
click at [348, 205] on link "All" at bounding box center [375, 211] width 119 height 17
select select "null"
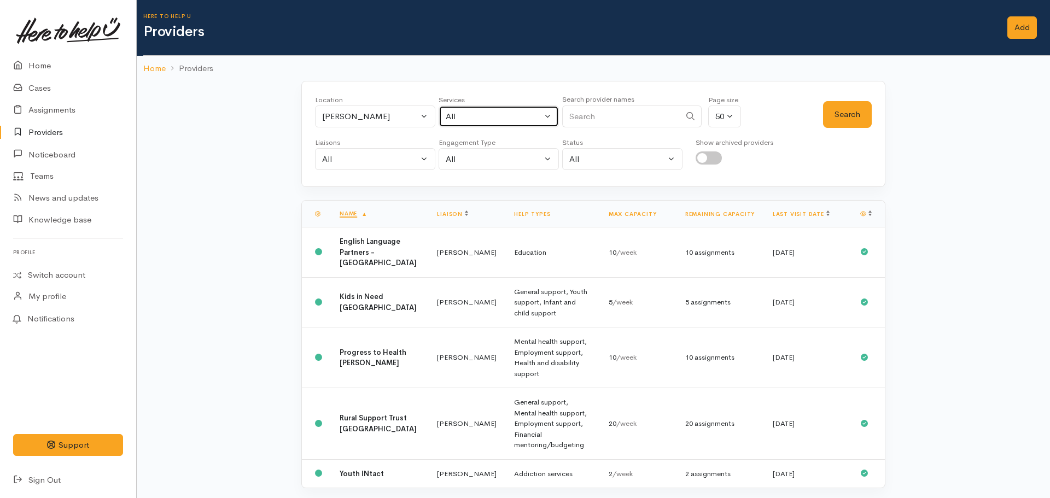
click at [497, 118] on div "All" at bounding box center [494, 116] width 96 height 13
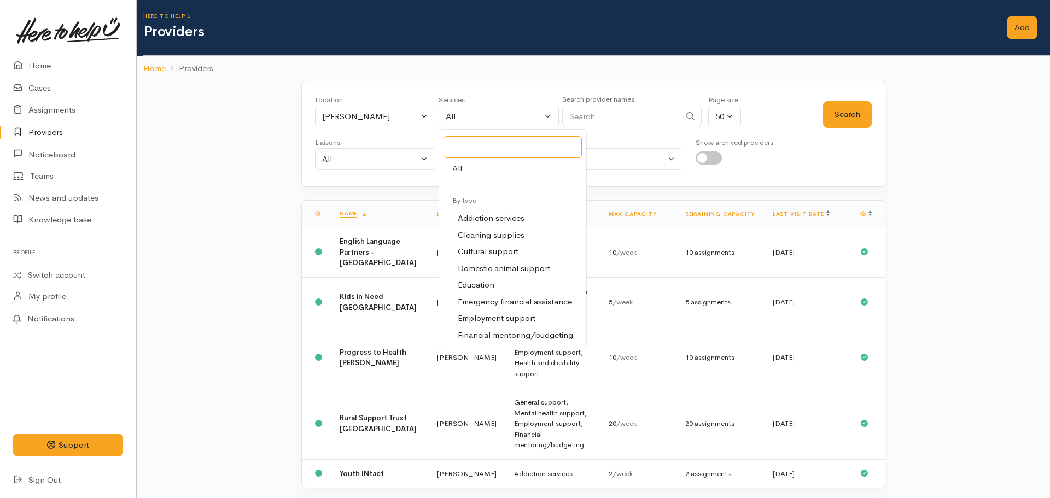
type input "g"
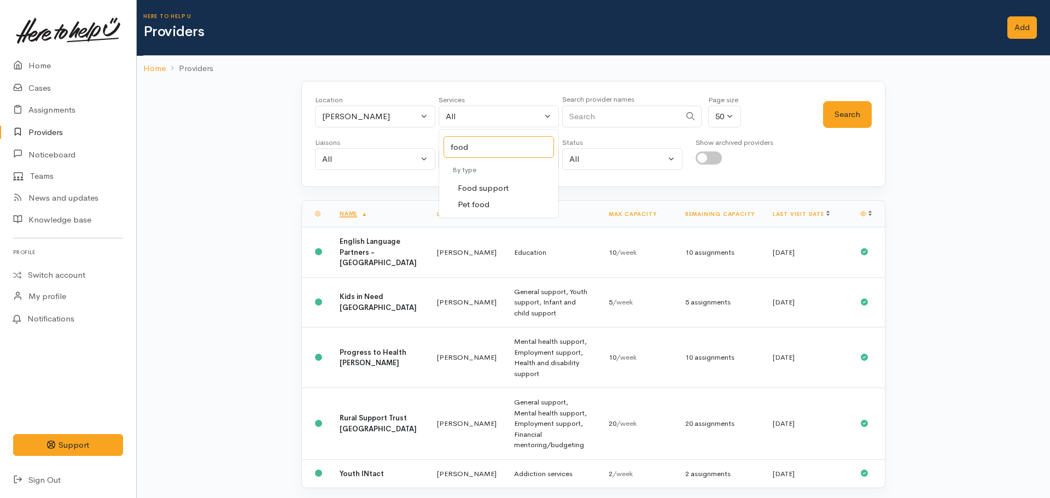
type input "food"
click at [518, 190] on link "Food support" at bounding box center [498, 188] width 119 height 17
select select "3"
click at [843, 107] on button "Search" at bounding box center [847, 114] width 49 height 27
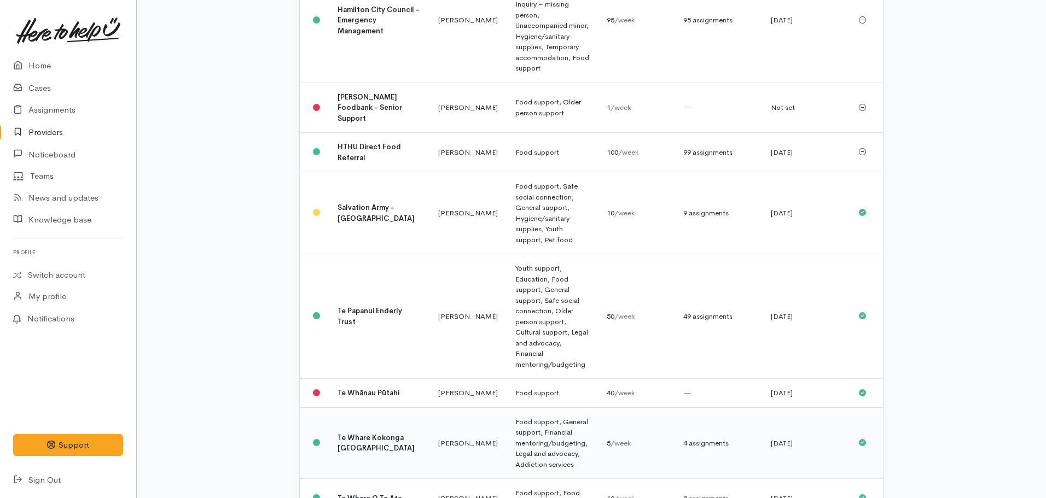
scroll to position [418, 0]
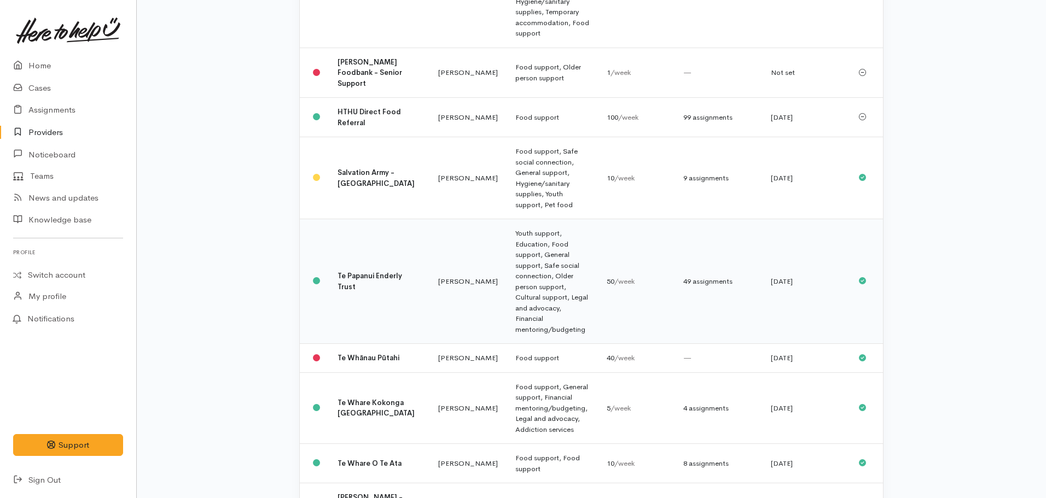
click at [355, 219] on td "Te Papanui Enderly Trust" at bounding box center [379, 281] width 101 height 125
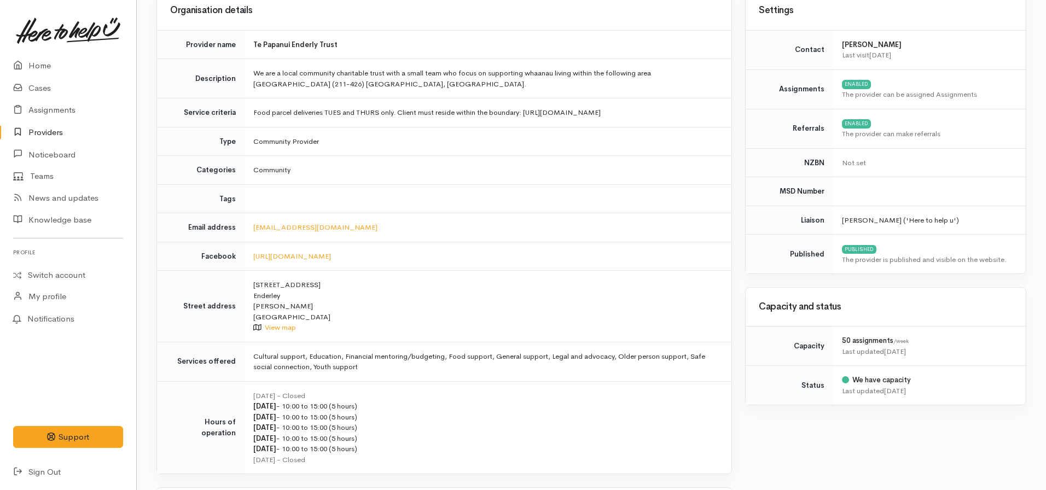
scroll to position [109, 0]
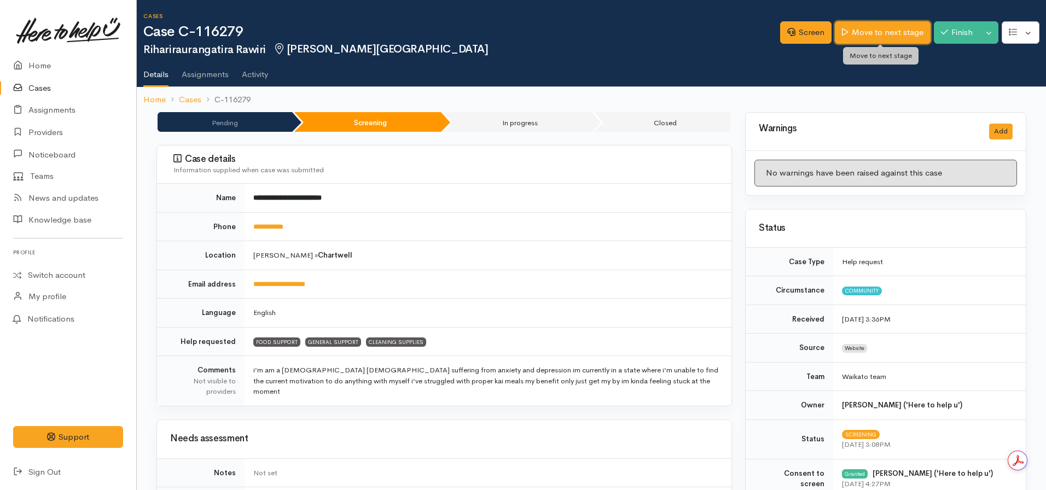
click at [870, 33] on link "Move to next stage" at bounding box center [882, 32] width 95 height 22
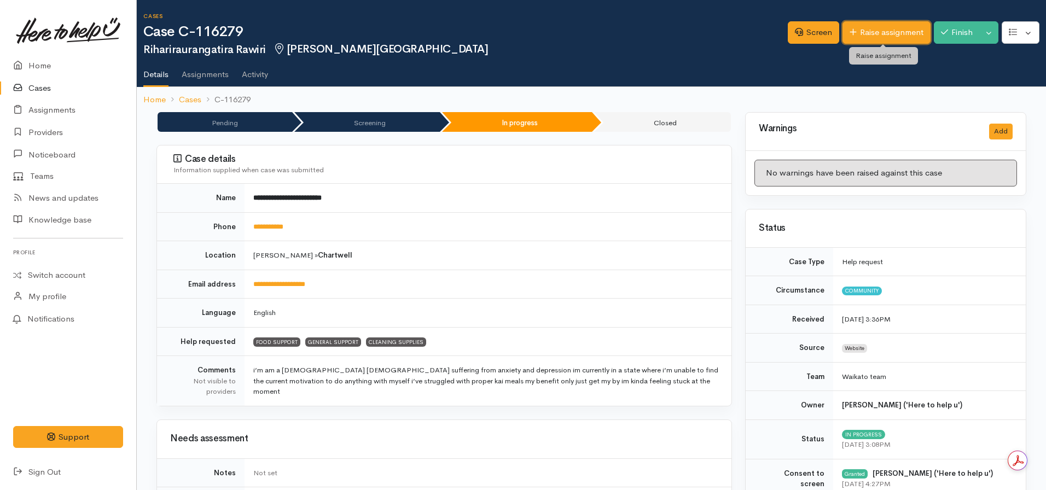
click at [886, 28] on link "Raise assignment" at bounding box center [886, 32] width 88 height 22
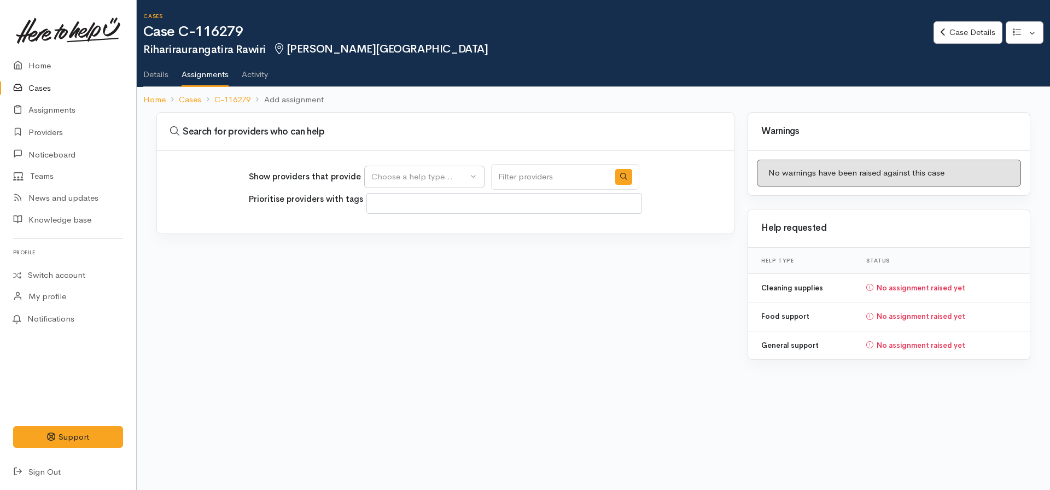
select select
click at [450, 179] on div "Choose a help type..." at bounding box center [419, 177] width 96 height 13
click at [427, 226] on span "Food support" at bounding box center [403, 229] width 51 height 13
select select "3"
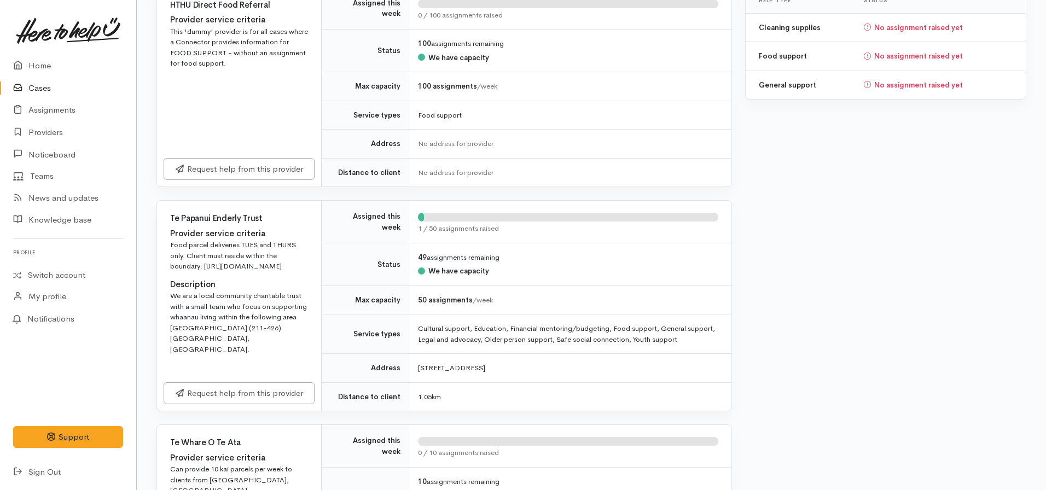
scroll to position [273, 0]
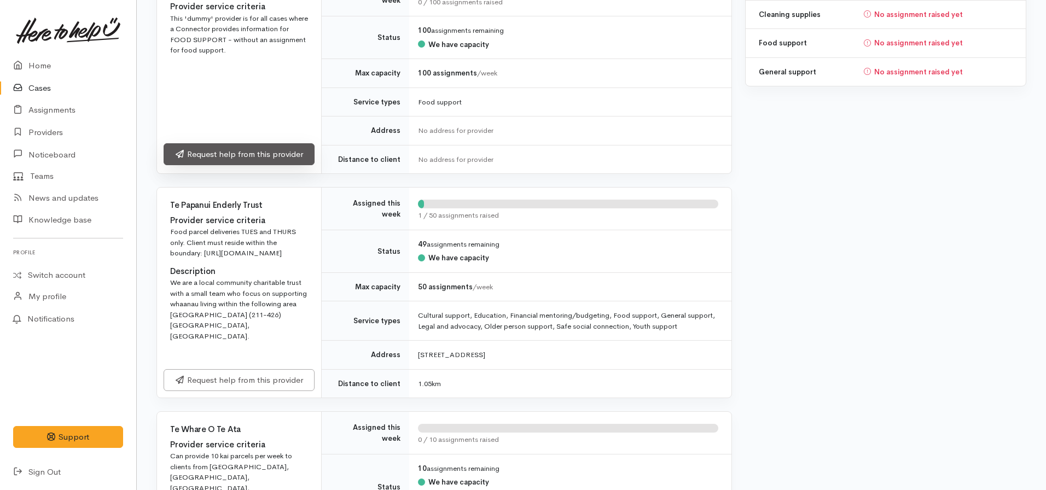
click at [250, 154] on link "Request help from this provider" at bounding box center [239, 154] width 151 height 22
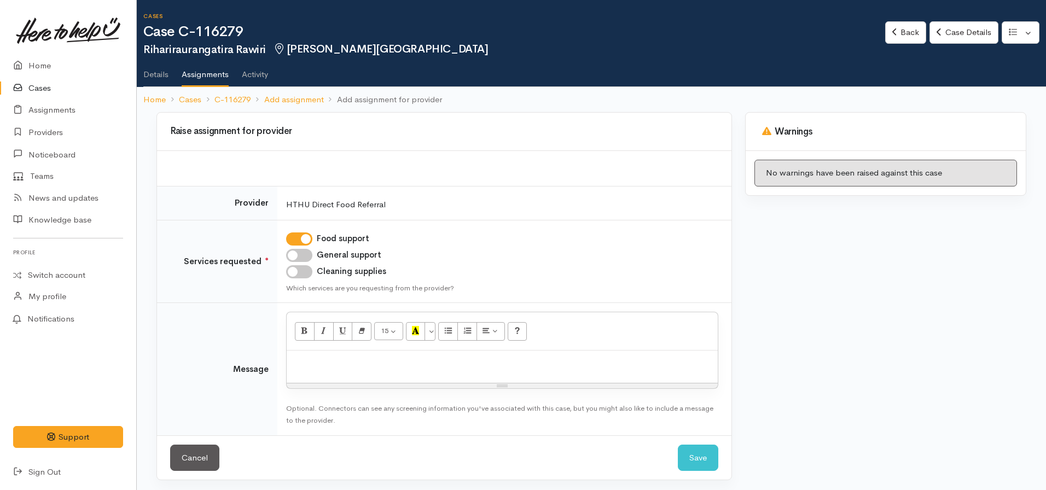
click at [299, 354] on div at bounding box center [502, 367] width 431 height 32
click button "Save" at bounding box center [698, 458] width 40 height 27
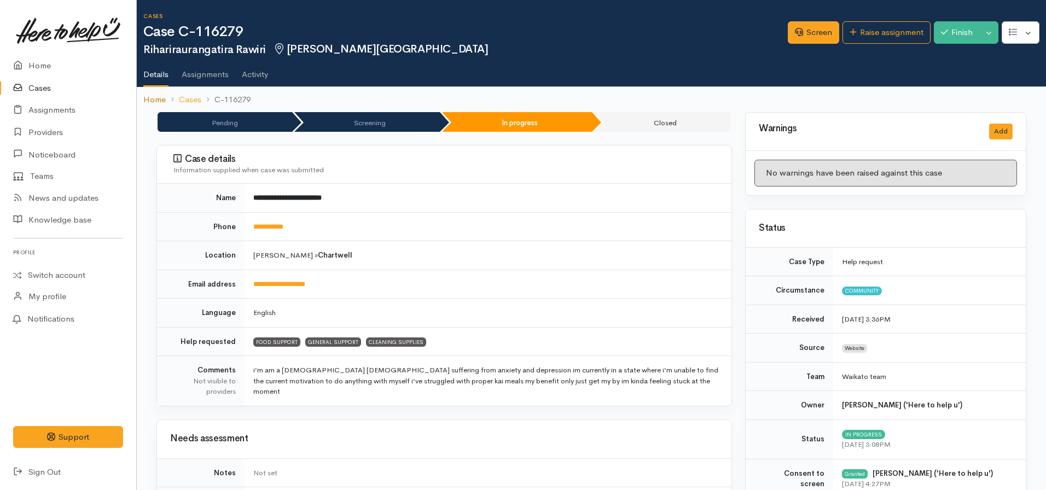
click at [146, 96] on link "Home" at bounding box center [154, 100] width 22 height 13
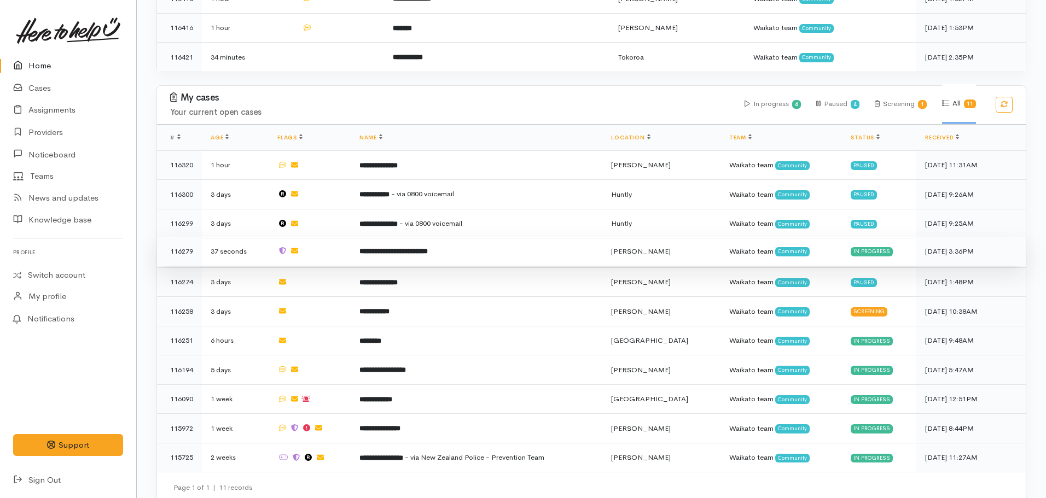
scroll to position [609, 0]
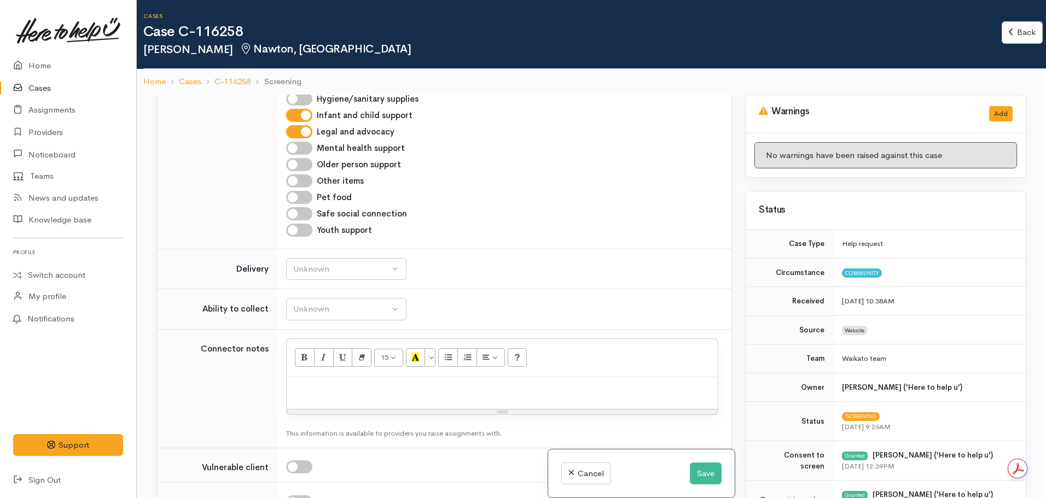
scroll to position [875, 0]
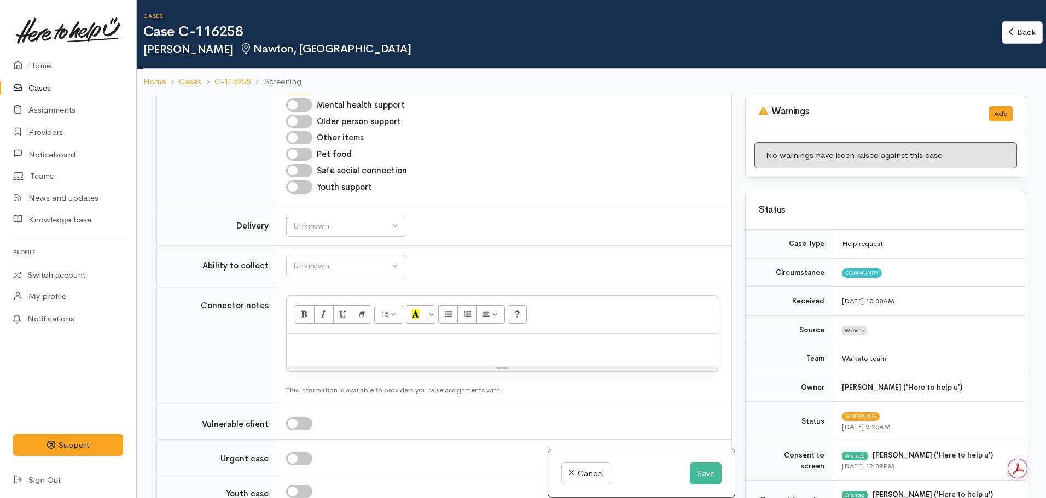
click at [306, 334] on div at bounding box center [502, 350] width 431 height 32
paste div
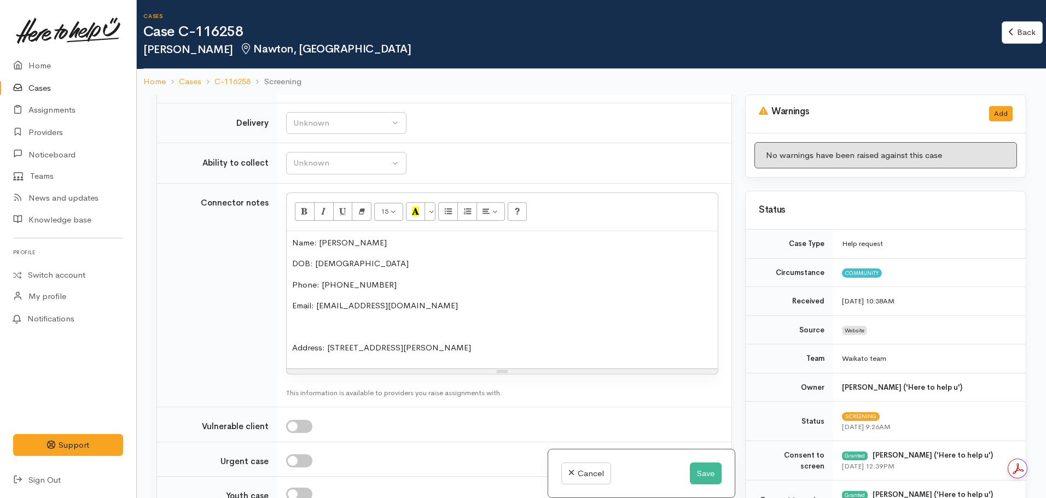
scroll to position [984, 0]
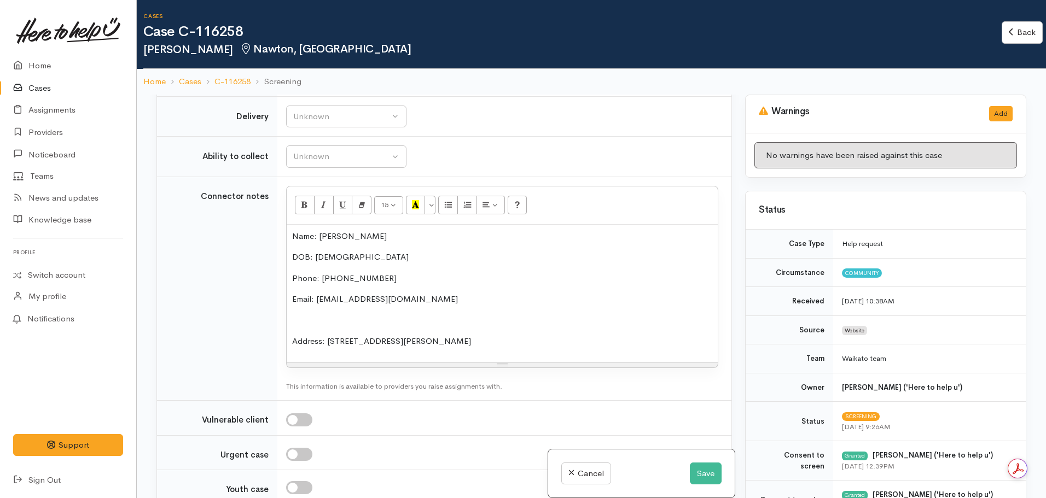
click at [292, 317] on div "Name: Anita Dixon DOB: 09.12.1992 Phone: 0275283635 Email: anitadixon571@gmail.…" at bounding box center [502, 293] width 431 height 137
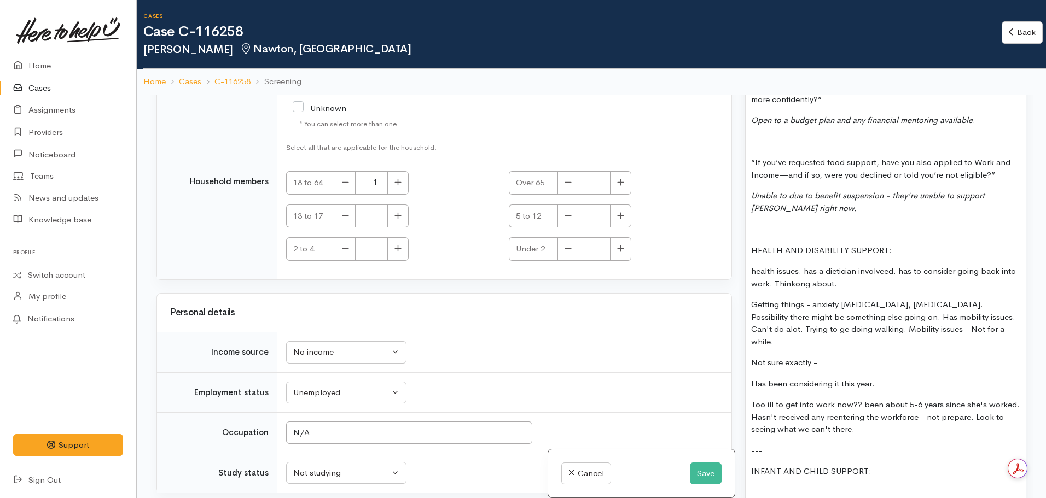
scroll to position [1750, 0]
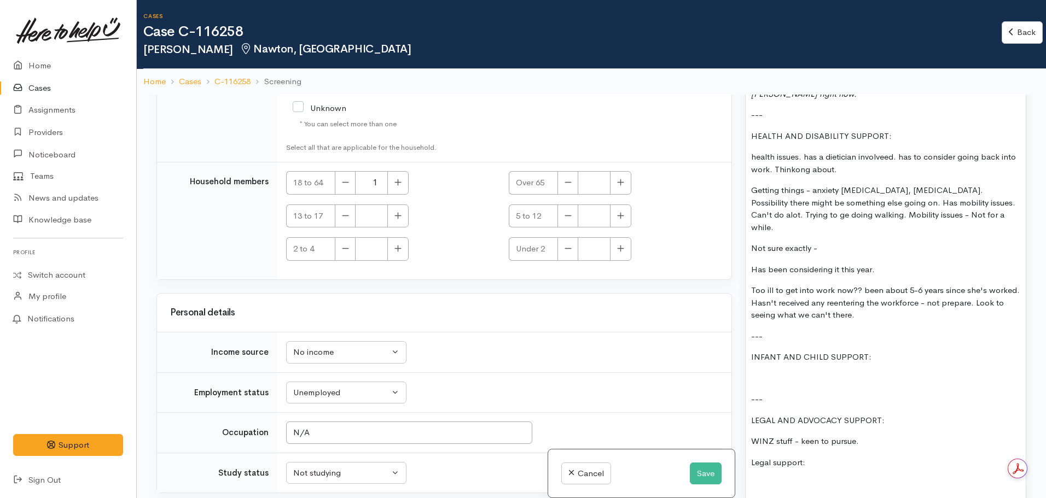
drag, startPoint x: 867, startPoint y: 292, endPoint x: 729, endPoint y: 124, distance: 217.6
click at [729, 124] on div "Related cases There are other cases potentially from the same person, address o…" at bounding box center [591, 344] width 883 height 498
drag, startPoint x: 786, startPoint y: 205, endPoint x: 824, endPoint y: 197, distance: 39.0
click at [824, 197] on p "Getting things - anxiety depression, IBS. Possibility there might be something …" at bounding box center [885, 208] width 269 height 49
drag, startPoint x: 824, startPoint y: 197, endPoint x: 761, endPoint y: 241, distance: 76.6
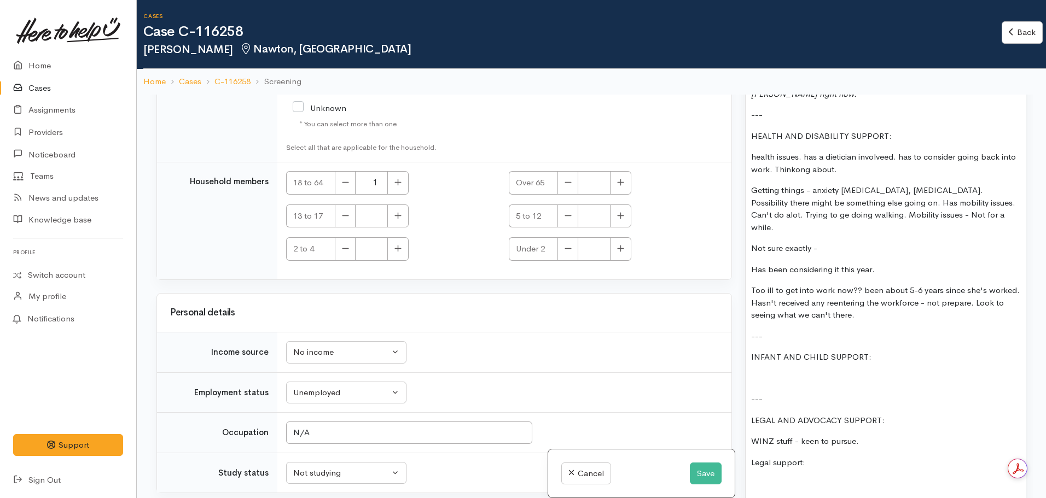
click at [755, 264] on p "Has been considering it this year." at bounding box center [885, 270] width 269 height 13
click at [857, 294] on p "Too ill to get into work now?? been about 5-6 years since she's worked. Hasn't …" at bounding box center [885, 302] width 269 height 37
drag, startPoint x: 856, startPoint y: 292, endPoint x: 755, endPoint y: 138, distance: 183.7
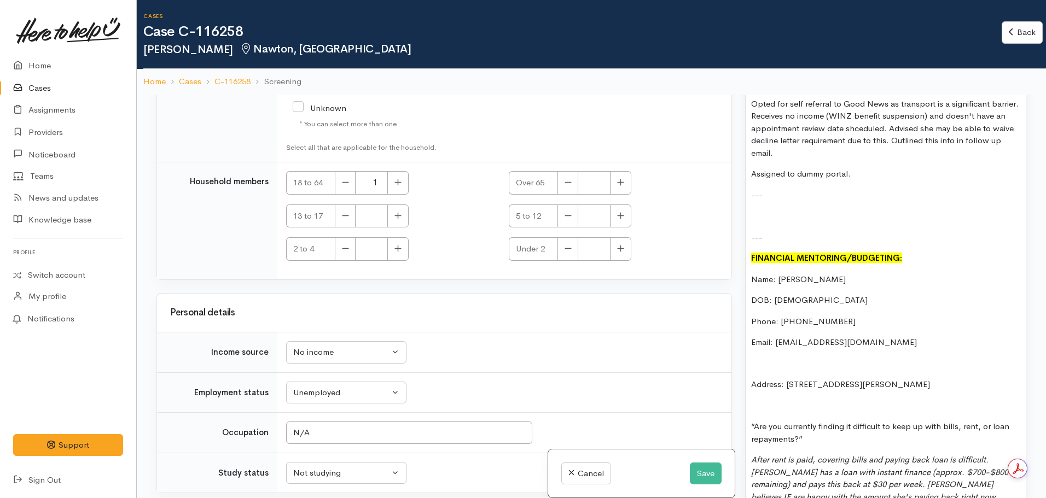
scroll to position [1039, 0]
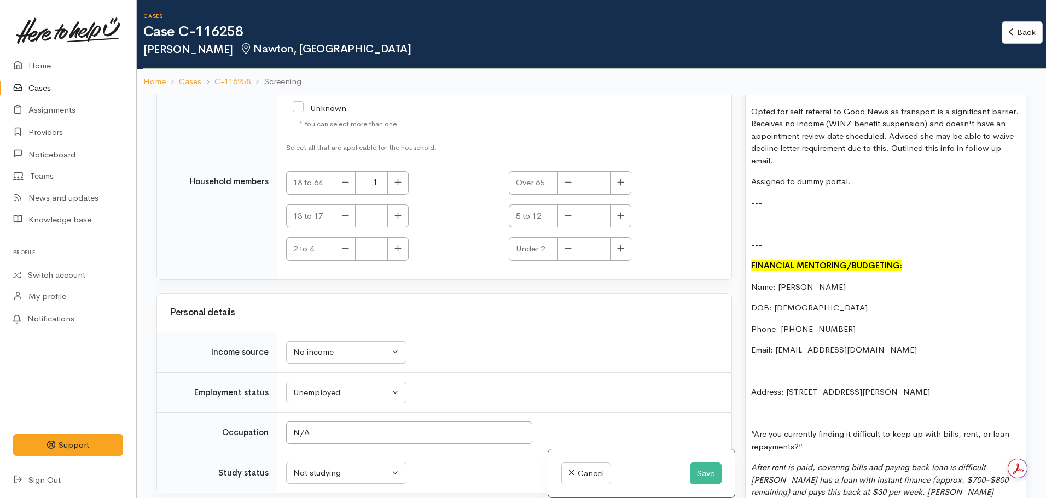
click at [760, 228] on p at bounding box center [885, 224] width 269 height 13
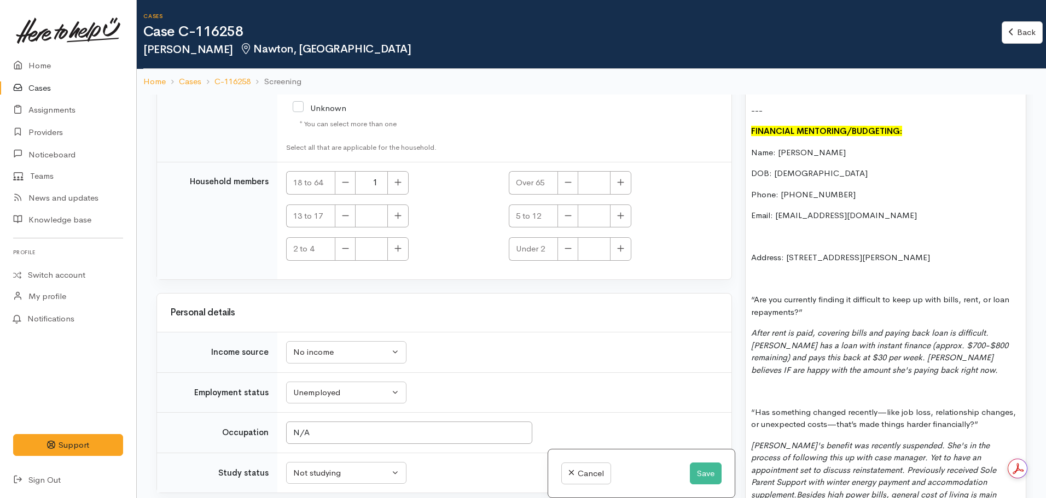
scroll to position [1203, 0]
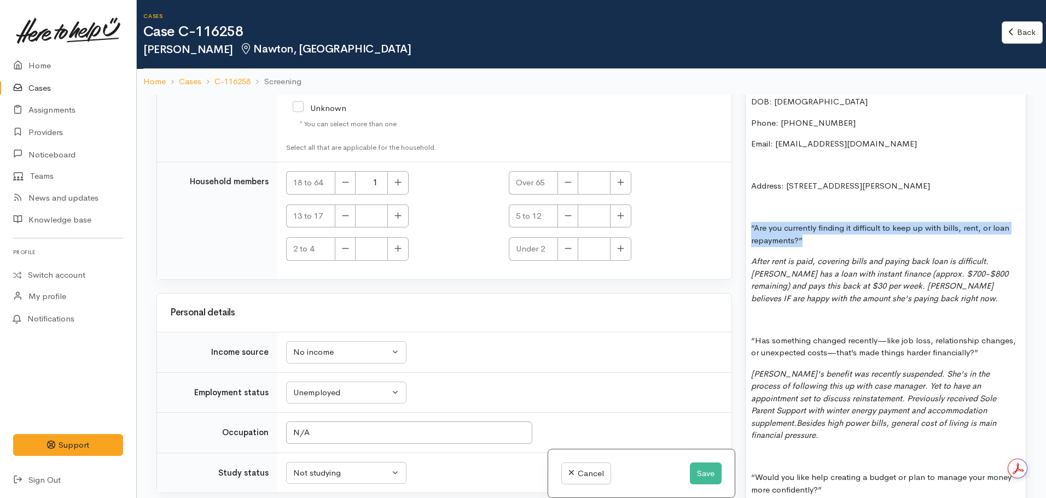
drag, startPoint x: 800, startPoint y: 239, endPoint x: 737, endPoint y: 224, distance: 64.1
click at [737, 224] on div "Related cases There are other cases potentially from the same person, address o…" at bounding box center [591, 344] width 883 height 498
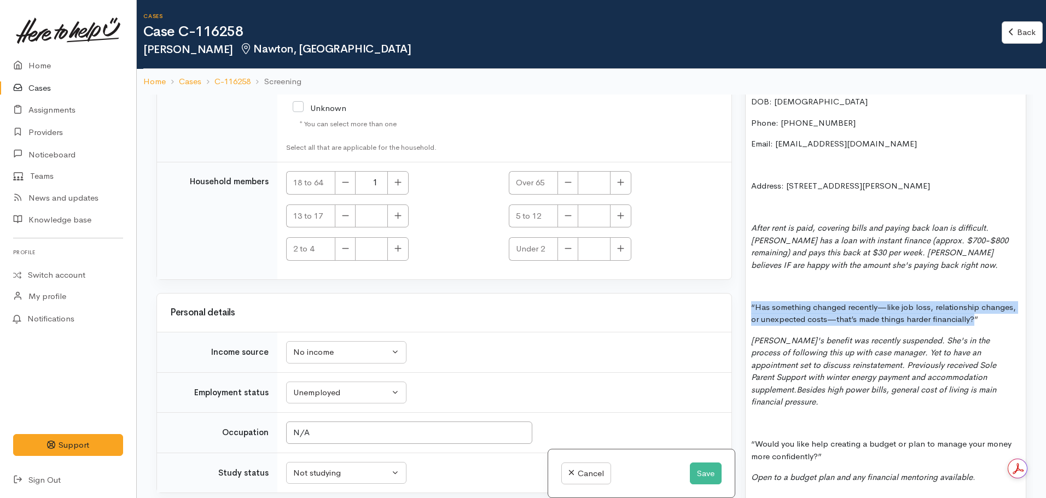
drag, startPoint x: 972, startPoint y: 320, endPoint x: 747, endPoint y: 312, distance: 224.9
click at [747, 312] on div "Situation: still waiting to hear from WINZ - trying to figure out. Power compan…" at bounding box center [885, 492] width 280 height 1415
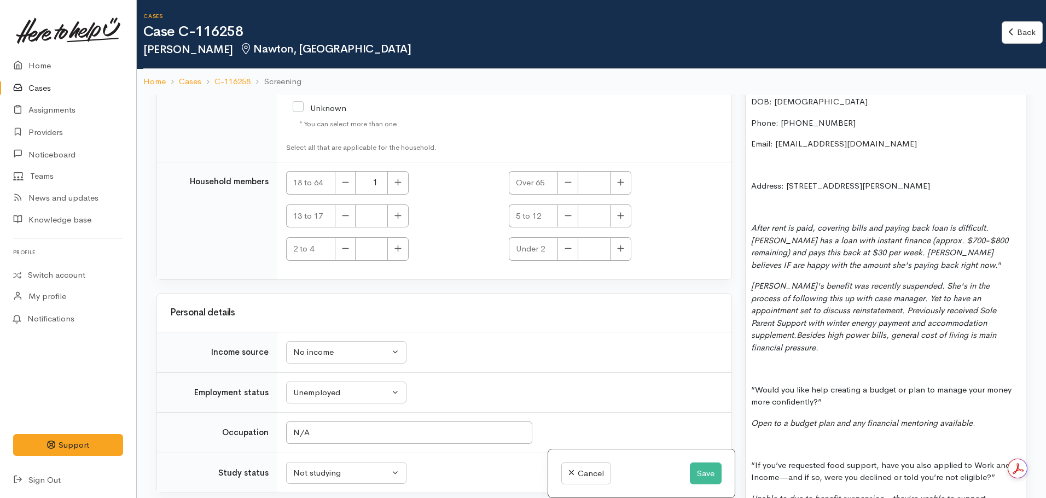
click at [903, 263] on p "After rent is paid, covering bills and paying back loan is difficult. Anita has…" at bounding box center [885, 246] width 269 height 49
drag, startPoint x: 828, startPoint y: 389, endPoint x: 789, endPoint y: 382, distance: 39.5
click at [789, 384] on p "“Would you like help creating a budget or plan to manage your money more confid…" at bounding box center [885, 396] width 269 height 25
click at [823, 388] on p "“Would you like help creating a budget or plan to manage your money more confid…" at bounding box center [885, 396] width 269 height 25
drag, startPoint x: 826, startPoint y: 390, endPoint x: 755, endPoint y: 365, distance: 75.9
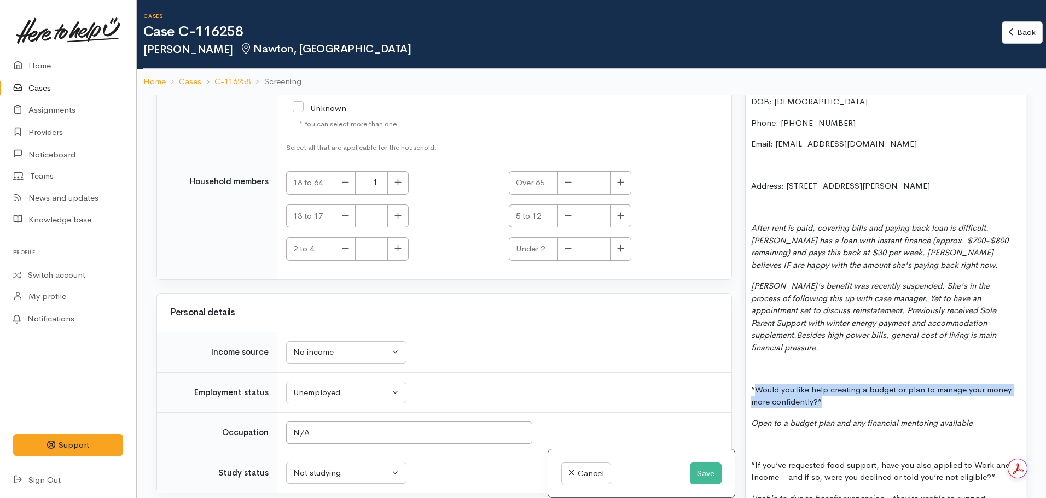
click at [755, 365] on div "Situation: still waiting to hear from WINZ - trying to figure out. Power compan…" at bounding box center [885, 465] width 280 height 1361
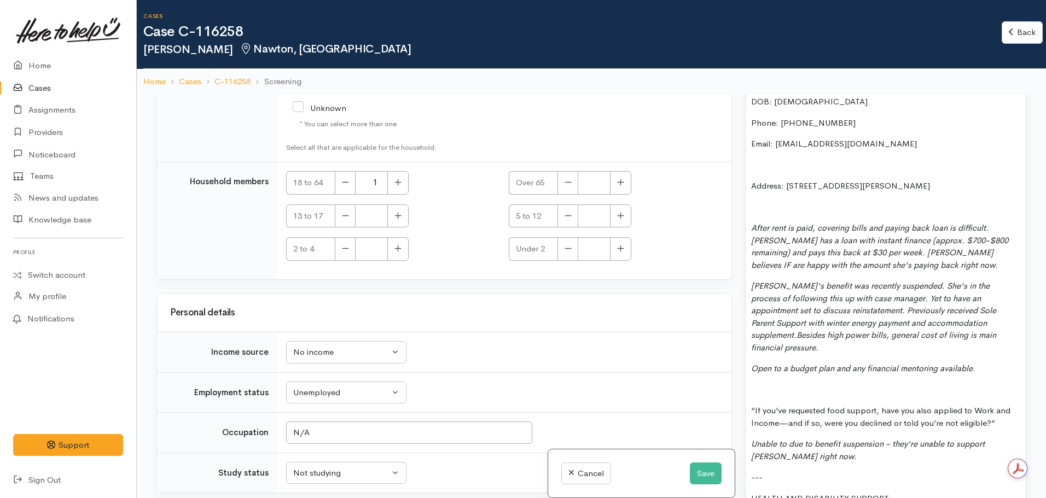
click at [757, 363] on icon "Open to a budget plan and any financial mentoring available" at bounding box center [862, 368] width 222 height 10
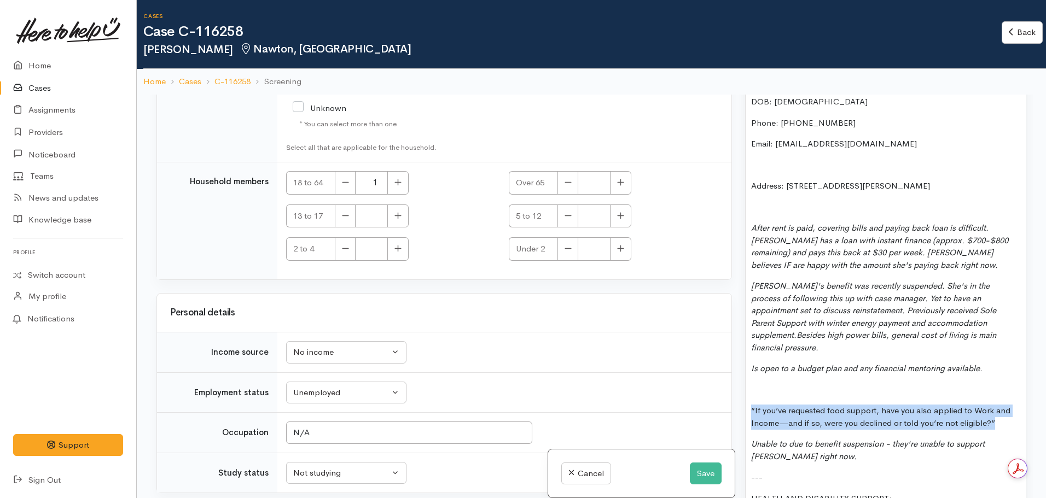
drag, startPoint x: 994, startPoint y: 411, endPoint x: 747, endPoint y: 396, distance: 248.2
click at [747, 396] on div "Situation: still waiting to hear from WINZ - trying to figure out. Power compan…" at bounding box center [885, 438] width 280 height 1307
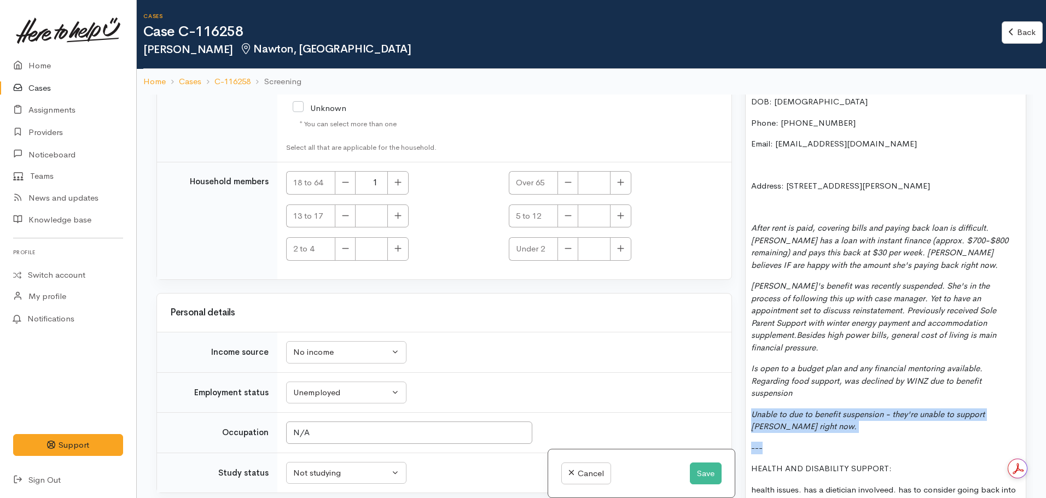
drag, startPoint x: 797, startPoint y: 422, endPoint x: 741, endPoint y: 408, distance: 58.6
click at [741, 408] on div "Warnings Add No warnings have been raised against this case Add Warning Title ●…" at bounding box center [885, 344] width 294 height 498
click at [799, 409] on p "Unable to due to benefit suspension - they're unable to support Anita right now." at bounding box center [885, 421] width 269 height 25
drag, startPoint x: 808, startPoint y: 412, endPoint x: 742, endPoint y: 403, distance: 66.8
click at [742, 403] on div "Warnings Add No warnings have been raised against this case Add Warning Title ●…" at bounding box center [885, 344] width 294 height 498
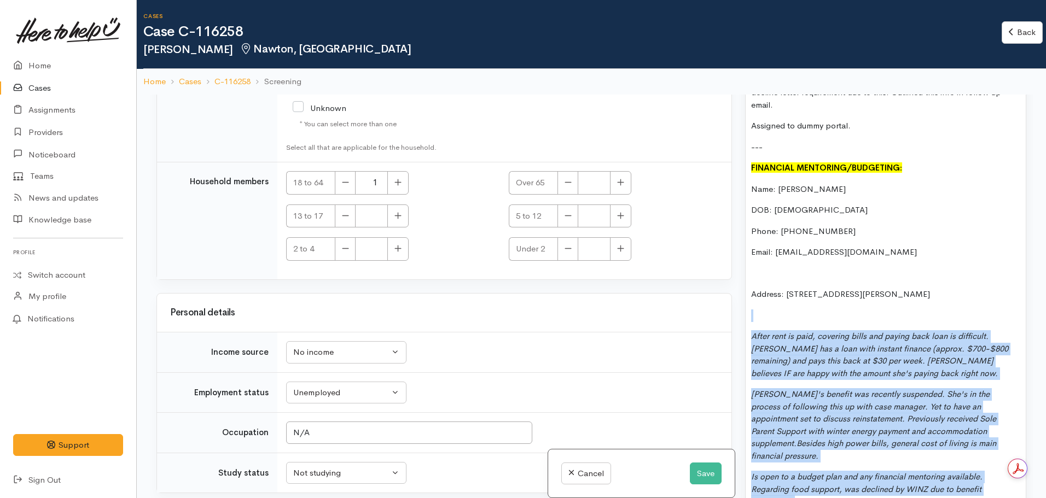
scroll to position [1094, 0]
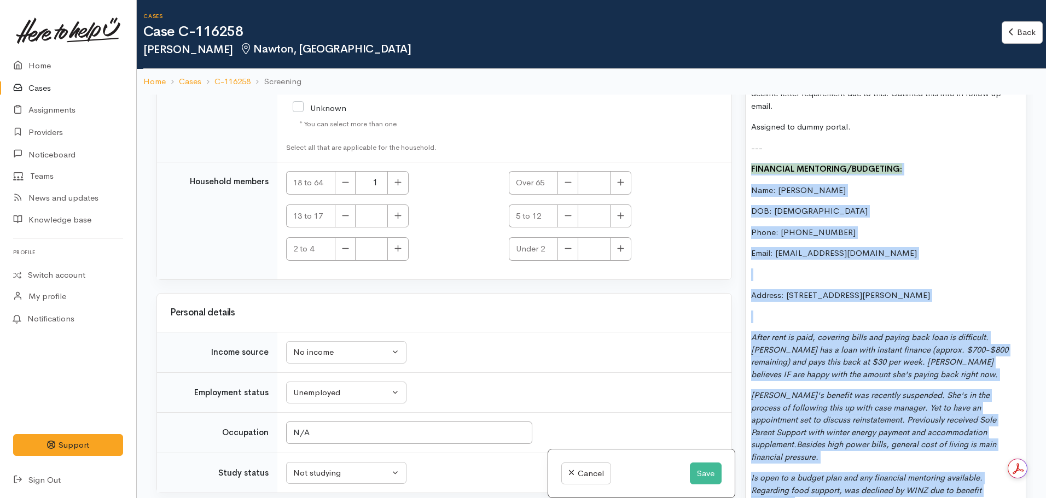
drag, startPoint x: 800, startPoint y: 382, endPoint x: 733, endPoint y: 166, distance: 226.6
click at [733, 166] on div "Related cases There are other cases potentially from the same person, address o…" at bounding box center [591, 344] width 883 height 498
copy div "FINANCIAL MENTORING/BUDGETING: Name: Anita Dixon DOB: 09.12.1992 Phone: 0275283…"
click at [703, 473] on button "Save" at bounding box center [706, 474] width 32 height 22
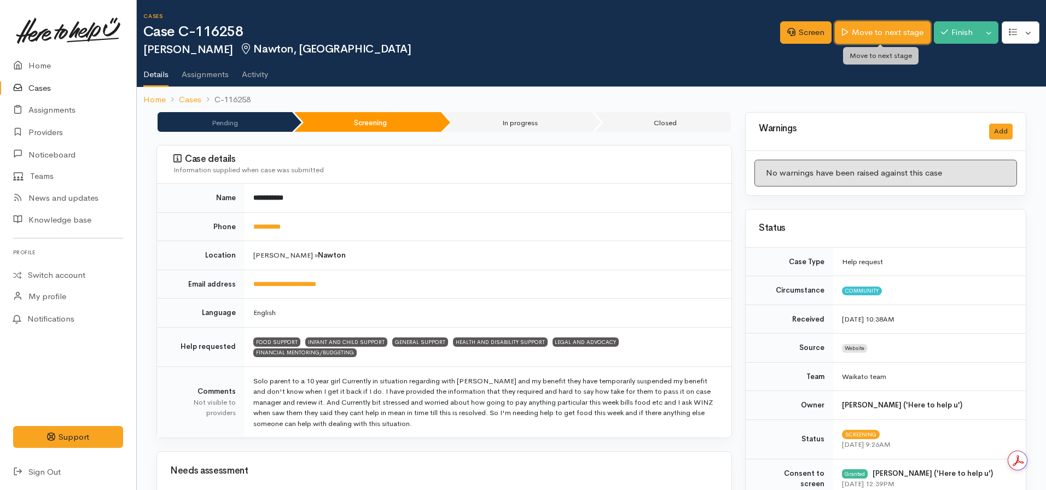
click at [893, 37] on link "Move to next stage" at bounding box center [882, 32] width 95 height 22
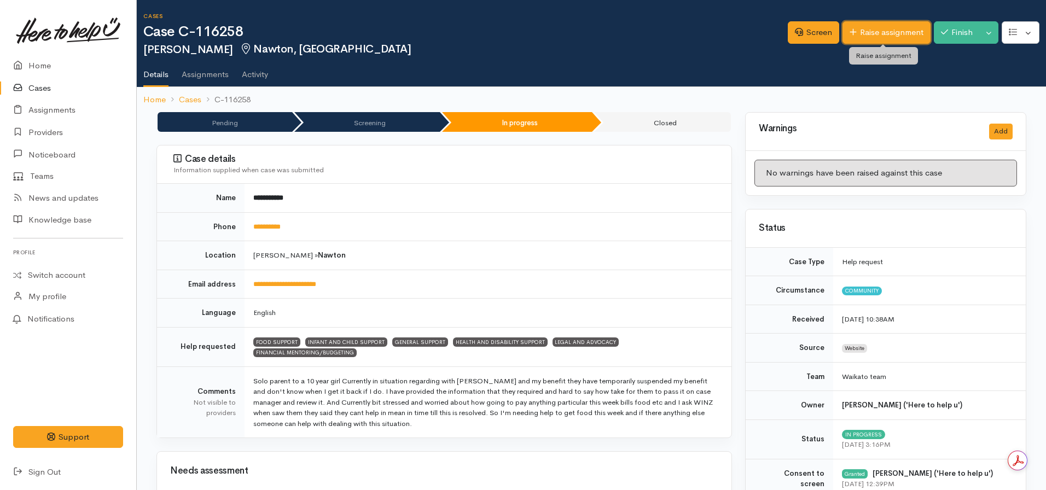
click at [882, 28] on link "Raise assignment" at bounding box center [886, 32] width 88 height 22
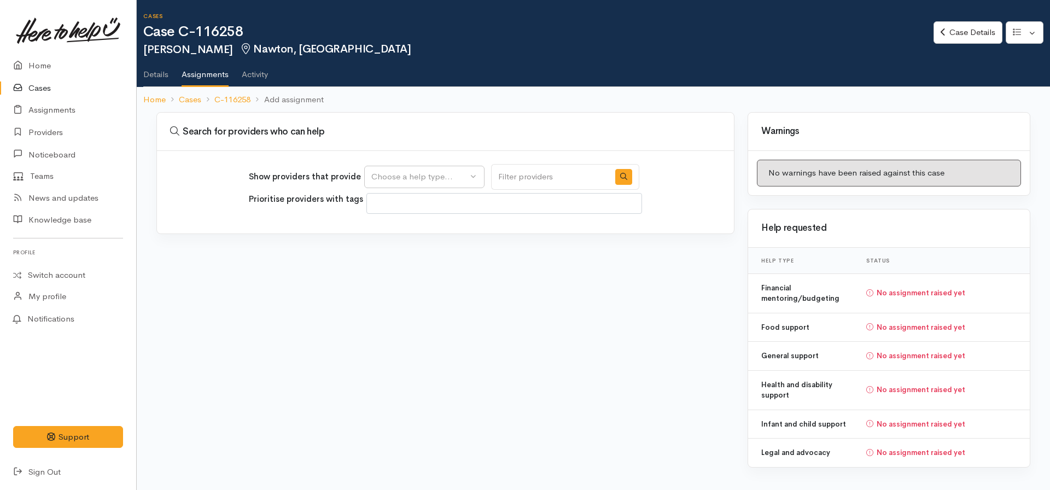
select select
click at [434, 177] on div "Choose a help type..." at bounding box center [419, 177] width 96 height 13
click at [420, 314] on span "Financial mentoring/budgeting" at bounding box center [435, 312] width 115 height 13
select select "9"
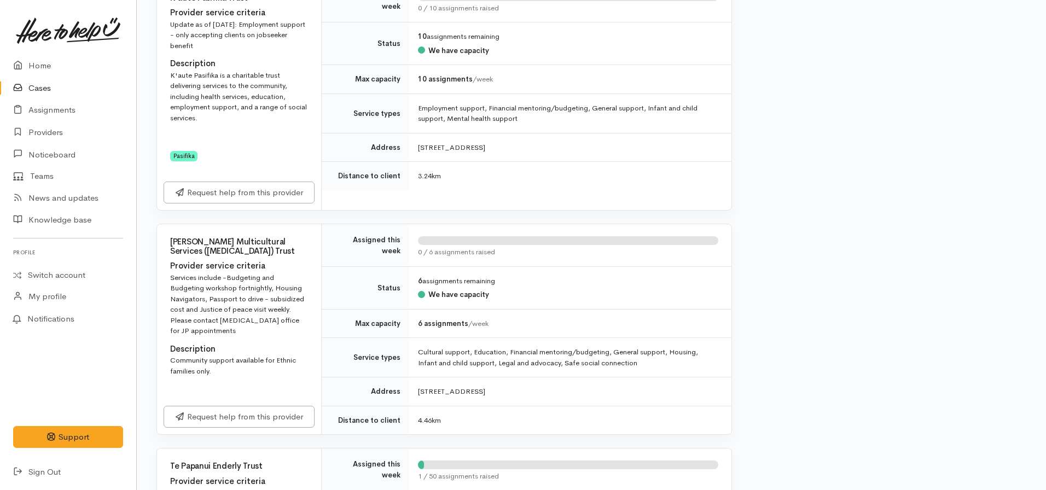
scroll to position [416, 0]
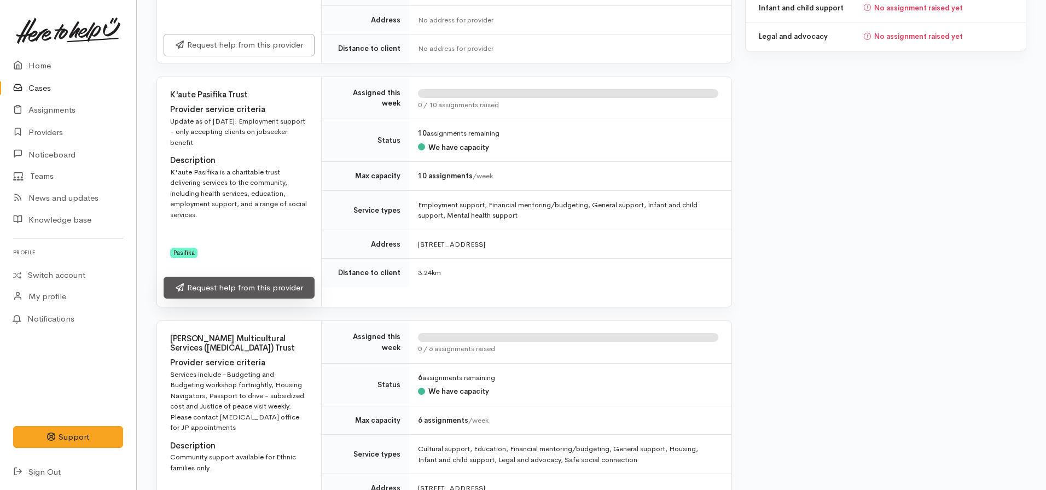
click at [259, 296] on link "Request help from this provider" at bounding box center [239, 288] width 151 height 22
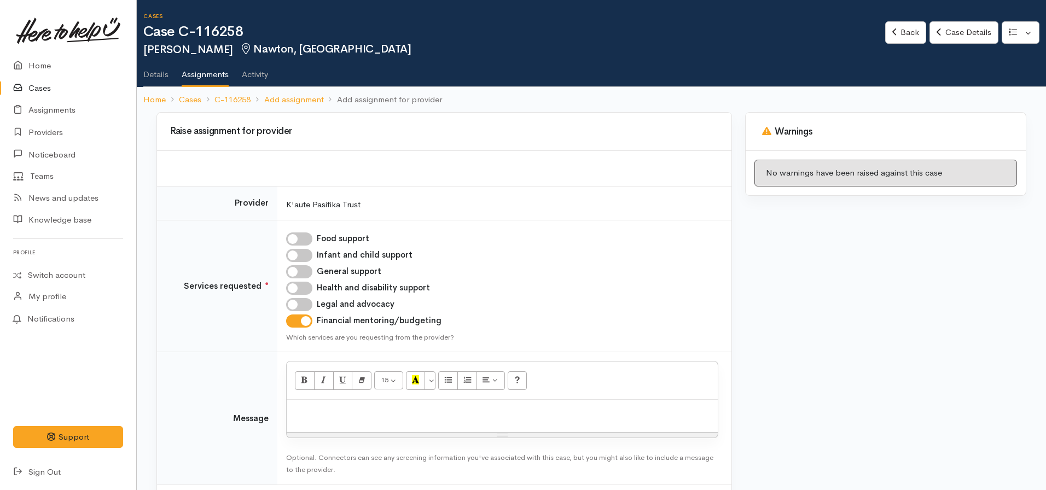
click at [302, 403] on div at bounding box center [502, 416] width 431 height 32
click at [510, 429] on p "Requesting budgeting support for [PERSON_NAME] if possible please. I've copied …" at bounding box center [502, 433] width 420 height 13
click at [640, 434] on p "Requesting budgeting support for [PERSON_NAME] if possible please. I've copied …" at bounding box center [502, 433] width 420 height 13
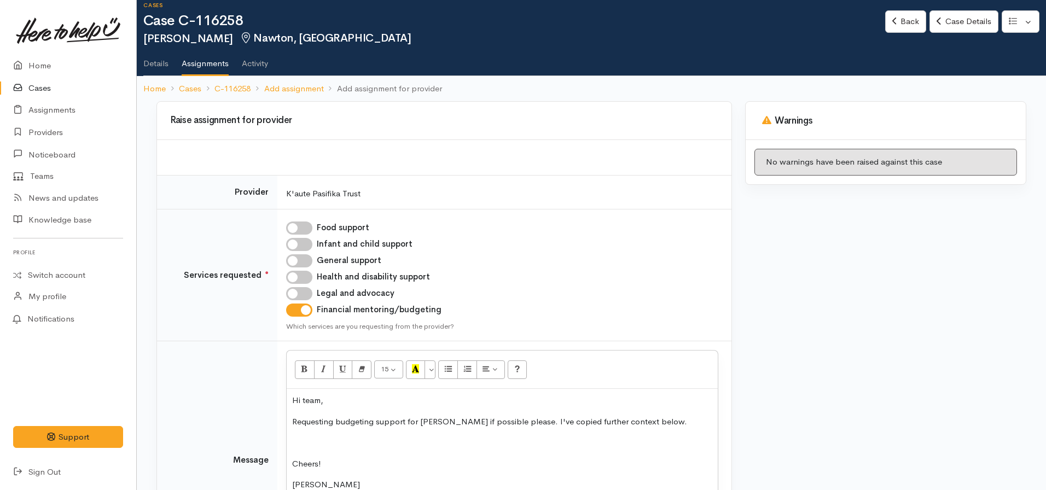
scroll to position [32, 0]
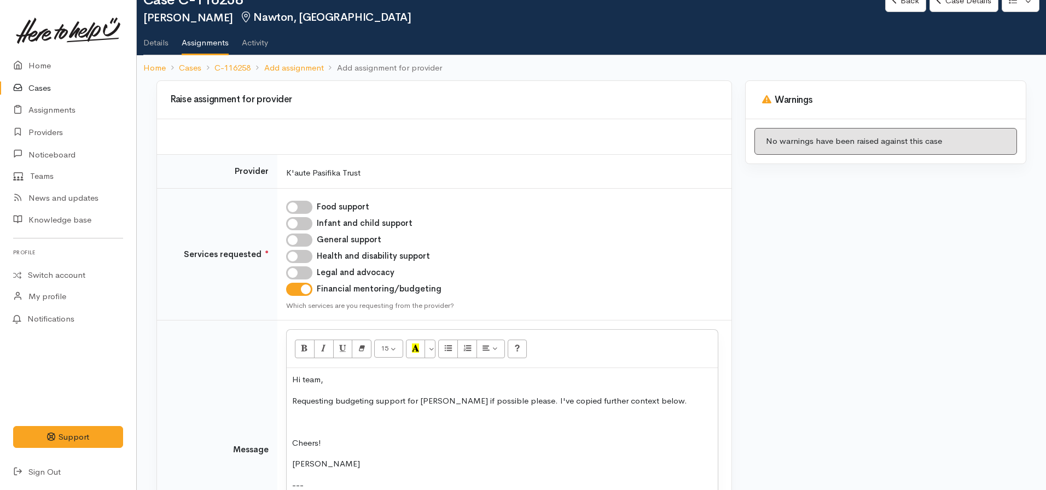
click at [327, 462] on p "[PERSON_NAME]" at bounding box center [502, 464] width 420 height 13
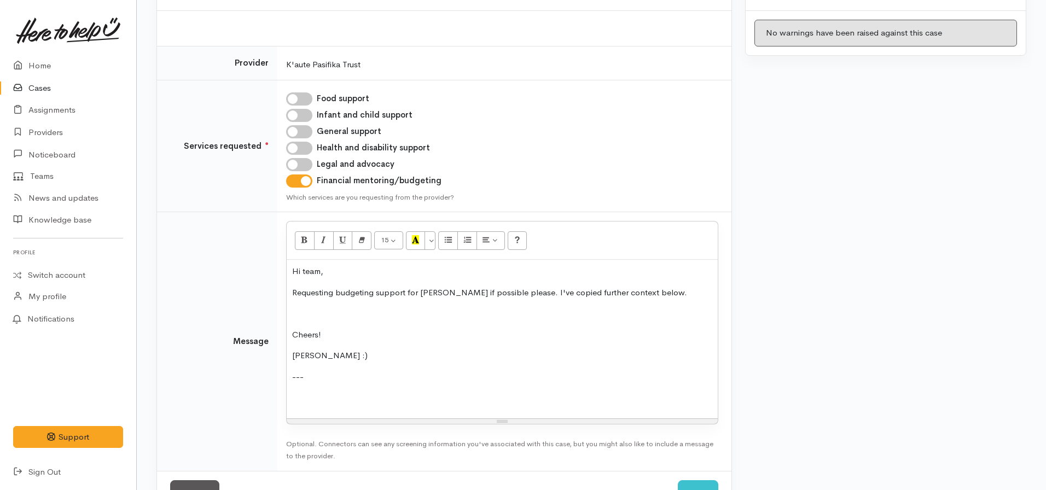
scroll to position [141, 0]
click at [299, 387] on div "Hi team, Requesting budgeting support for [PERSON_NAME] if possible please. I'v…" at bounding box center [502, 338] width 431 height 159
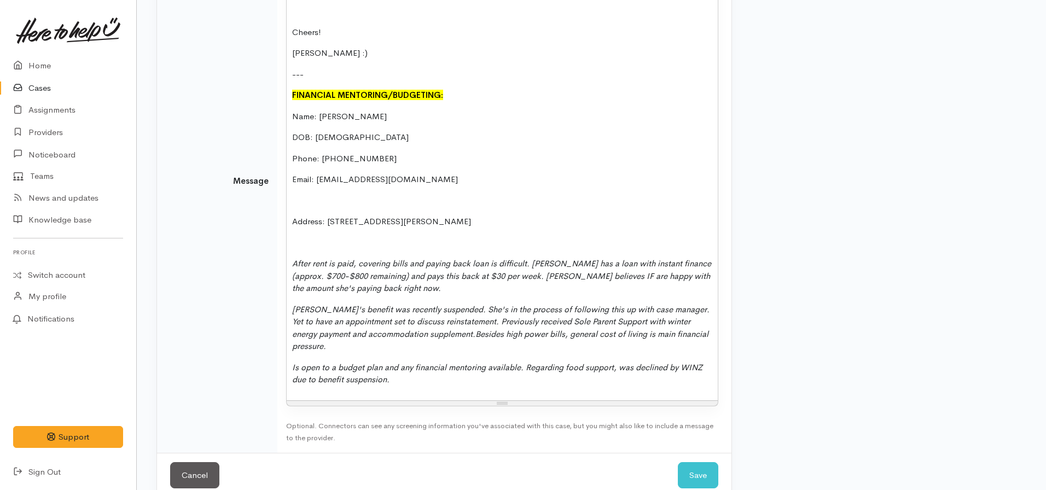
scroll to position [447, 0]
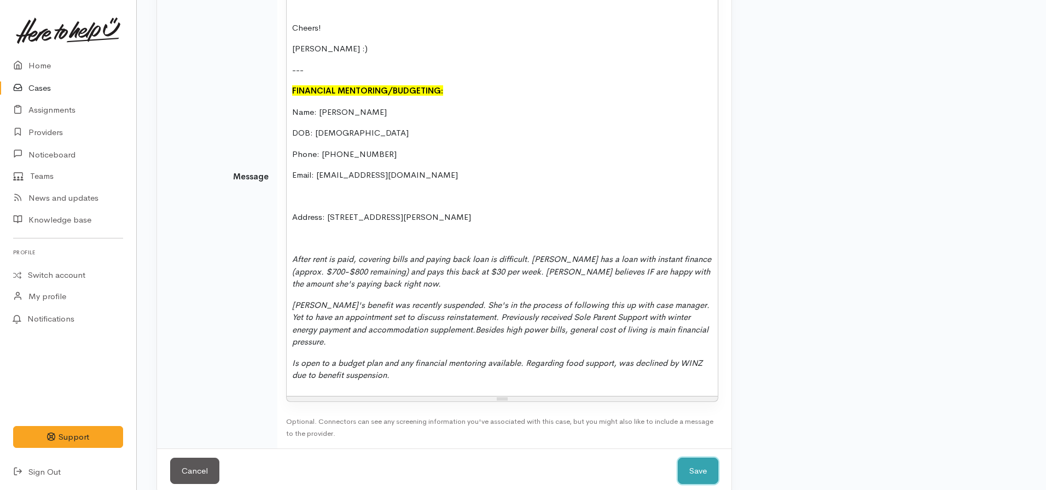
click at [691, 470] on button "Save" at bounding box center [698, 471] width 40 height 27
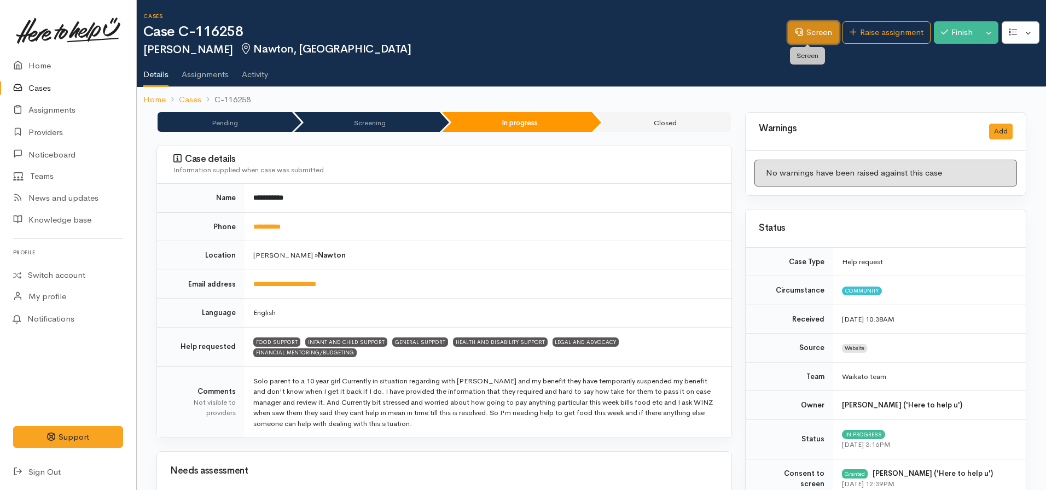
click at [795, 36] on icon at bounding box center [799, 32] width 8 height 8
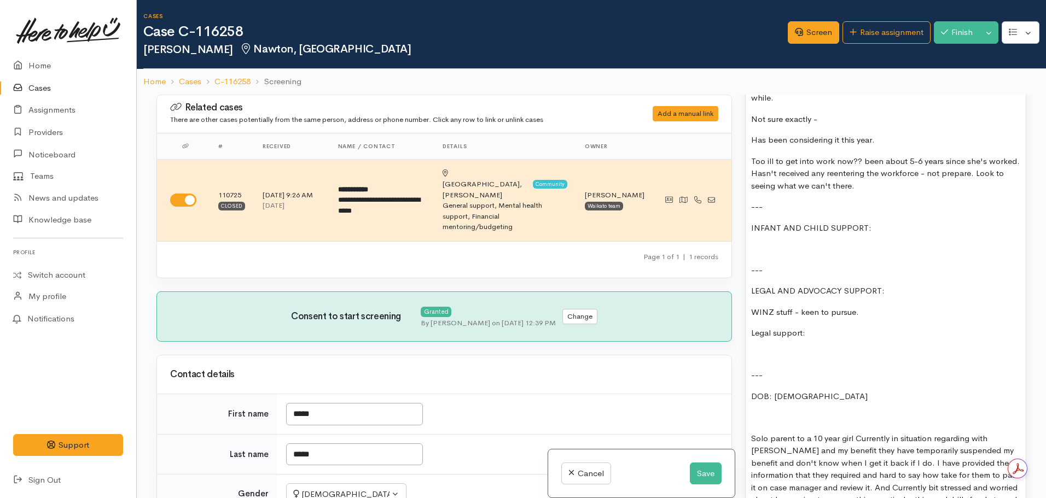
scroll to position [1641, 0]
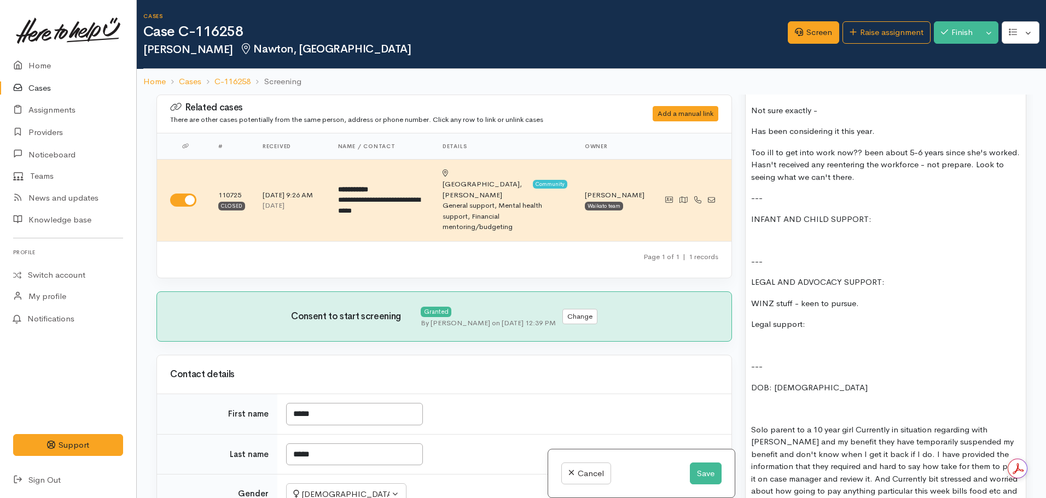
click at [762, 234] on p at bounding box center [885, 240] width 269 height 13
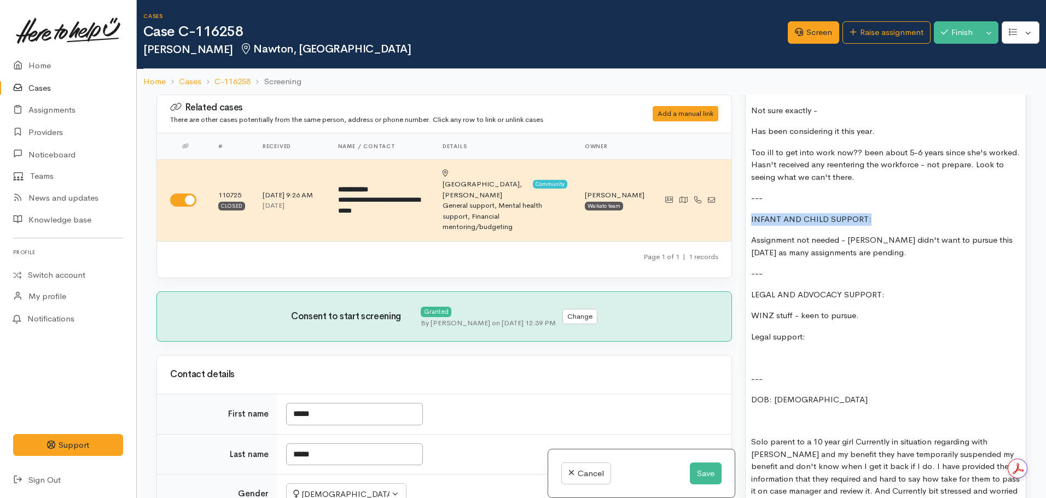
drag, startPoint x: 881, startPoint y: 190, endPoint x: 742, endPoint y: 197, distance: 139.7
click at [742, 197] on div "Warnings Add No warnings have been raised against this case Add Warning Title ●…" at bounding box center [885, 344] width 294 height 498
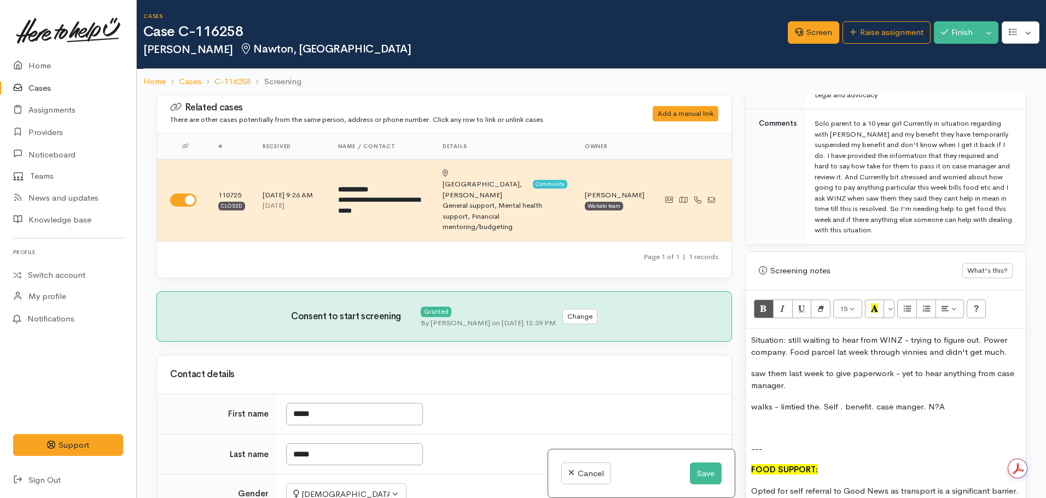
scroll to position [656, 0]
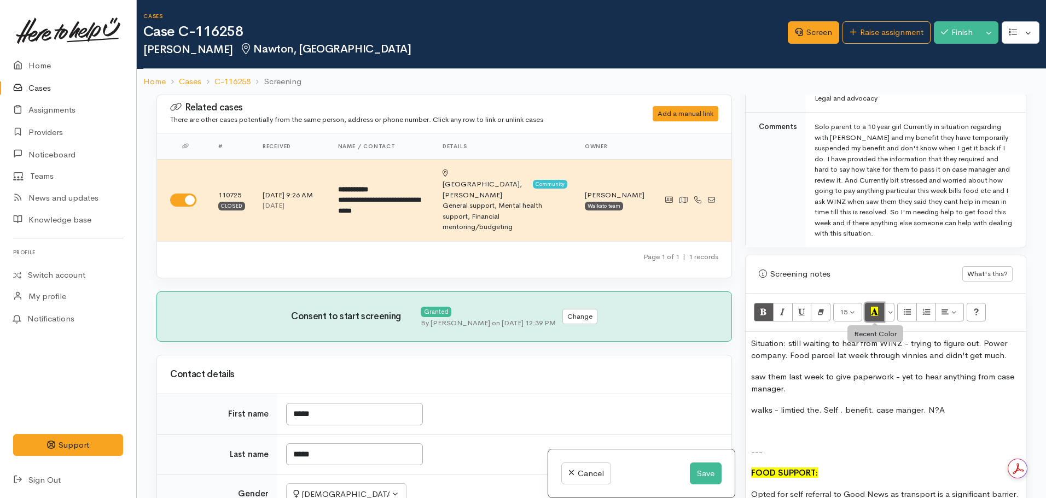
click at [876, 316] on icon "Recent Color" at bounding box center [874, 311] width 7 height 9
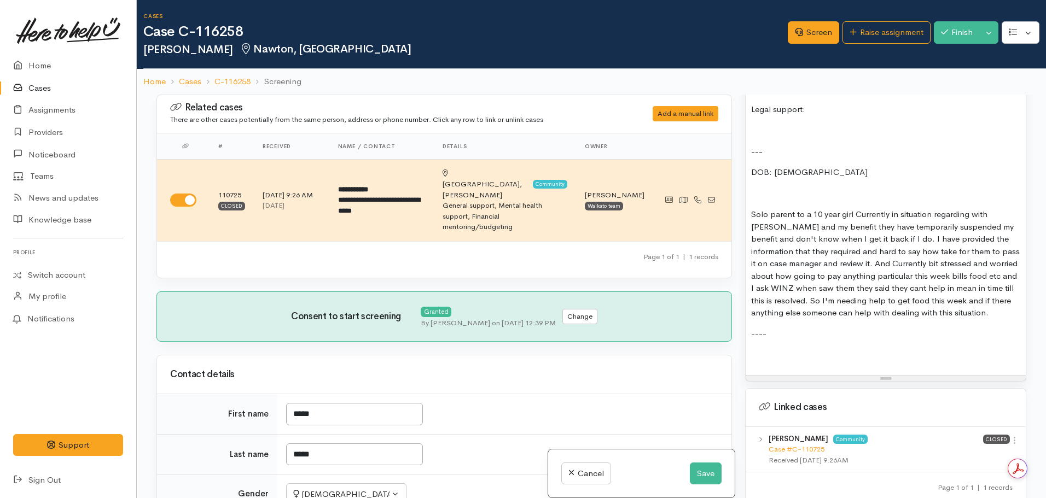
scroll to position [1860, 0]
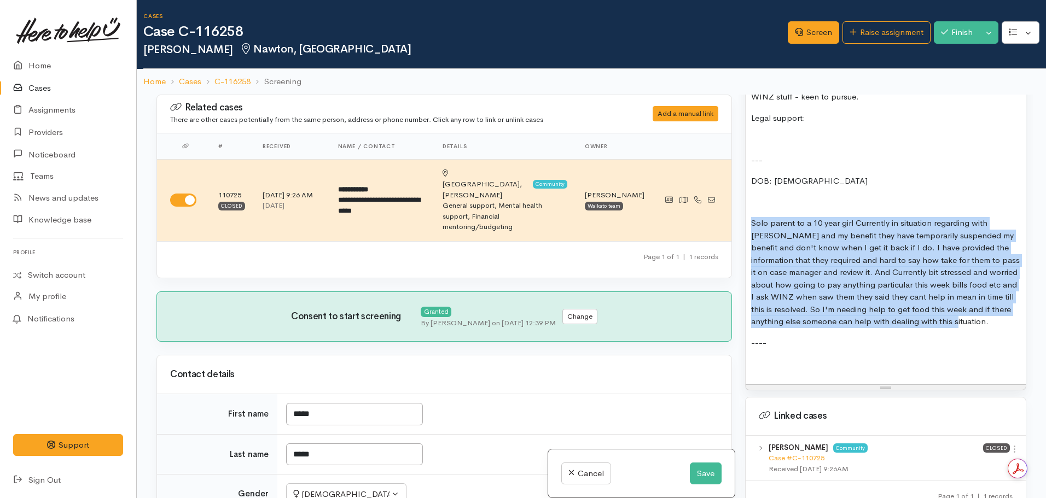
drag, startPoint x: 992, startPoint y: 295, endPoint x: 745, endPoint y: 200, distance: 264.6
copy p "Solo parent to a 10 year girl Currently in situation regarding with WINZ and my…"
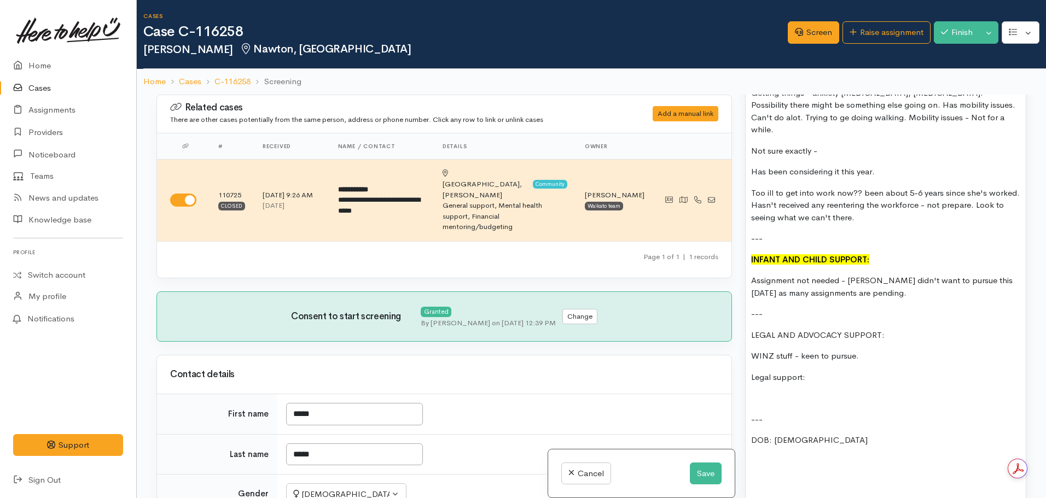
scroll to position [1641, 0]
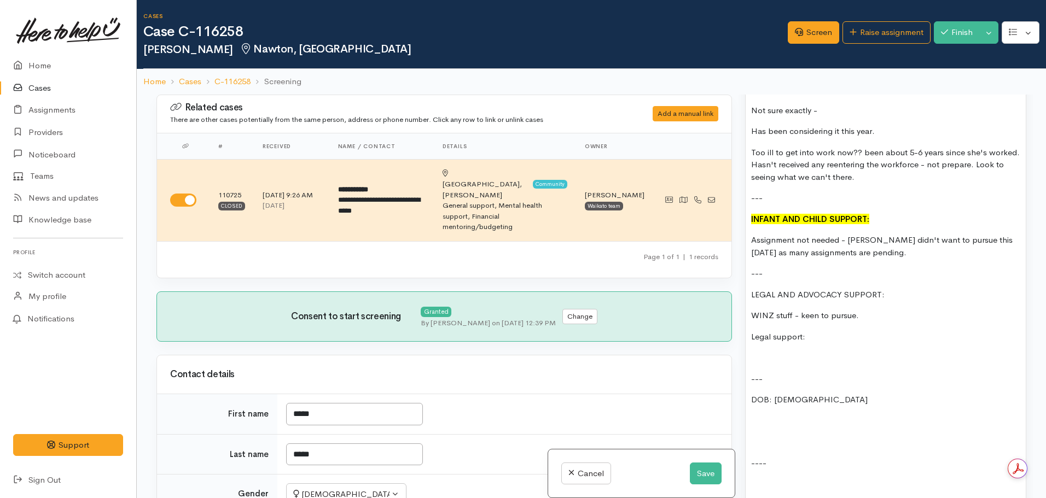
click at [752, 310] on p "WINZ stuff - keen to pursue." at bounding box center [885, 316] width 269 height 13
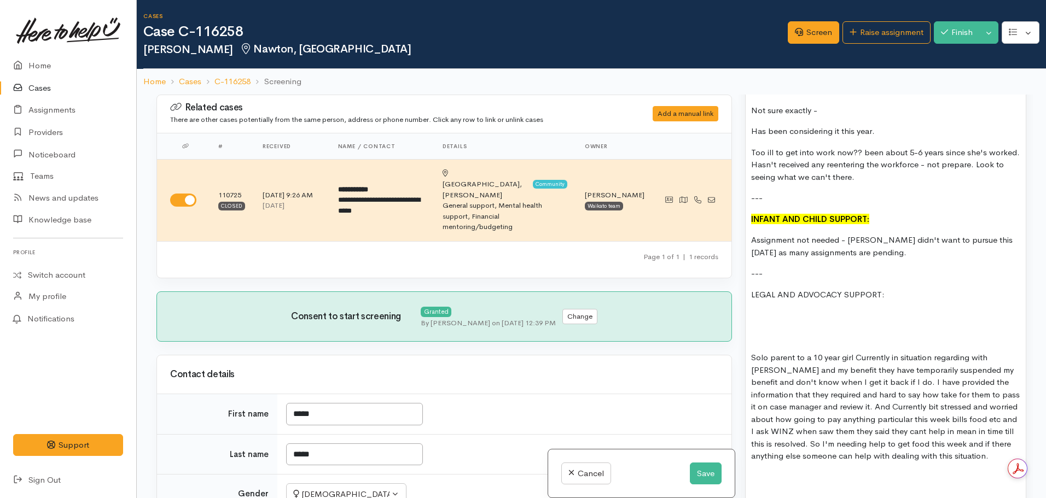
click at [761, 281] on div "Situation: still waiting to hear from WINZ - trying to figure out. Power compan…" at bounding box center [885, 27] width 280 height 1361
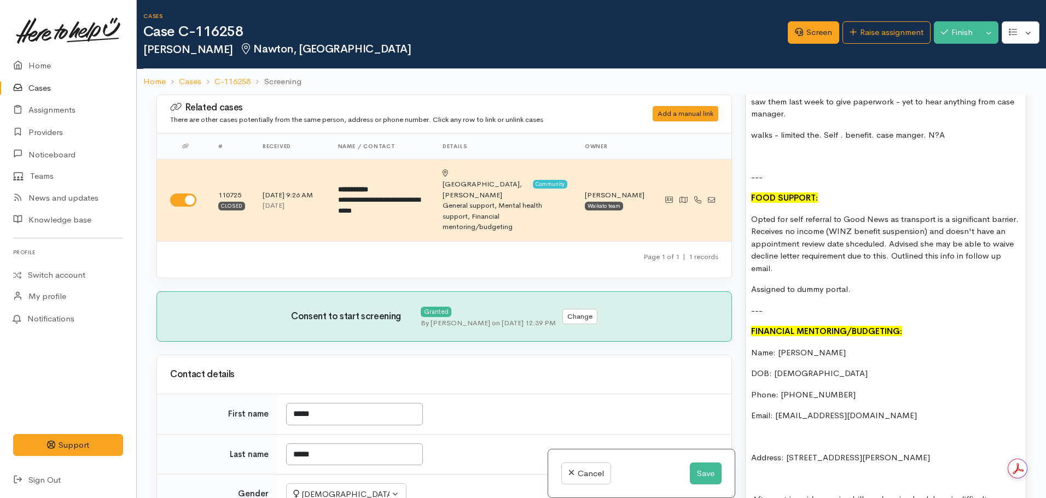
scroll to position [1039, 0]
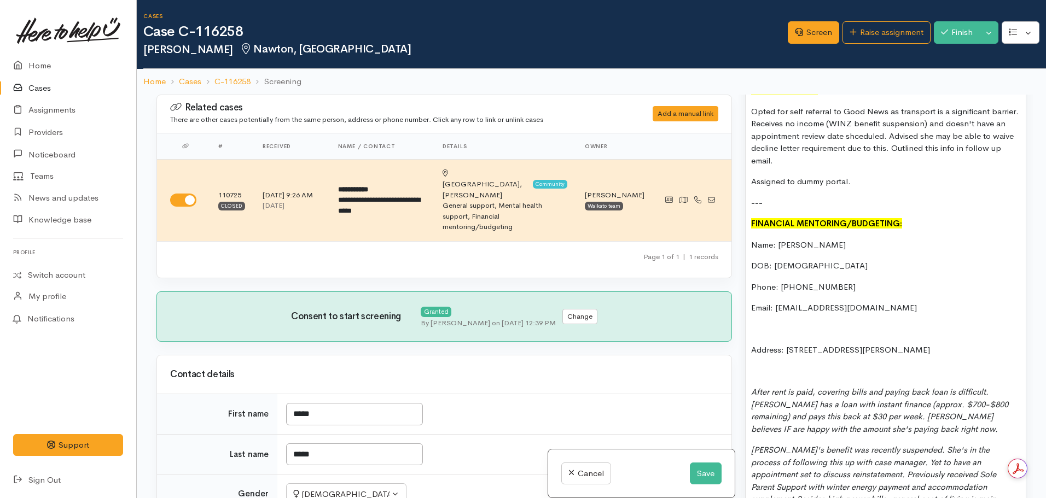
drag, startPoint x: 922, startPoint y: 346, endPoint x: 730, endPoint y: 265, distance: 208.6
click at [730, 265] on div "Related cases There are other cases potentially from the same person, address o…" at bounding box center [591, 344] width 883 height 498
copy div "DOB: 09.12.1992 Phone: 0275283635 Email: anitadixon571@gmail.com Address: 31 De…"
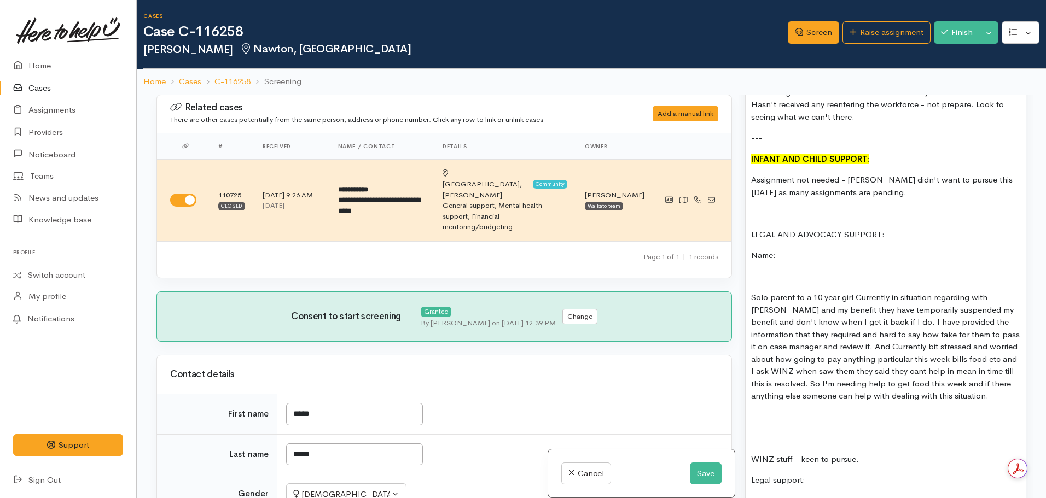
scroll to position [1696, 0]
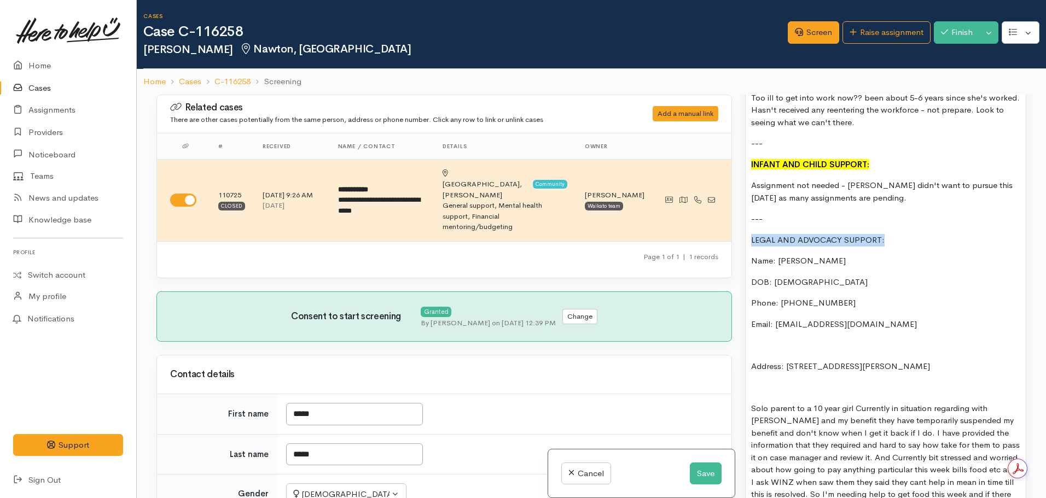
drag, startPoint x: 899, startPoint y: 215, endPoint x: 744, endPoint y: 214, distance: 155.3
click at [744, 214] on div "Warnings Add No warnings have been raised against this case Add Warning Title ●…" at bounding box center [885, 344] width 294 height 498
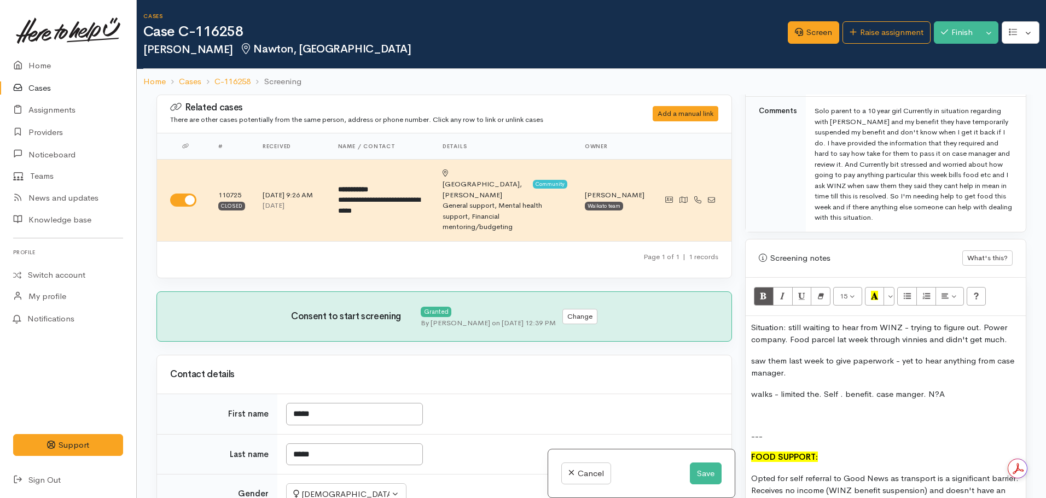
scroll to position [602, 0]
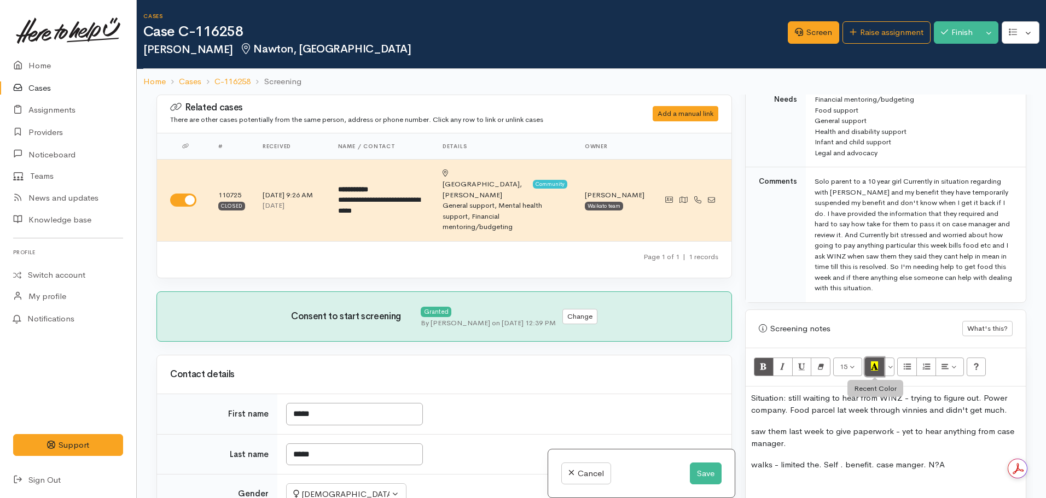
click at [875, 371] on icon "Recent Color" at bounding box center [874, 366] width 7 height 9
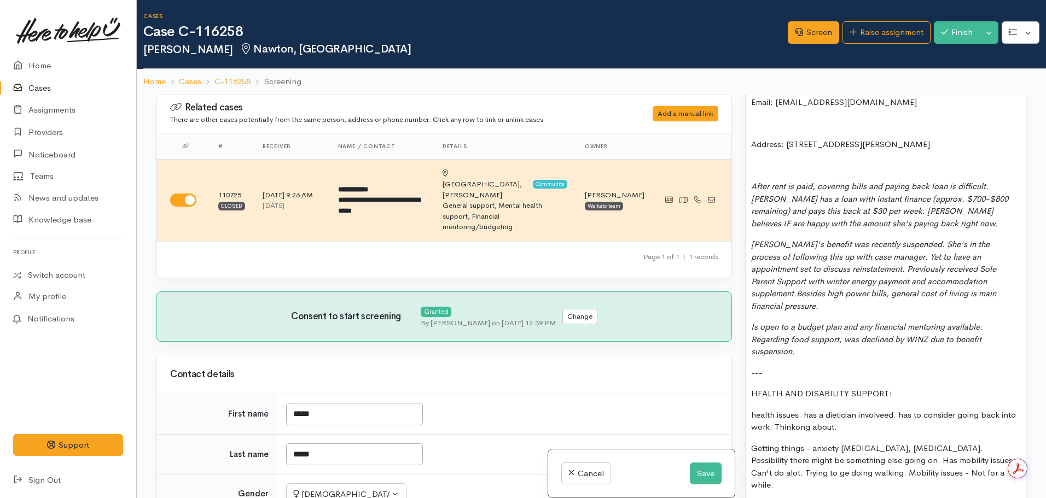
scroll to position [1367, 0]
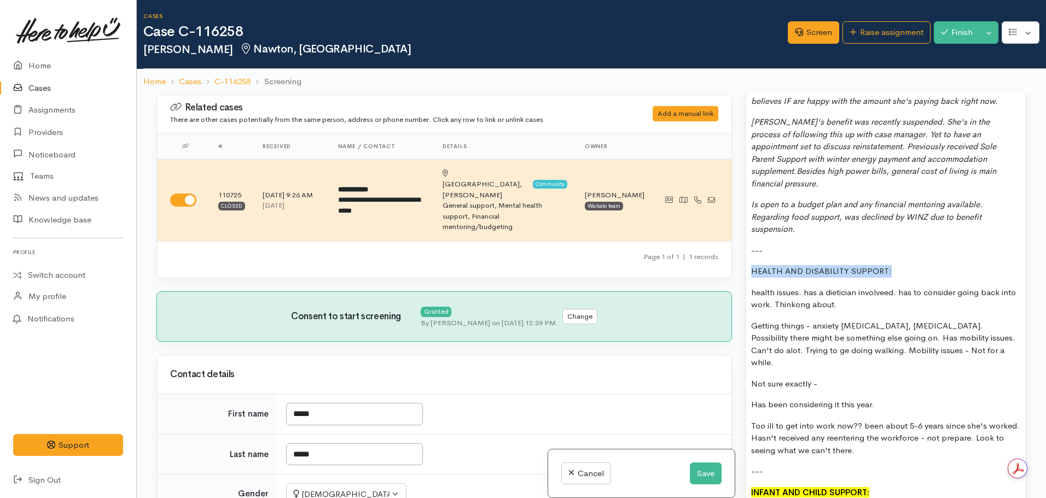
drag, startPoint x: 910, startPoint y: 250, endPoint x: 737, endPoint y: 247, distance: 173.4
click at [737, 247] on div "Related cases There are other cases potentially from the same person, address o…" at bounding box center [591, 344] width 883 height 498
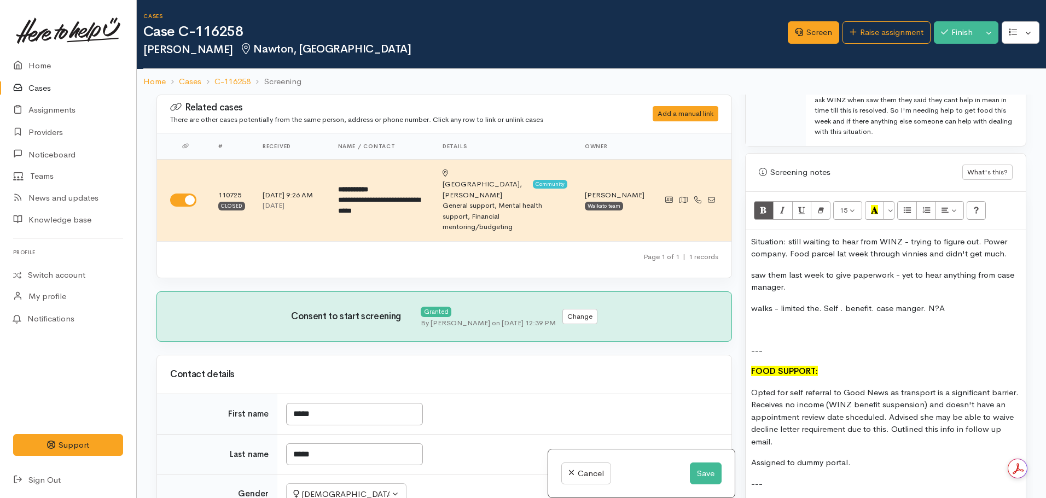
scroll to position [656, 0]
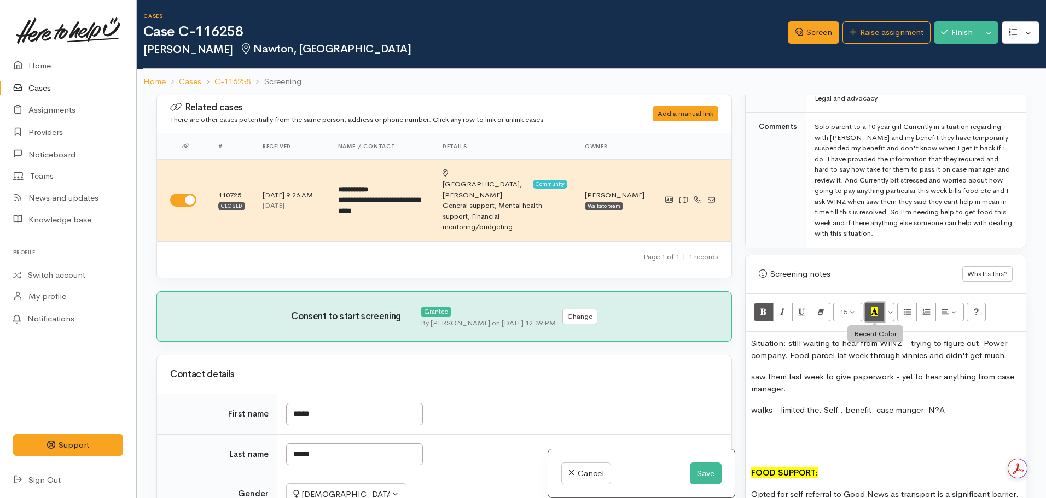
click at [876, 307] on icon "Recent Color" at bounding box center [874, 311] width 7 height 9
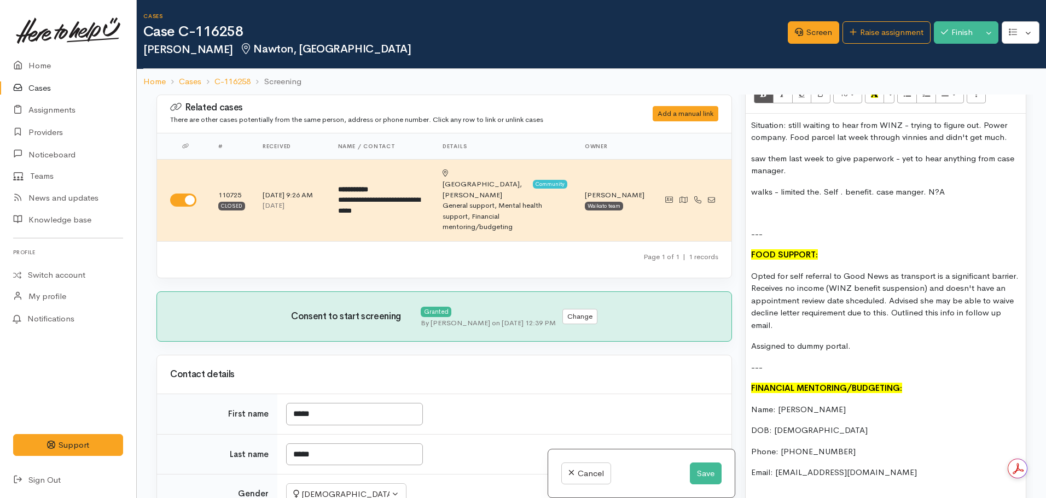
scroll to position [875, 0]
click at [780, 212] on p at bounding box center [885, 212] width 269 height 13
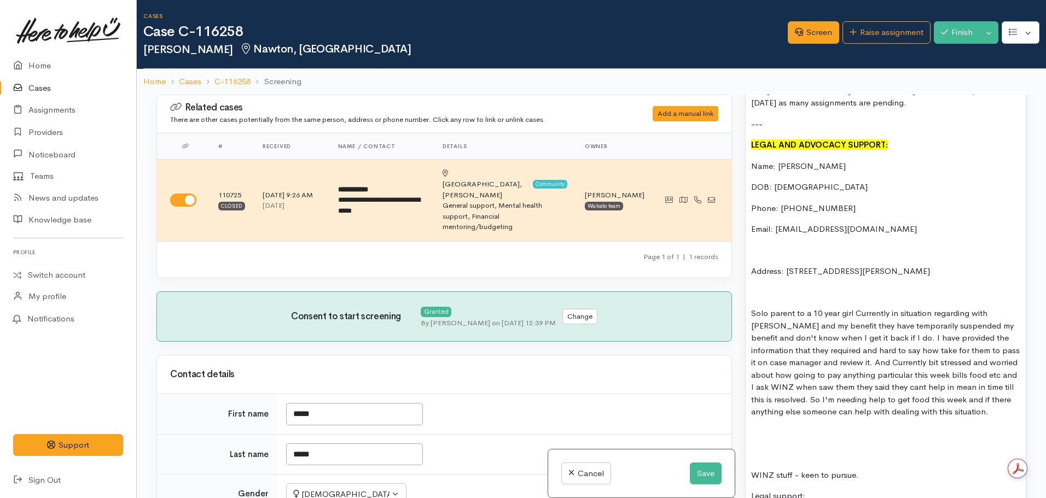
scroll to position [1750, 0]
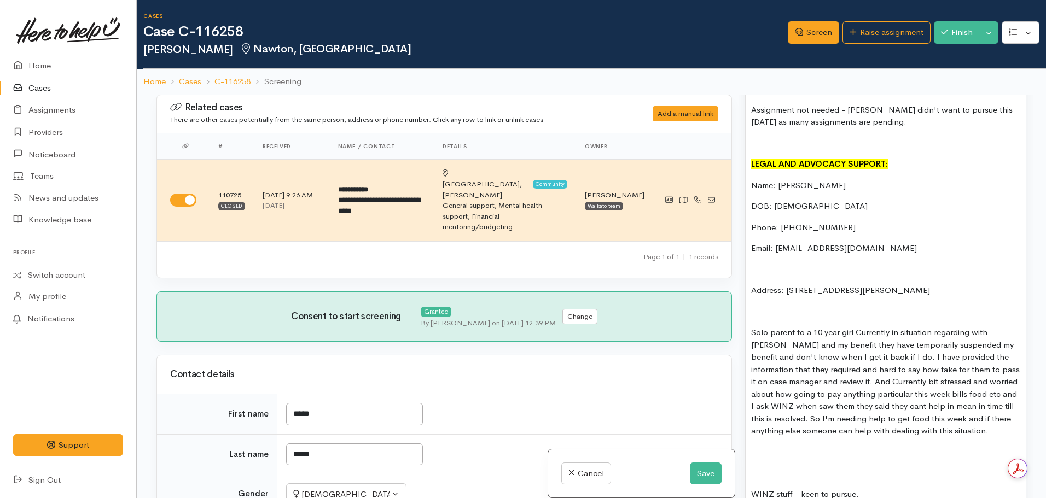
click at [790, 327] on p "Anita is a Solo parent to a 10 year girl Currently in situation regarding with …" at bounding box center [885, 388] width 269 height 123
click at [887, 327] on p "Anita is a solo parent to a 10 year girl Currently in situation regarding with …" at bounding box center [885, 388] width 269 height 123
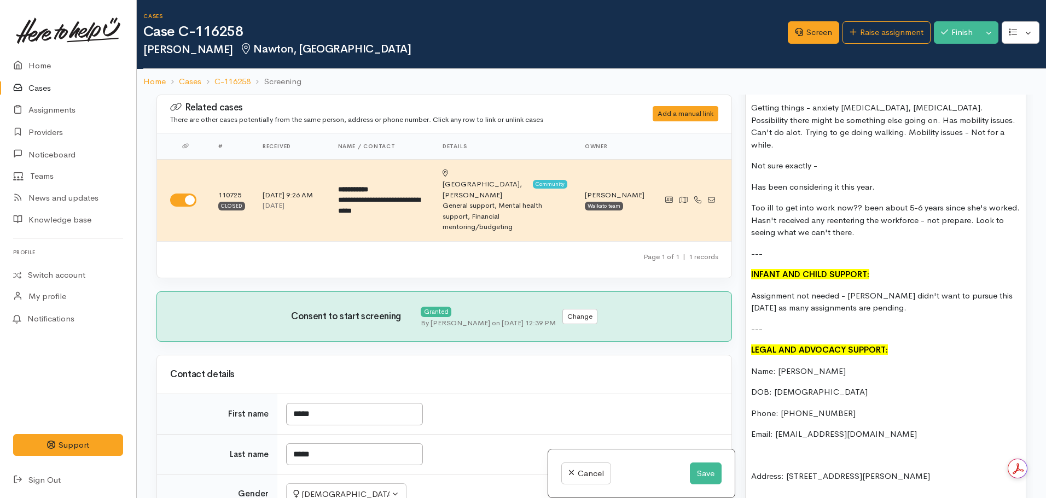
scroll to position [1422, 0]
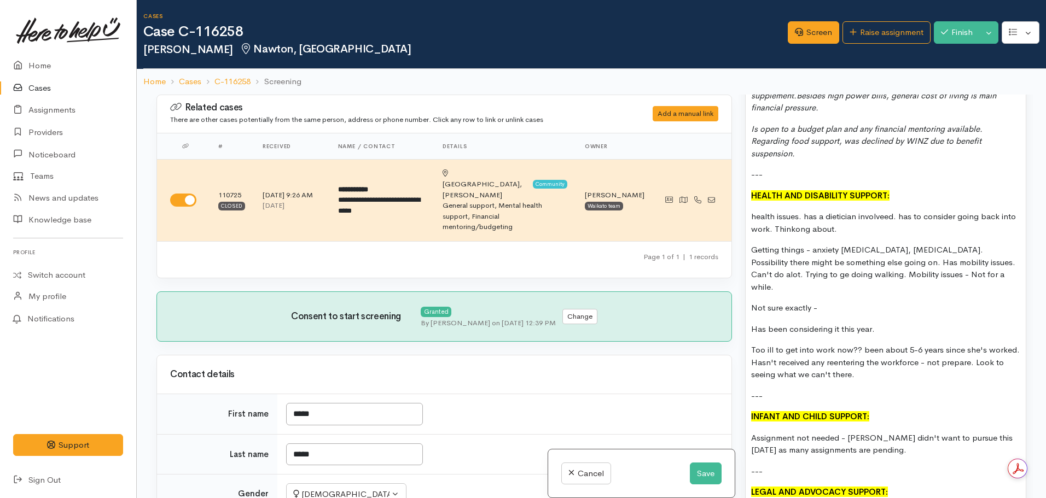
drag, startPoint x: 866, startPoint y: 353, endPoint x: 749, endPoint y: 202, distance: 190.2
click at [749, 202] on div "Situation: still waiting to hear from WINZ - trying to figure out. Power compan…" at bounding box center [885, 322] width 280 height 1512
click at [912, 323] on p "Has been considering it this year." at bounding box center [885, 329] width 269 height 13
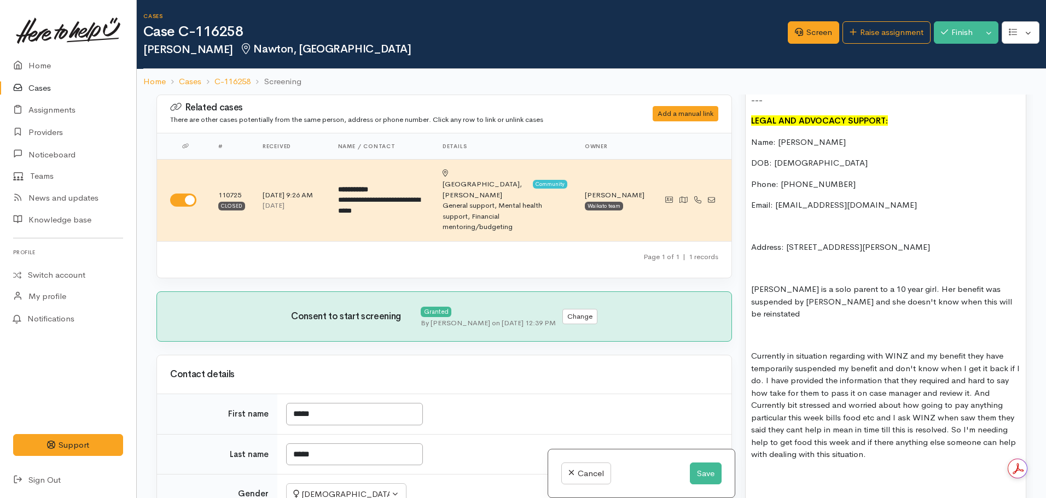
scroll to position [1805, 0]
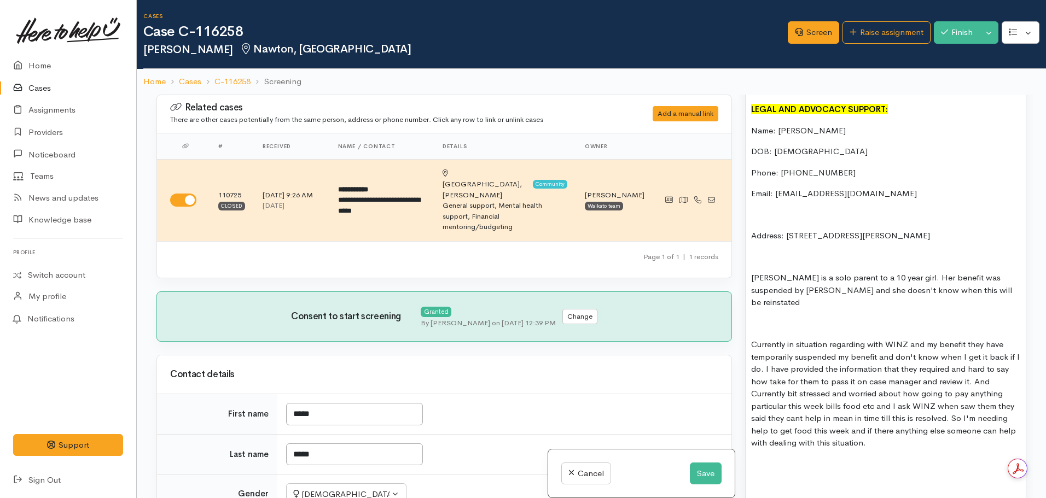
click at [988, 272] on p "Anita is a solo parent to a 10 year girl. Her benefit was suspended by WINZ and…" at bounding box center [885, 290] width 269 height 37
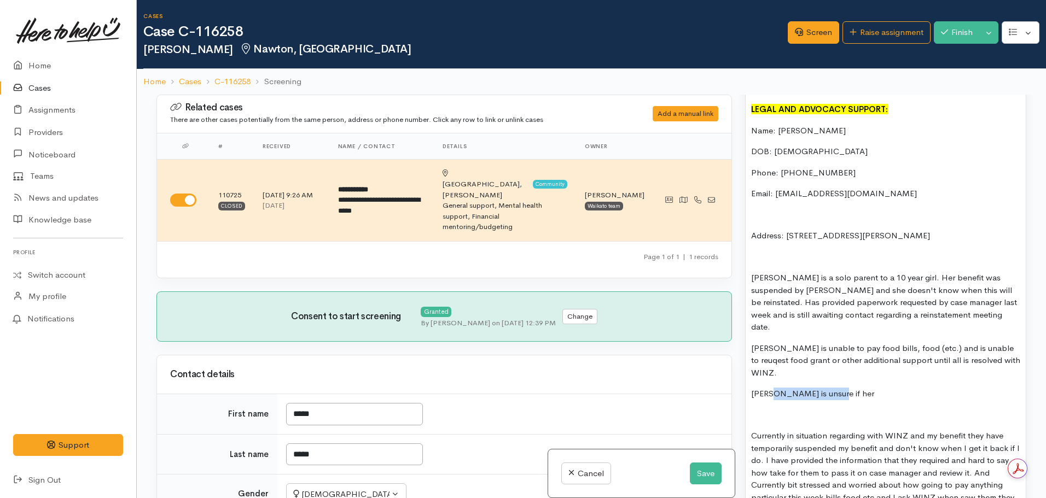
drag, startPoint x: 840, startPoint y: 343, endPoint x: 776, endPoint y: 345, distance: 64.0
click at [772, 388] on p "Anita is unsure if her" at bounding box center [885, 394] width 269 height 13
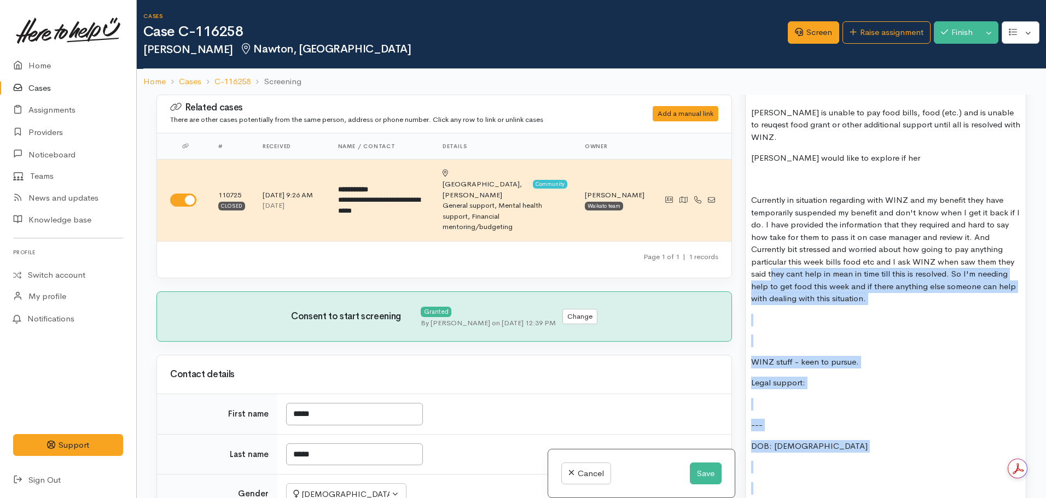
scroll to position [1969, 0]
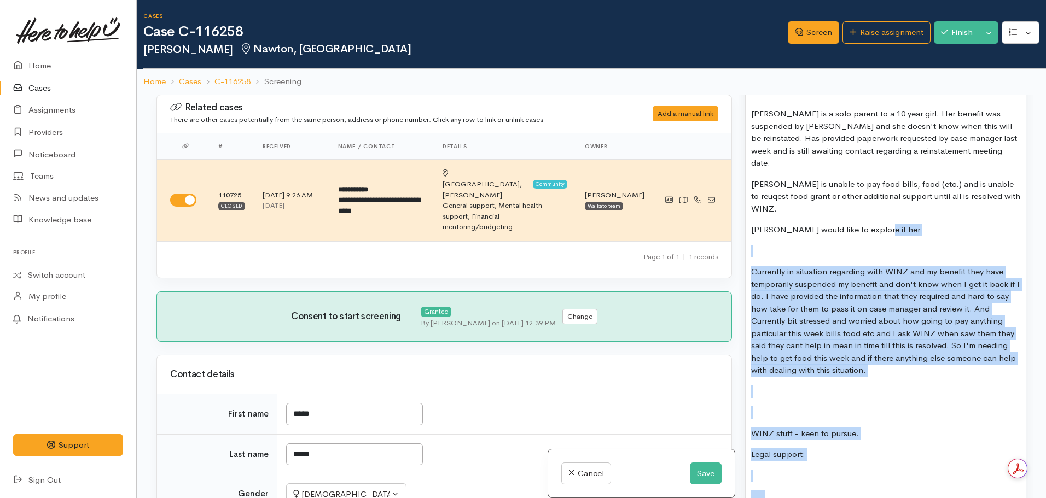
drag, startPoint x: 853, startPoint y: 374, endPoint x: 870, endPoint y: 180, distance: 193.8
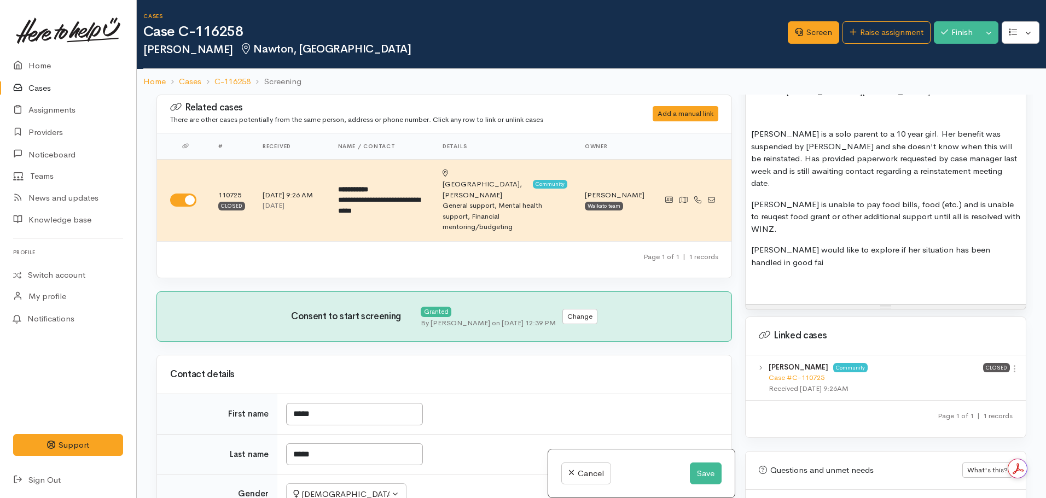
scroll to position [1961, 0]
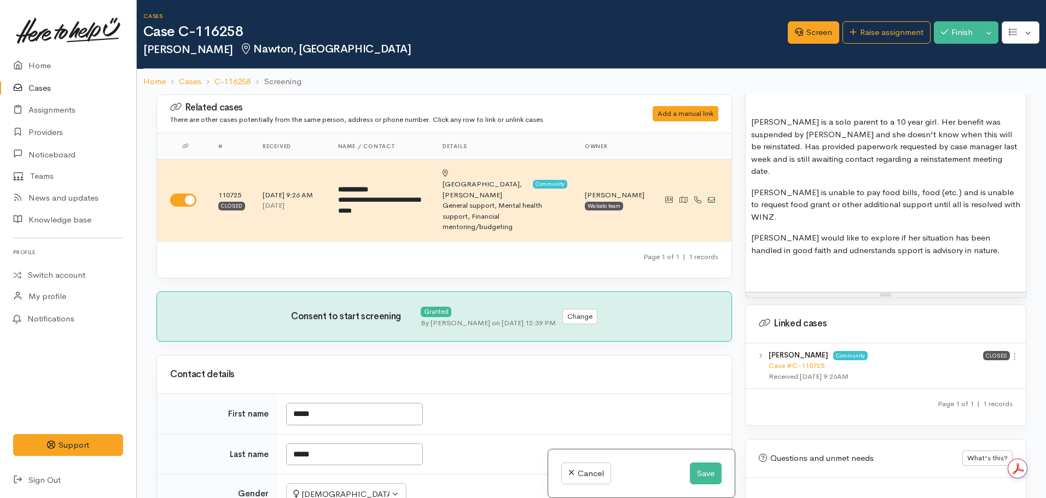
click at [796, 232] on p "Anita would like to explore if her situation has been handled in good faith and…" at bounding box center [885, 244] width 269 height 25
click at [848, 265] on p at bounding box center [885, 271] width 269 height 13
click at [771, 265] on p at bounding box center [885, 271] width 269 height 13
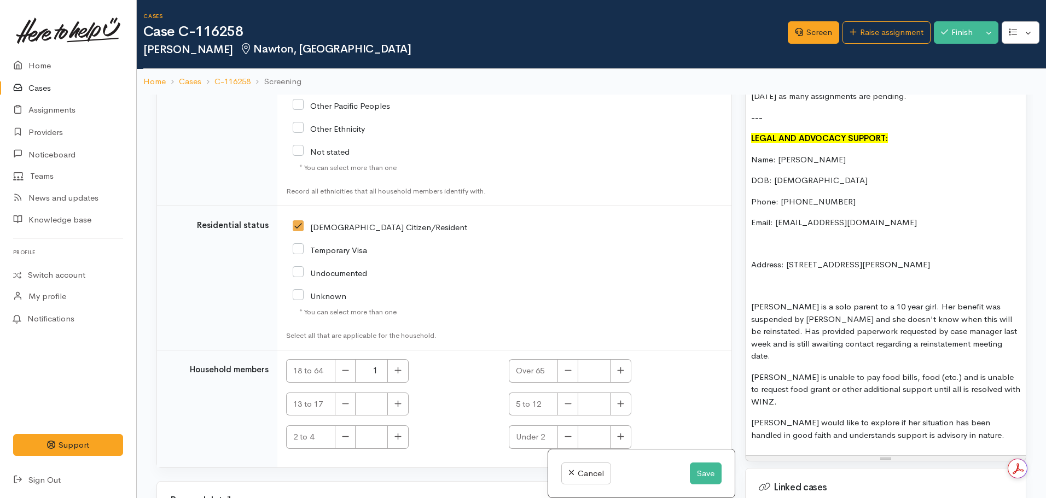
scroll to position [1860, 0]
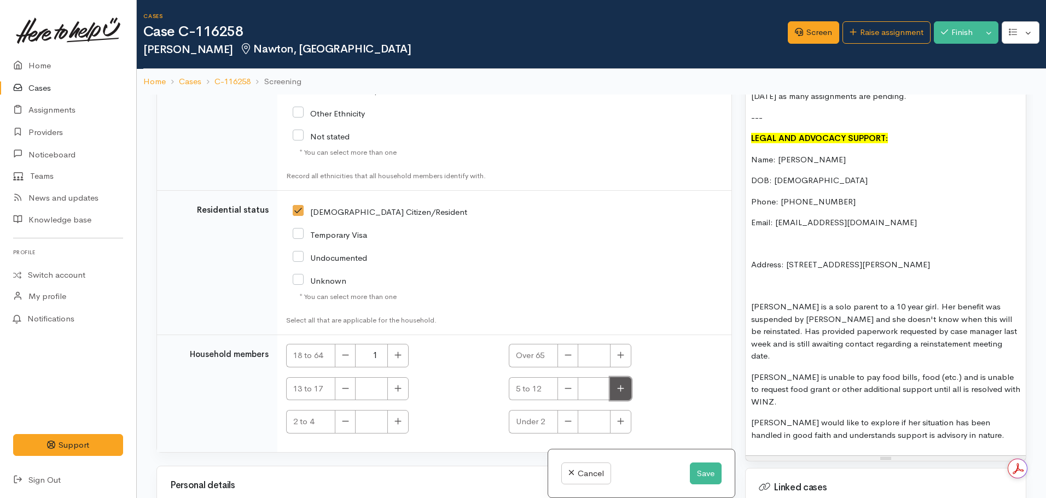
click at [615, 377] on button "button" at bounding box center [620, 389] width 21 height 24
type input "1"
click at [835, 417] on p "Anita would like to explore if her situation has been handled in good faith and…" at bounding box center [885, 429] width 269 height 25
click at [767, 417] on p "Anita would like to explore if her situation has been handled in good faith and…" at bounding box center [885, 429] width 269 height 25
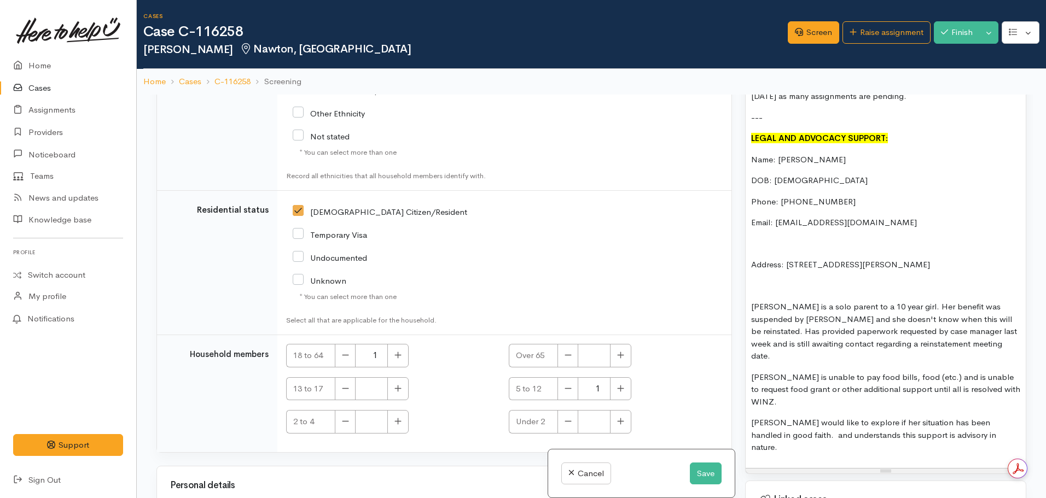
click at [974, 417] on p "Anita would like to explore if her situation has been handled in good faith. an…" at bounding box center [885, 435] width 269 height 37
drag, startPoint x: 819, startPoint y: 384, endPoint x: 803, endPoint y: 382, distance: 16.6
click at [803, 417] on p "Anita would like to explore if her situation has been handled legally and in go…" at bounding box center [885, 435] width 269 height 37
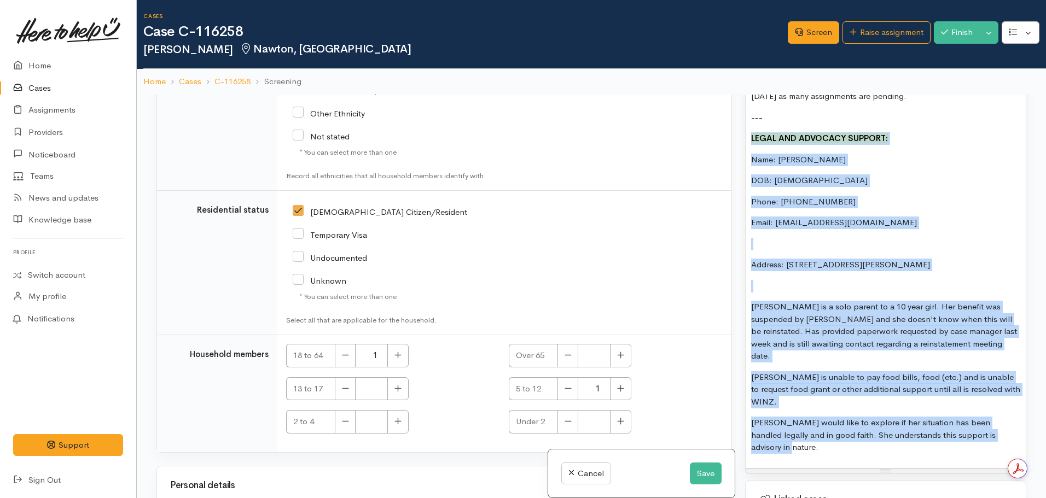
drag, startPoint x: 990, startPoint y: 392, endPoint x: 742, endPoint y: 115, distance: 371.8
click at [742, 115] on div "Warnings Add No warnings have been raised against this case Add Warning Title ●…" at bounding box center [885, 344] width 294 height 498
copy div "LEGAL AND ADVOCACY SUPPORT: Name: Anita Dixon DOB: 09.12.1992 Phone: 0275283635…"
click at [697, 479] on button "Save" at bounding box center [706, 474] width 32 height 22
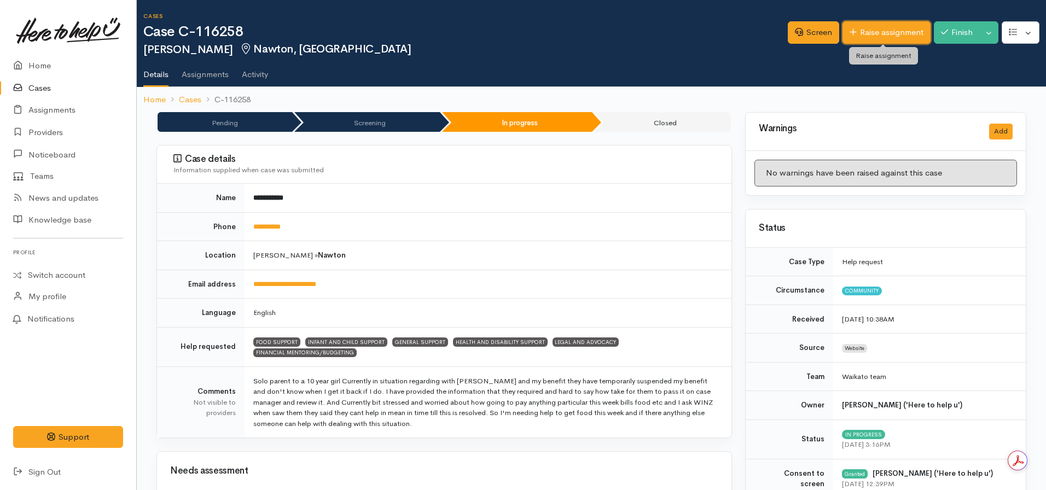
click at [881, 32] on link "Raise assignment" at bounding box center [886, 32] width 88 height 22
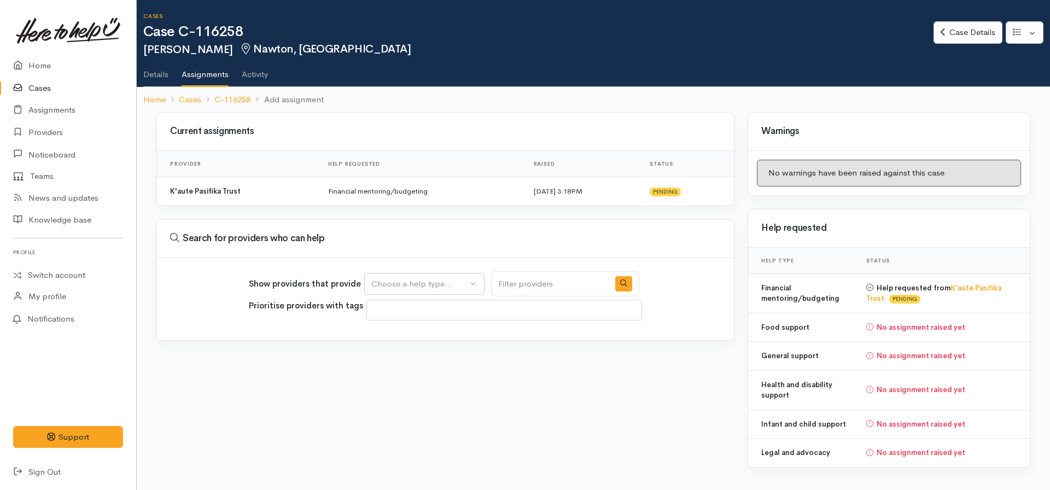
select select
click at [405, 277] on button "Choose a help type..." at bounding box center [424, 284] width 120 height 22
click at [432, 405] on span "Legal and advocacy" at bounding box center [414, 403] width 73 height 13
select select "27"
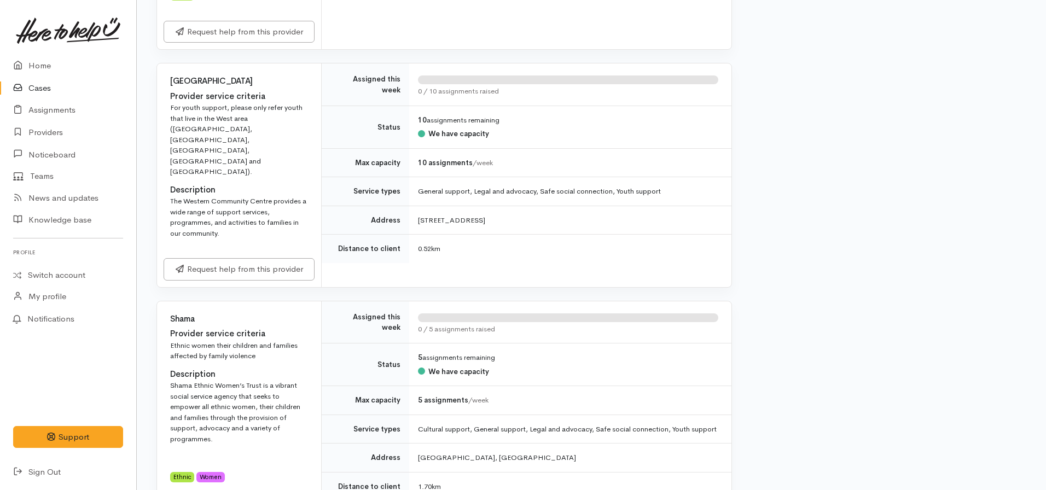
scroll to position [1039, 0]
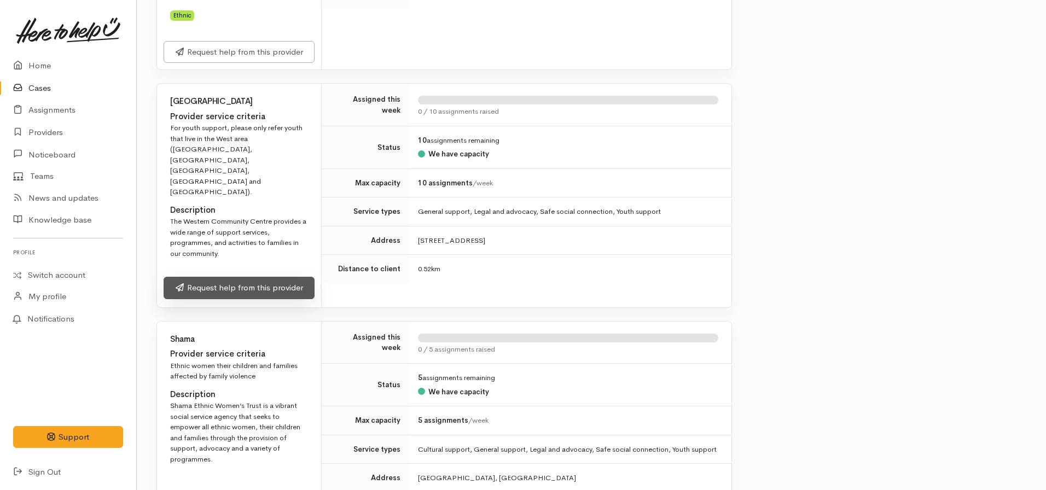
click at [261, 277] on link "Request help from this provider" at bounding box center [239, 288] width 151 height 22
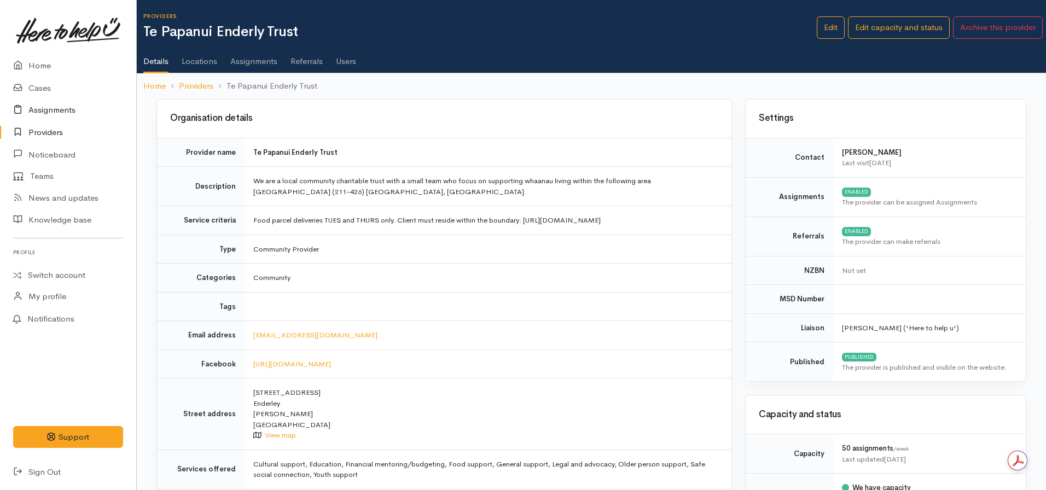
scroll to position [109, 0]
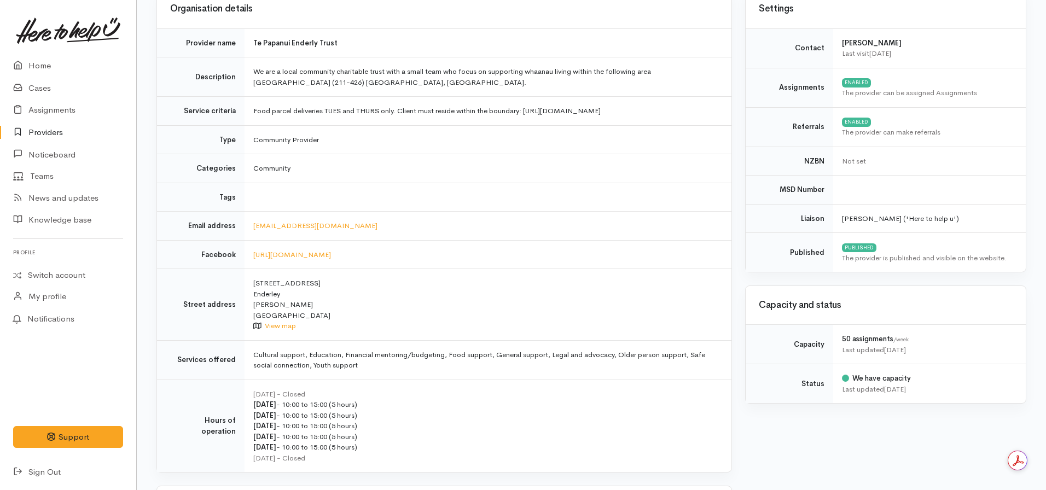
click at [44, 138] on link "Providers" at bounding box center [68, 132] width 136 height 22
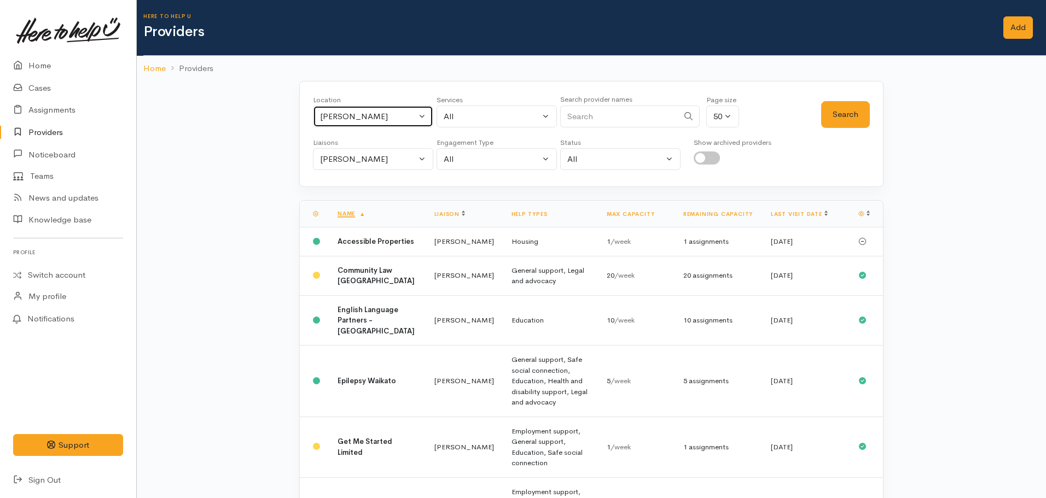
click at [369, 115] on div "[PERSON_NAME]" at bounding box center [368, 116] width 96 height 13
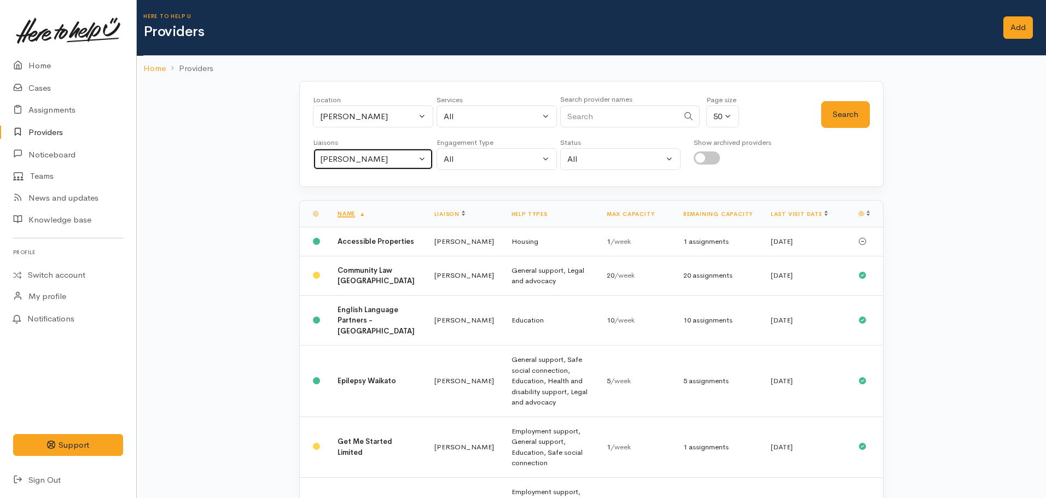
click at [358, 164] on div "[PERSON_NAME]" at bounding box center [368, 159] width 96 height 13
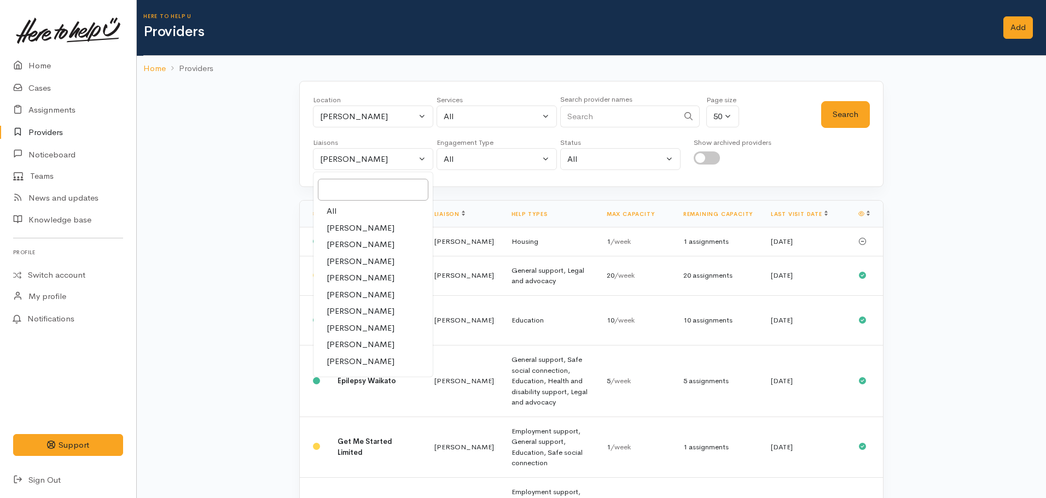
drag, startPoint x: 344, startPoint y: 208, endPoint x: 407, endPoint y: 133, distance: 98.3
click at [345, 201] on div "All Amanda Gabb Heather Moore Helena Kaufononga Karli Morris Katarina Daly Kyle…" at bounding box center [373, 275] width 120 height 206
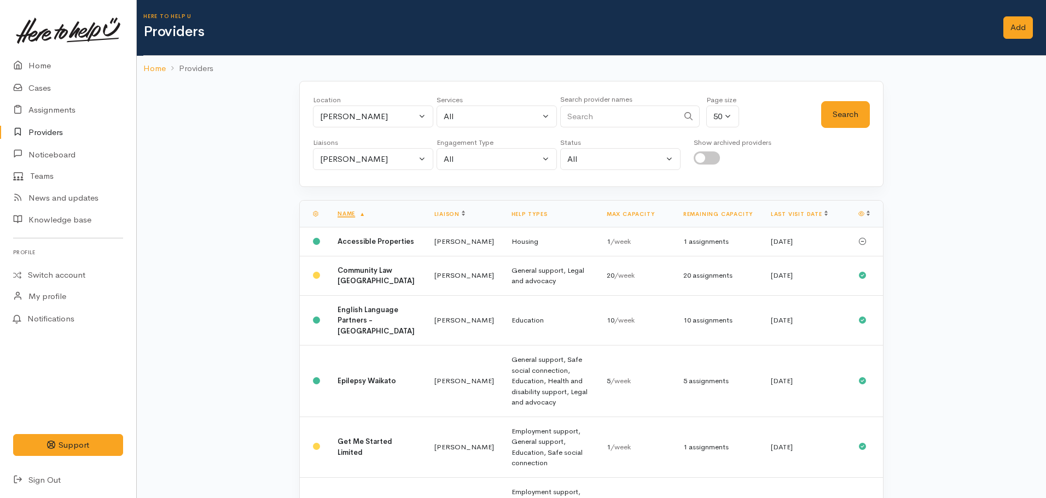
click at [348, 171] on div "Location All Tauranga Eastern Bay of Plenty - other Kawerau Ōhope Ōpōtiki Whaka…" at bounding box center [591, 134] width 584 height 106
click at [349, 163] on div "Nicole Rusk" at bounding box center [368, 159] width 96 height 13
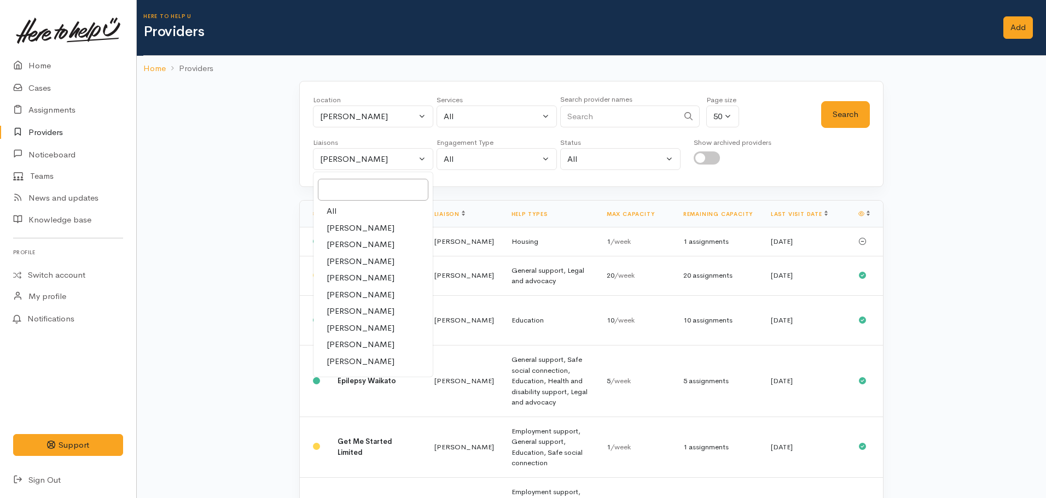
click at [343, 212] on link "All" at bounding box center [372, 211] width 119 height 17
select select "null"
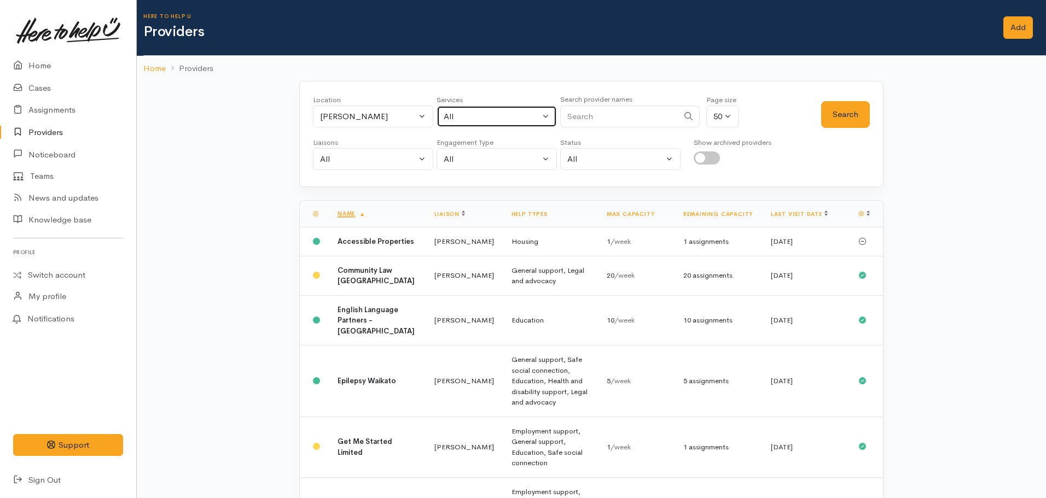
click at [465, 114] on div "All" at bounding box center [492, 116] width 96 height 13
type input "legal"
select select "27"
click at [859, 114] on button "Search" at bounding box center [845, 114] width 49 height 27
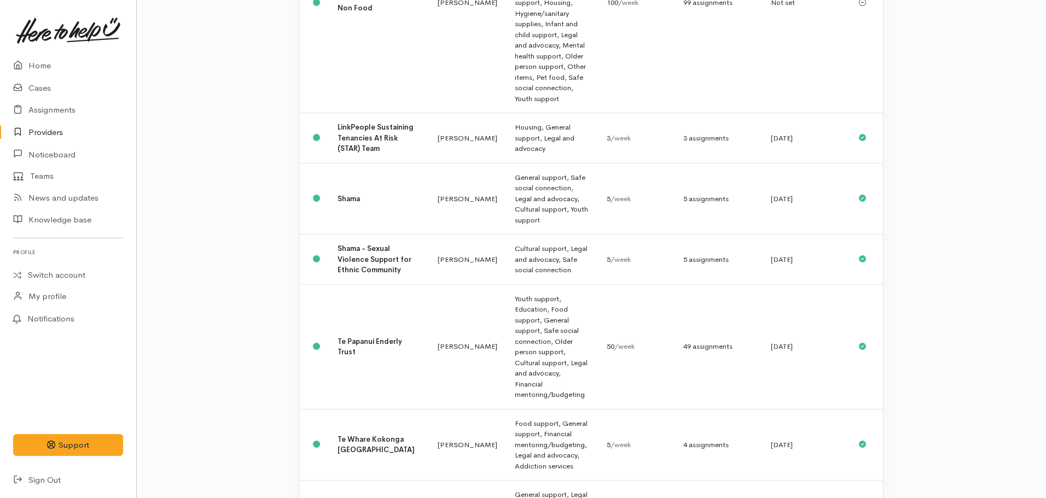
scroll to position [892, 0]
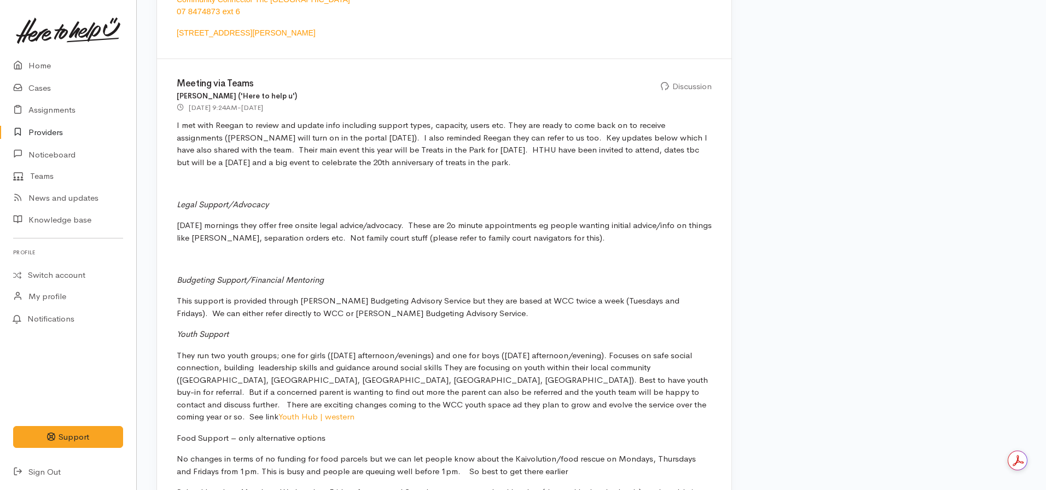
scroll to position [1258, 0]
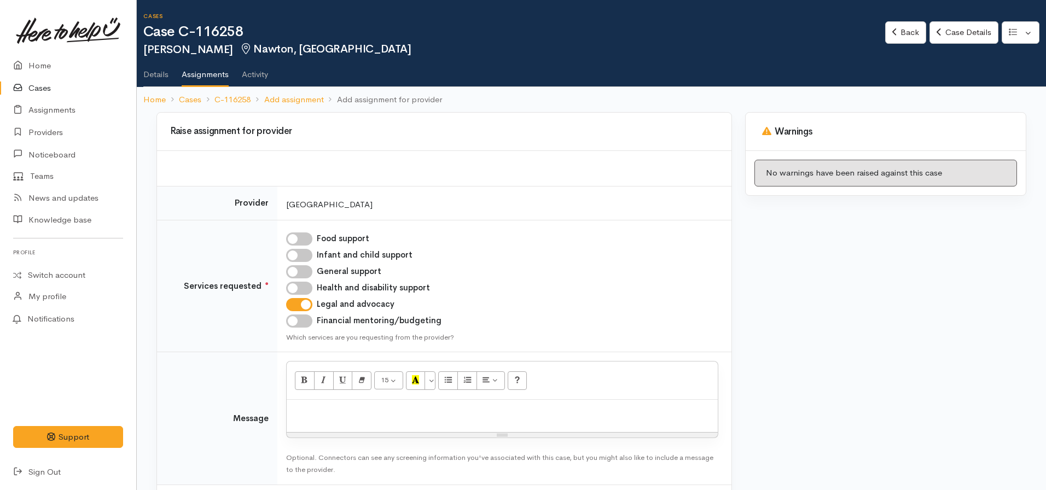
click at [305, 421] on div at bounding box center [502, 416] width 431 height 32
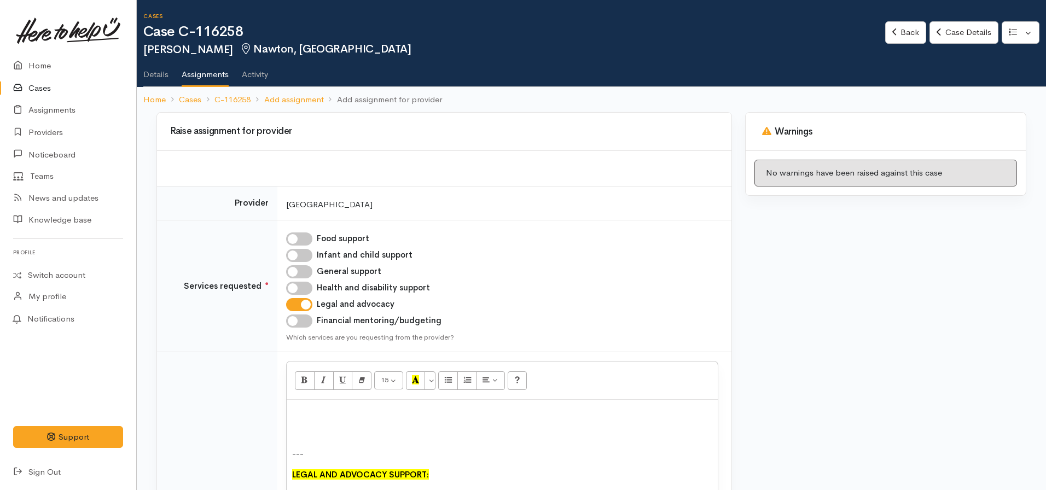
scroll to position [249, 0]
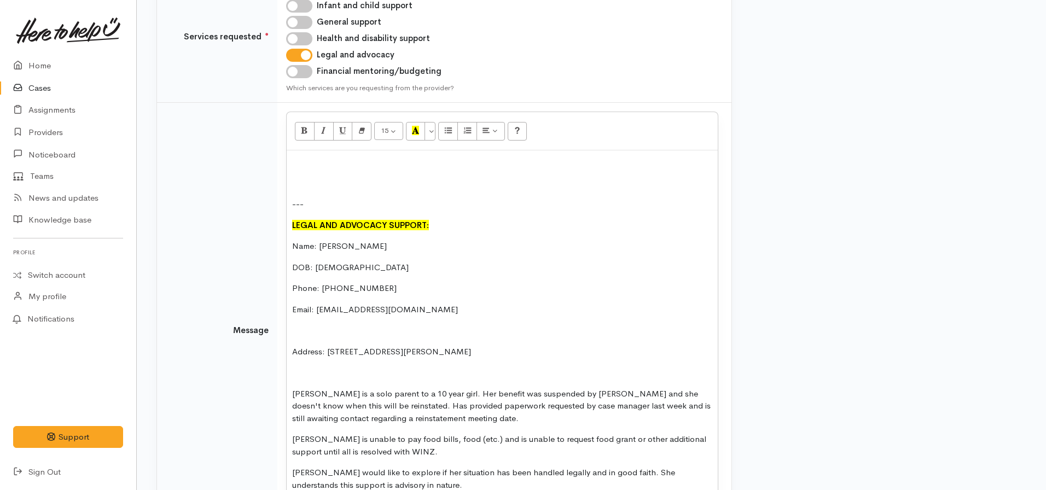
click at [309, 144] on div "15 8 9 10 11 12 14 18 24 36 Background Color Transparent Select #ffff00 Text Co…" at bounding box center [502, 131] width 431 height 38
click at [300, 156] on div "--- LEGAL AND ADVOCACY SUPPORT: Name: [PERSON_NAME] DOB: [DEMOGRAPHIC_DATA] Pho…" at bounding box center [502, 327] width 431 height 355
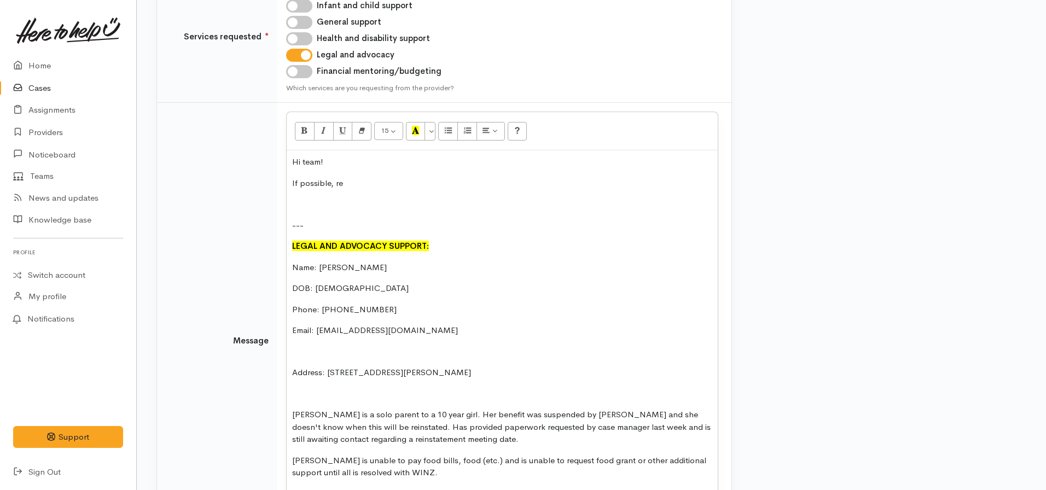
scroll to position [397, 0]
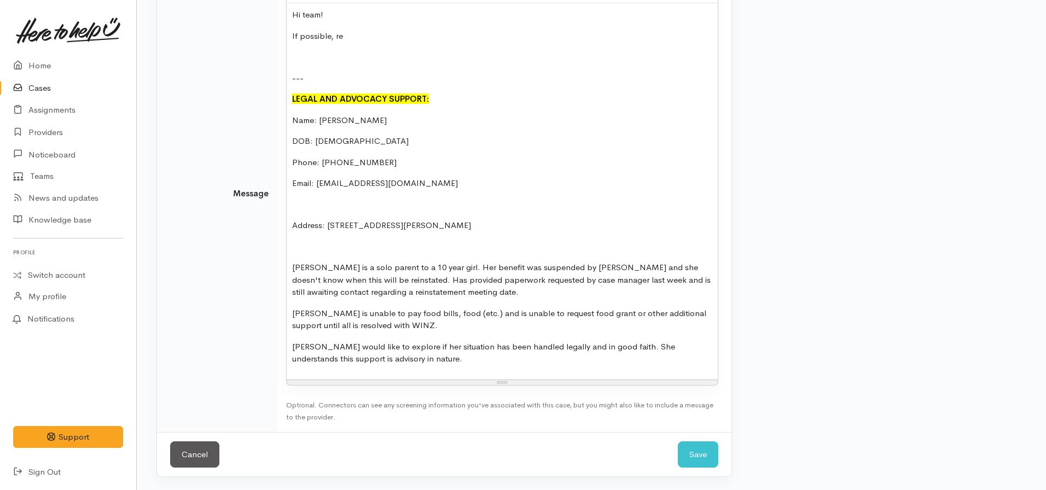
click at [355, 34] on p "If possible, re" at bounding box center [502, 36] width 420 height 13
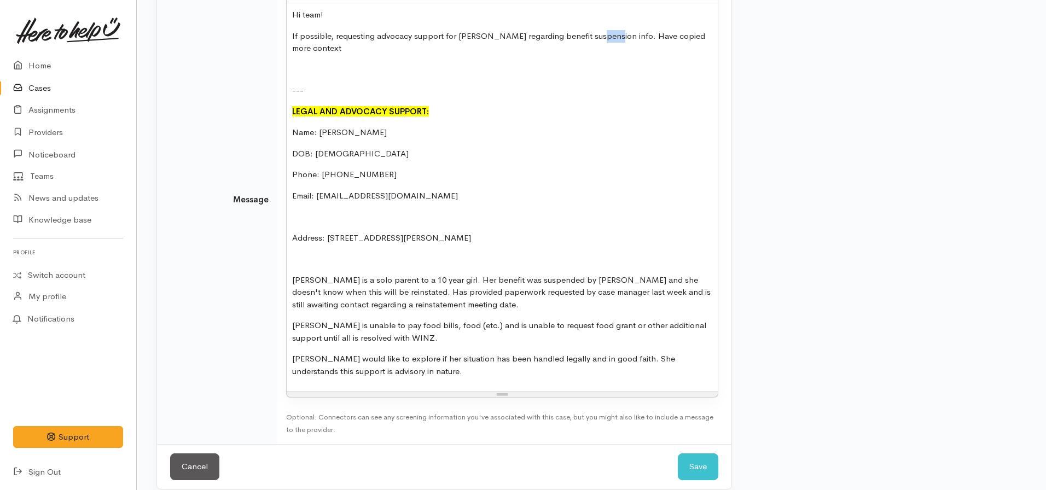
drag, startPoint x: 602, startPoint y: 34, endPoint x: 588, endPoint y: 35, distance: 13.7
click at [588, 35] on p "If possible, requesting advocacy support for [PERSON_NAME] regarding benefit su…" at bounding box center [502, 42] width 420 height 25
click at [711, 33] on p "If possible, requesting advocacy support for [PERSON_NAME] regarding benefit su…" at bounding box center [502, 42] width 420 height 25
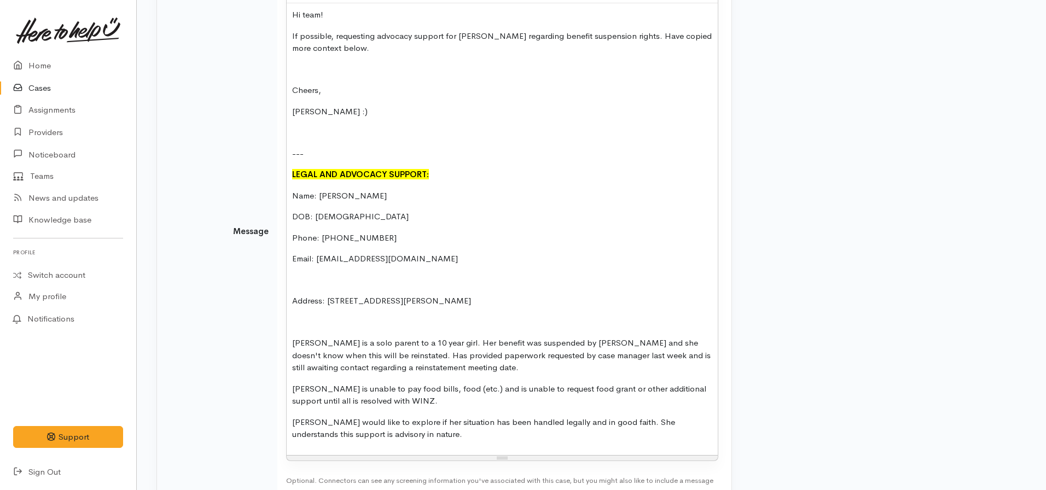
click at [300, 141] on div "Hi team! If possible, requesting advocacy support for [PERSON_NAME] regarding b…" at bounding box center [502, 229] width 431 height 452
click at [296, 137] on p at bounding box center [502, 132] width 420 height 13
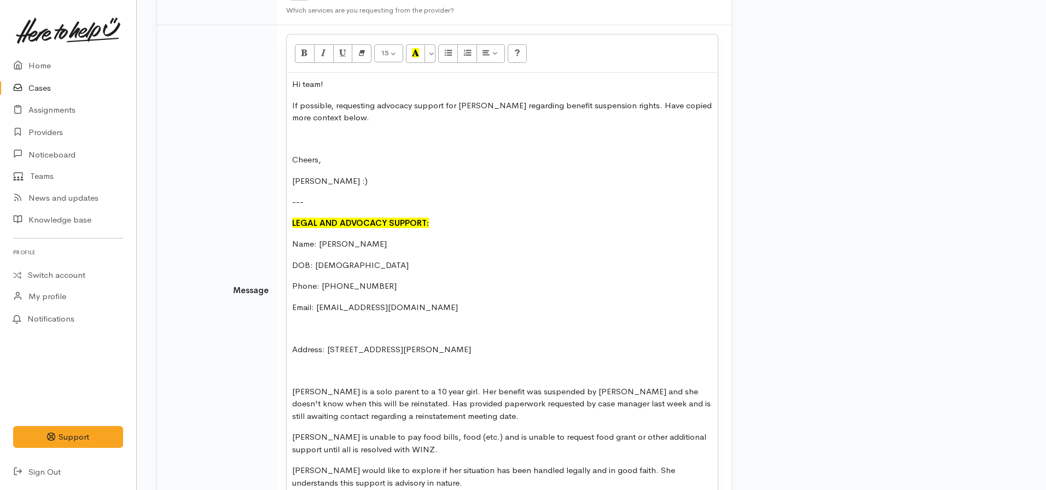
scroll to position [451, 0]
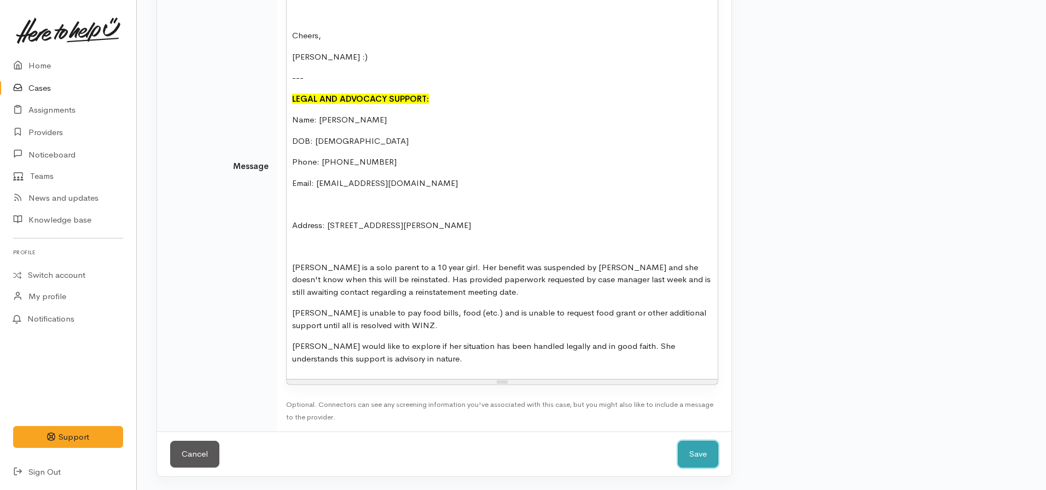
click at [694, 457] on button "Save" at bounding box center [698, 454] width 40 height 27
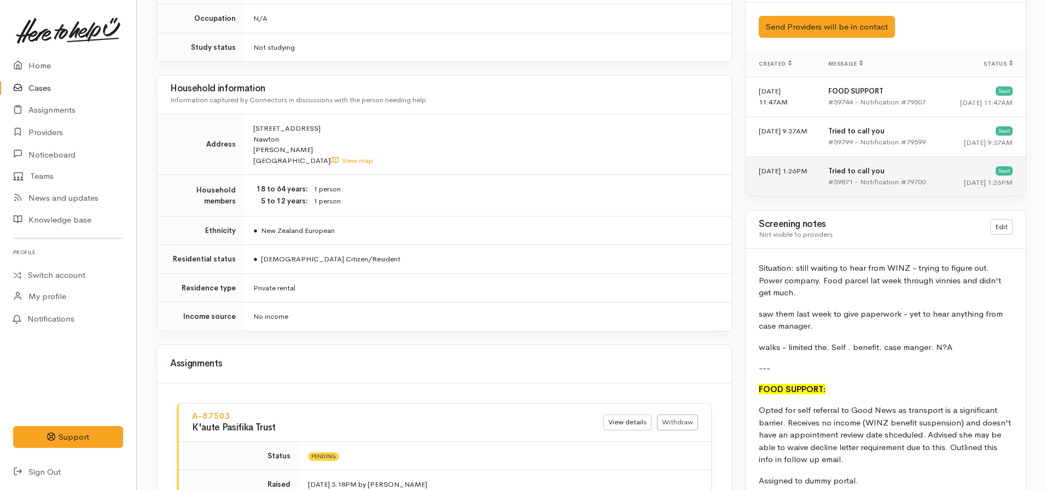
scroll to position [711, 0]
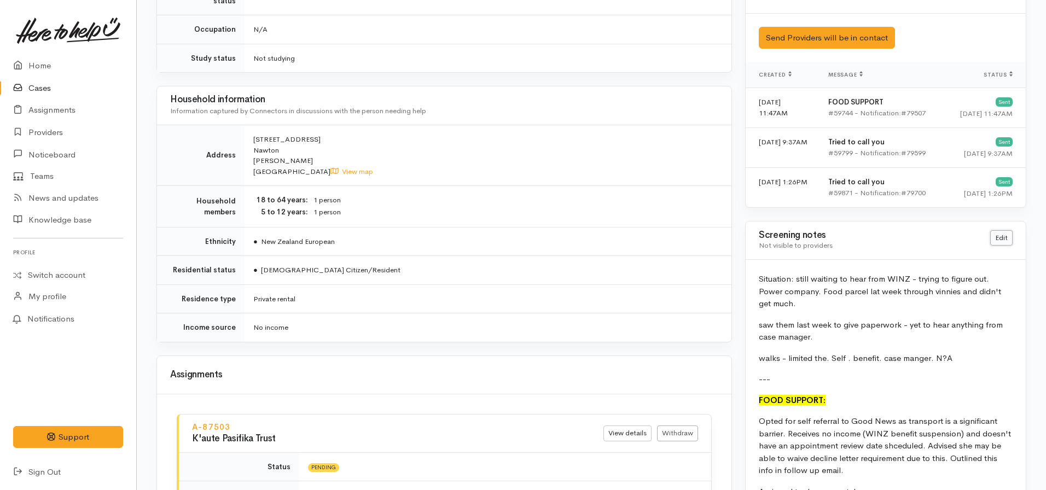
click at [1002, 241] on link "Edit" at bounding box center [1001, 238] width 22 height 16
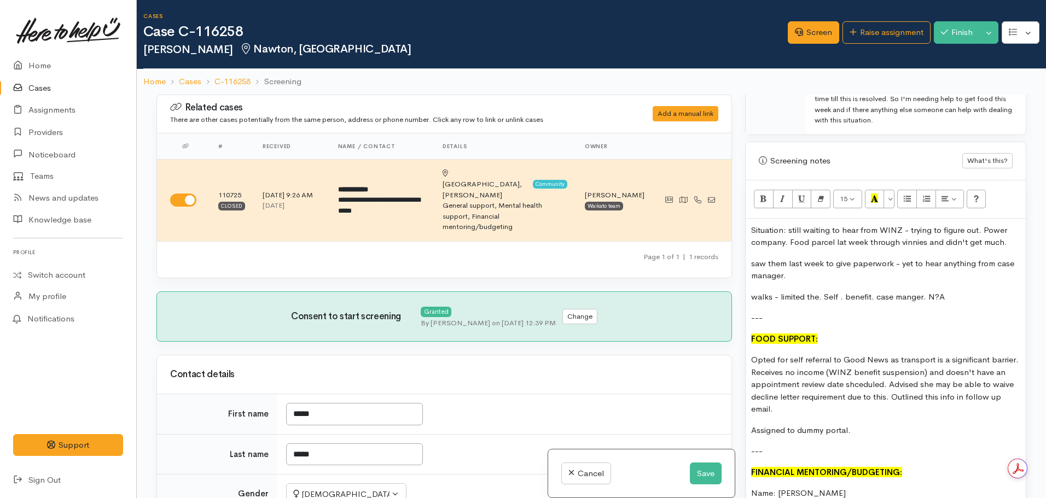
scroll to position [820, 0]
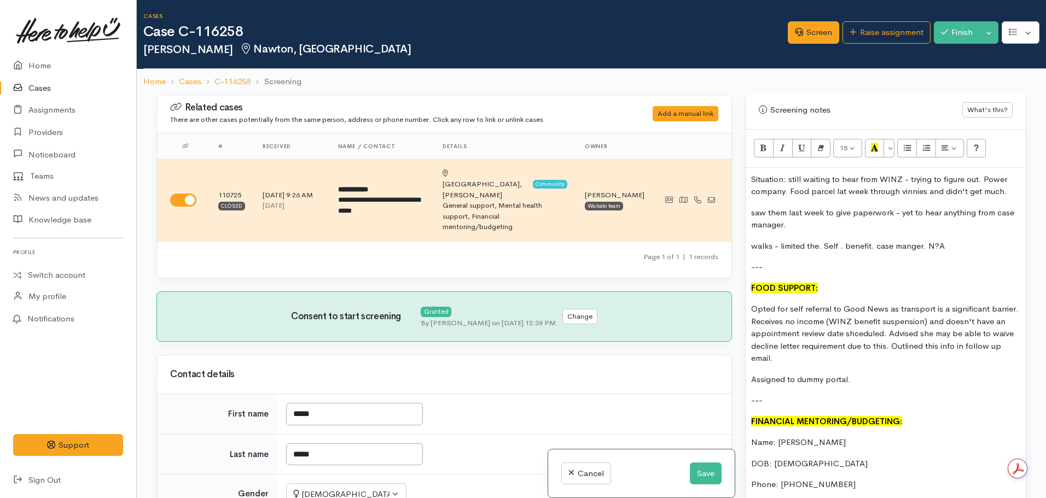
drag, startPoint x: 962, startPoint y: 245, endPoint x: 744, endPoint y: 172, distance: 230.2
click at [744, 173] on div "Warnings Add No warnings have been raised against this case Add Warning Title ●…" at bounding box center [885, 344] width 294 height 498
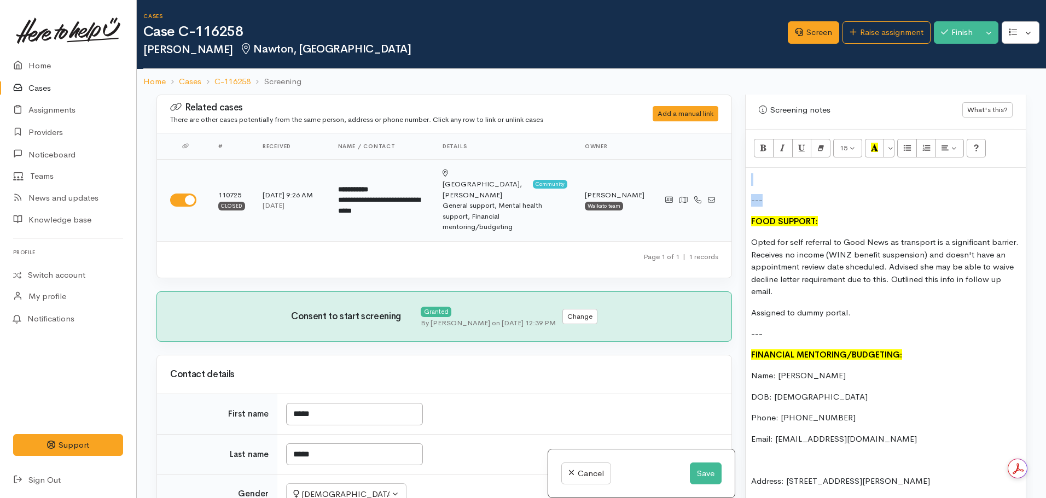
drag, startPoint x: 770, startPoint y: 196, endPoint x: 724, endPoint y: 178, distance: 48.9
click at [724, 178] on div "Related cases There are other cases potentially from the same person, address o…" at bounding box center [591, 344] width 883 height 498
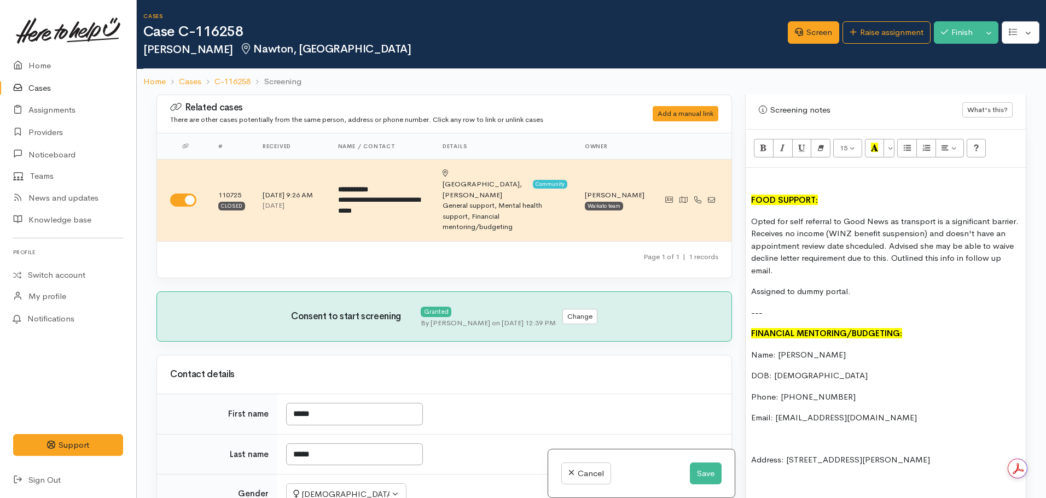
click at [751, 200] on font "FOOD SUPPORT:" at bounding box center [784, 200] width 67 height 10
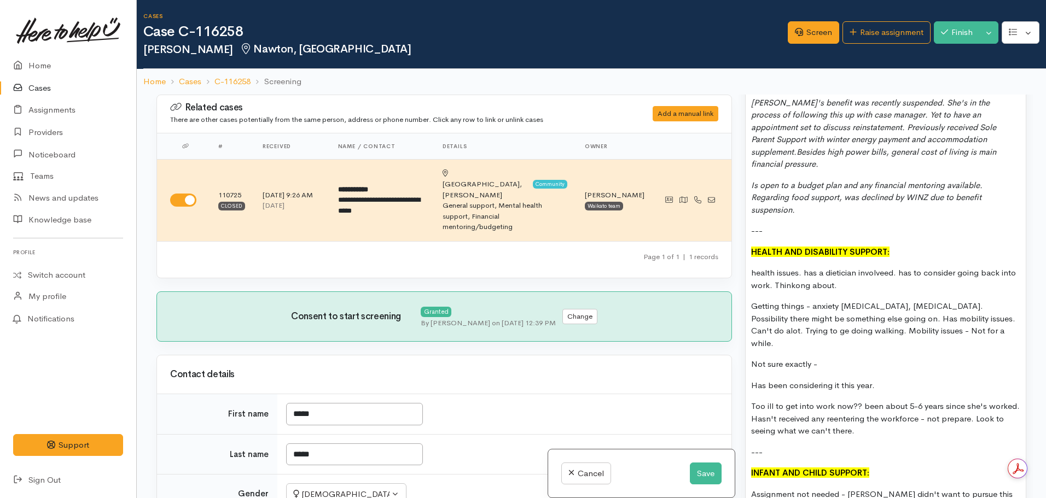
scroll to position [1258, 0]
click at [748, 259] on div "FOOD SUPPORT: Opted for self referral to Good News as transport is a significan…" at bounding box center [885, 303] width 280 height 1147
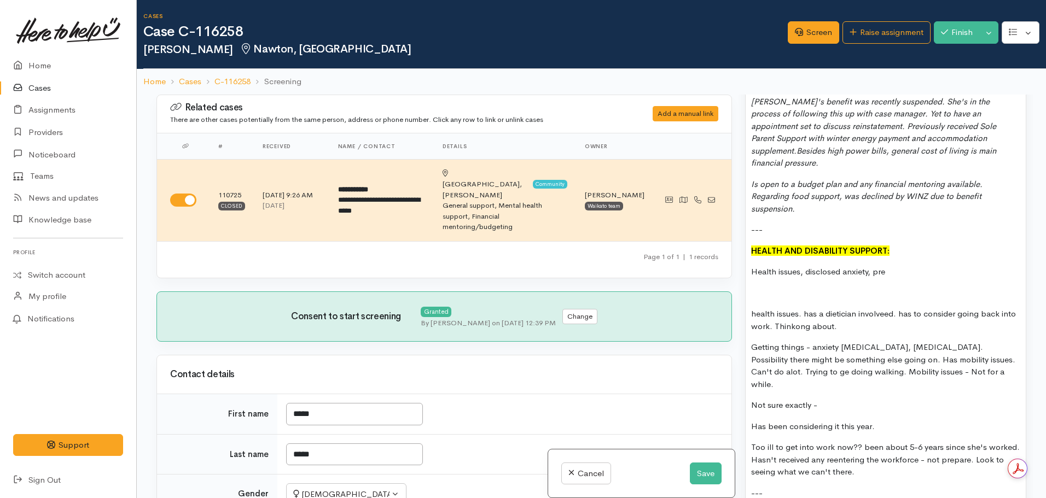
click at [802, 266] on p "Health issues, disclosed anxiety, pre" at bounding box center [885, 272] width 269 height 13
click at [891, 266] on p "Health issues; disclosed anxiety, pre" at bounding box center [885, 272] width 269 height 13
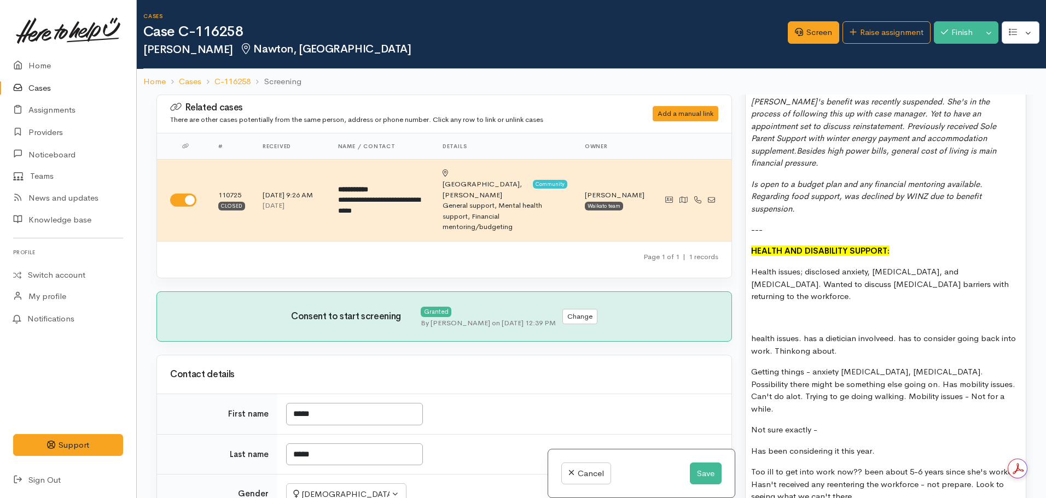
click at [959, 273] on p "Health issues; disclosed anxiety, depression, and IBS. Wanted to discuss IBS ba…" at bounding box center [885, 284] width 269 height 37
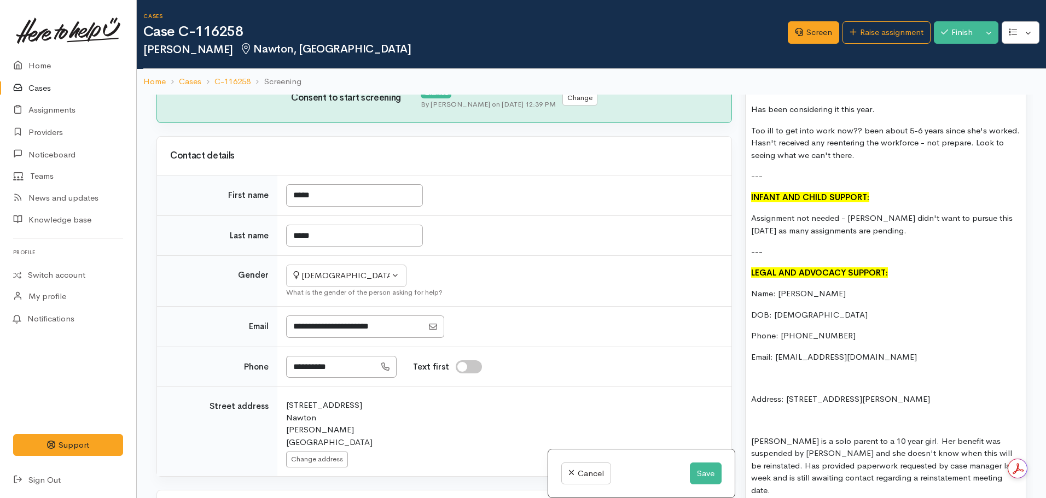
scroll to position [1317, 0]
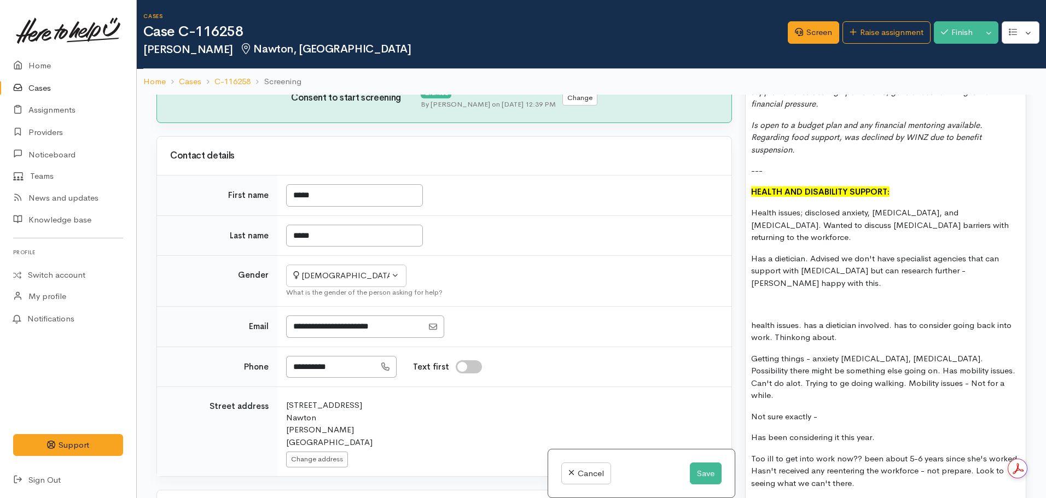
click at [760, 298] on p at bounding box center [885, 304] width 269 height 13
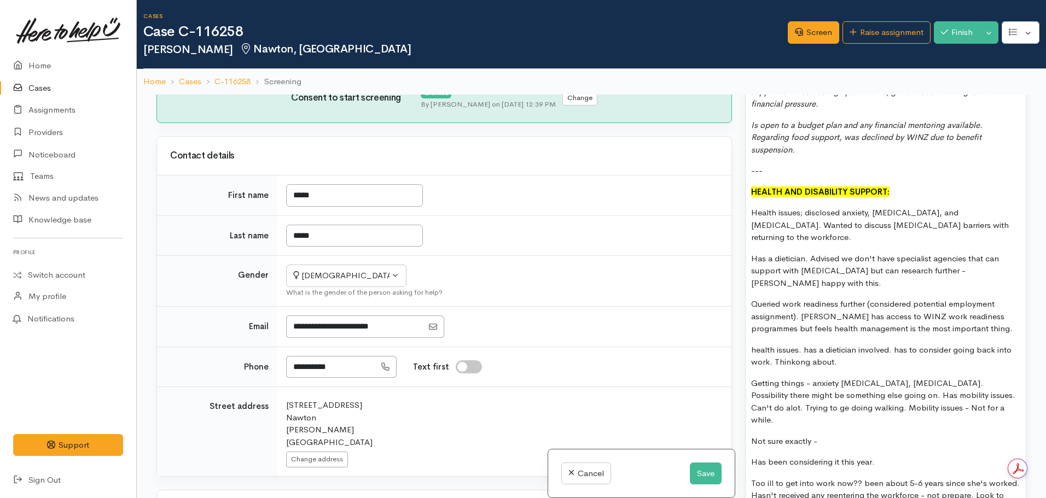
click at [952, 298] on p "Queried work readiness further (considered potential employment assignment). An…" at bounding box center [885, 316] width 269 height 37
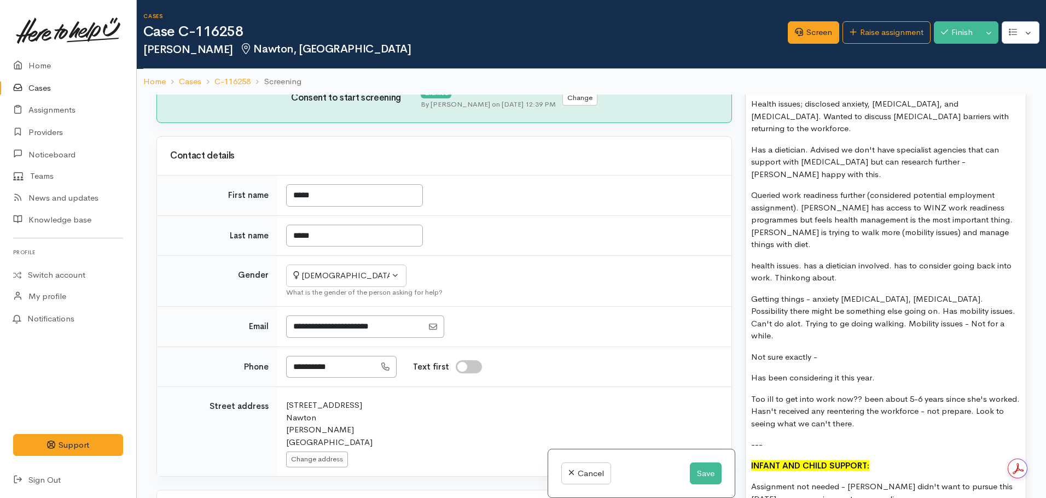
scroll to position [1426, 0]
drag, startPoint x: 867, startPoint y: 366, endPoint x: 755, endPoint y: 218, distance: 186.3
click at [755, 218] on div "FOOD SUPPORT: Opted for self referral to Good News as transport is a significan…" at bounding box center [885, 216] width 280 height 1309
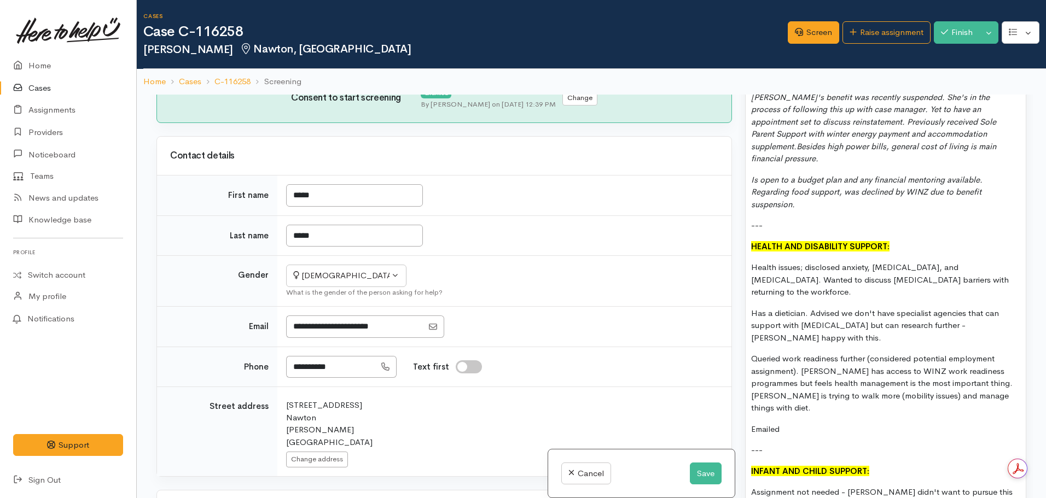
scroll to position [1263, 0]
click at [812, 423] on p "Emailed" at bounding box center [885, 429] width 269 height 13
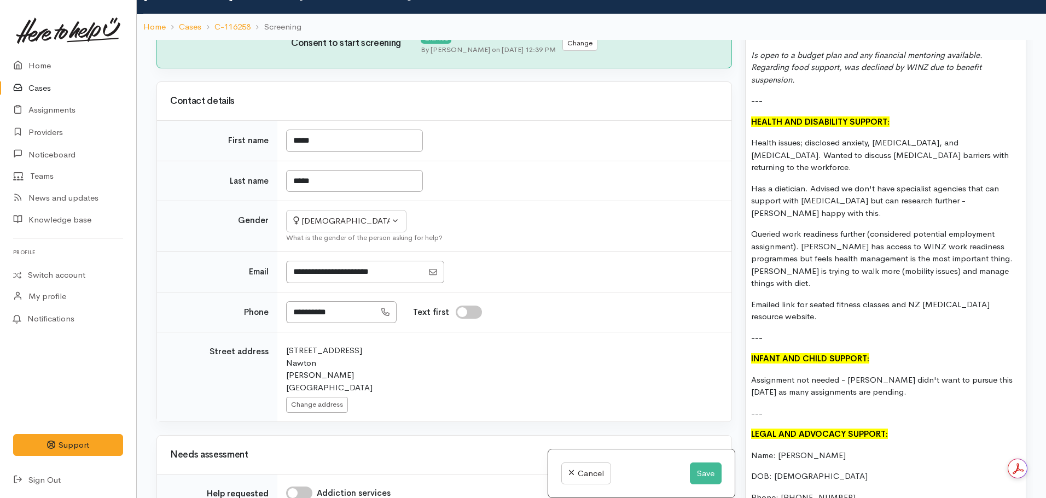
scroll to position [1318, 0]
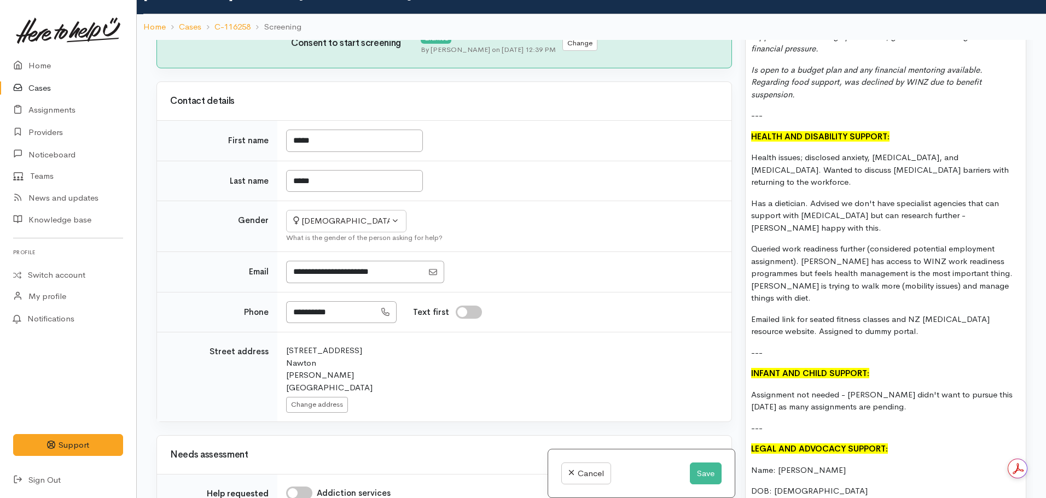
click at [717, 478] on div "Cancel Save" at bounding box center [641, 474] width 187 height 49
click at [709, 480] on button "Save" at bounding box center [706, 474] width 32 height 22
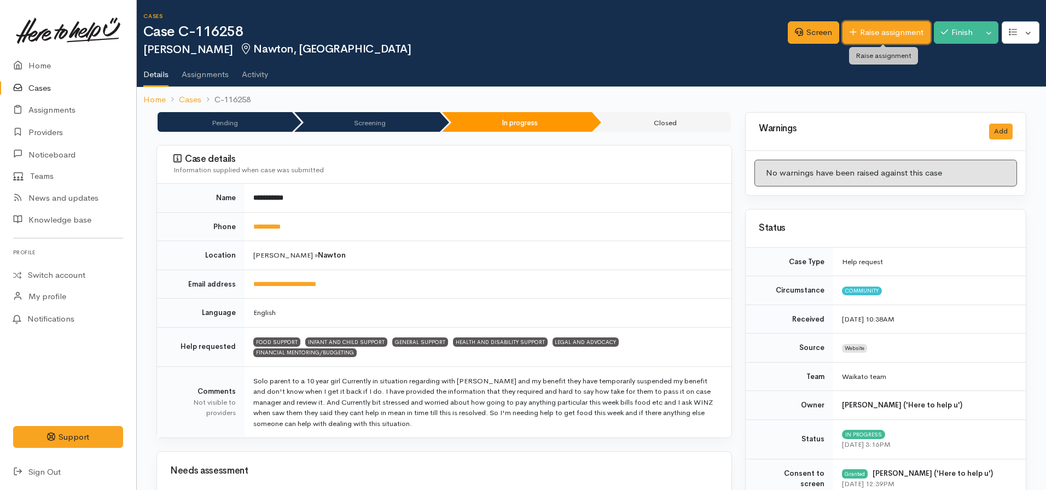
click at [861, 30] on link "Raise assignment" at bounding box center [886, 32] width 88 height 22
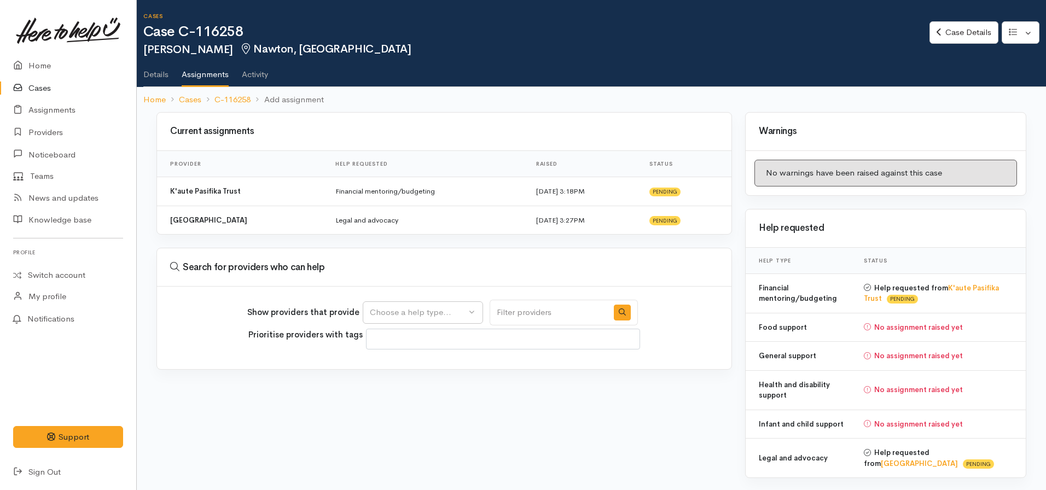
select select
click at [397, 326] on div "Show providers that provide Food support Infant and child support General suppo…" at bounding box center [444, 328] width 574 height 83
click at [398, 319] on button "Choose a help type..." at bounding box center [423, 312] width 120 height 22
click at [441, 420] on span "Health and disability support" at bounding box center [430, 415] width 108 height 13
select select "26"
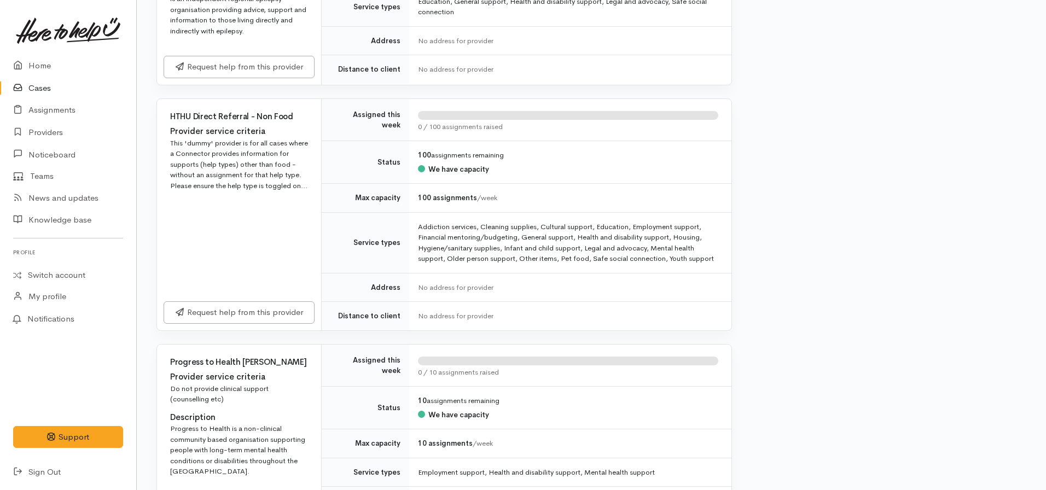
scroll to position [547, 0]
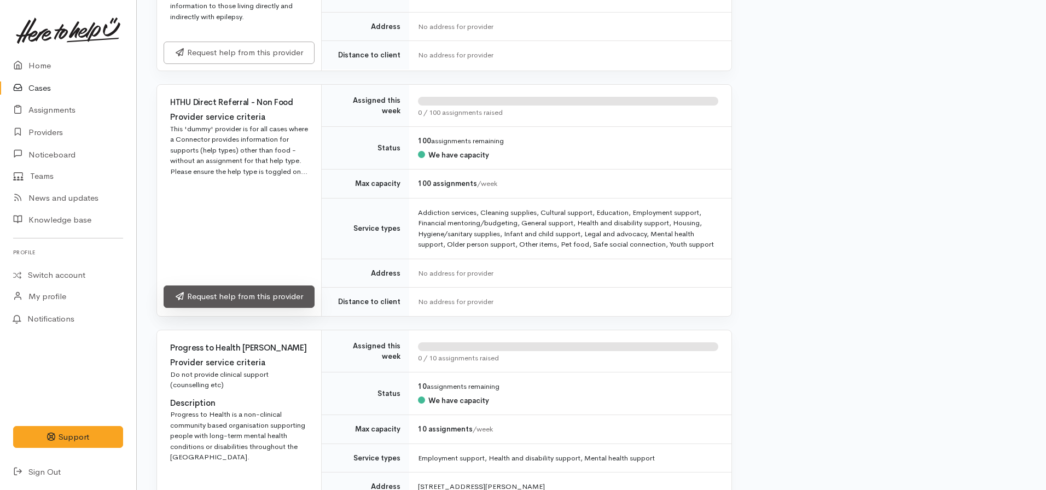
click at [238, 302] on link "Request help from this provider" at bounding box center [239, 297] width 151 height 22
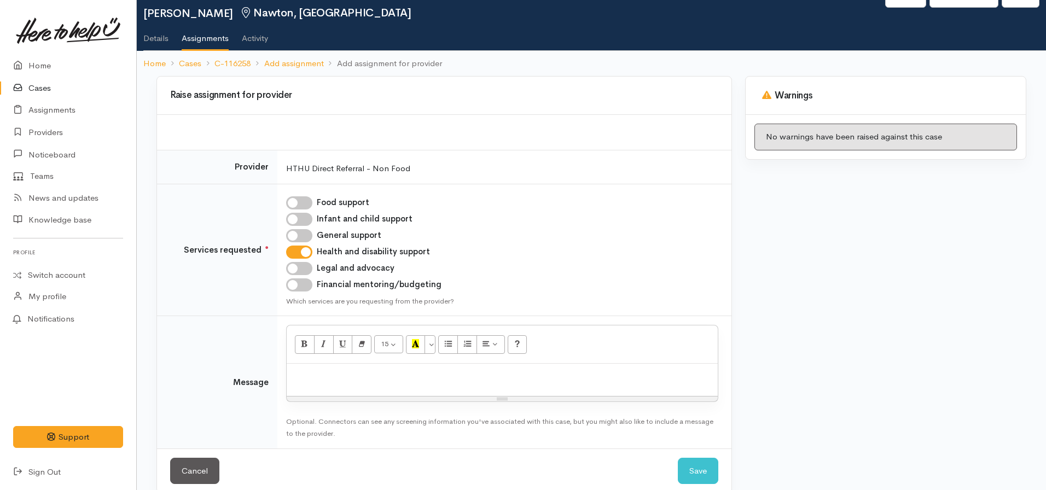
scroll to position [53, 0]
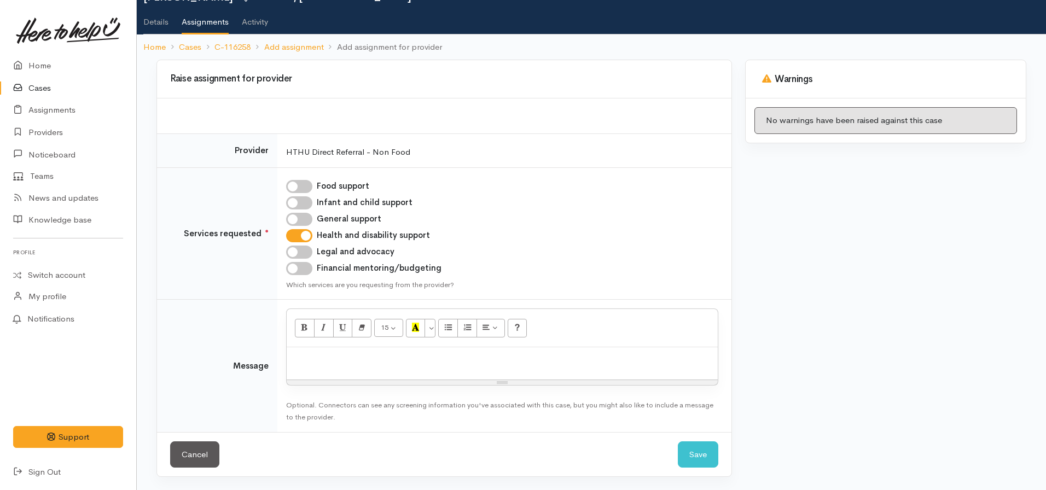
click at [364, 355] on p at bounding box center [502, 359] width 420 height 13
click button "Save" at bounding box center [698, 454] width 40 height 27
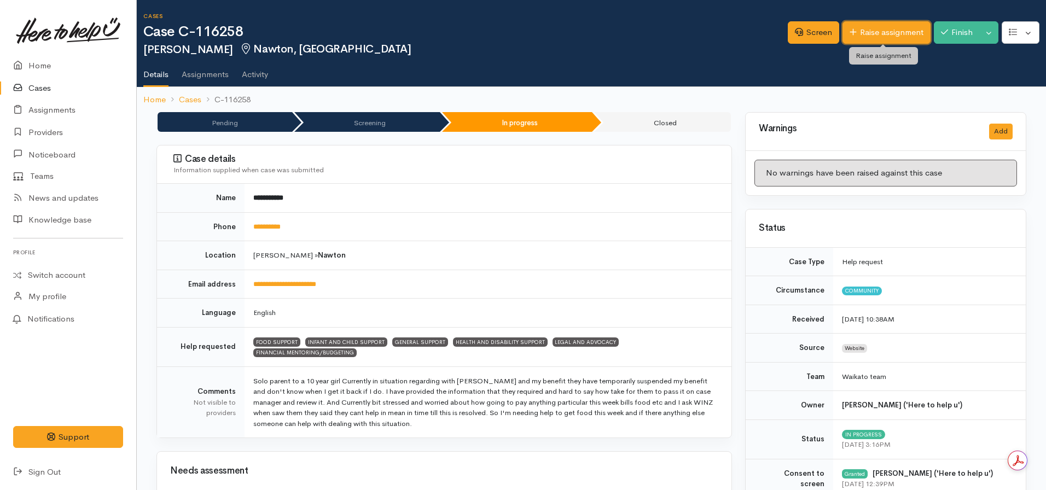
click at [882, 32] on link "Raise assignment" at bounding box center [886, 32] width 88 height 22
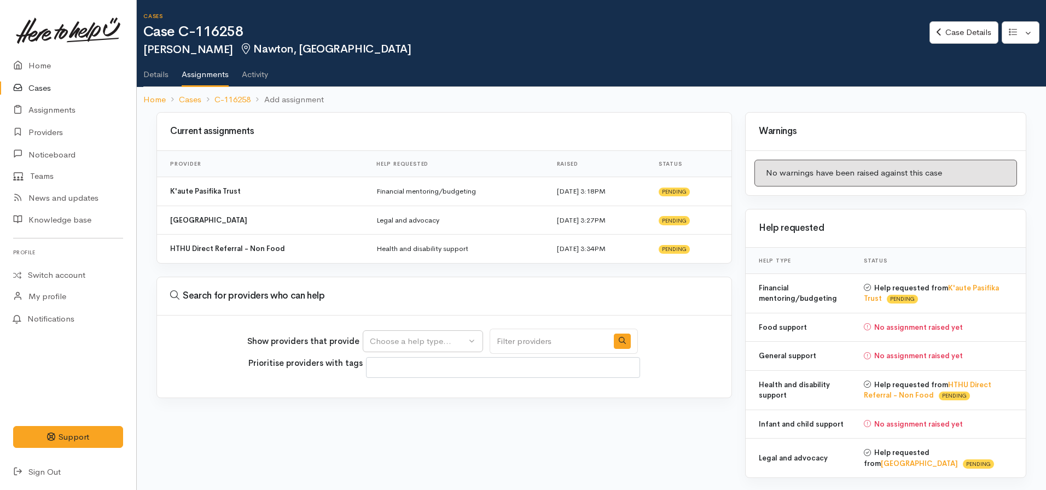
select select
click at [447, 347] on div "Choose a help type..." at bounding box center [418, 341] width 96 height 13
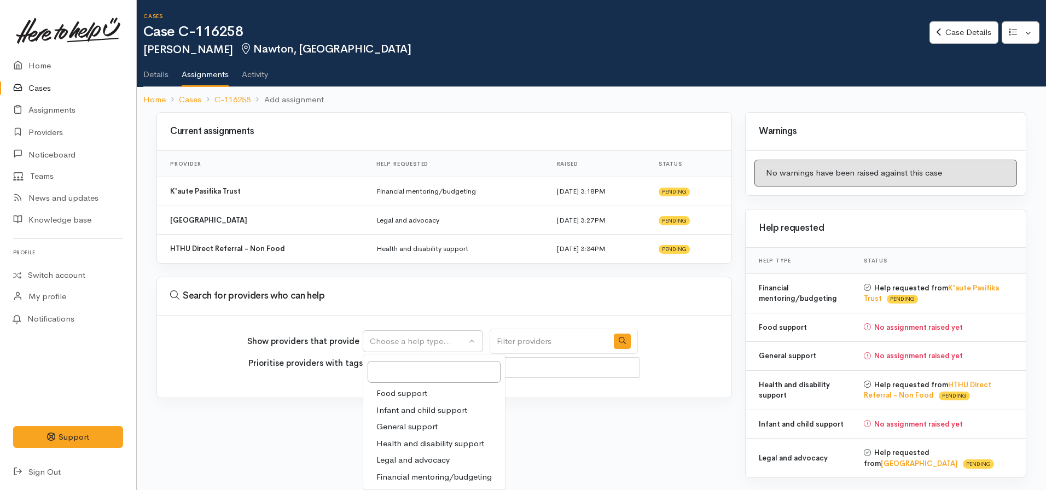
click at [416, 394] on span "Food support" at bounding box center [401, 393] width 51 height 13
select select "3"
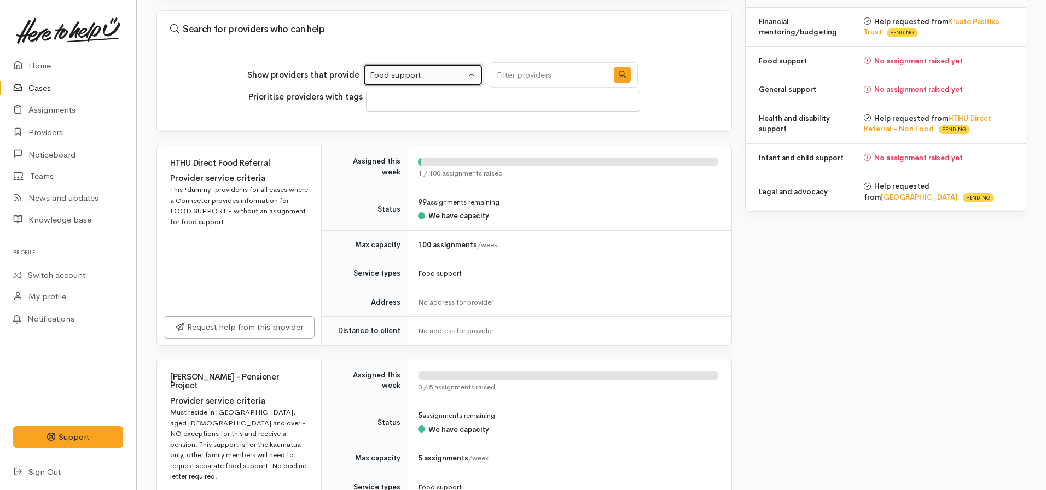
scroll to position [273, 0]
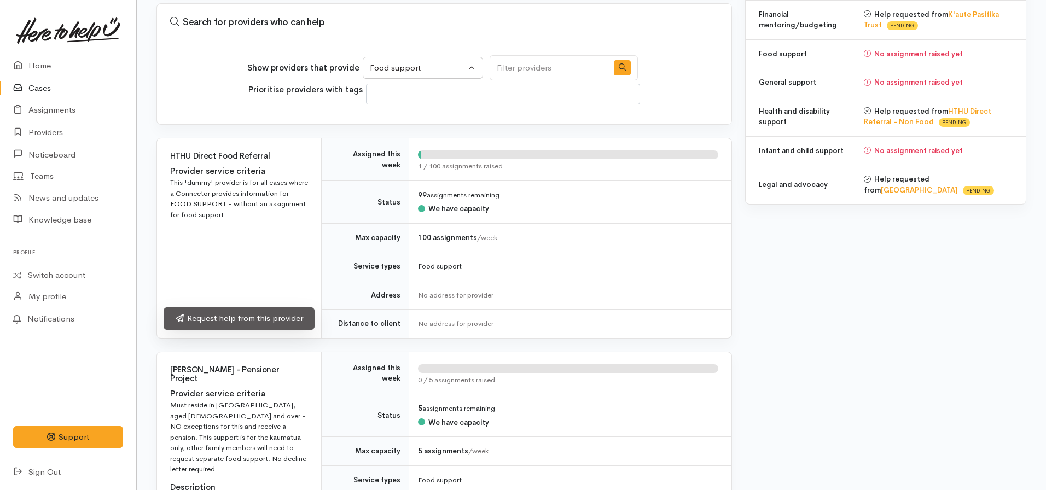
click at [254, 325] on link "Request help from this provider" at bounding box center [239, 318] width 151 height 22
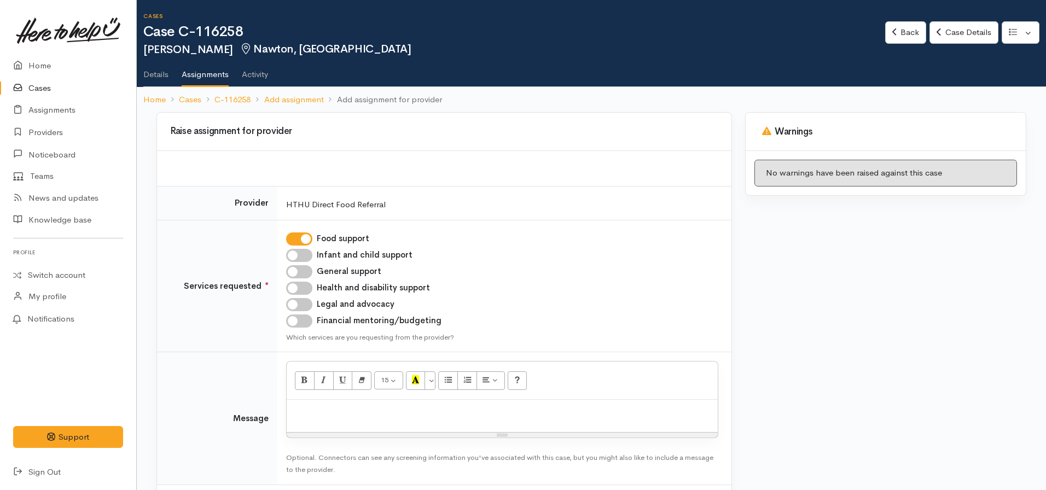
click at [304, 412] on p at bounding box center [502, 411] width 420 height 13
click at [543, 413] on p "Shared info for Good News (local) food parcel self referral." at bounding box center [502, 411] width 420 height 13
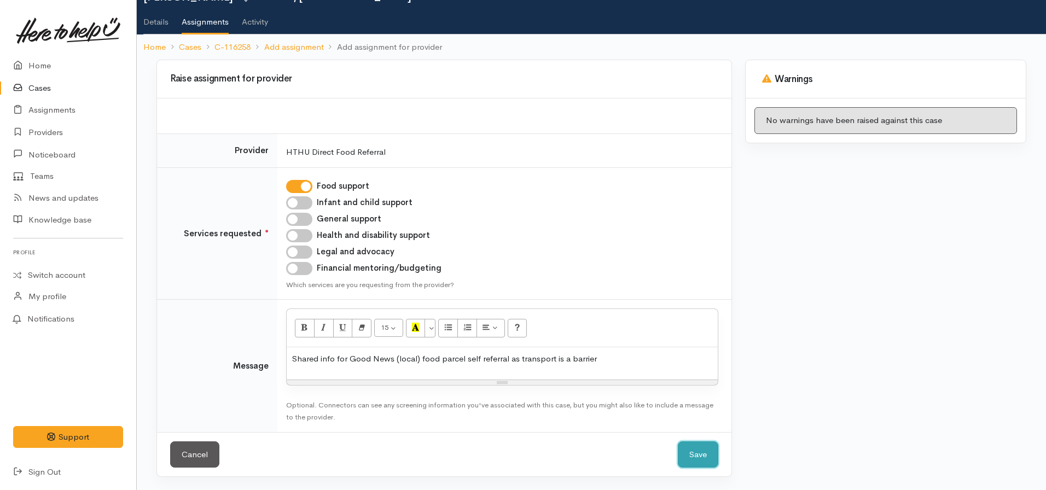
click button "Save" at bounding box center [698, 454] width 40 height 27
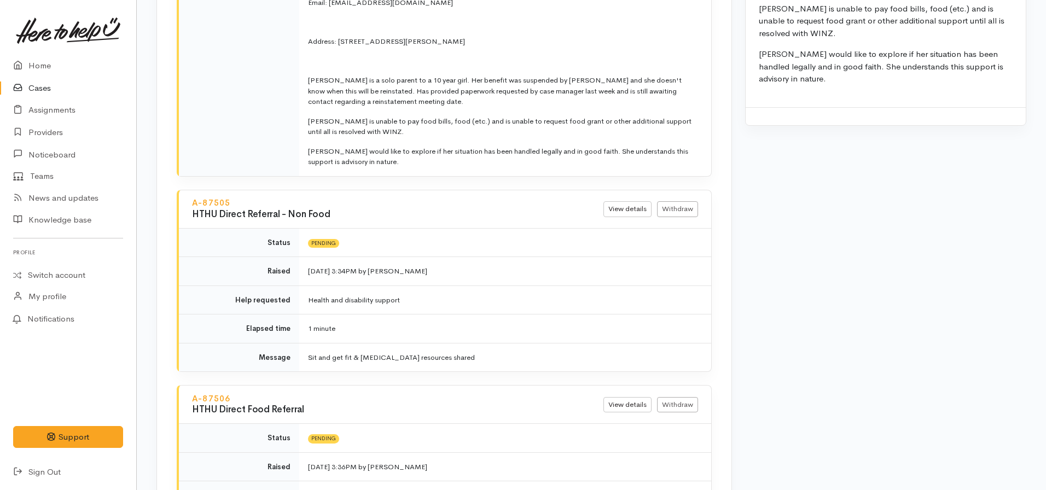
scroll to position [2188, 0]
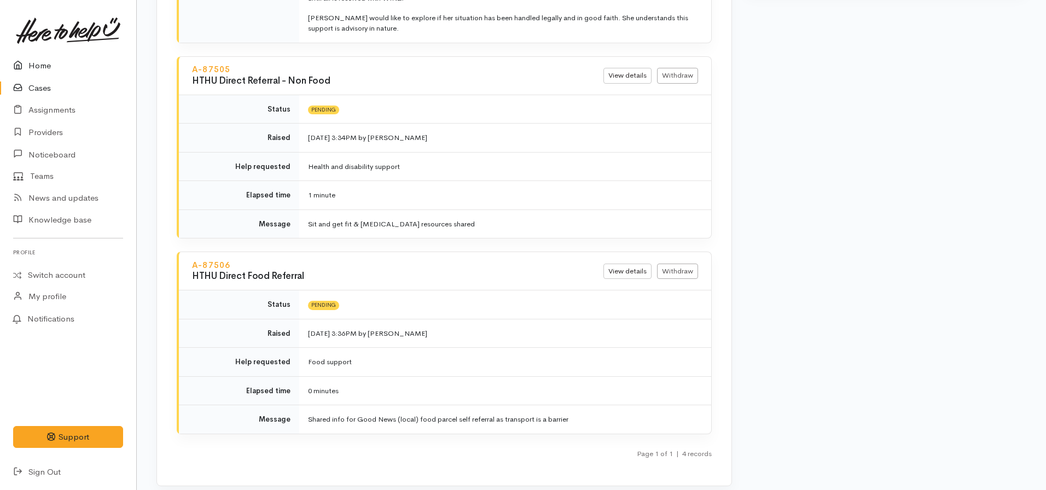
click at [33, 61] on link "Home" at bounding box center [68, 66] width 136 height 22
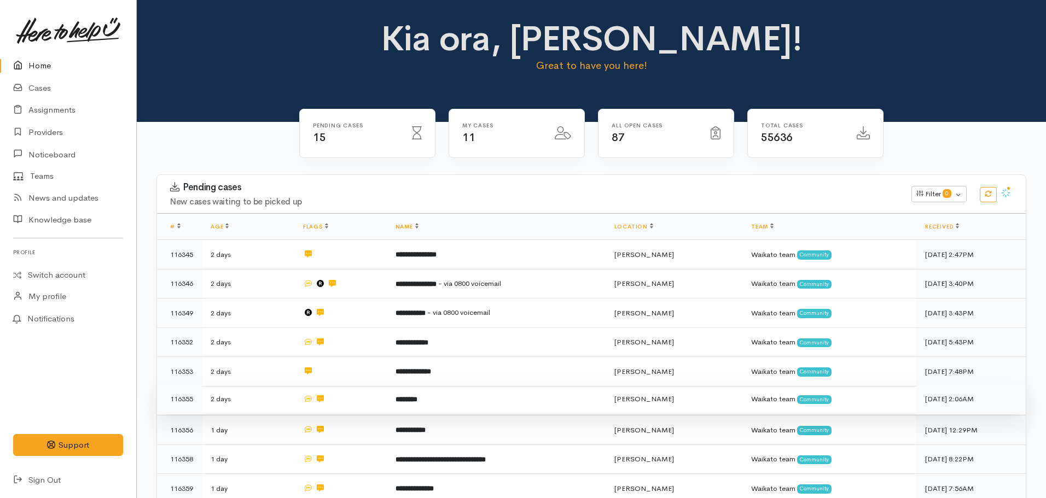
scroll to position [254, 0]
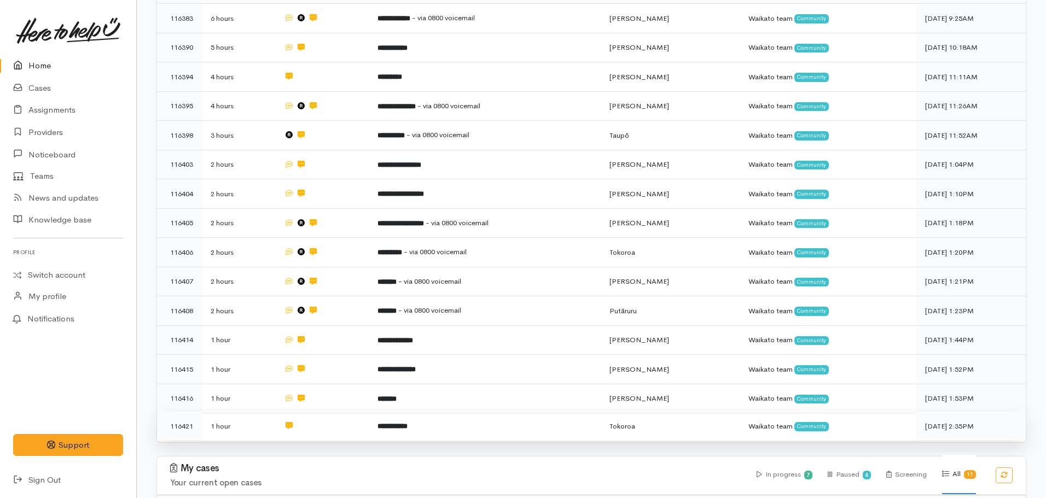
scroll to position [300, 0]
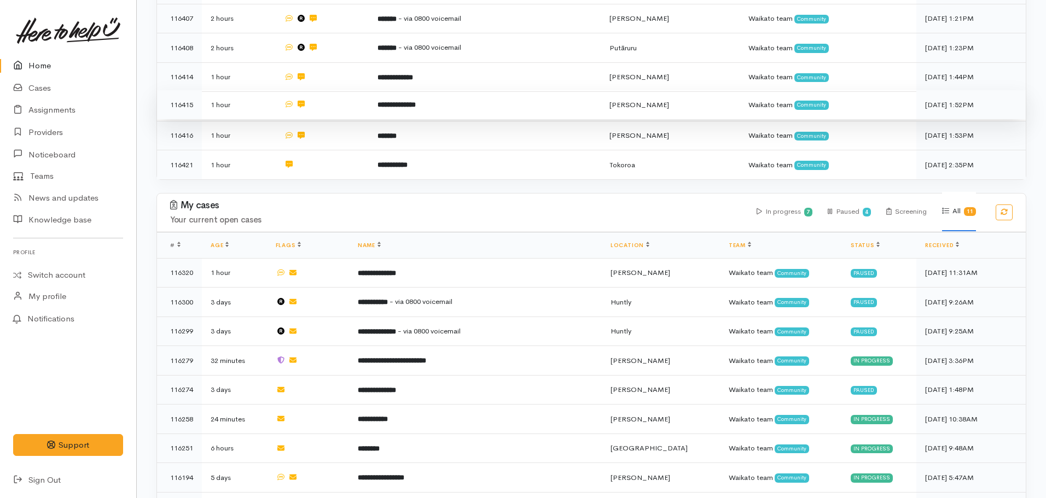
scroll to position [430, 0]
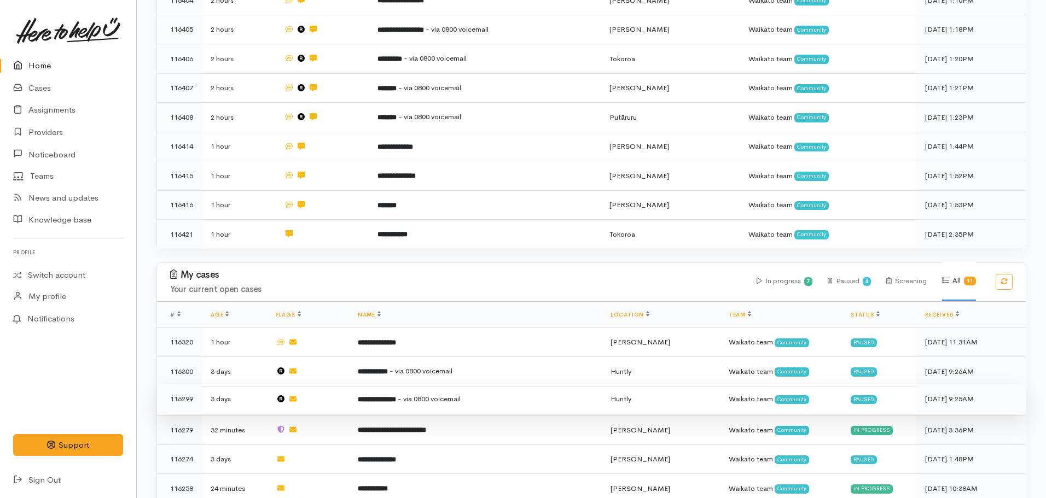
click at [396, 396] on b "**********" at bounding box center [377, 399] width 38 height 7
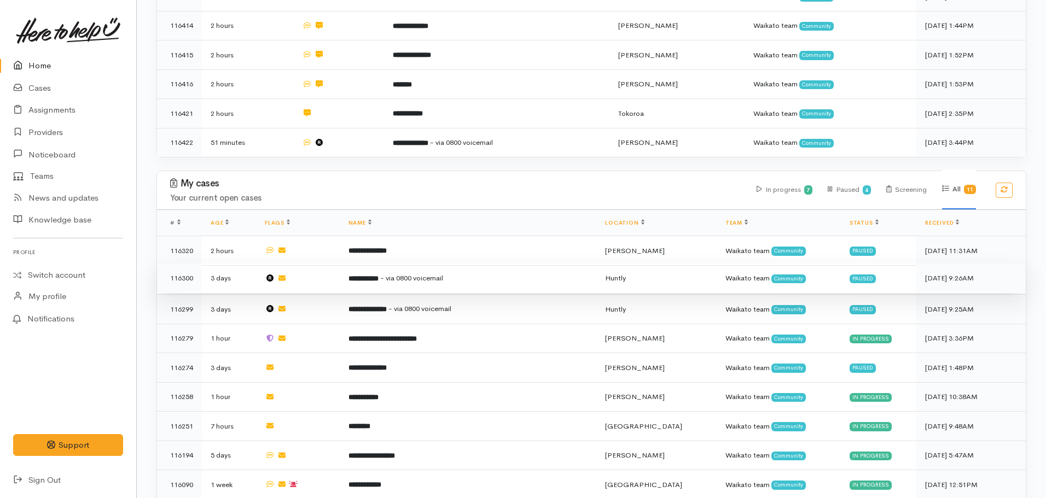
scroll to position [580, 0]
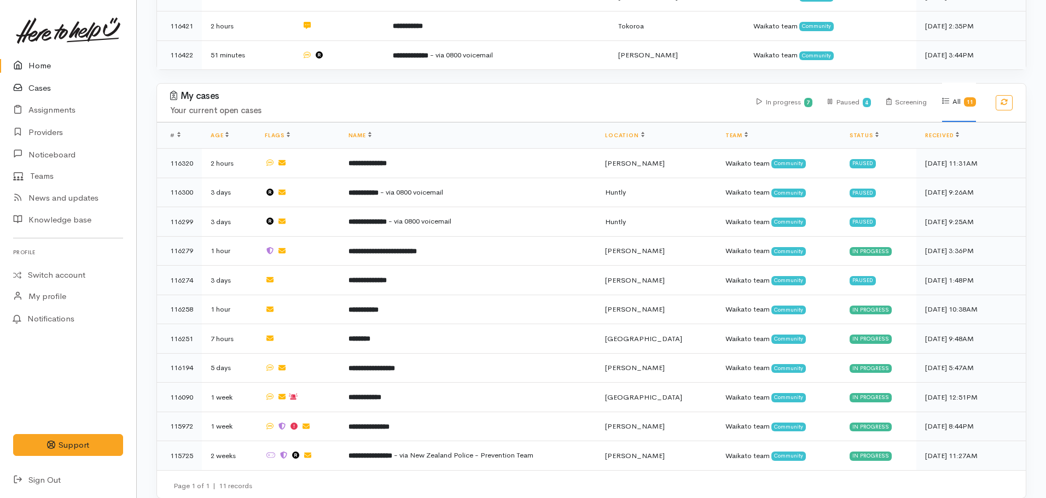
click at [34, 96] on link "Cases" at bounding box center [68, 88] width 136 height 22
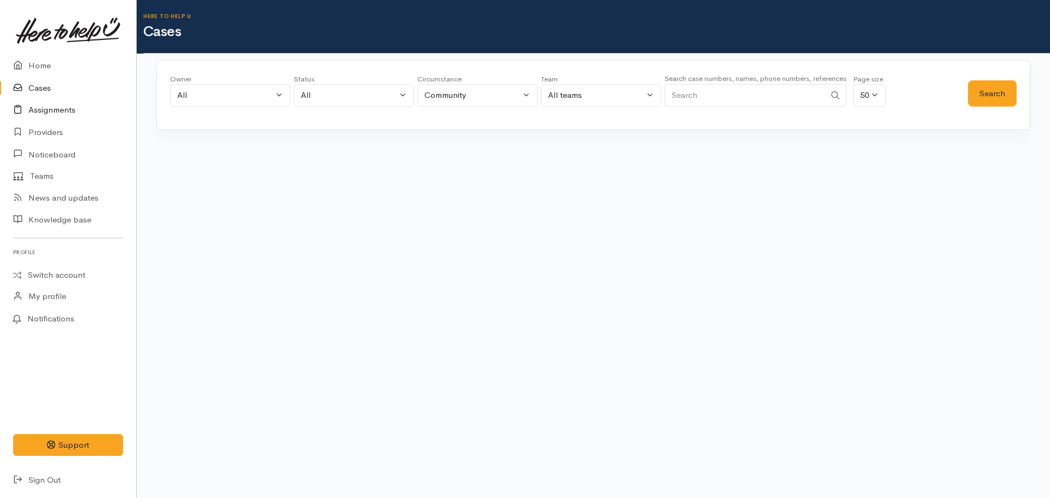
click at [66, 116] on link "Assignments" at bounding box center [68, 110] width 136 height 22
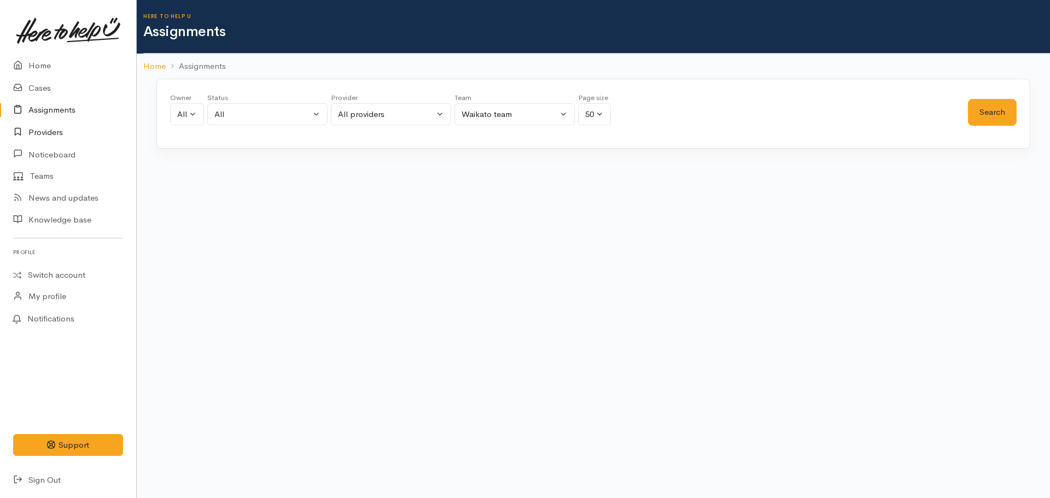
click at [40, 136] on link "Providers" at bounding box center [68, 132] width 136 height 22
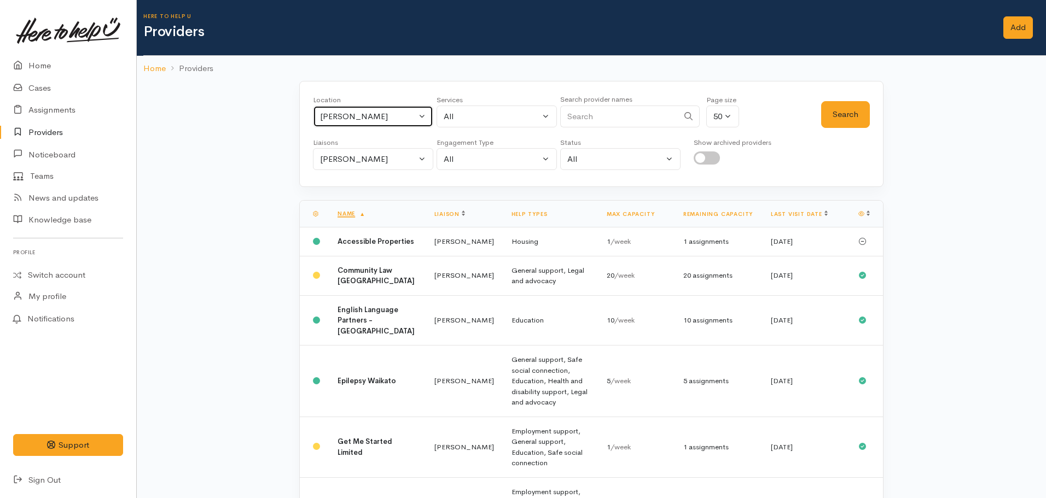
click at [332, 119] on div "Hamilton" at bounding box center [368, 116] width 96 height 13
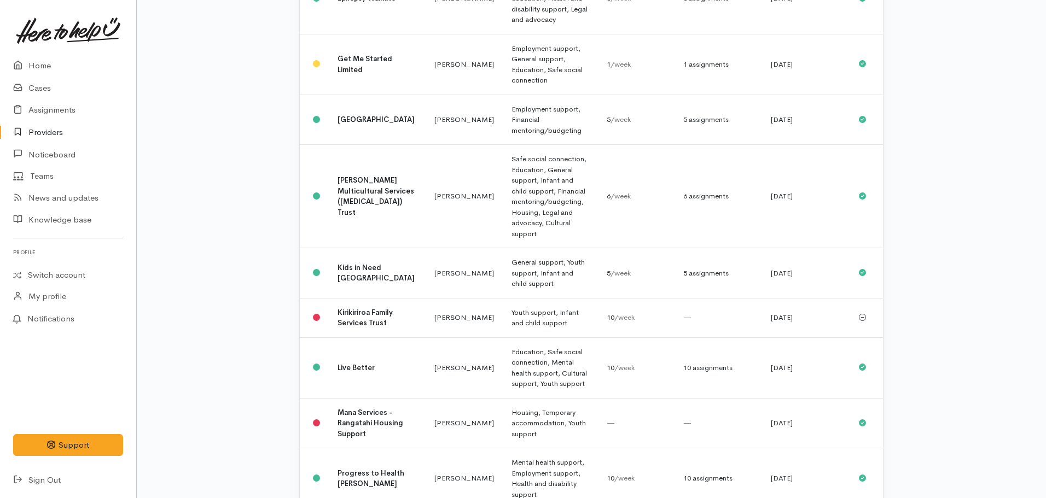
scroll to position [733, 0]
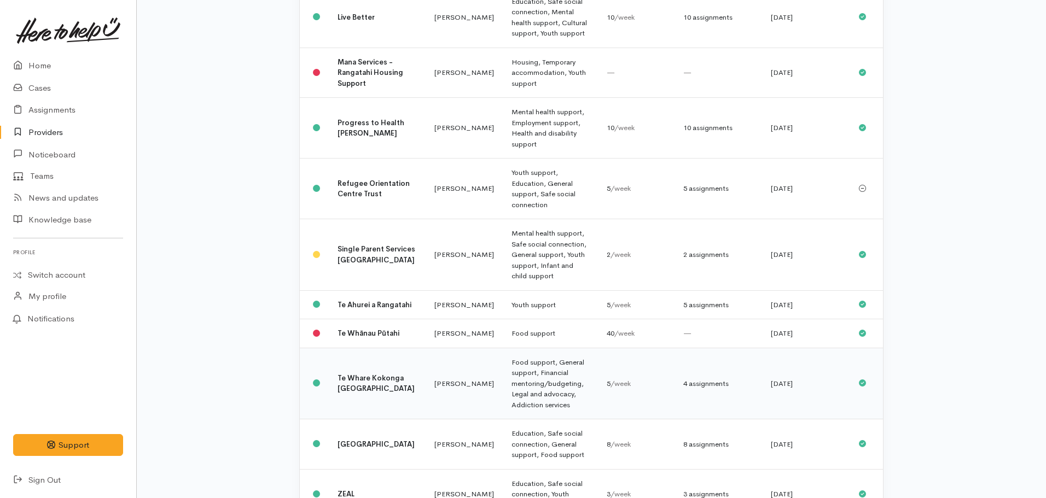
click at [349, 374] on b "Te Whare Kokonga [GEOGRAPHIC_DATA]" at bounding box center [375, 384] width 77 height 20
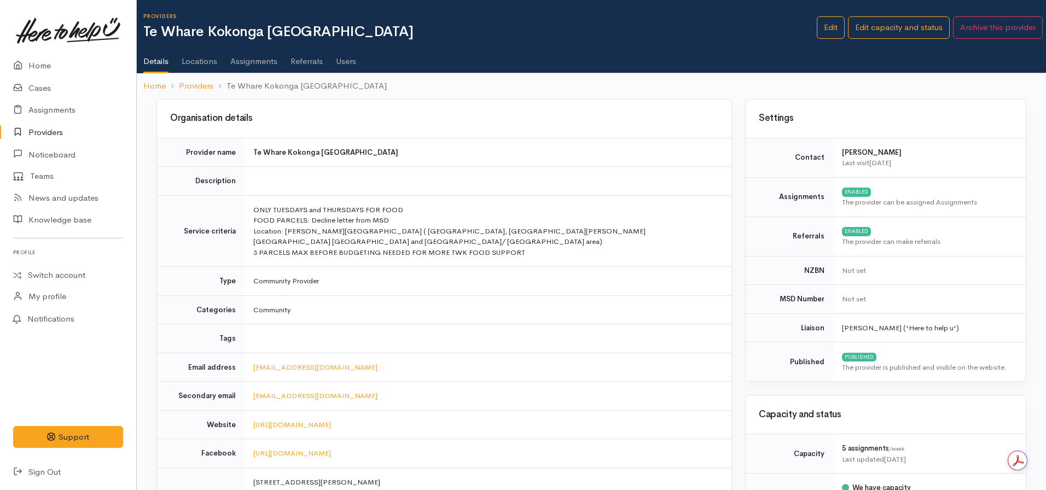
click at [270, 61] on link "Assignments" at bounding box center [253, 57] width 47 height 31
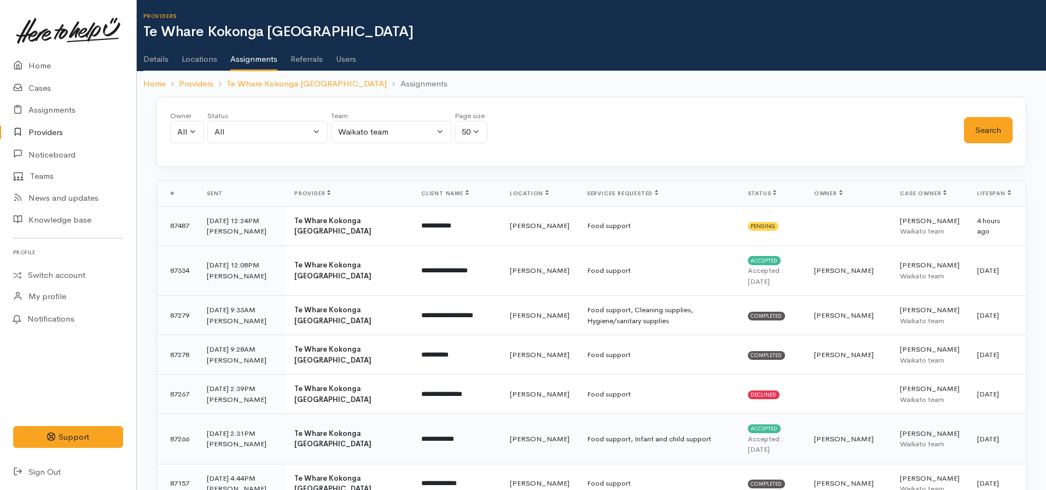
click at [698, 436] on td "Food support, Infant and child support" at bounding box center [658, 439] width 161 height 50
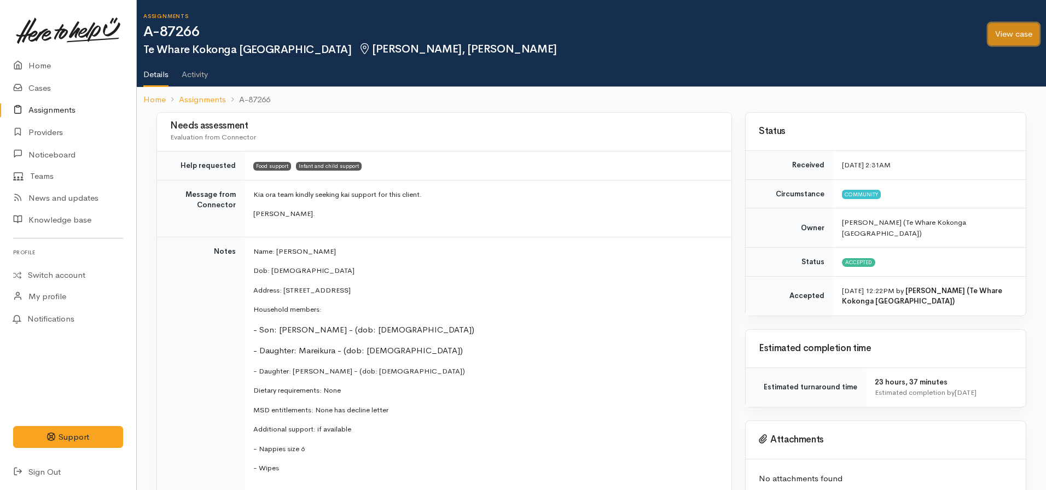
click at [1003, 33] on link "View case" at bounding box center [1013, 34] width 51 height 22
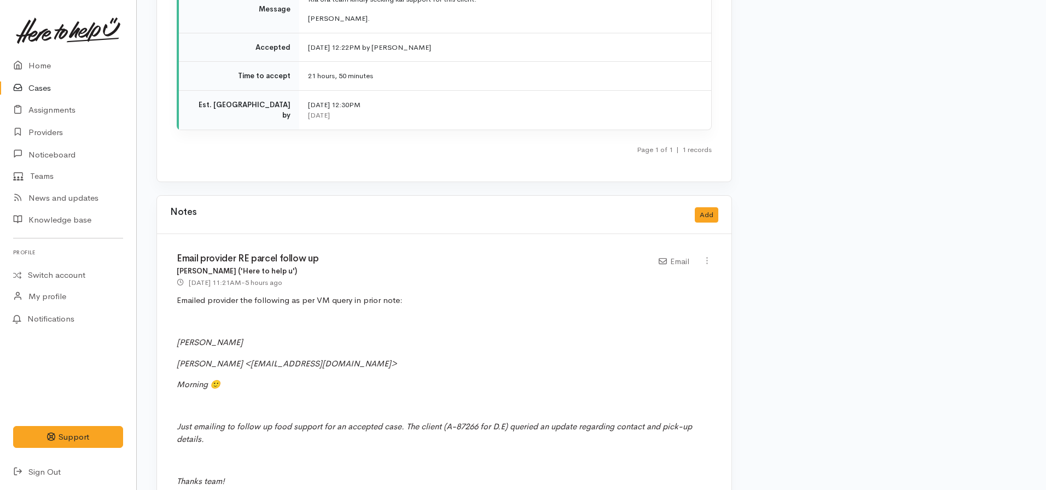
scroll to position [1641, 0]
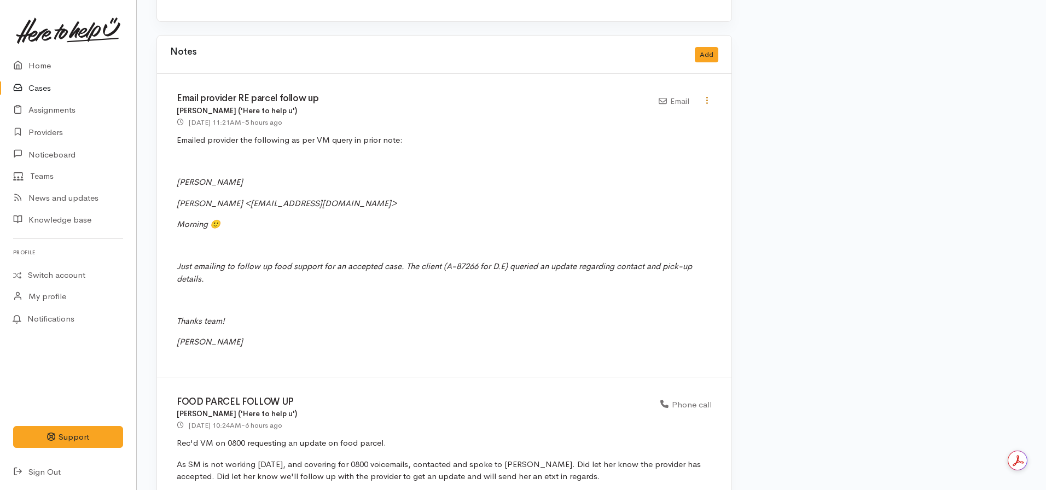
click at [710, 96] on icon at bounding box center [706, 100] width 9 height 9
click at [660, 113] on link "Edit" at bounding box center [668, 121] width 86 height 17
select select "2"
type input "Email provider RE parcel follow up"
select select "2"
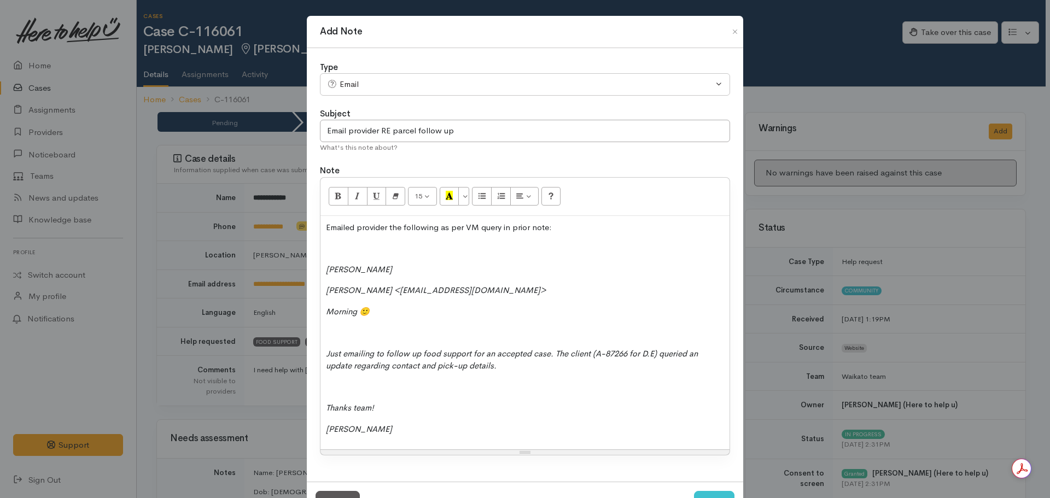
click at [372, 433] on p "Nicole" at bounding box center [525, 429] width 398 height 13
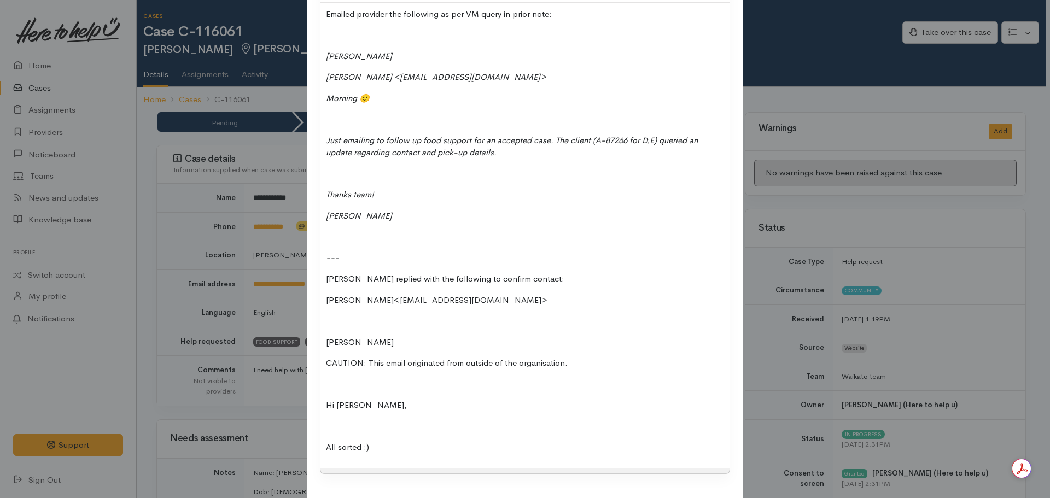
scroll to position [276, 0]
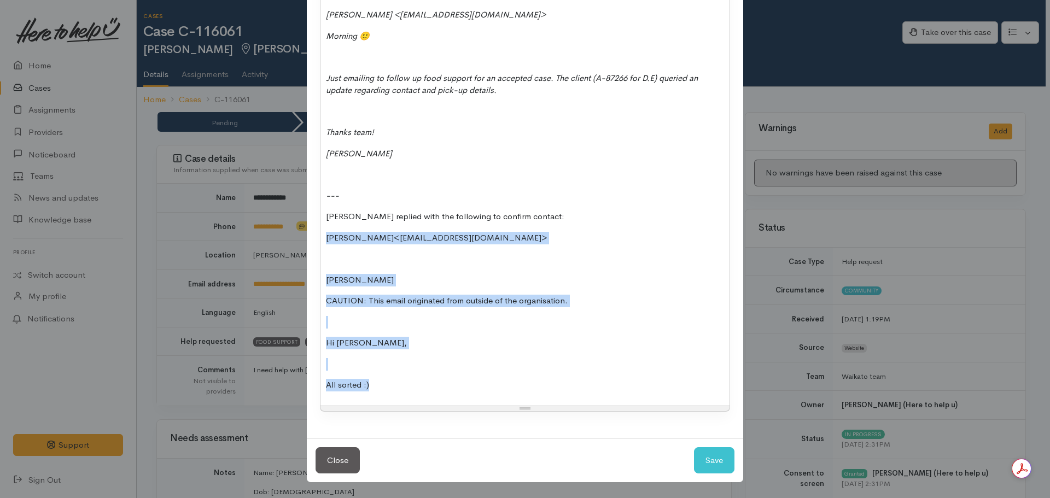
drag, startPoint x: 370, startPoint y: 383, endPoint x: 287, endPoint y: 230, distance: 174.7
click at [287, 230] on div "Add Note Type Correspondence Discussion Email Note Phone call SMS text message …" at bounding box center [525, 249] width 1050 height 498
click at [375, 382] on p "All sorted :)" at bounding box center [525, 385] width 398 height 13
click at [373, 389] on p "All sorted :)" at bounding box center [525, 385] width 398 height 13
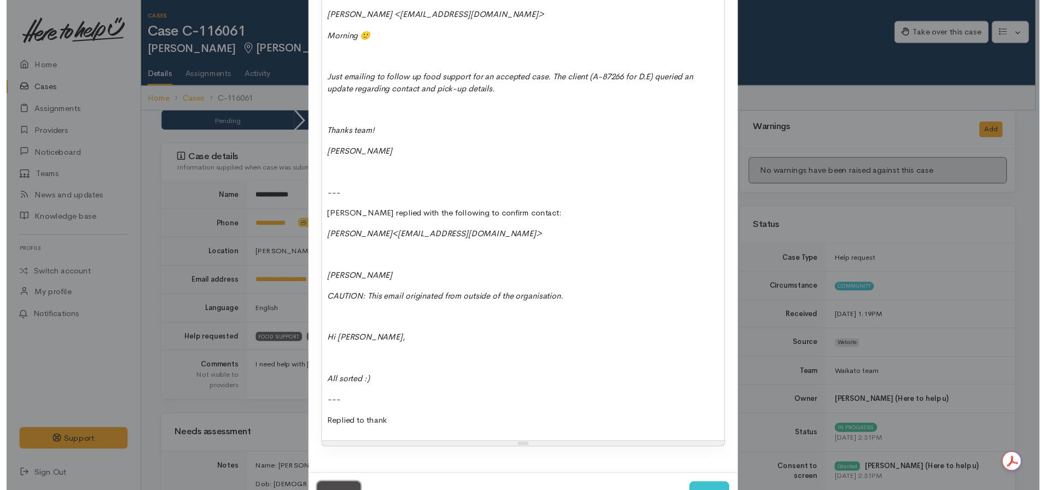
scroll to position [293, 0]
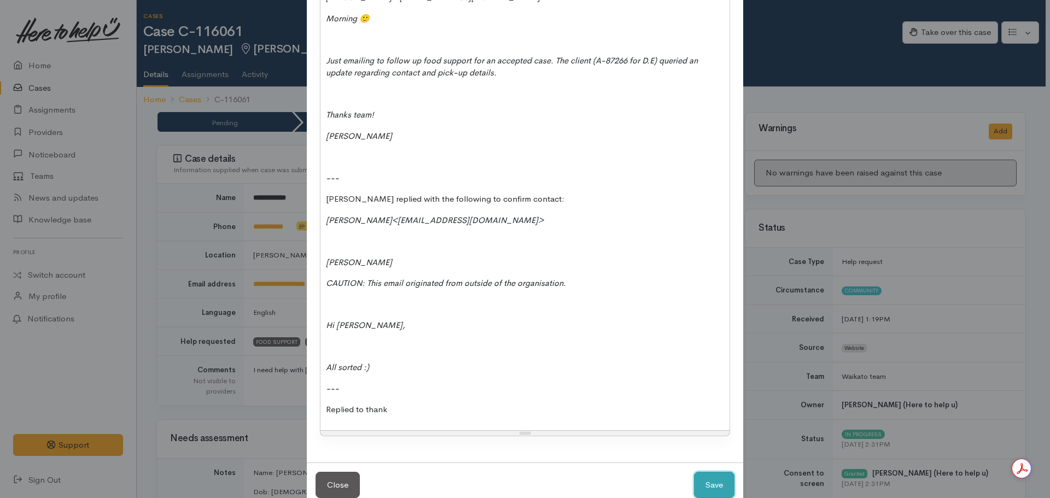
click at [694, 472] on button "Save" at bounding box center [714, 485] width 40 height 27
select select "1"
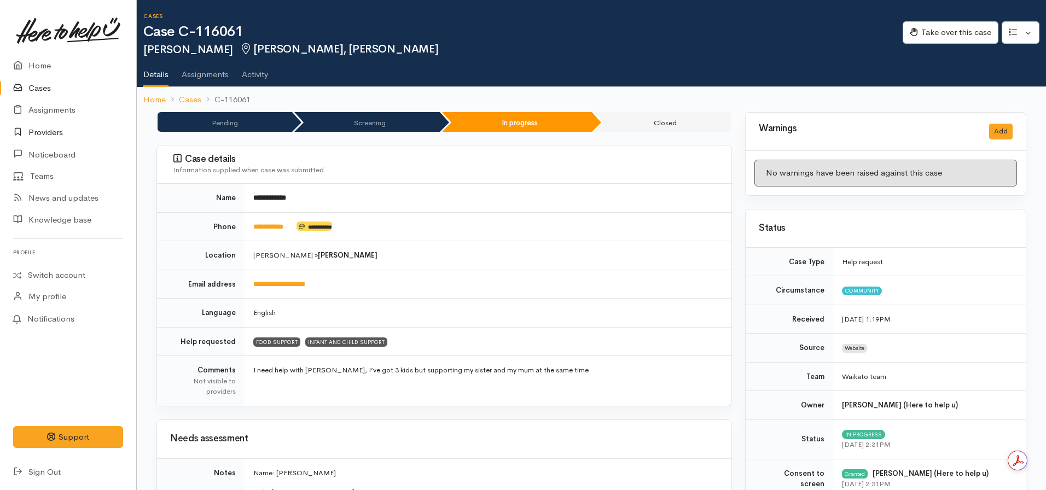
click at [53, 134] on link "Providers" at bounding box center [68, 132] width 136 height 22
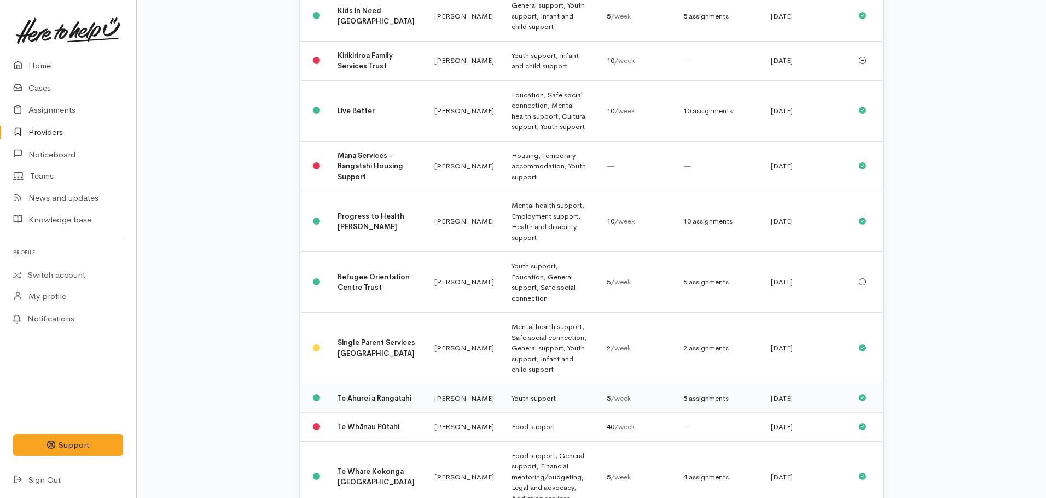
scroll to position [602, 0]
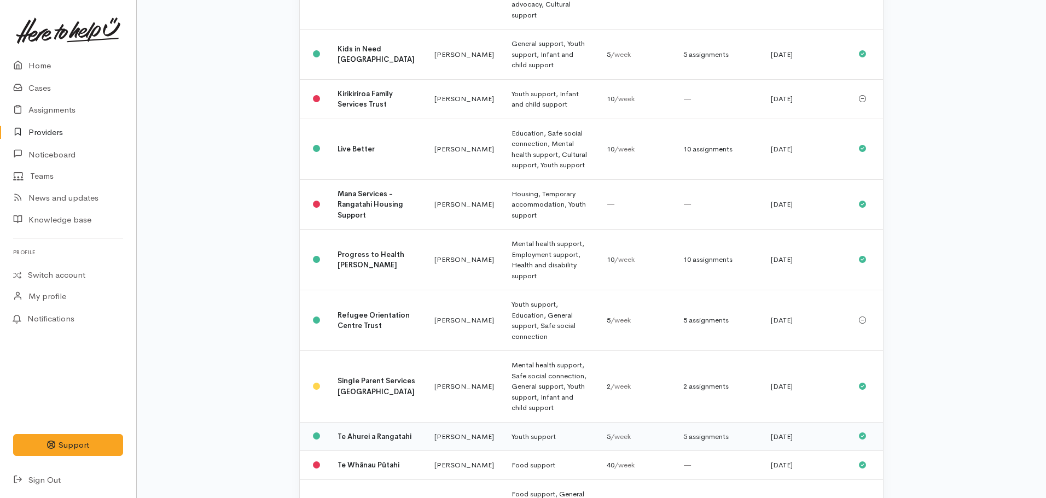
click at [349, 432] on b "Te Ahurei a Rangatahi" at bounding box center [374, 436] width 74 height 9
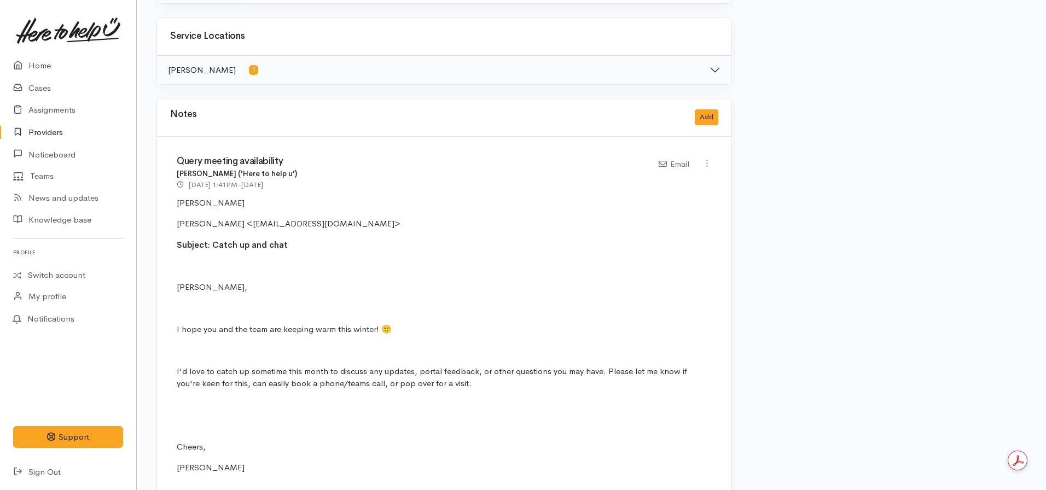
scroll to position [656, 0]
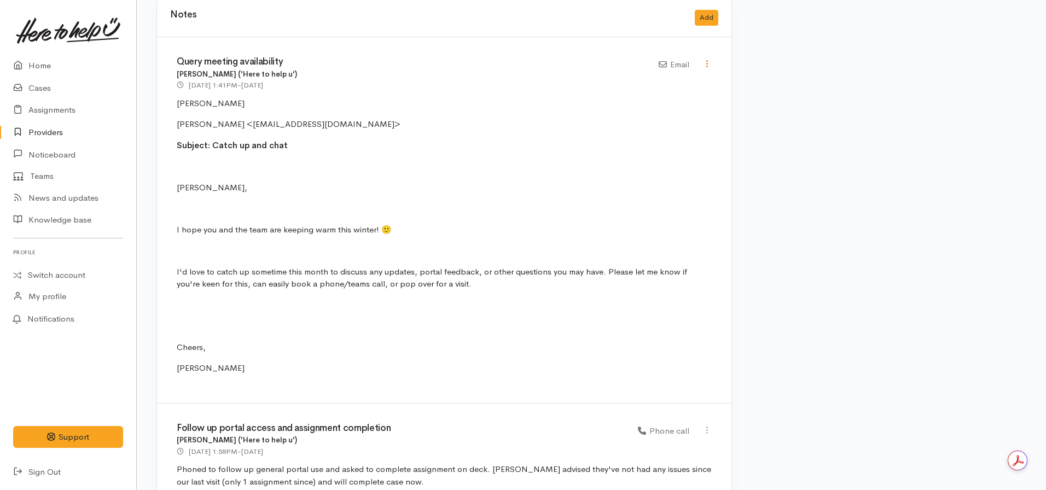
click at [706, 63] on icon at bounding box center [706, 63] width 9 height 9
click at [646, 83] on link "Edit" at bounding box center [668, 85] width 86 height 17
select select "2"
type input "Query meeting availability"
select select "2"
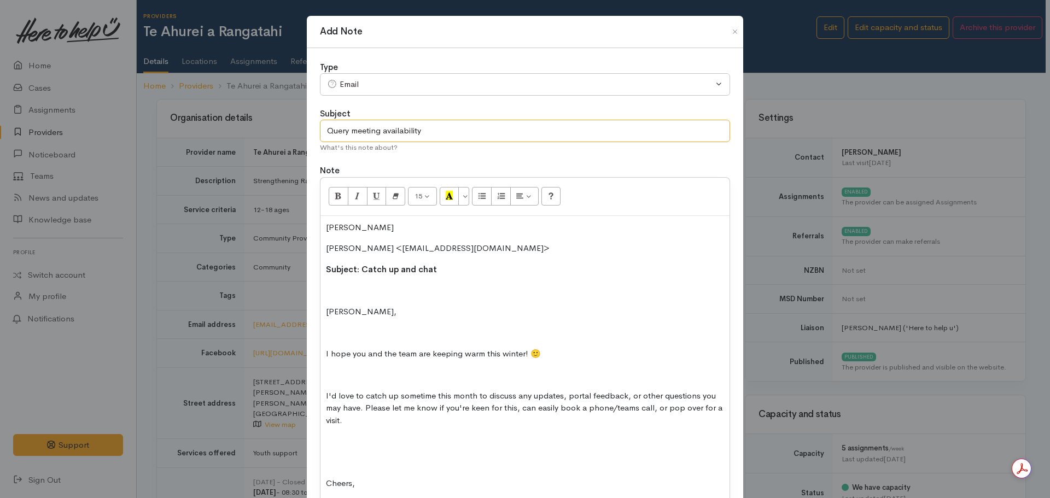
click at [459, 129] on input "Query meeting availability" at bounding box center [525, 131] width 410 height 22
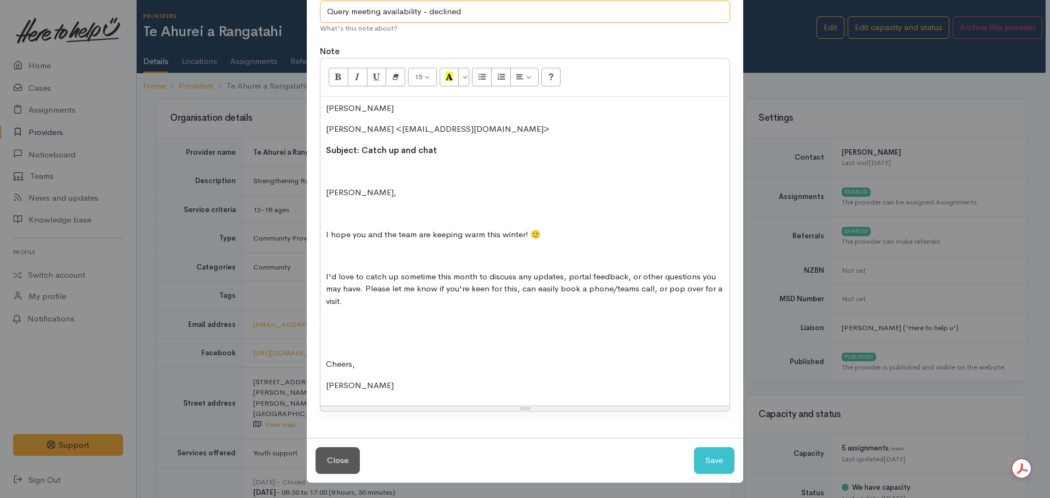
scroll to position [120, 0]
type input "Query meeting availability - declined"
click at [371, 386] on p "Nicole" at bounding box center [525, 385] width 398 height 13
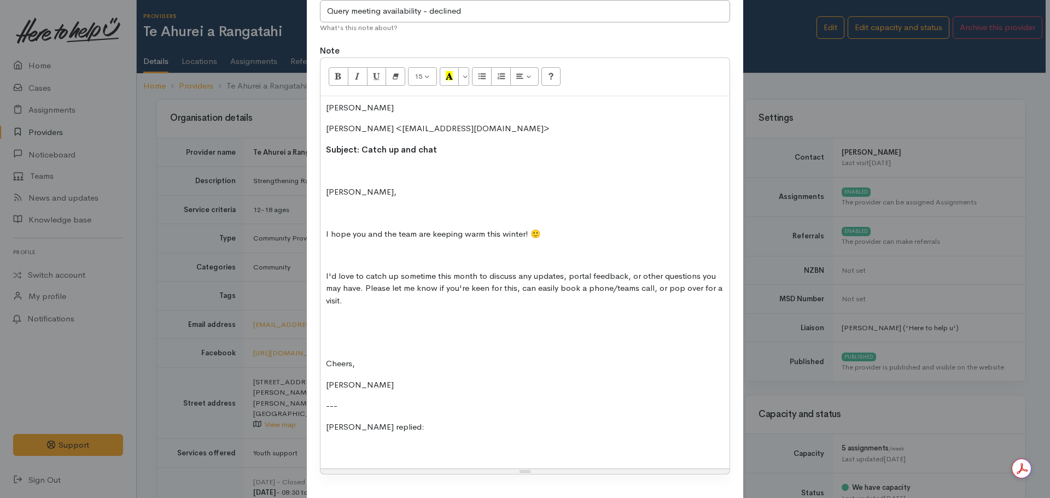
click at [334, 450] on p at bounding box center [525, 448] width 398 height 13
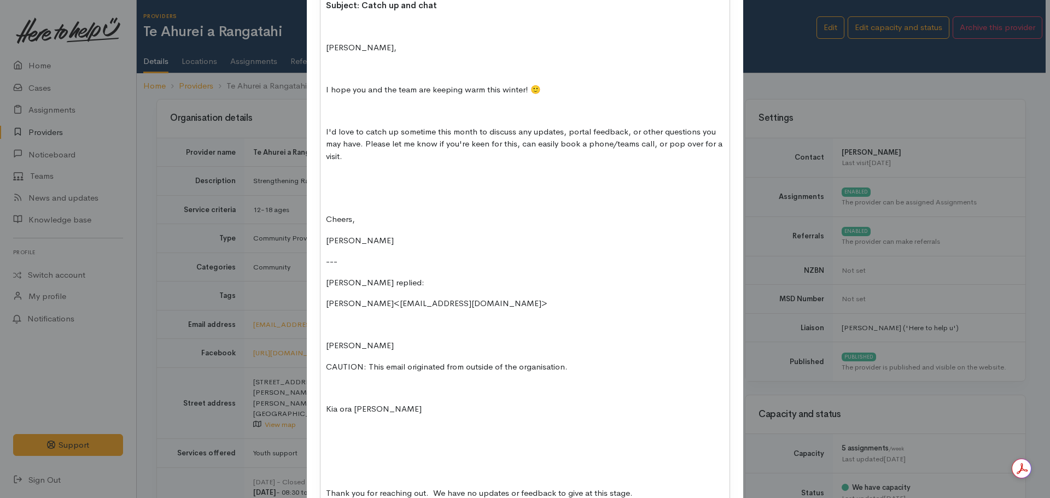
click at [325, 461] on div "Nicole Rusk ​Leigh Hepi <admin@teahurei.co.nz>​ Subject: Catch up and chat Afte…" at bounding box center [525, 233] width 409 height 562
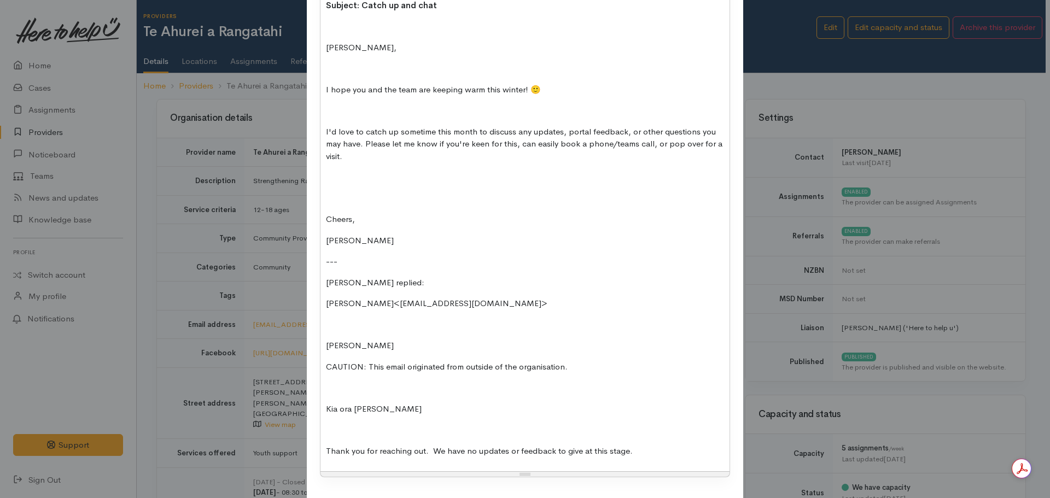
click at [658, 453] on p "Thank you for reaching out. We have no updates or feedback to give at this stag…" at bounding box center [525, 451] width 398 height 13
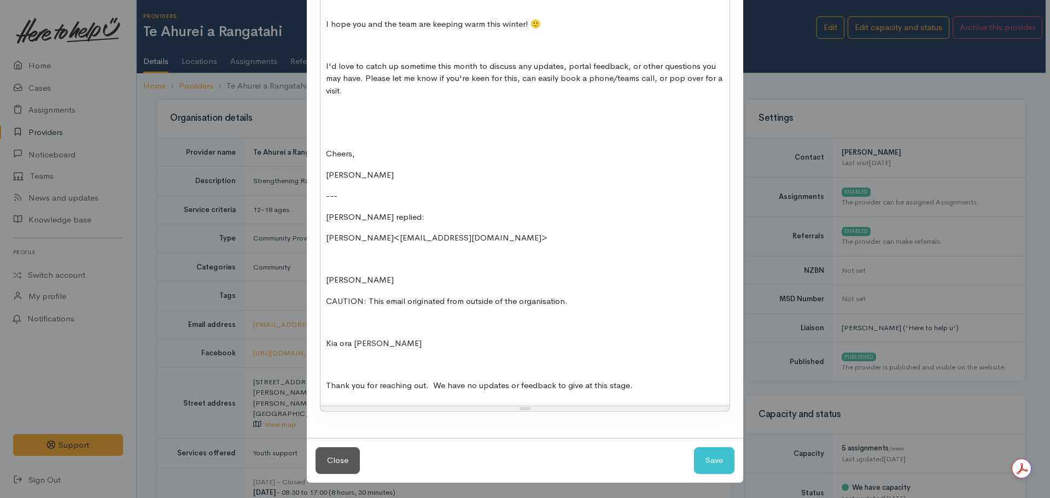
scroll to position [330, 0]
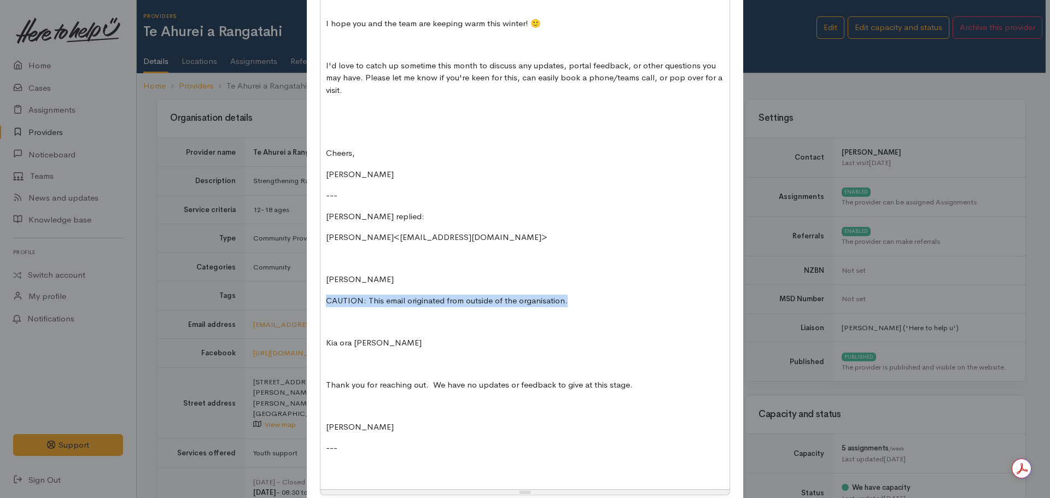
drag, startPoint x: 588, startPoint y: 302, endPoint x: 305, endPoint y: 299, distance: 282.8
click at [307, 299] on div "Type Correspondence Discussion Email Note Phone call SMS text message Email Sub…" at bounding box center [525, 120] width 436 height 805
click at [321, 280] on div "Nicole Rusk ​Leigh Hepi <admin@teahurei.co.nz>​ Subject: Catch up and chat Afte…" at bounding box center [525, 188] width 409 height 604
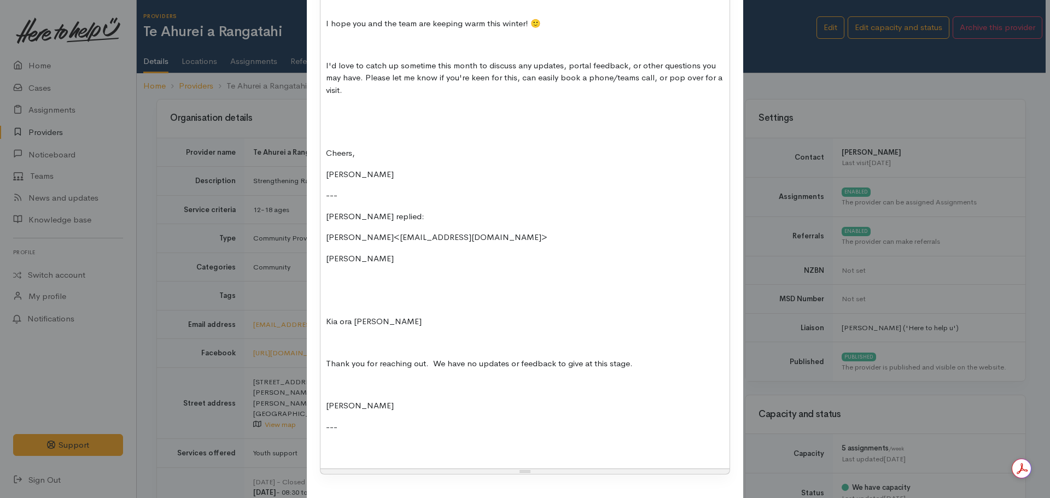
click at [331, 452] on p at bounding box center [525, 448] width 398 height 13
drag, startPoint x: 383, startPoint y: 220, endPoint x: 321, endPoint y: 220, distance: 62.9
click at [321, 220] on div "Nicole Rusk ​Leigh Hepi <admin@teahurei.co.nz>​ Subject: Catch up and chat Afte…" at bounding box center [525, 177] width 409 height 583
click at [339, 444] on p at bounding box center [525, 448] width 398 height 13
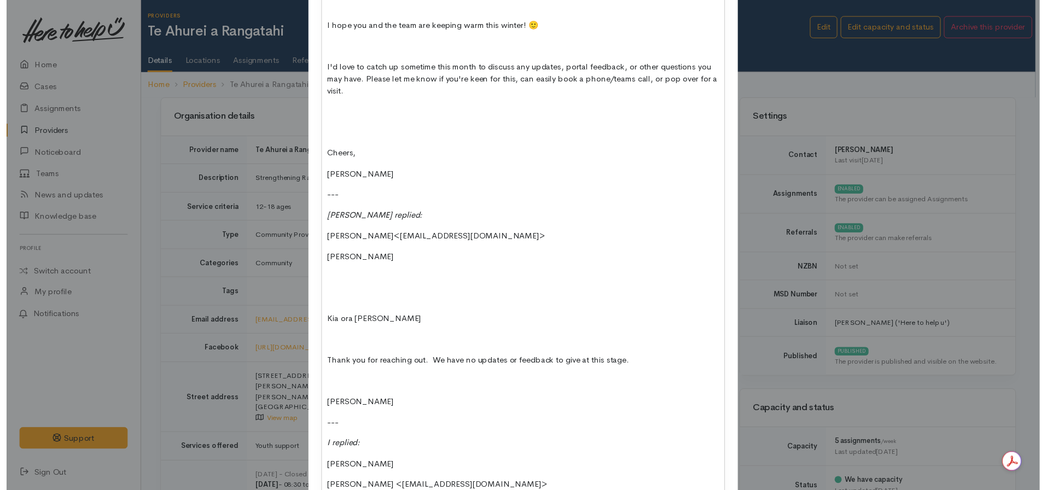
scroll to position [492, 0]
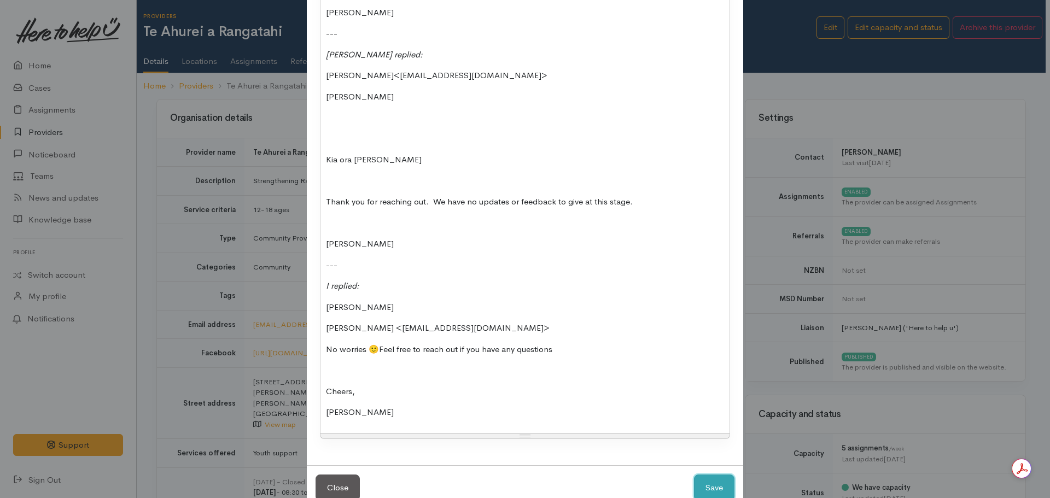
click at [715, 488] on button "Save" at bounding box center [714, 488] width 40 height 27
select select "1"
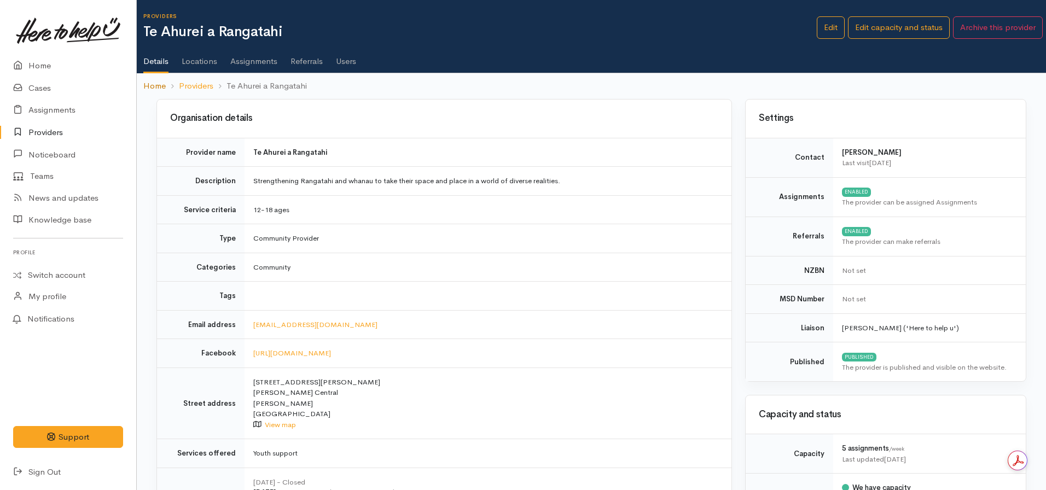
click at [159, 86] on link "Home" at bounding box center [154, 86] width 22 height 13
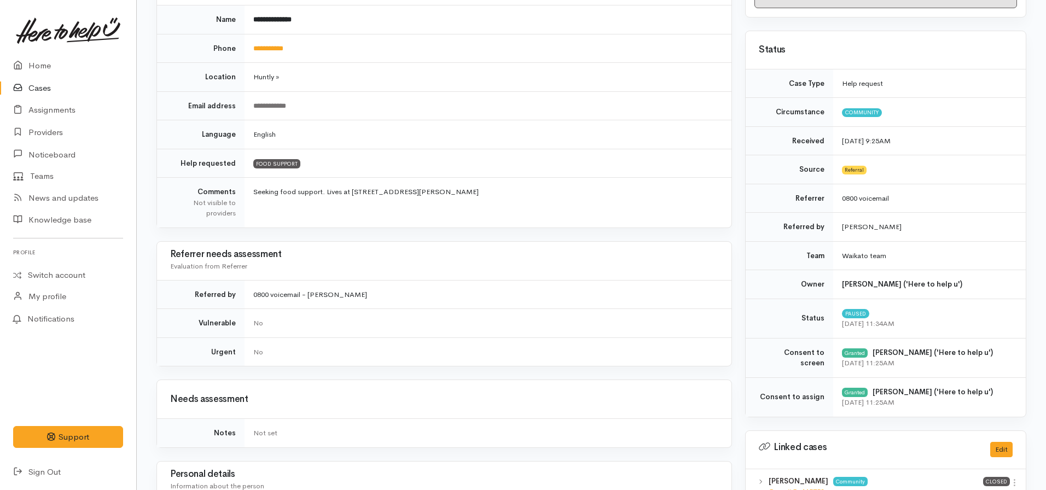
scroll to position [273, 0]
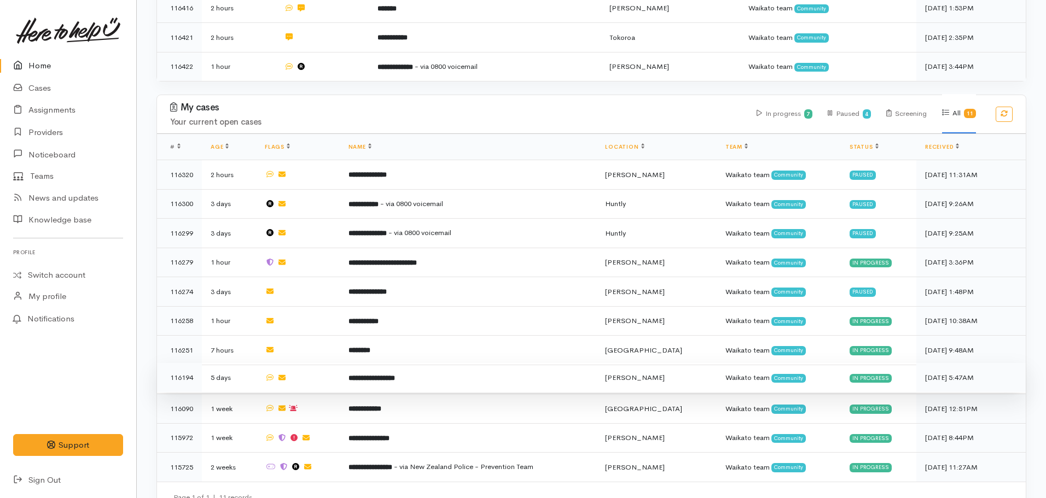
scroll to position [580, 0]
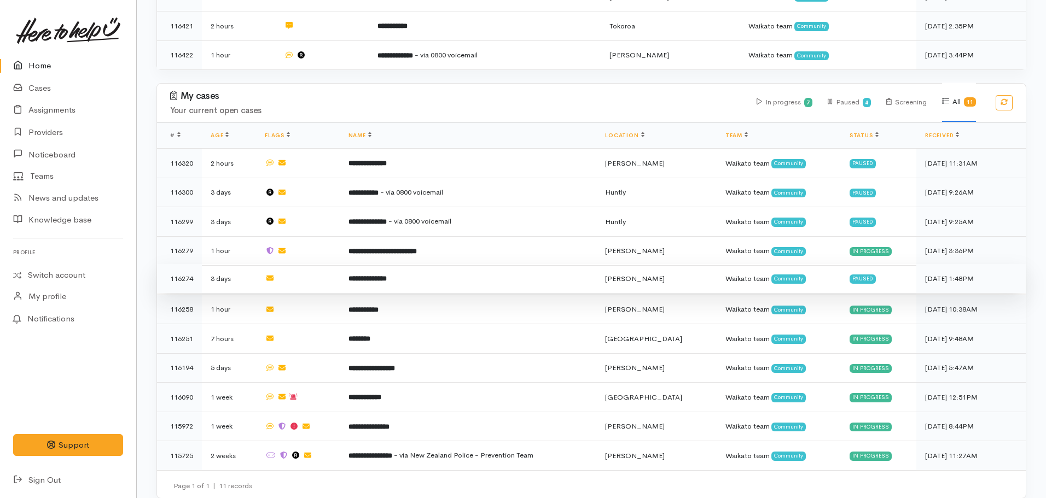
click at [430, 268] on td "**********" at bounding box center [468, 279] width 257 height 30
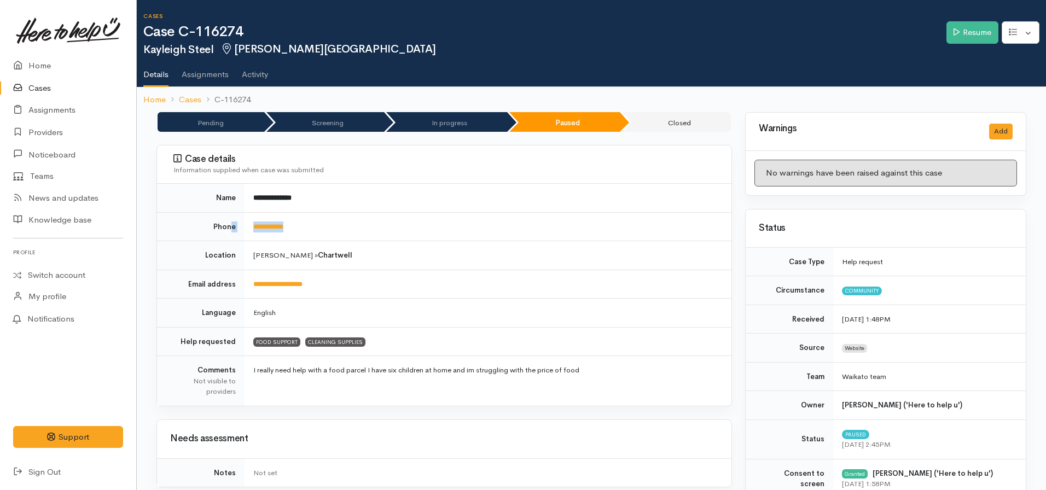
drag, startPoint x: 305, startPoint y: 228, endPoint x: 231, endPoint y: 225, distance: 74.4
click at [231, 225] on tr "**********" at bounding box center [444, 226] width 574 height 29
click at [307, 226] on td "**********" at bounding box center [487, 226] width 487 height 29
drag, startPoint x: 308, startPoint y: 226, endPoint x: 265, endPoint y: 228, distance: 43.3
click at [265, 228] on td "**********" at bounding box center [487, 226] width 487 height 29
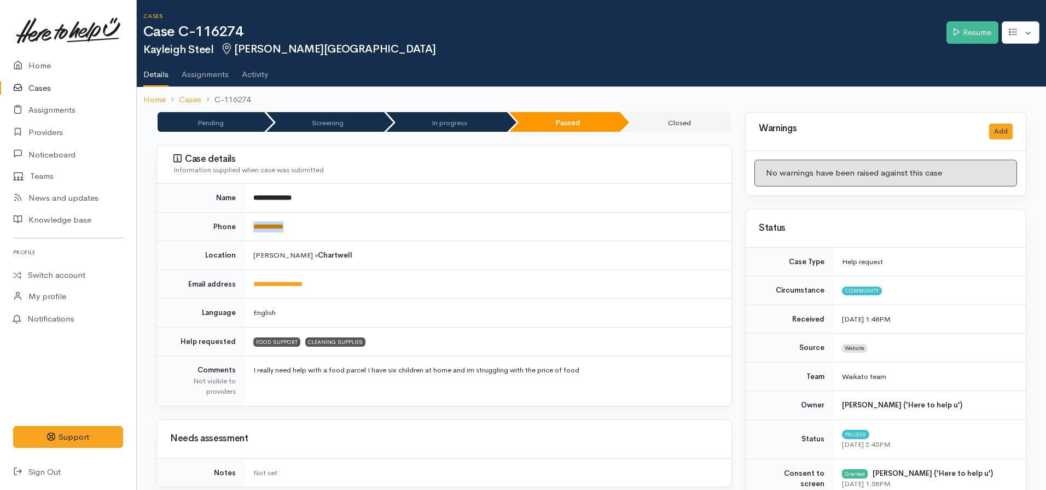
copy link "**********"
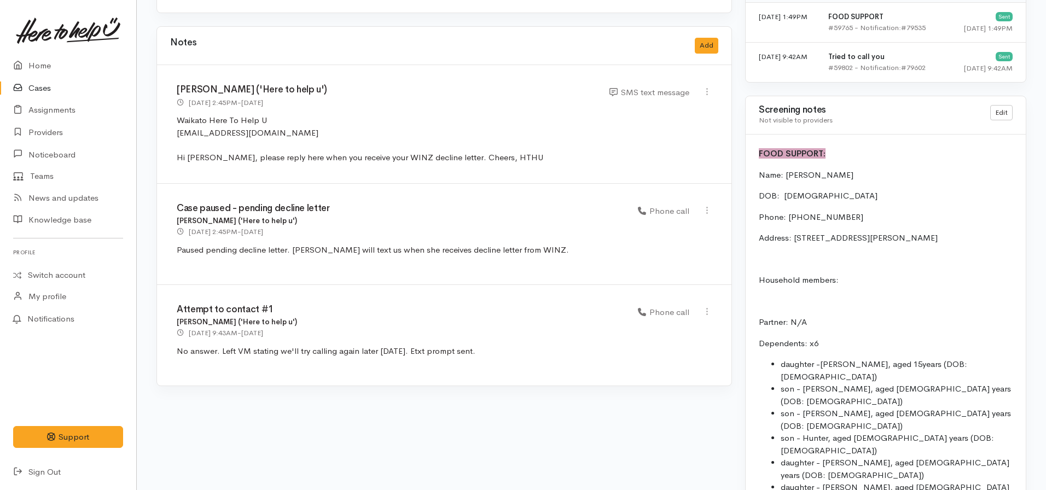
scroll to position [1039, 0]
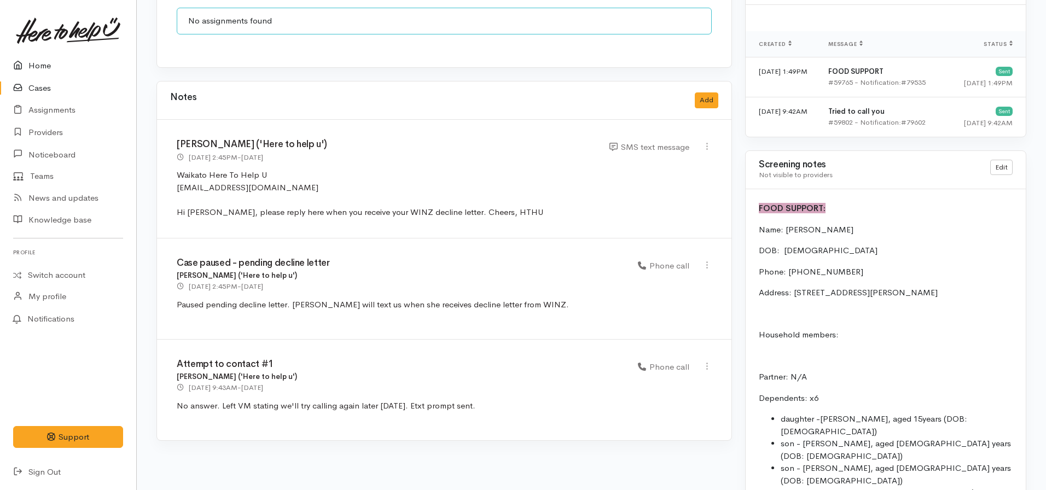
click at [54, 62] on link "Home" at bounding box center [68, 66] width 136 height 22
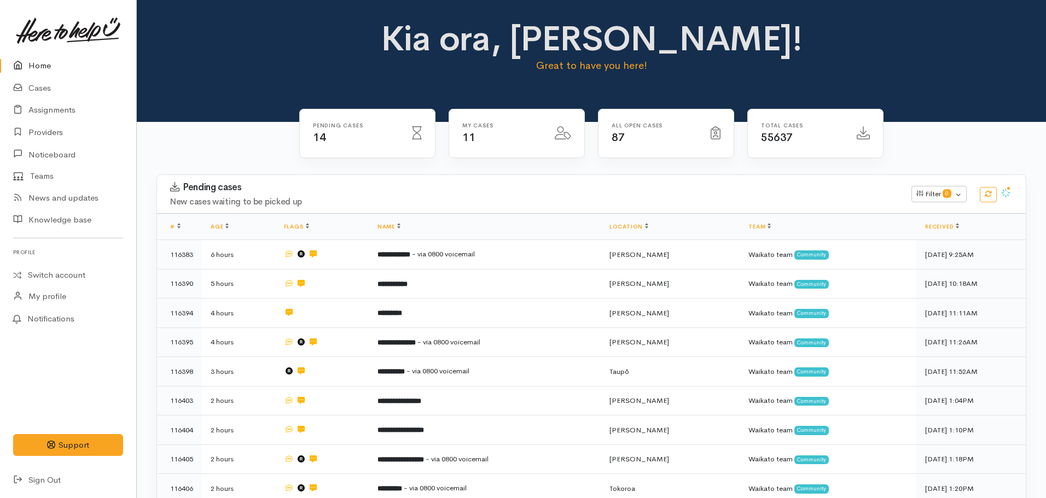
scroll to position [284, 0]
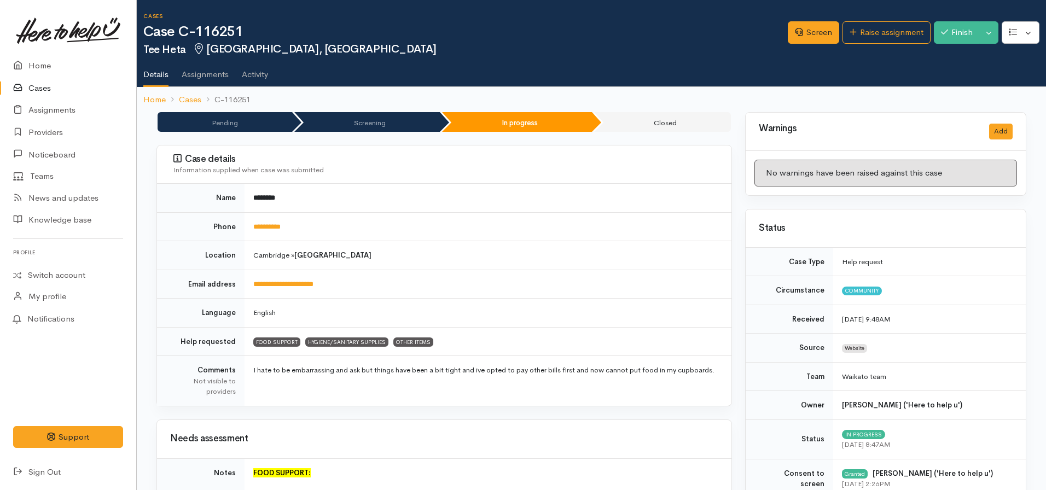
scroll to position [964, 0]
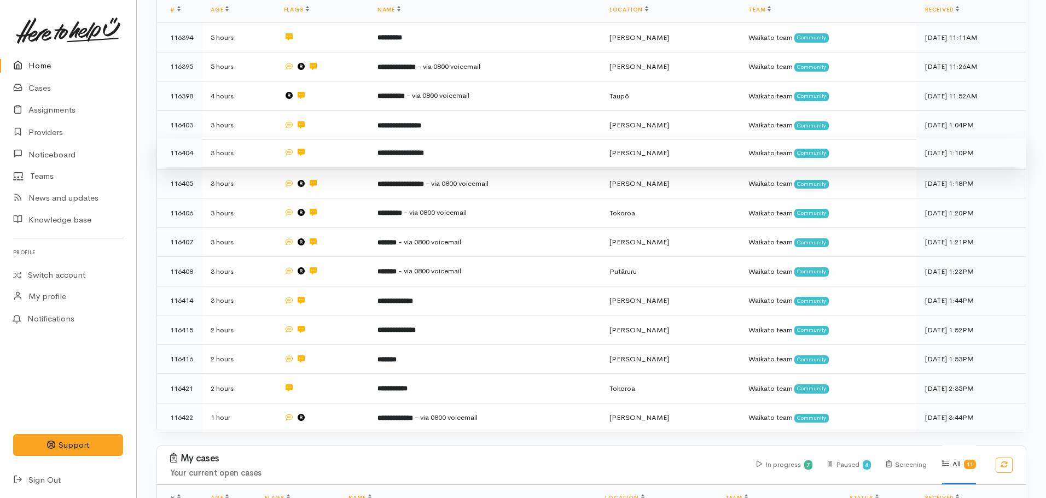
scroll to position [219, 0]
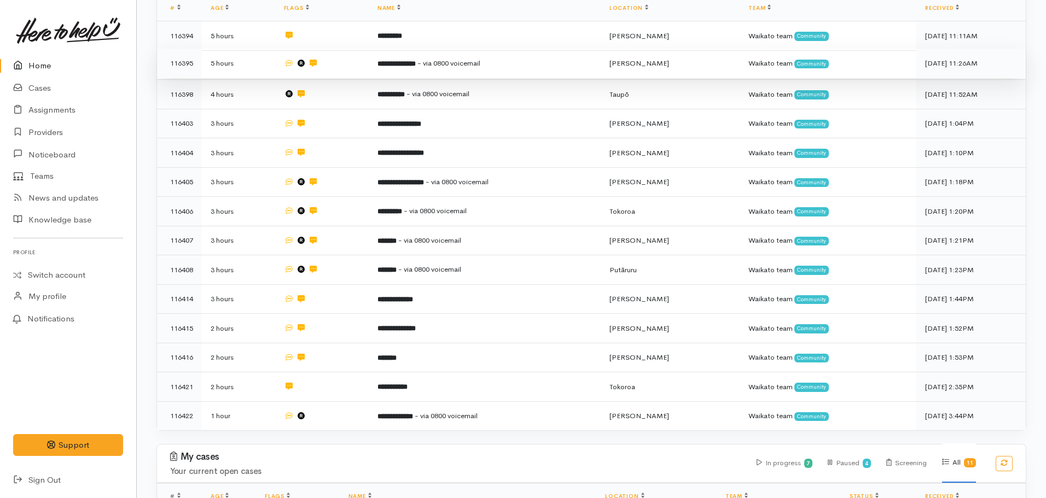
click at [439, 65] on span "- via 0800 voicemail" at bounding box center [448, 63] width 63 height 9
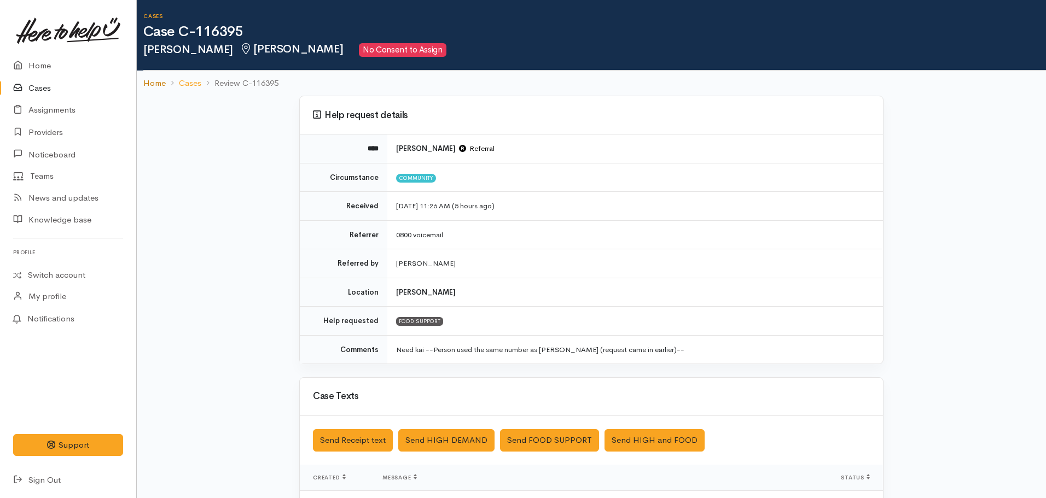
click at [145, 86] on link "Home" at bounding box center [154, 83] width 22 height 13
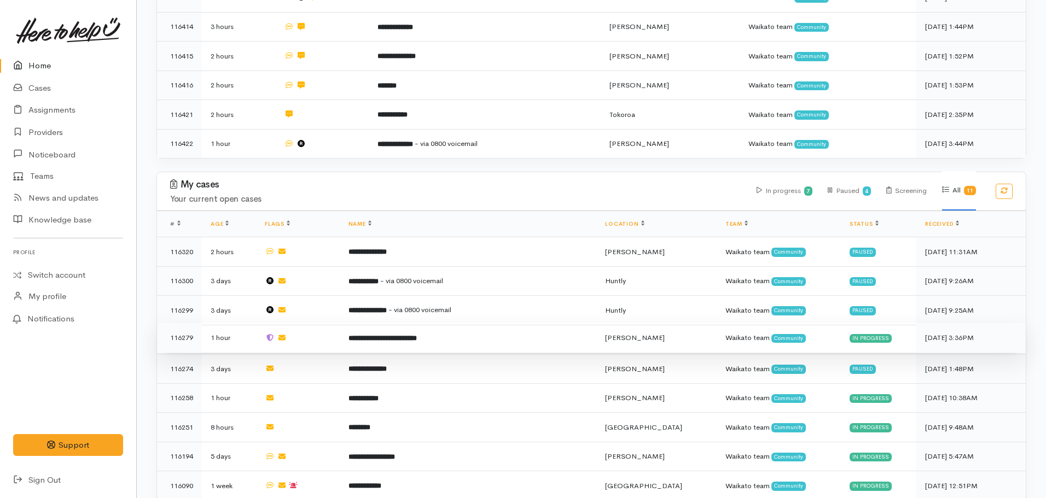
scroll to position [492, 0]
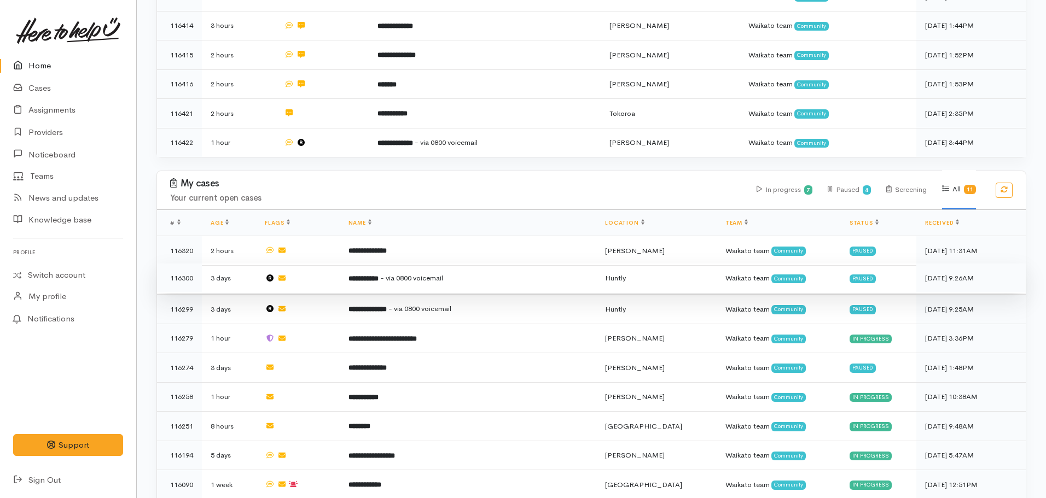
click at [426, 264] on td "**********" at bounding box center [468, 279] width 257 height 30
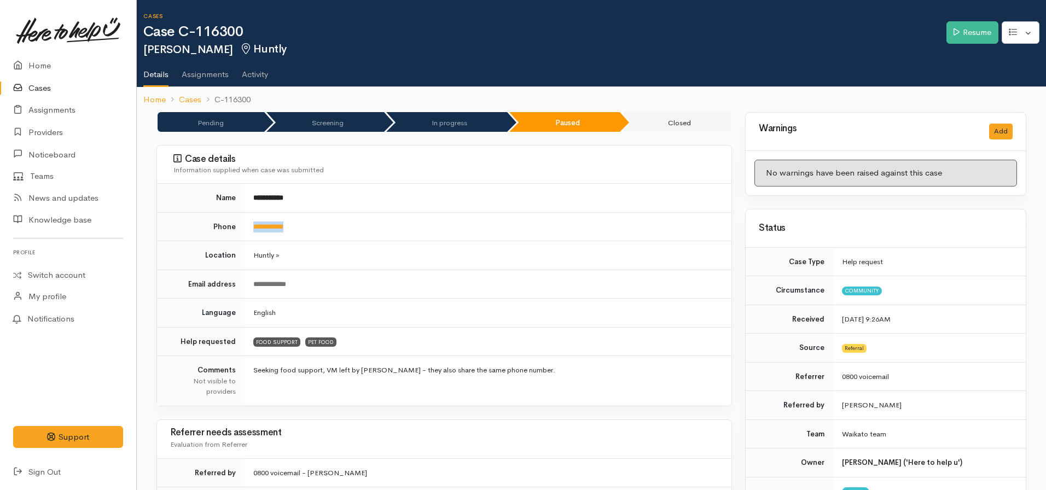
drag, startPoint x: 309, startPoint y: 228, endPoint x: 247, endPoint y: 226, distance: 62.4
click at [247, 226] on td "**********" at bounding box center [487, 226] width 487 height 29
copy link "**********"
click at [154, 102] on link "Home" at bounding box center [154, 100] width 22 height 13
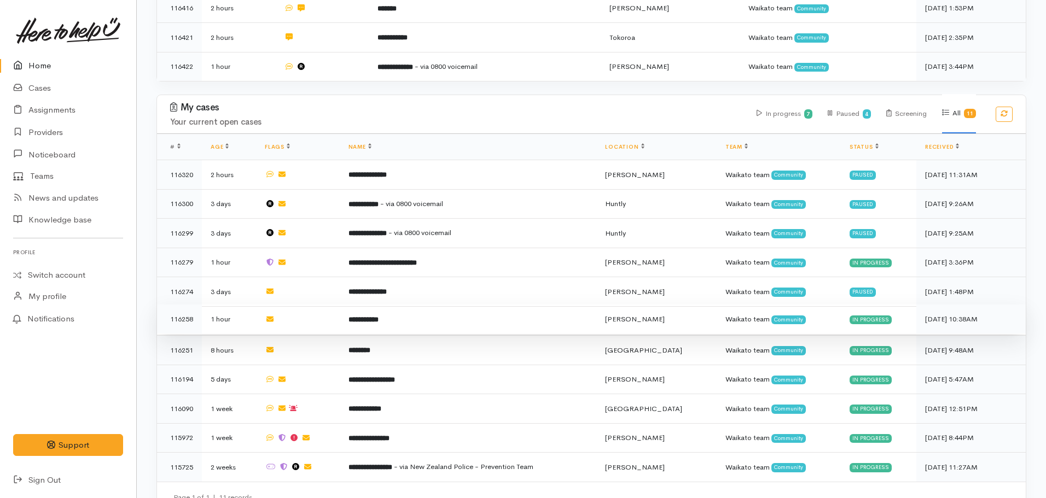
scroll to position [580, 0]
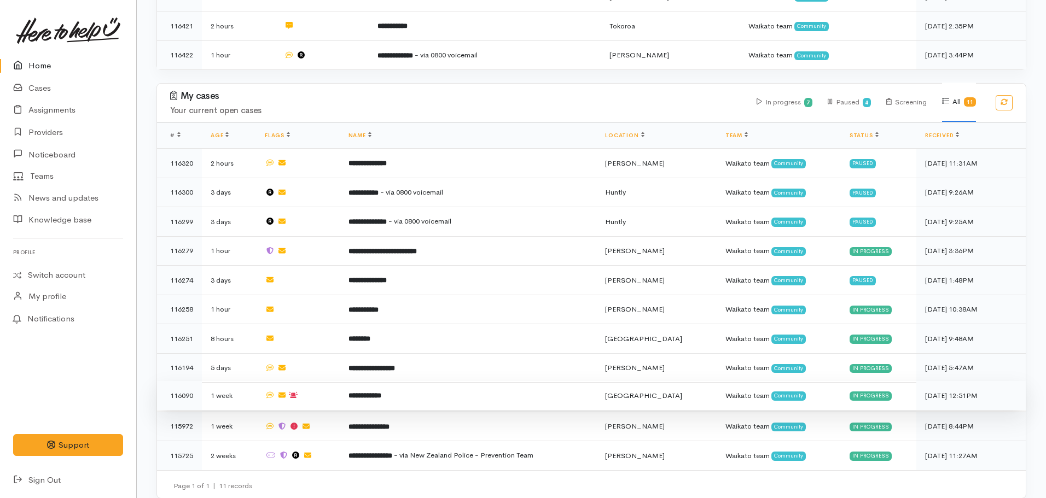
click at [294, 392] on icon at bounding box center [293, 395] width 9 height 7
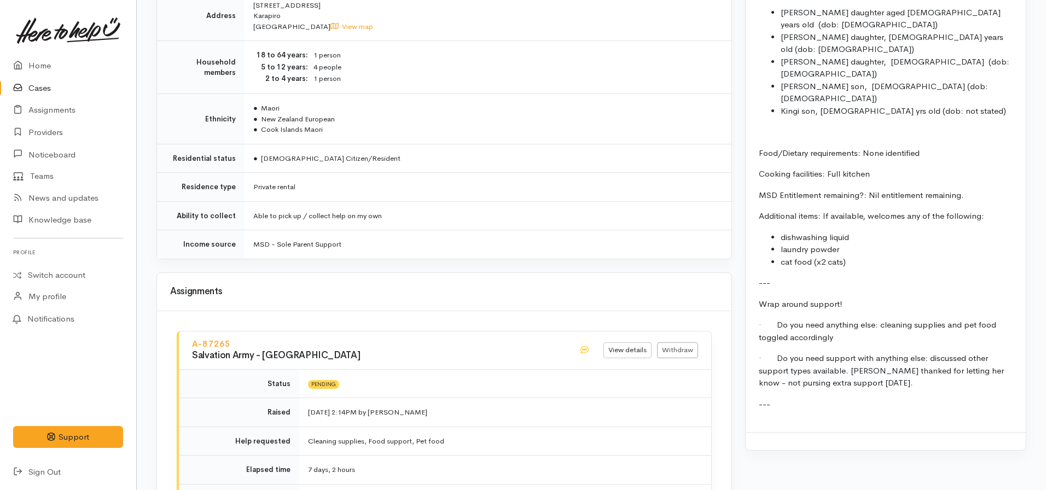
scroll to position [858, 0]
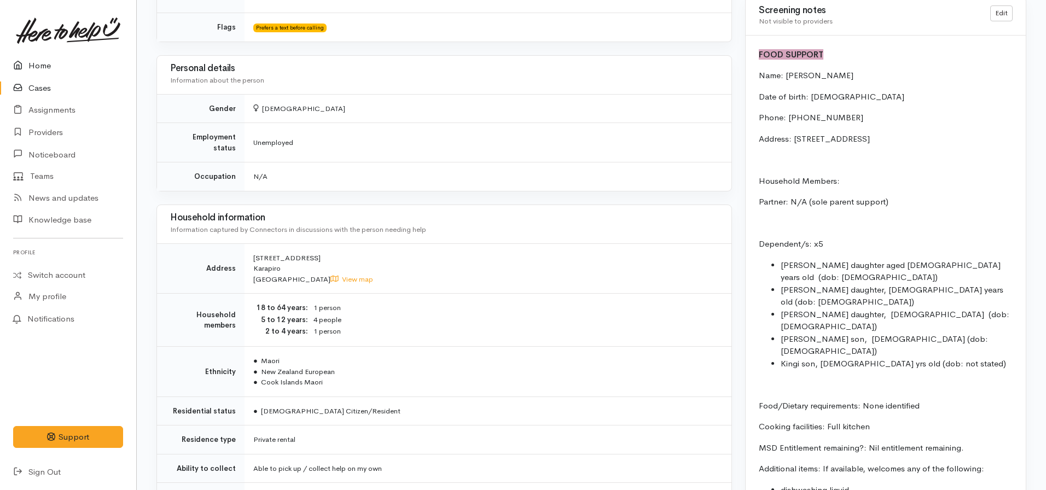
click at [55, 66] on link "Home" at bounding box center [68, 66] width 136 height 22
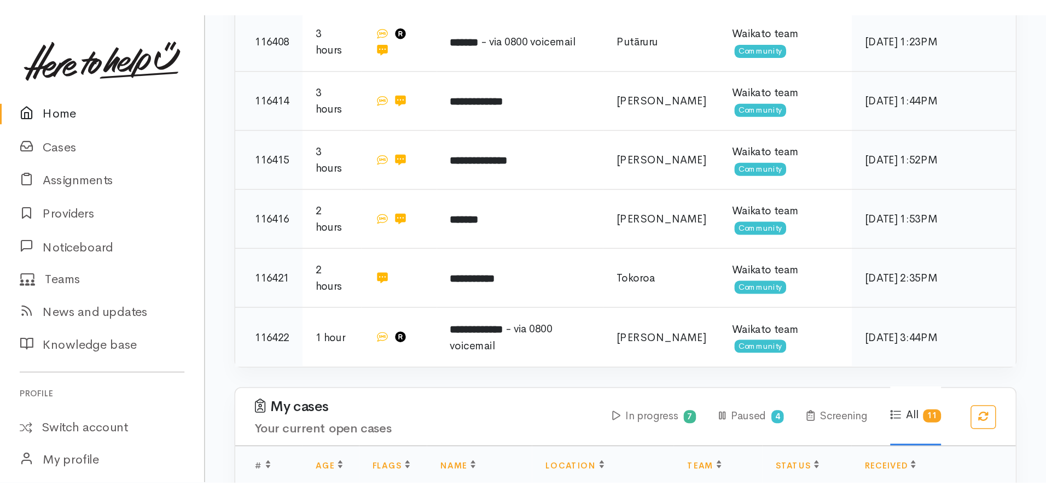
scroll to position [437, 0]
